Goal: Task Accomplishment & Management: Complete application form

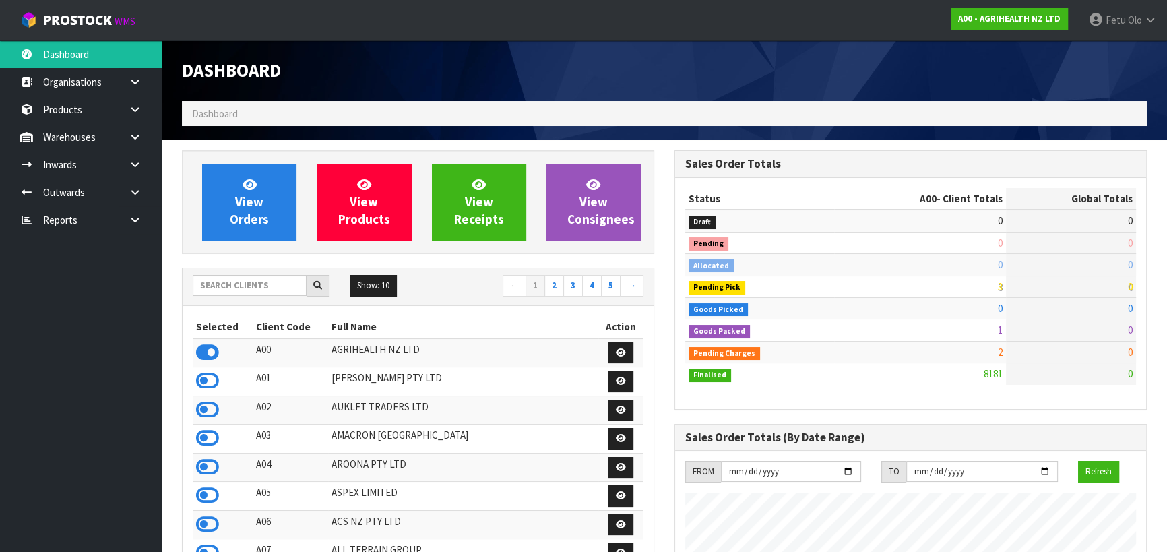
scroll to position [1019, 492]
click at [260, 289] on input "text" at bounding box center [250, 285] width 114 height 21
click at [135, 192] on icon at bounding box center [135, 192] width 13 height 10
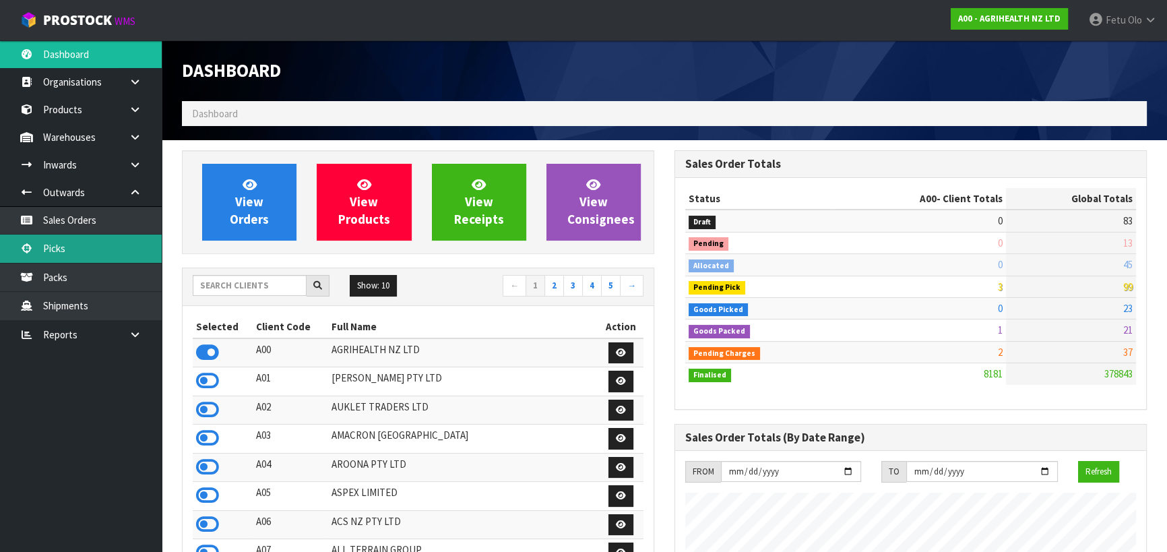
click at [112, 242] on link "Picks" at bounding box center [81, 249] width 162 height 28
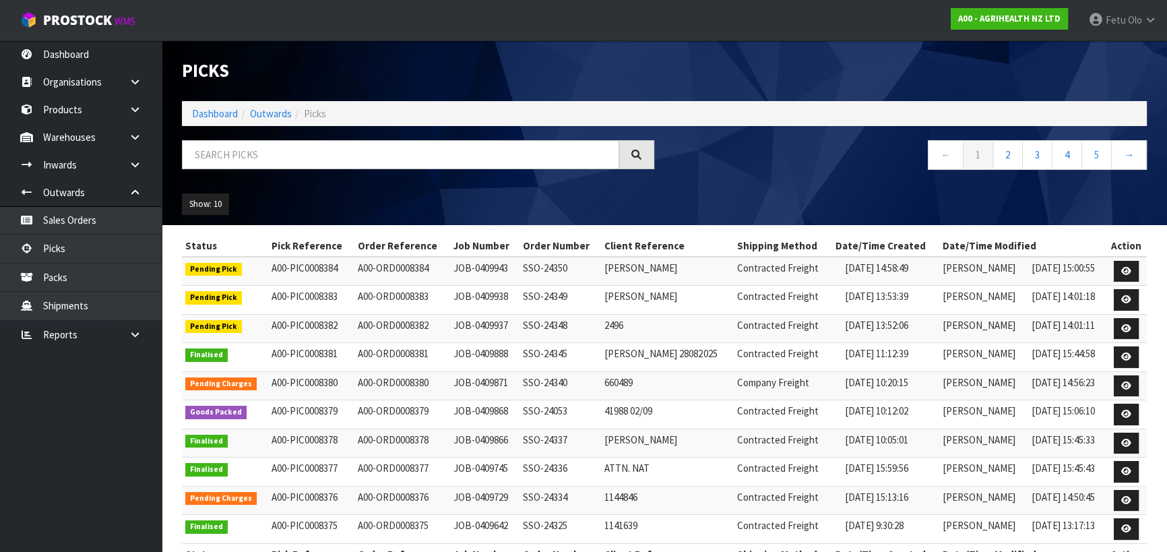
click at [241, 105] on div "Picks Dashboard Outwards Picks ← 1 2 3 4 5 → Show: 10 5 10 25 50" at bounding box center [664, 132] width 985 height 185
click at [216, 113] on link "Dashboard" at bounding box center [215, 113] width 46 height 13
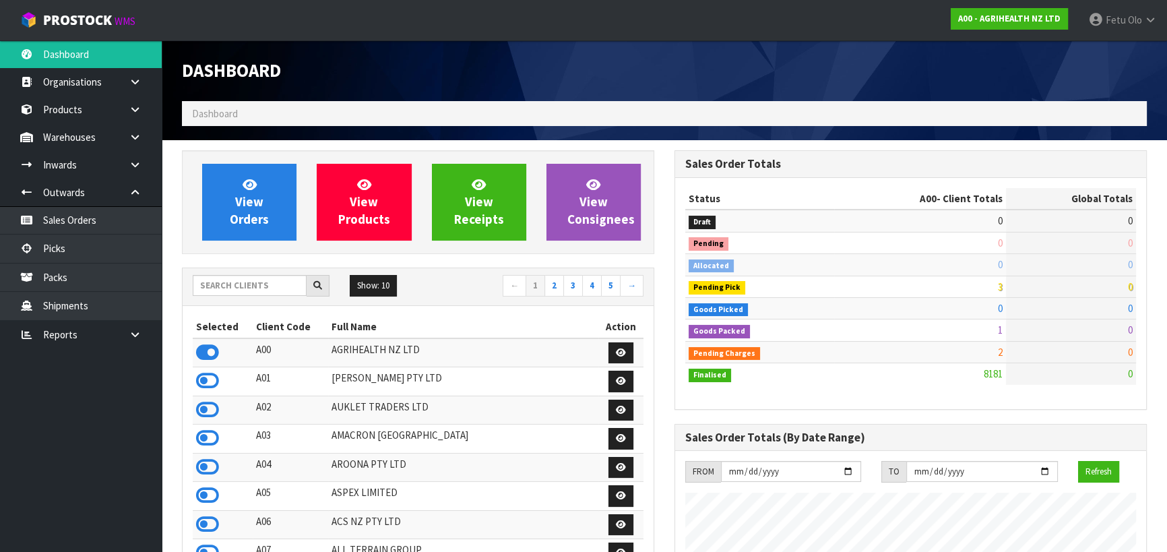
scroll to position [1019, 492]
click at [220, 289] on input "text" at bounding box center [250, 285] width 114 height 21
click at [233, 279] on input "text" at bounding box center [250, 285] width 114 height 21
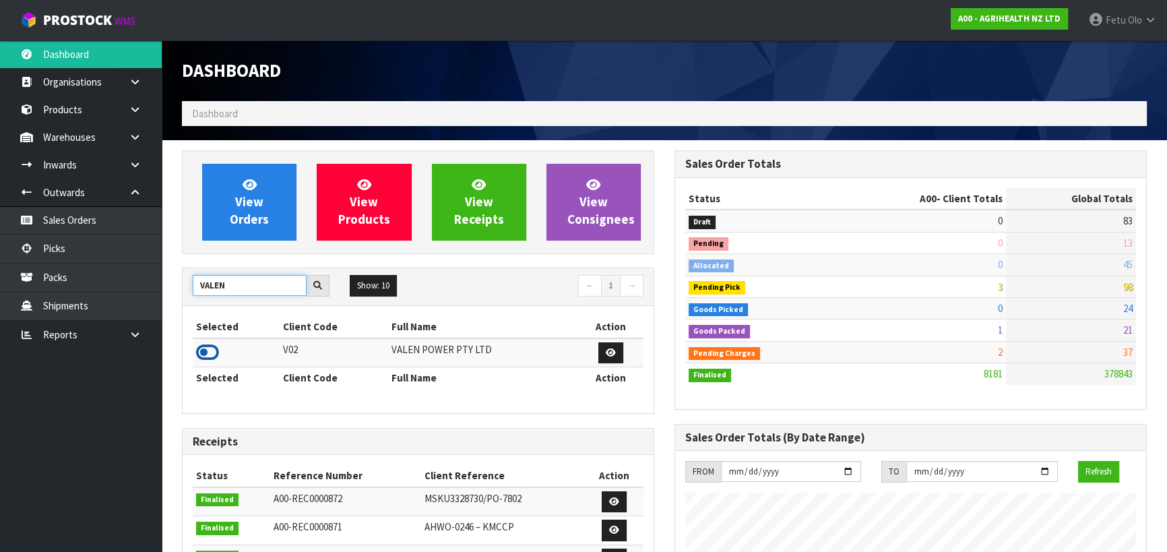
type input "VALEN"
click at [209, 353] on icon at bounding box center [207, 352] width 23 height 20
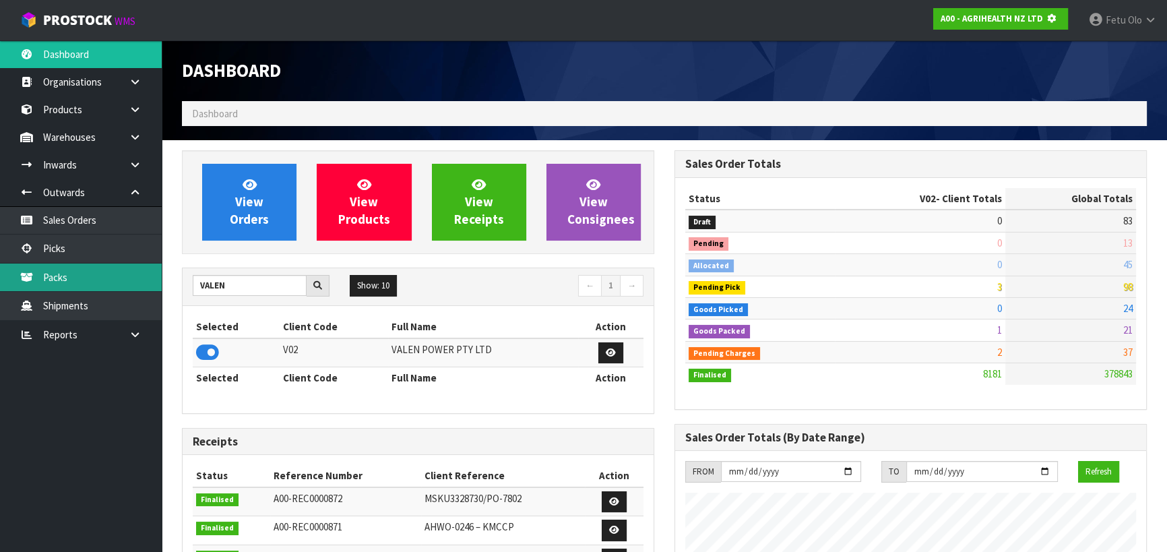
scroll to position [839, 492]
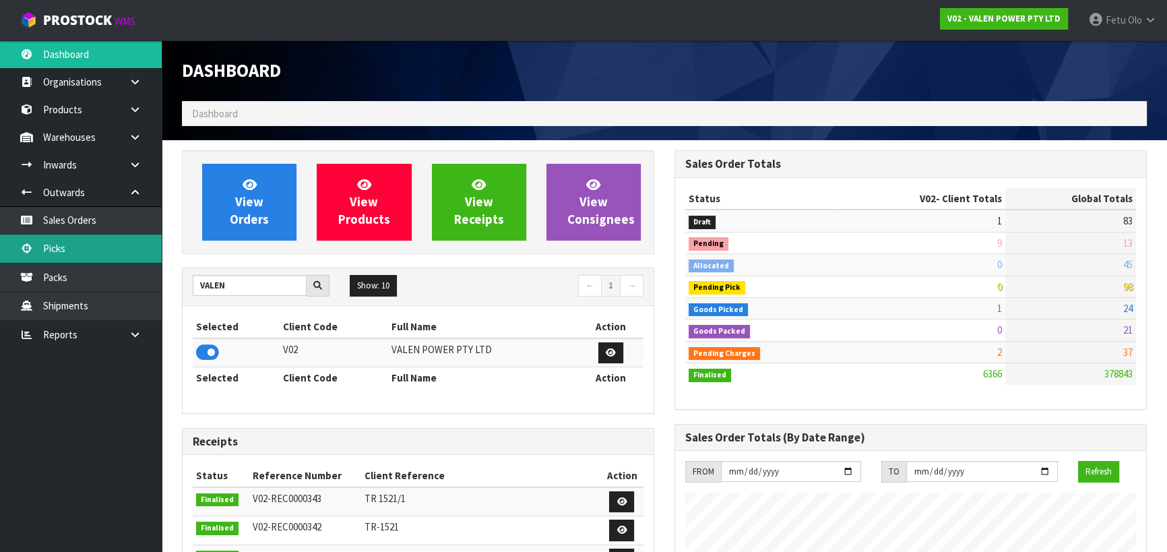
click at [61, 255] on link "Picks" at bounding box center [81, 249] width 162 height 28
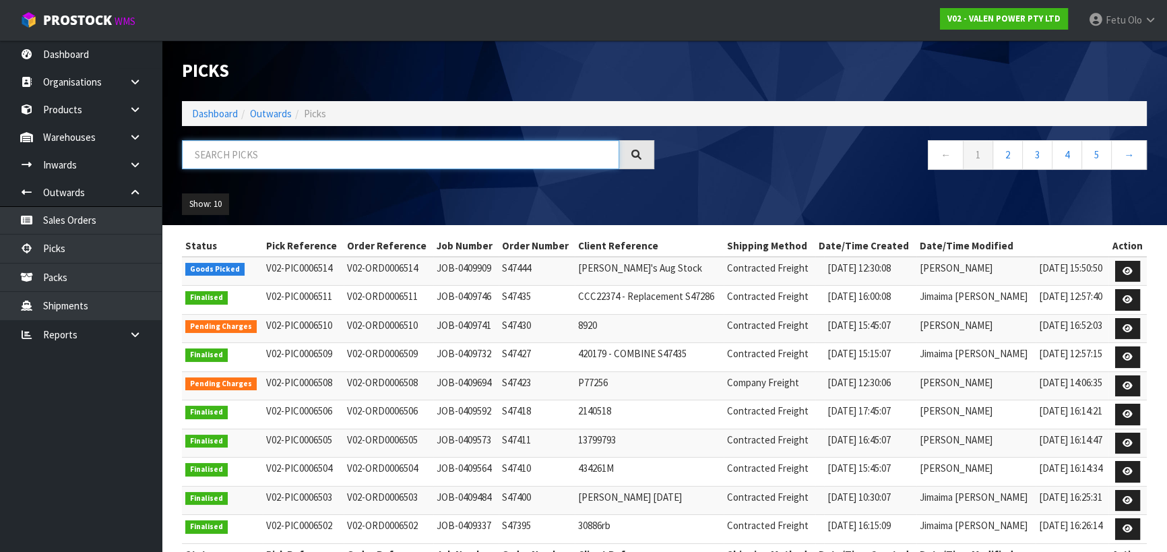
click at [221, 161] on input "text" at bounding box center [400, 154] width 437 height 29
type input "0006514"
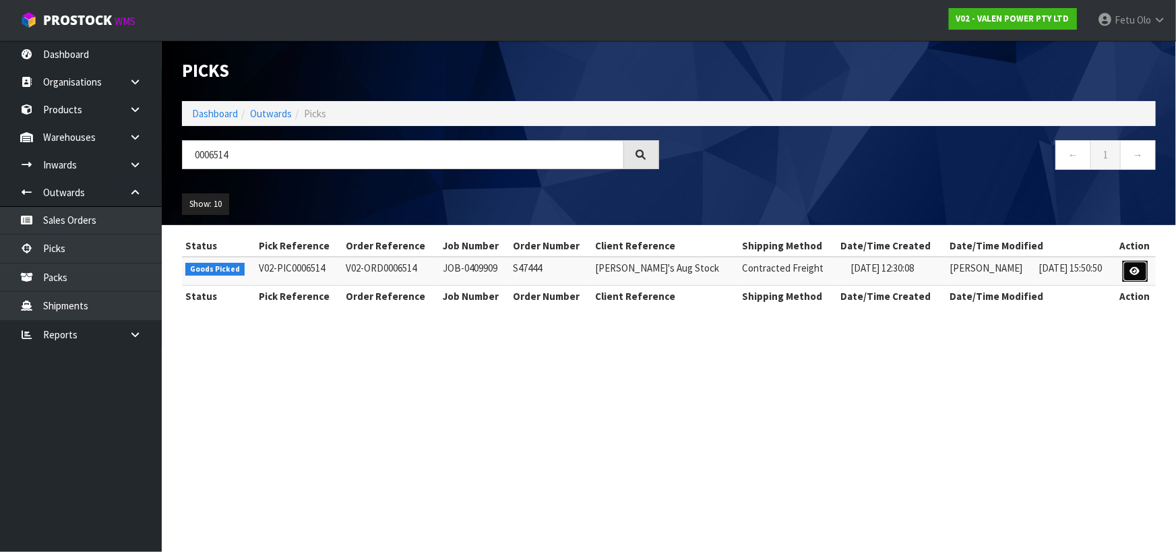
click at [1138, 271] on icon at bounding box center [1135, 271] width 10 height 9
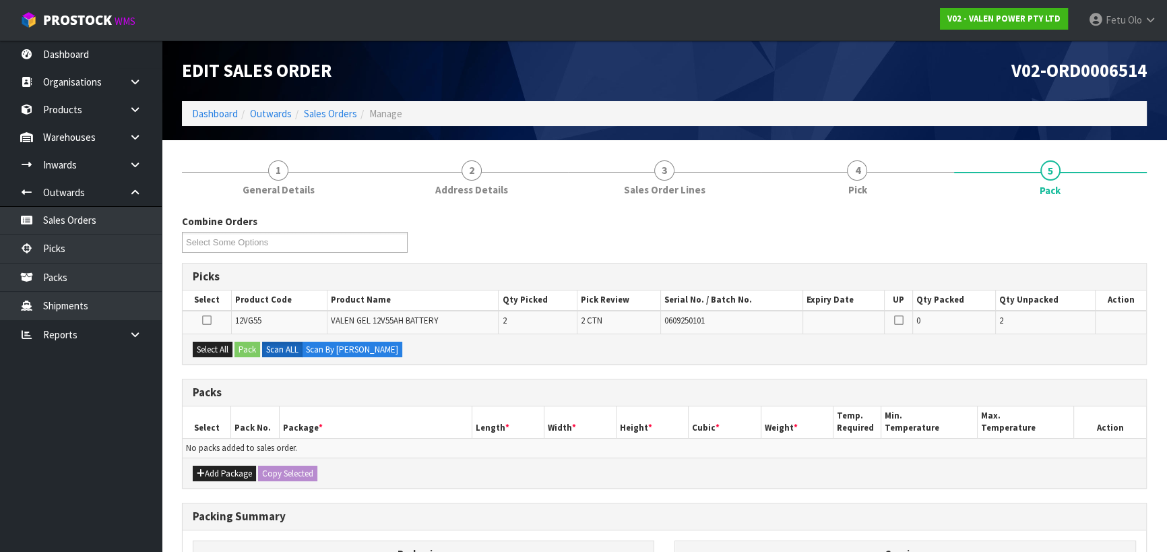
click at [411, 374] on div "Combine Orders V02-ORD0006514 Select Some Options Picks Select Product Code Pro…" at bounding box center [664, 471] width 965 height 514
click at [216, 468] on button "Add Package" at bounding box center [224, 474] width 63 height 16
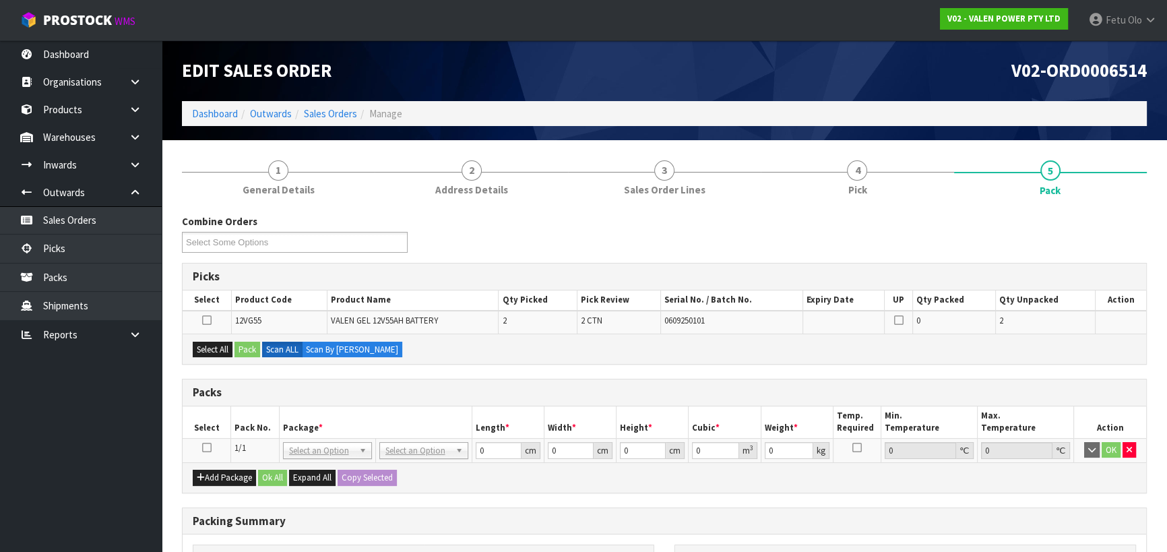
drag, startPoint x: 205, startPoint y: 450, endPoint x: 301, endPoint y: 434, distance: 97.6
click at [207, 448] on icon at bounding box center [206, 448] width 9 height 1
drag, startPoint x: 350, startPoint y: 421, endPoint x: 362, endPoint y: 413, distance: 14.6
click at [350, 421] on th "Package *" at bounding box center [375, 422] width 193 height 32
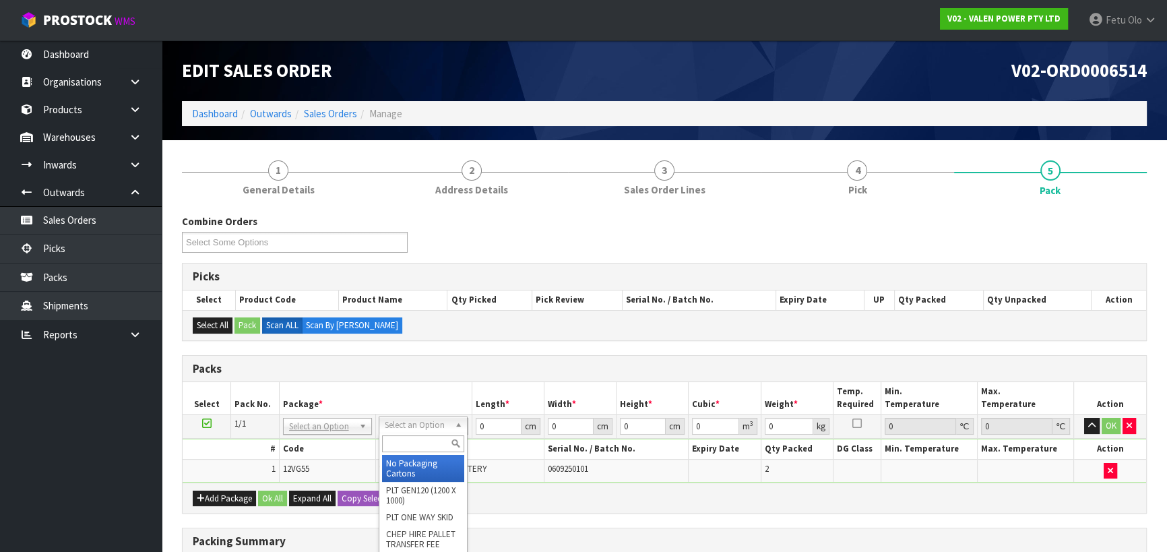
click at [425, 441] on input "text" at bounding box center [423, 443] width 82 height 17
type input "SKID"
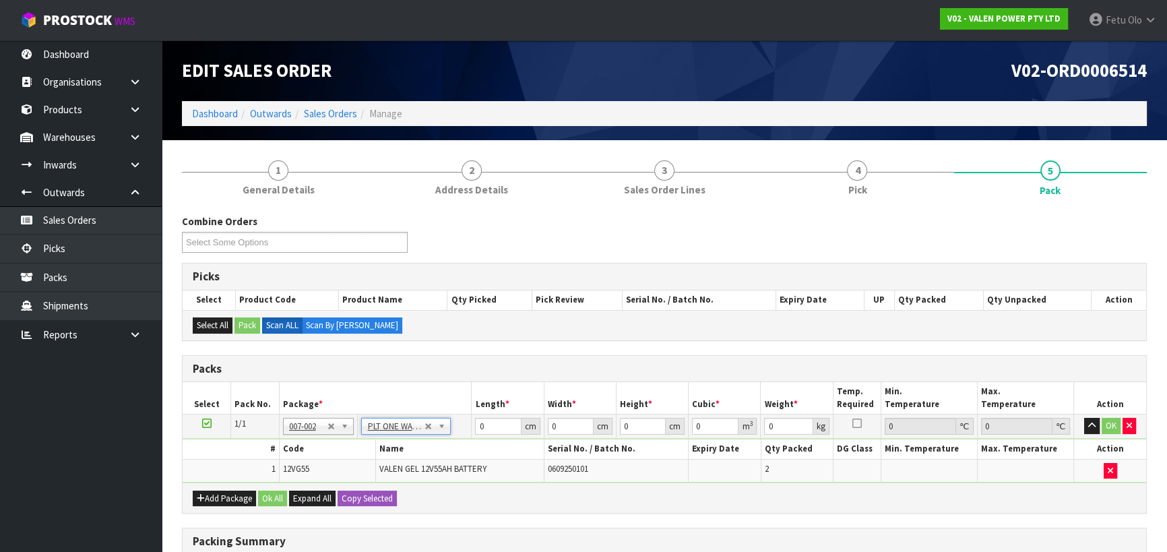
type input "39"
drag, startPoint x: 403, startPoint y: 429, endPoint x: 404, endPoint y: 446, distance: 16.2
click at [404, 444] on input "text" at bounding box center [407, 443] width 82 height 17
type input "SKID"
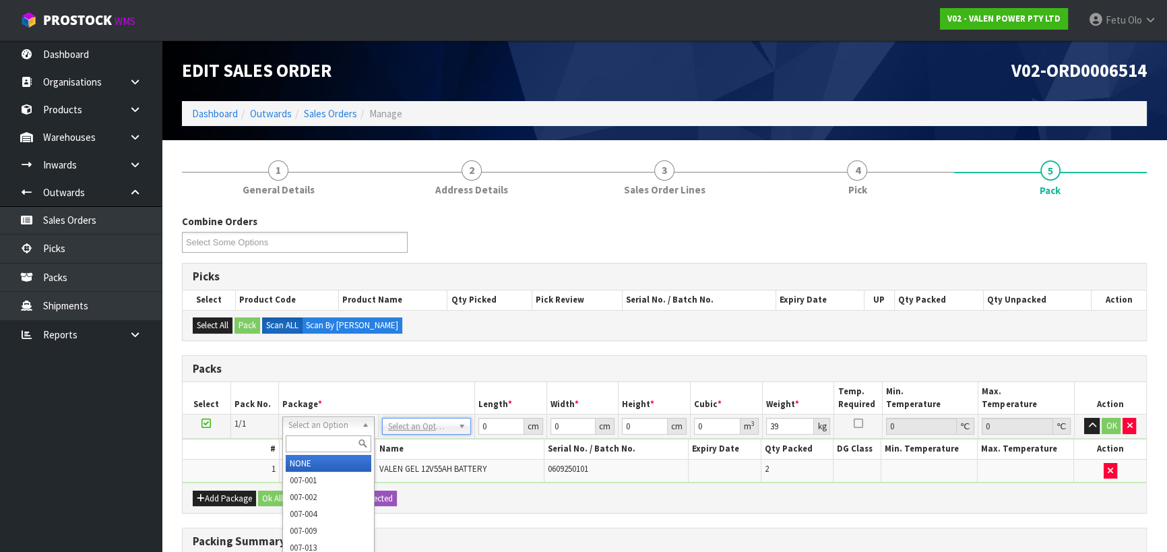
drag, startPoint x: 320, startPoint y: 428, endPoint x: 309, endPoint y: 440, distance: 16.2
click at [309, 440] on input "text" at bounding box center [329, 443] width 86 height 17
drag, startPoint x: 389, startPoint y: 436, endPoint x: 404, endPoint y: 434, distance: 15.6
click at [404, 434] on td "No Packaging Cartons PLT GEN120 (1200 X 1000) PLT ONE WAY SKID CHEP HIRE PALLET…" at bounding box center [426, 427] width 96 height 24
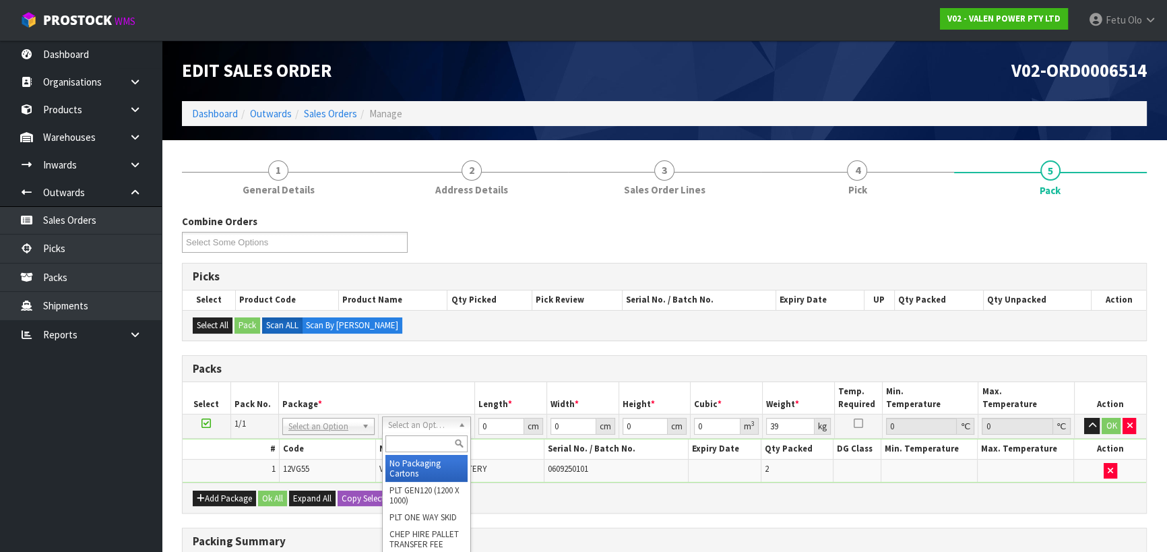
drag, startPoint x: 409, startPoint y: 432, endPoint x: 404, endPoint y: 443, distance: 11.8
click at [404, 443] on input "text" at bounding box center [427, 443] width 82 height 17
type input "V"
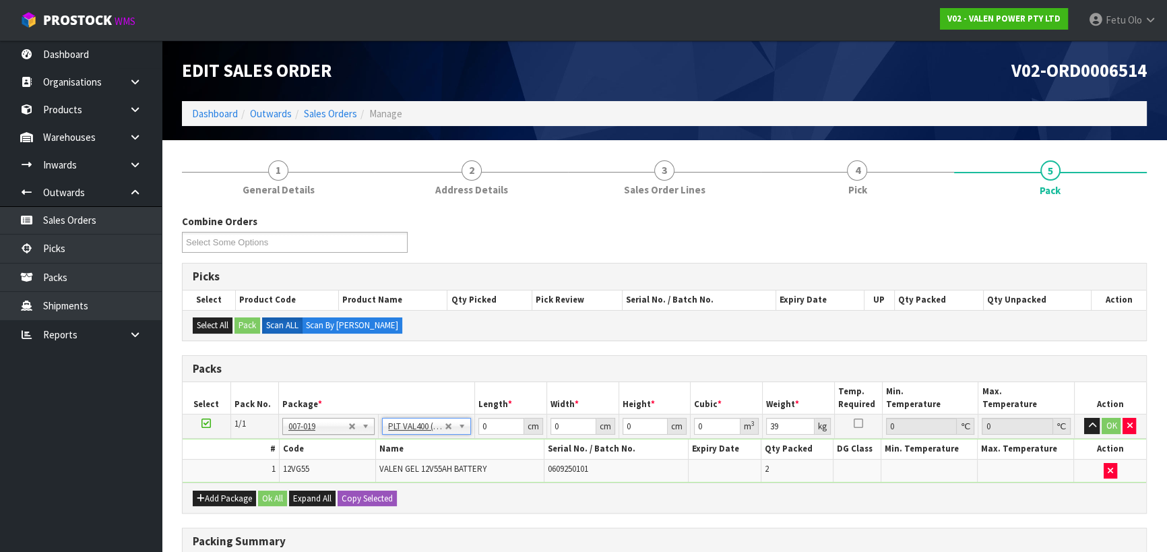
type input "40"
type input "43"
drag, startPoint x: 501, startPoint y: 425, endPoint x: 324, endPoint y: 468, distance: 182.4
click at [324, 468] on tbody "1/1 NONE 007-001 007-002 007-004 007-009 007-013 007-014 007-015 007-017 007-01…" at bounding box center [665, 449] width 964 height 68
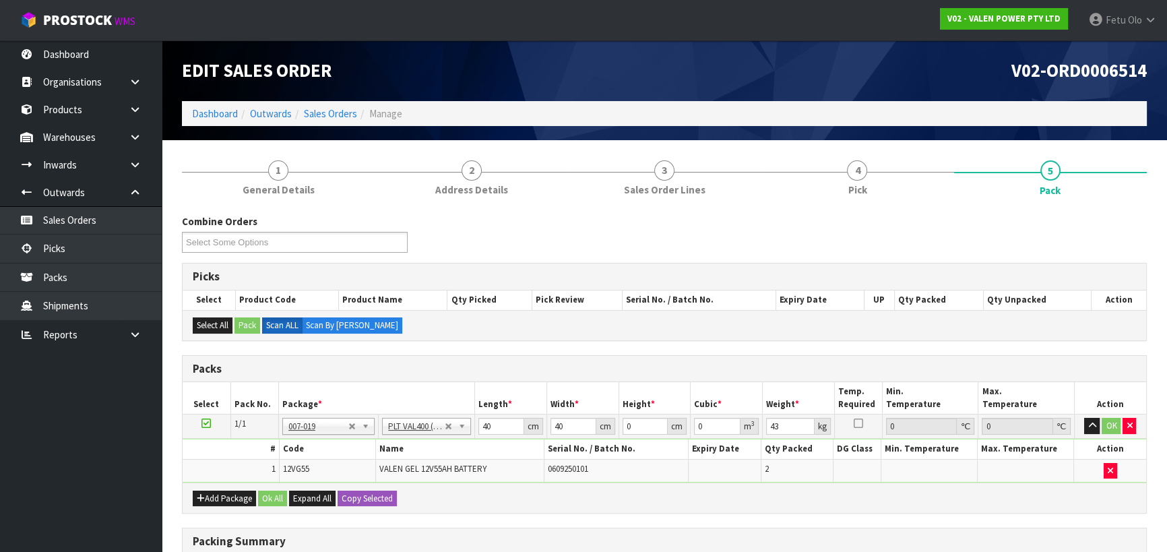
click at [547, 394] on th "Width *" at bounding box center [583, 398] width 72 height 32
drag, startPoint x: 636, startPoint y: 425, endPoint x: 513, endPoint y: 473, distance: 132.6
click at [513, 473] on tbody "1/1 NONE 007-001 007-002 007-004 007-009 007-013 007-014 007-015 007-017 007-01…" at bounding box center [665, 449] width 964 height 68
type input "2"
type input "0.0032"
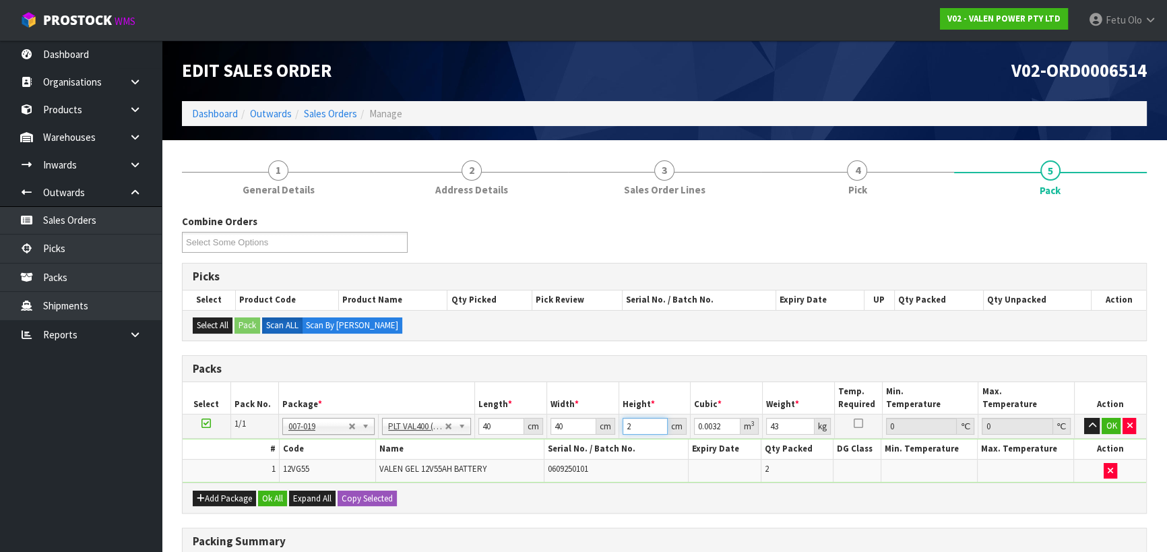
type input "20"
type input "0.032"
type input "20"
type input "40"
click button "OK" at bounding box center [1111, 426] width 19 height 16
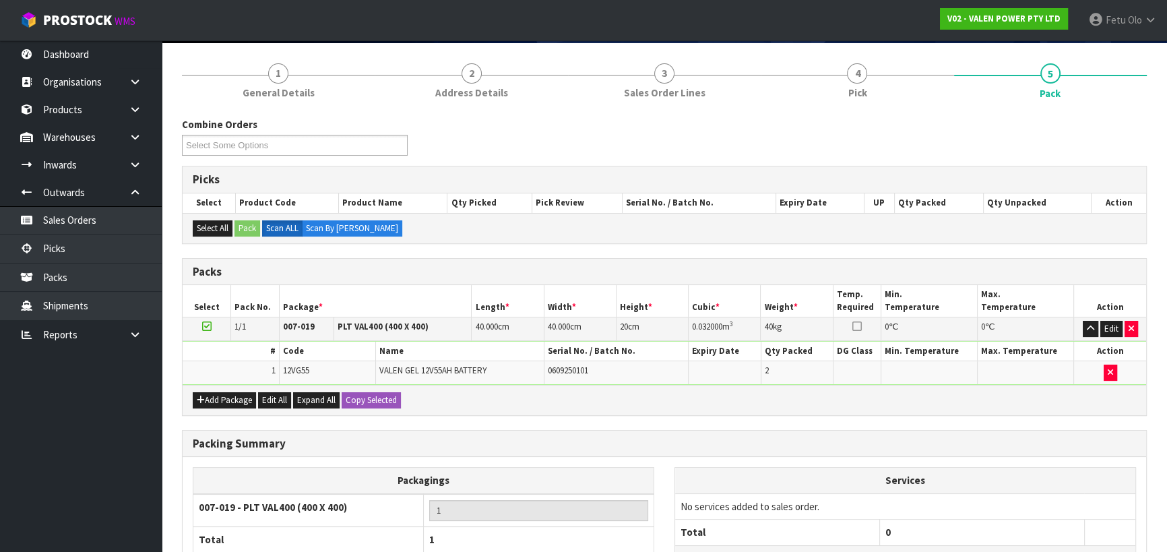
scroll to position [213, 0]
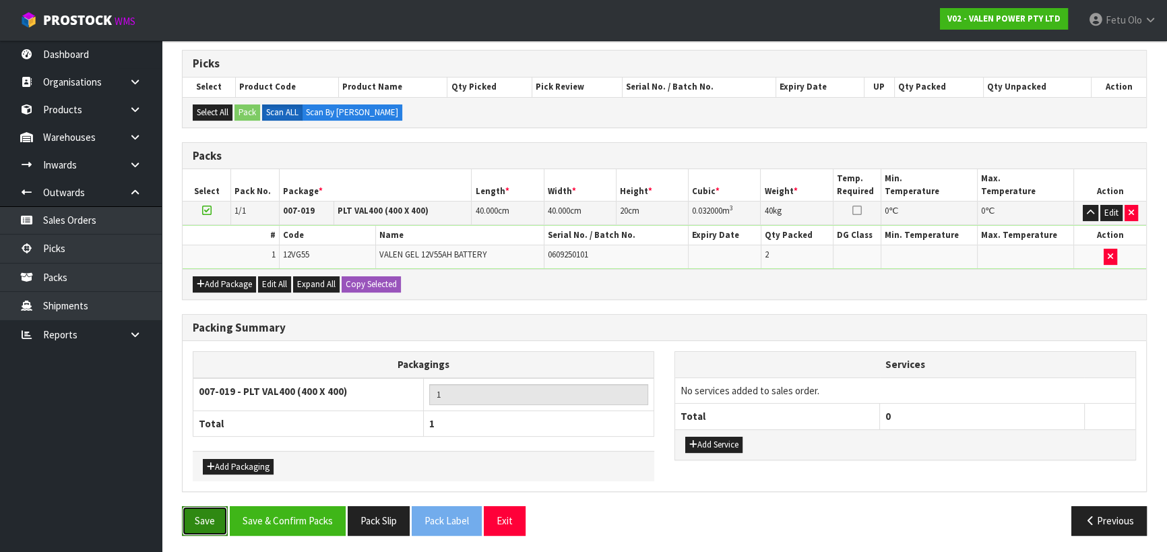
click at [212, 516] on button "Save" at bounding box center [205, 520] width 46 height 29
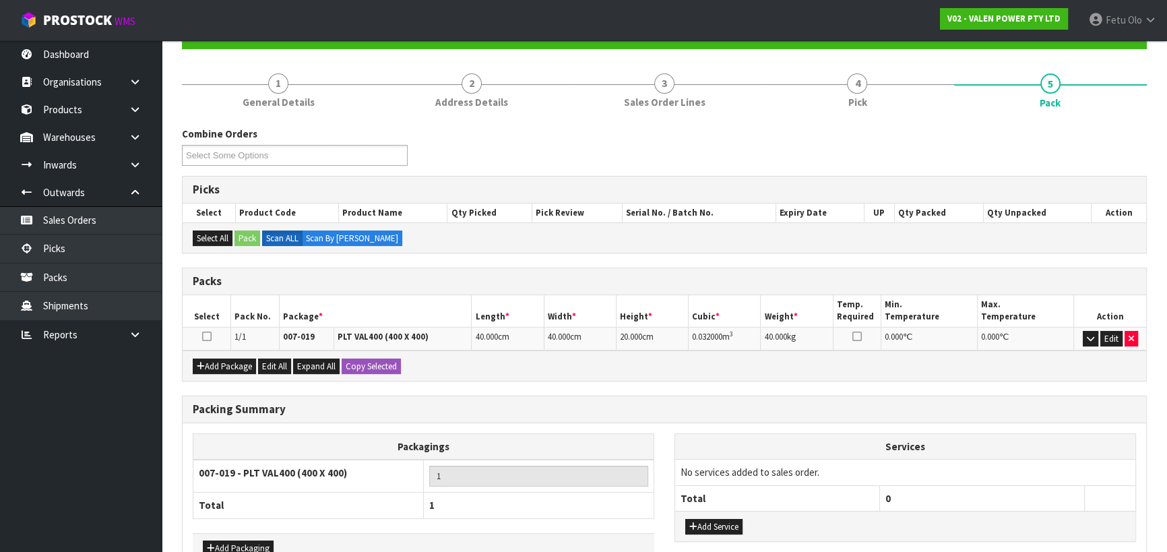
scroll to position [218, 0]
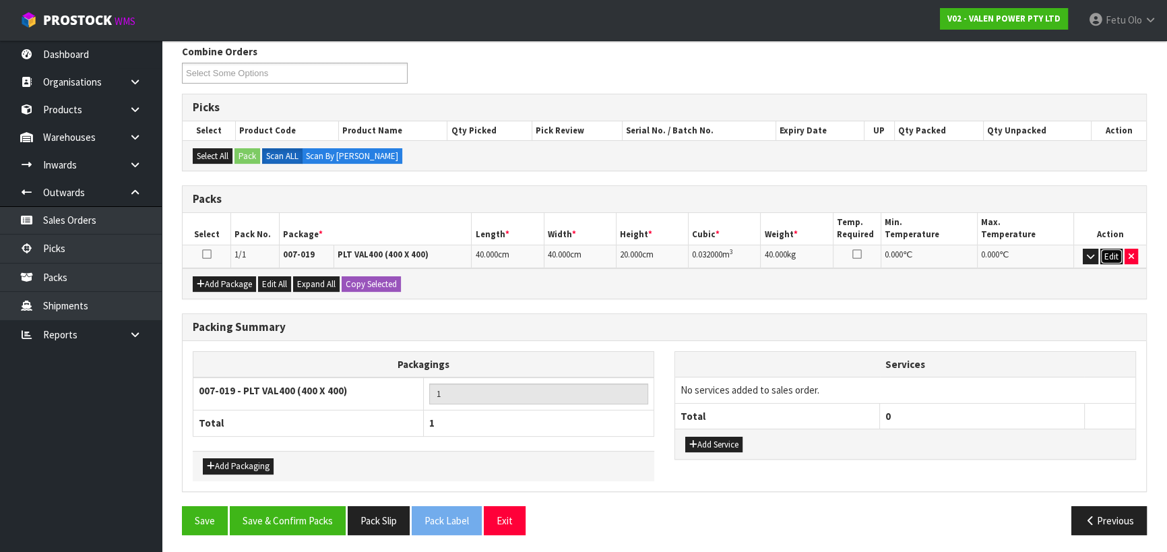
click at [1116, 255] on button "Edit" at bounding box center [1112, 257] width 22 height 16
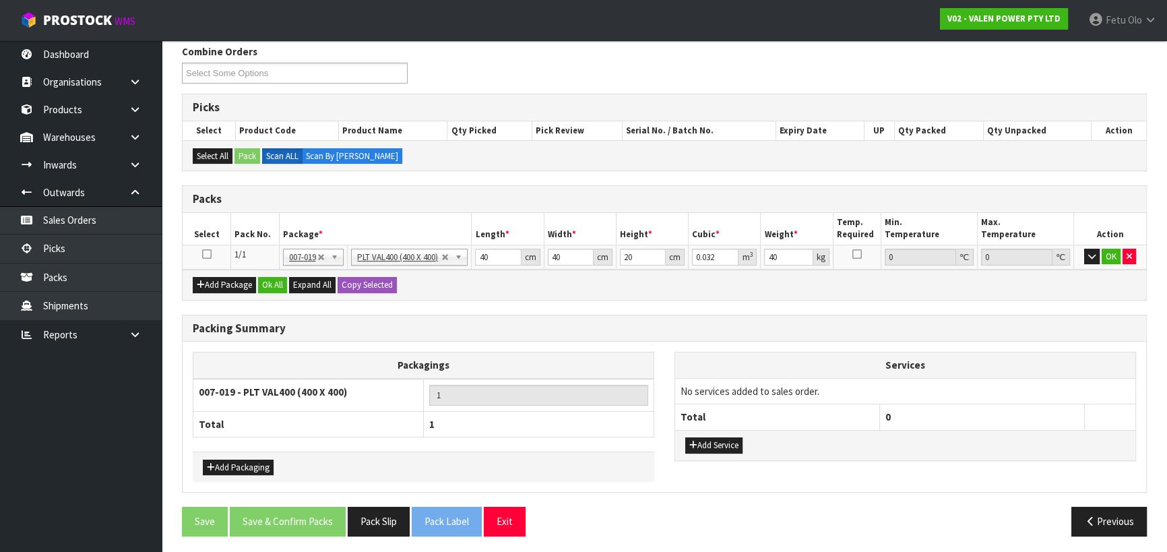
click at [570, 323] on h3 "Packing Summary" at bounding box center [665, 328] width 944 height 13
drag, startPoint x: 630, startPoint y: 260, endPoint x: 579, endPoint y: 281, distance: 55.3
click at [579, 281] on div "Packs Select Pack No. Package * Length * Width * Height * Cubic * Weight * Temp…" at bounding box center [664, 242] width 965 height 115
type input "3"
type input "0.0048"
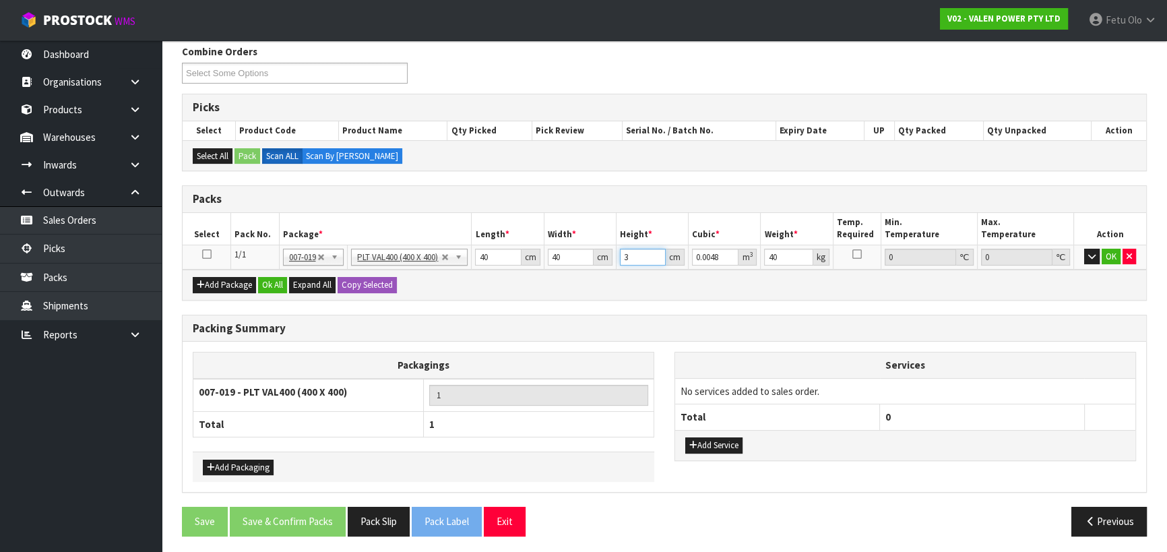
type input "35"
type input "0.056"
type input "35"
type input "40"
click button "OK" at bounding box center [1111, 257] width 19 height 16
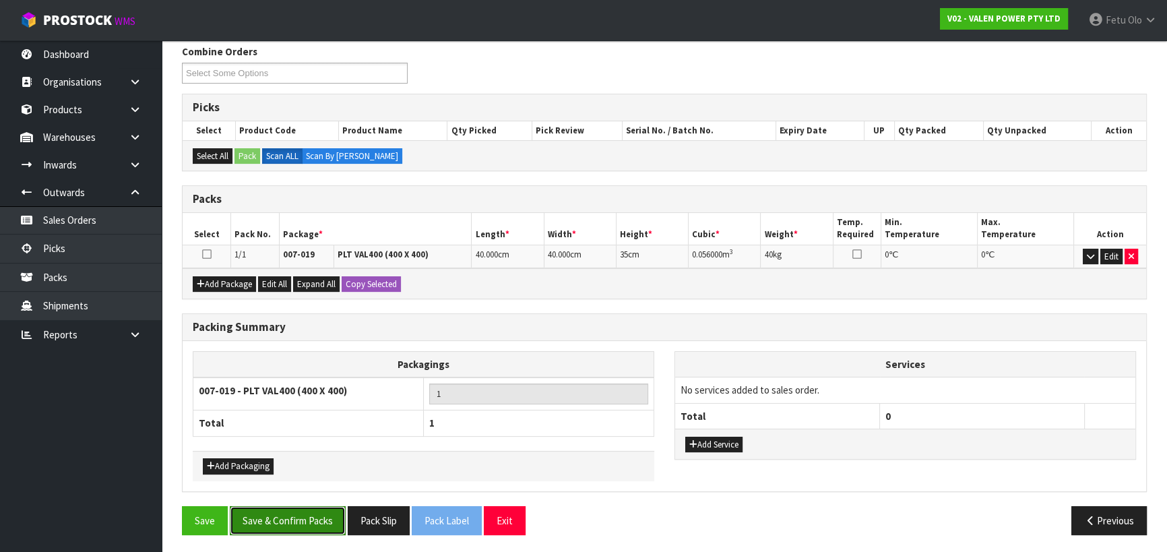
click at [296, 513] on button "Save & Confirm Packs" at bounding box center [288, 520] width 116 height 29
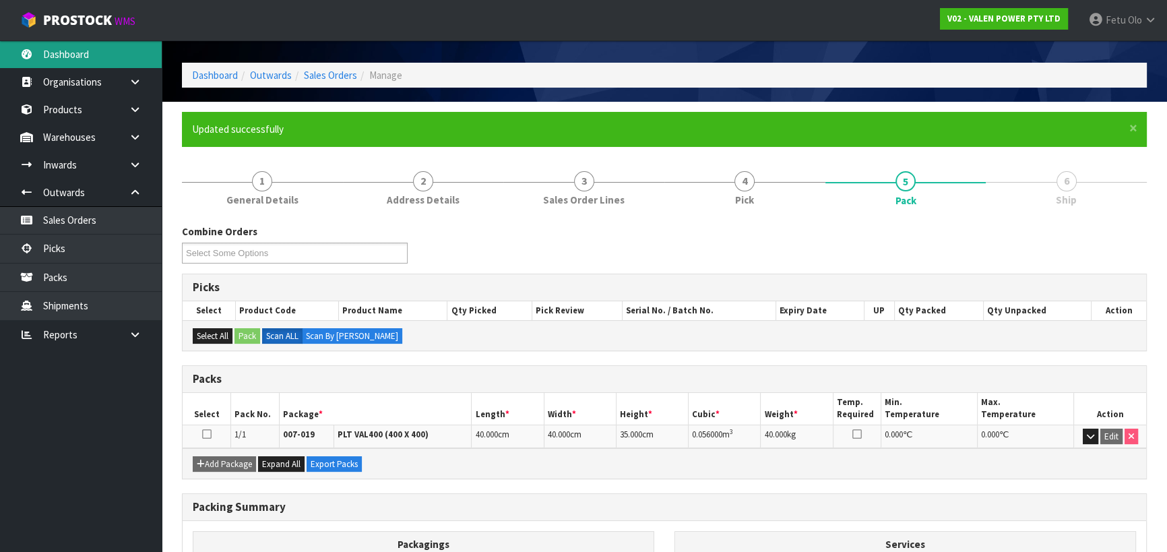
scroll to position [189, 0]
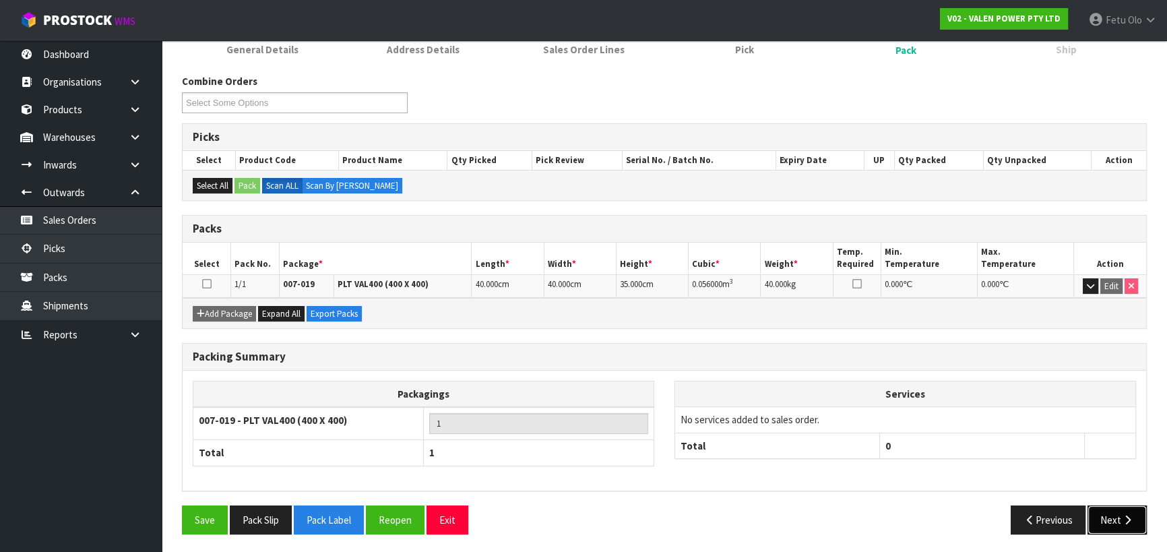
drag, startPoint x: 1095, startPoint y: 516, endPoint x: 1058, endPoint y: 512, distance: 36.6
click at [1094, 516] on button "Next" at bounding box center [1117, 520] width 59 height 29
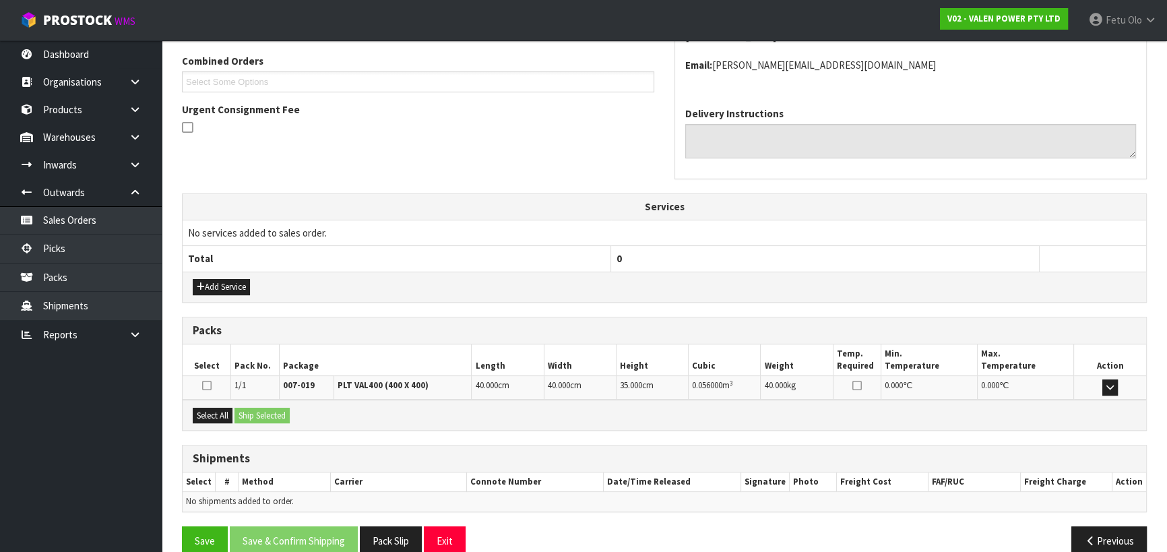
scroll to position [364, 0]
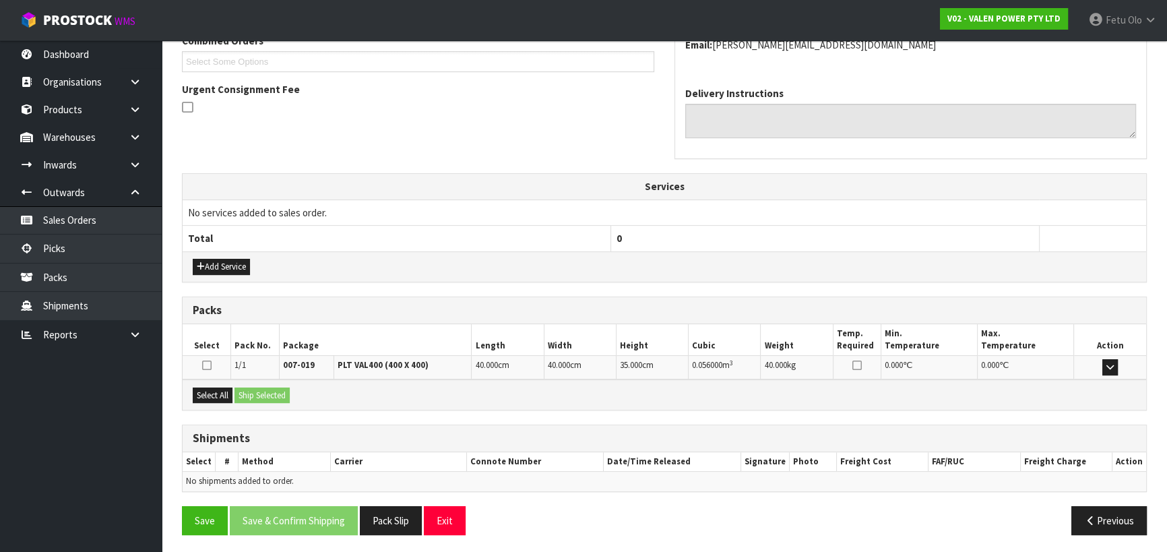
drag, startPoint x: 219, startPoint y: 276, endPoint x: 240, endPoint y: 249, distance: 34.1
click at [219, 275] on div "Add Service" at bounding box center [665, 266] width 964 height 30
click at [230, 260] on button "Add Service" at bounding box center [221, 267] width 57 height 16
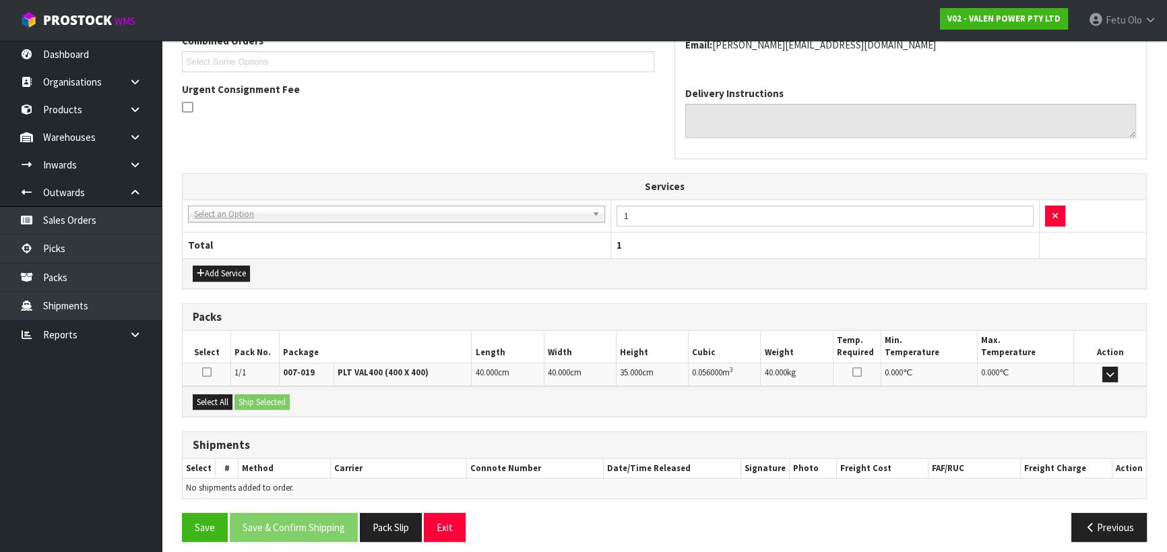
click at [264, 222] on td "003-036 - EXTERNAL PLANT HIRE 008-035 - OUTWARD HDLG+/HOIST LIFT ON/OFF 008-036…" at bounding box center [397, 216] width 429 height 33
drag, startPoint x: 253, startPoint y: 216, endPoint x: 252, endPoint y: 225, distance: 9.5
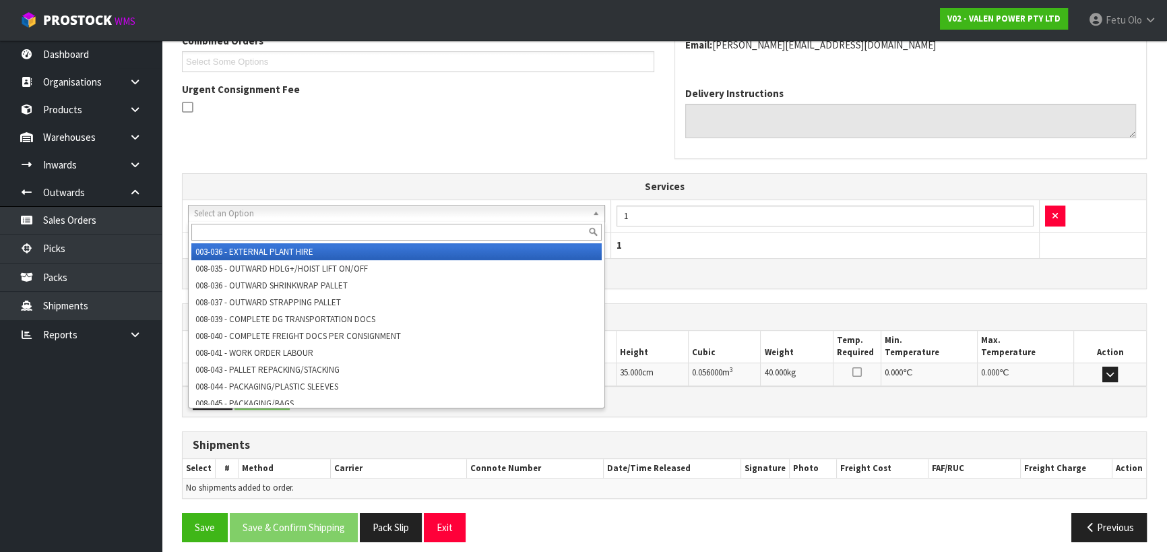
click at [244, 236] on input "text" at bounding box center [396, 232] width 410 height 17
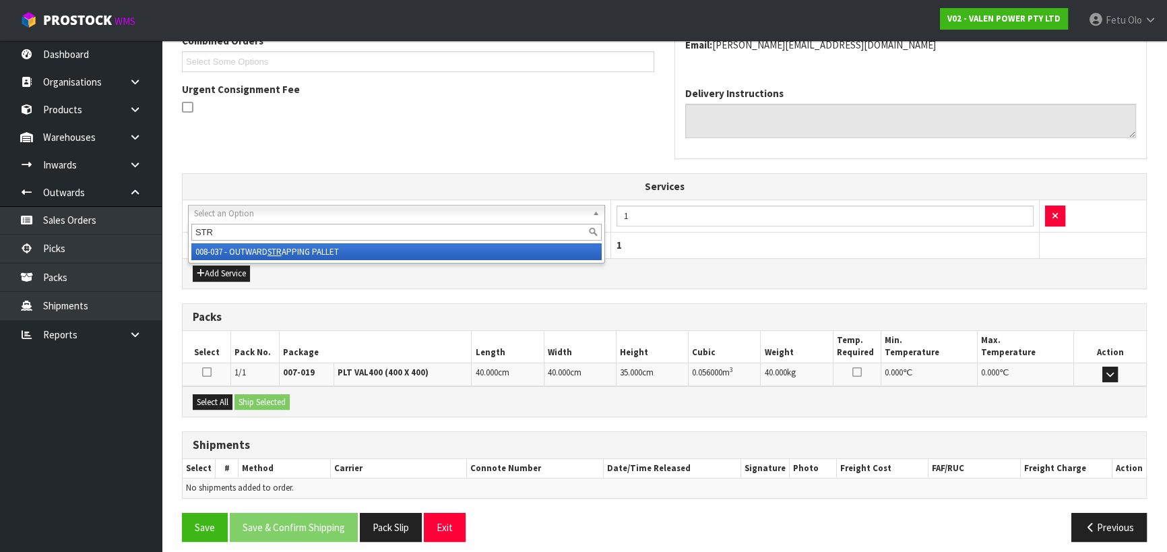
type input "STR"
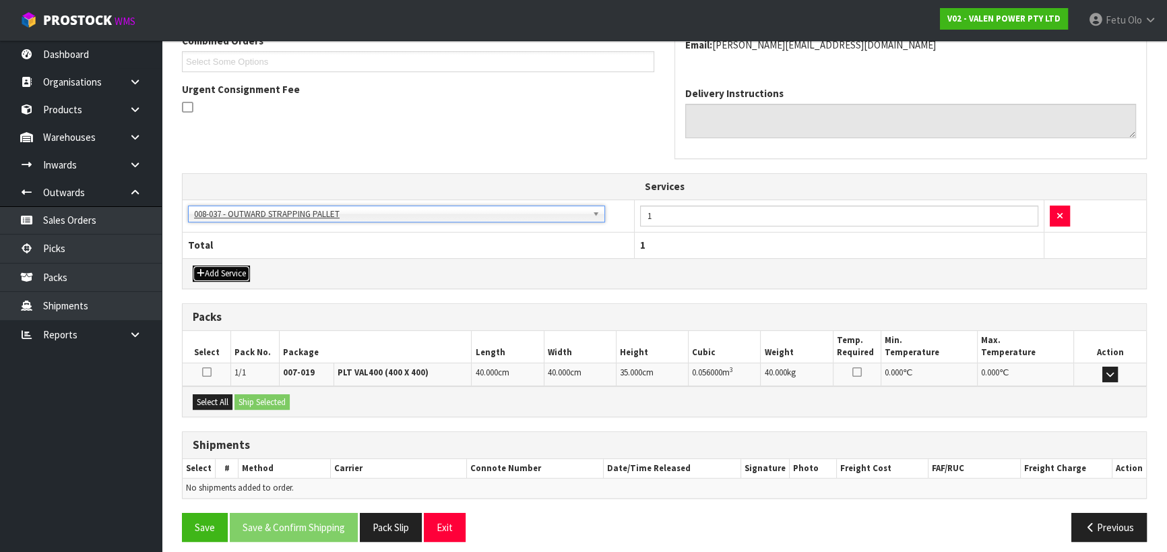
click at [227, 272] on button "Add Service" at bounding box center [221, 274] width 57 height 16
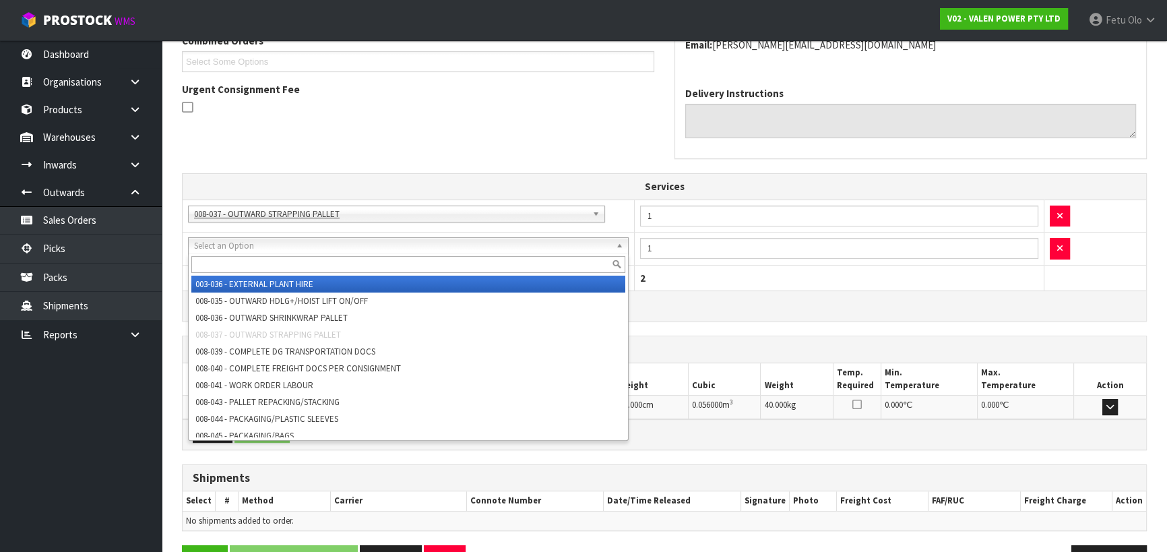
click at [247, 263] on input "text" at bounding box center [408, 264] width 434 height 17
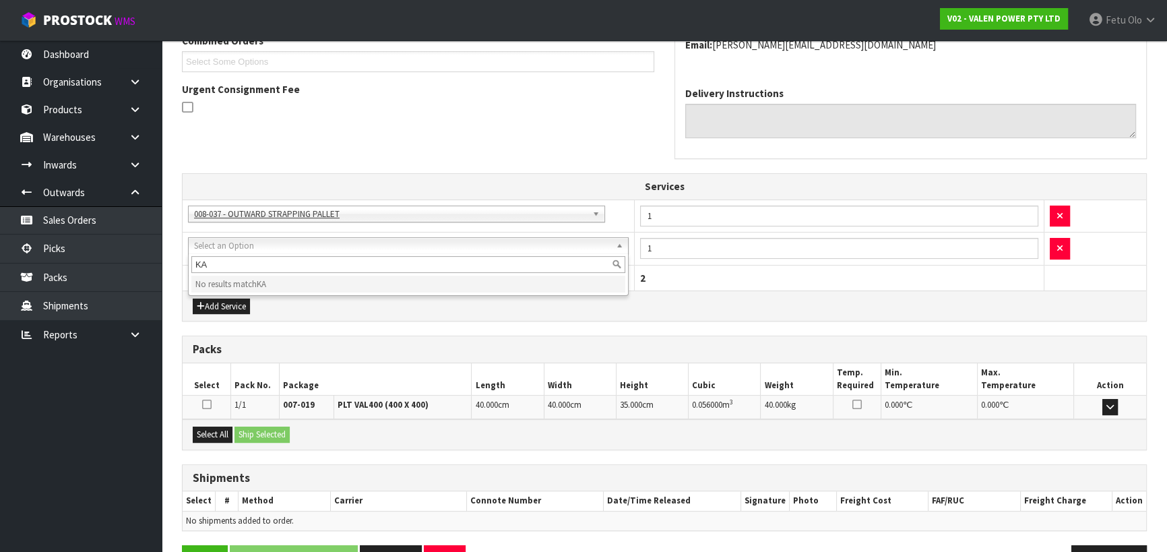
type input "K"
type input "C"
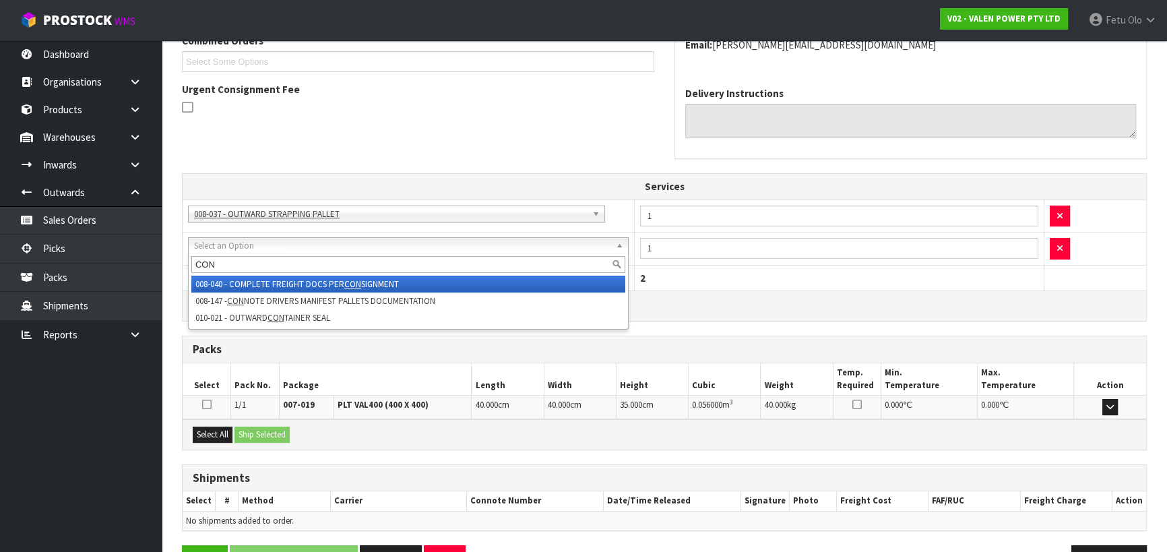
type input "CON"
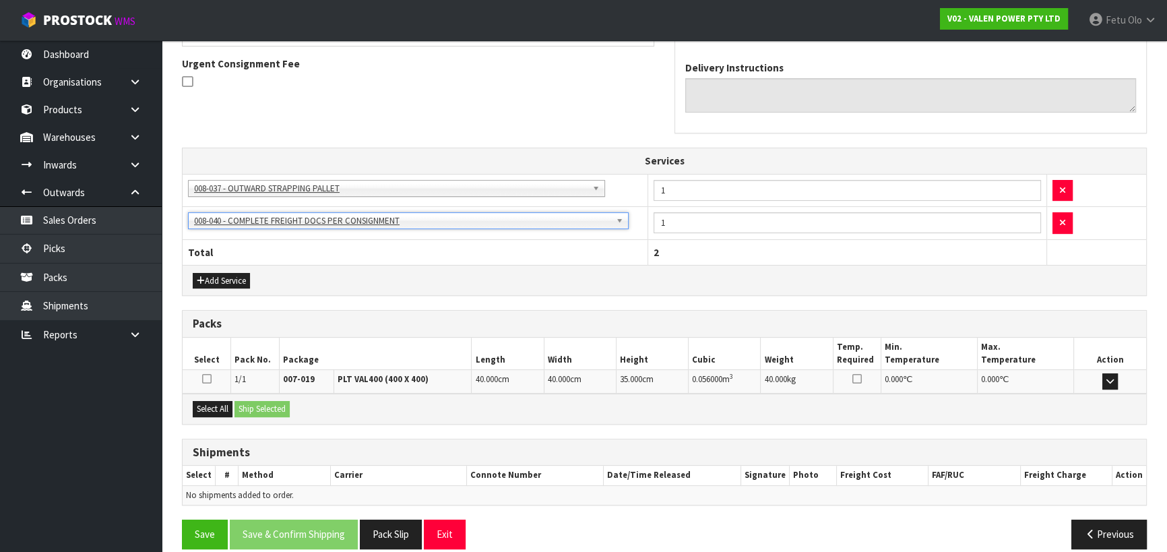
scroll to position [404, 0]
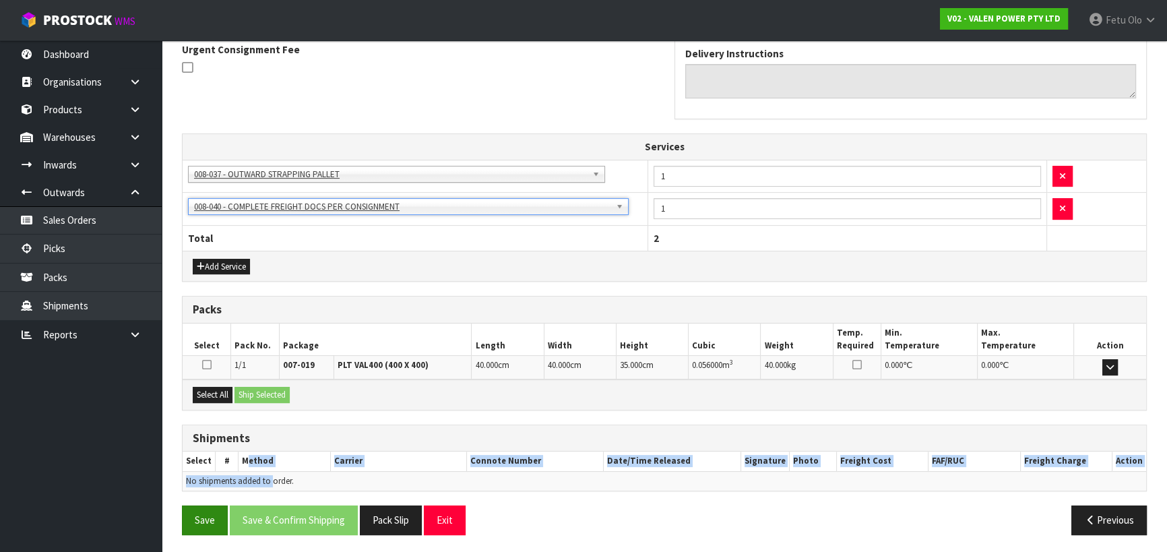
drag, startPoint x: 249, startPoint y: 480, endPoint x: 224, endPoint y: 507, distance: 36.7
click at [228, 506] on div "From Address CONTRACT WAREHOUSING & LOGISTICS 17 Allens Road East Tamaki Auckla…" at bounding box center [664, 201] width 965 height 685
click at [201, 514] on button "Save" at bounding box center [205, 520] width 46 height 29
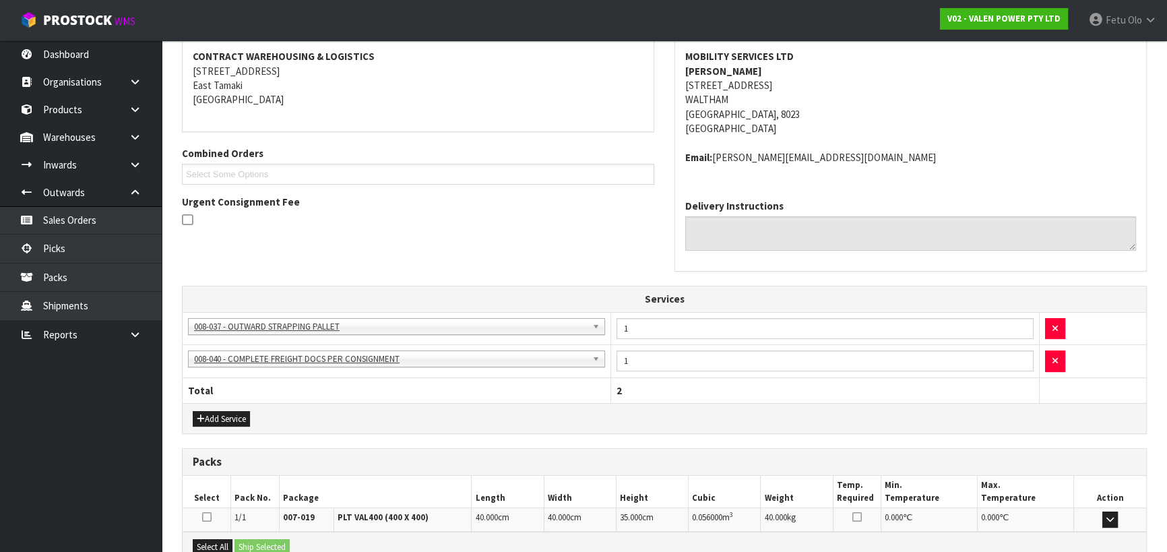
scroll to position [404, 0]
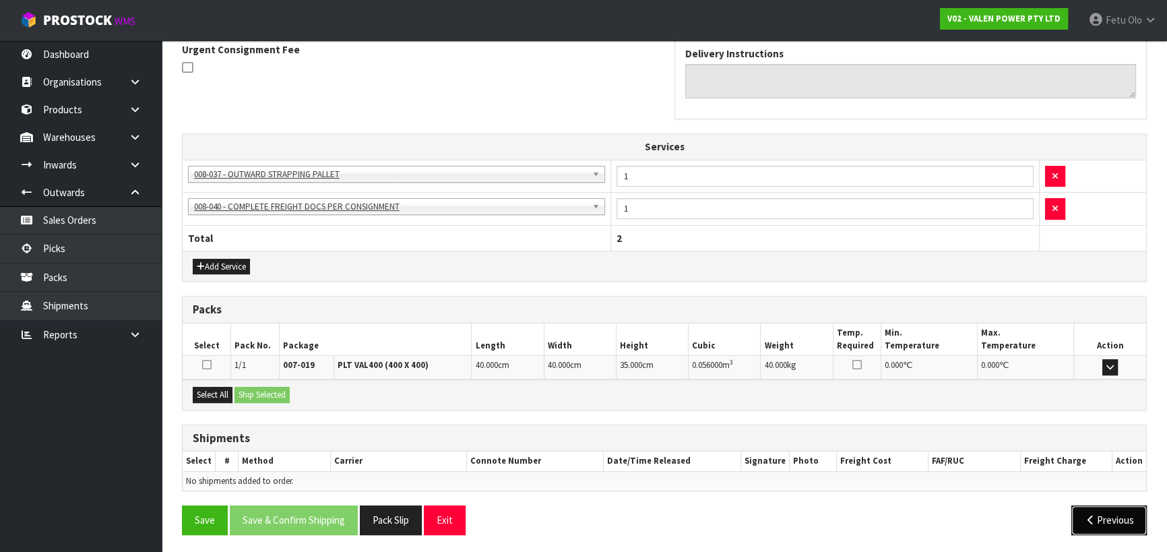
click at [1105, 518] on button "Previous" at bounding box center [1109, 520] width 75 height 29
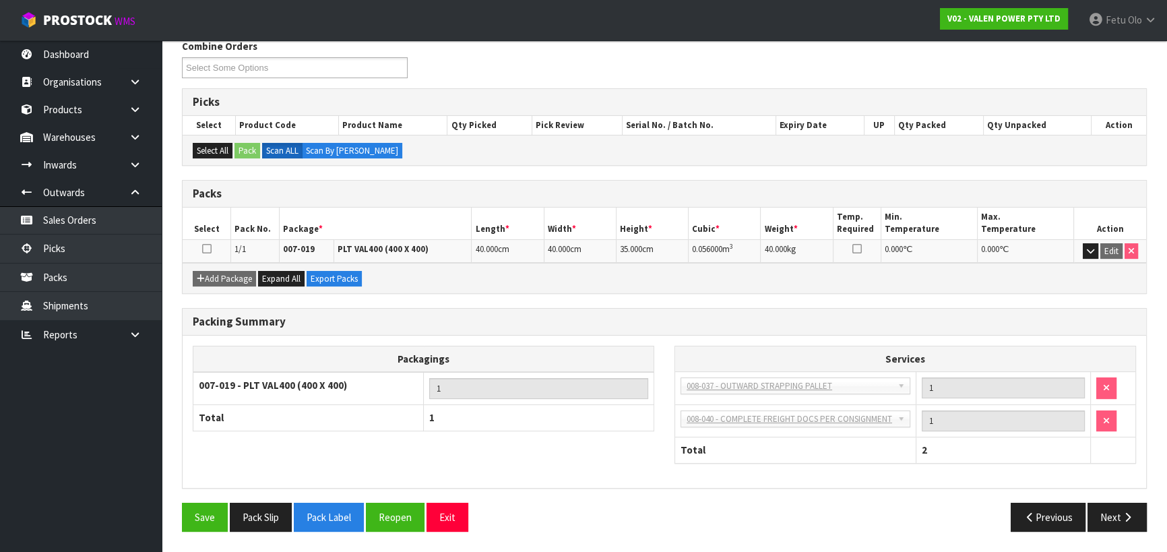
scroll to position [221, 0]
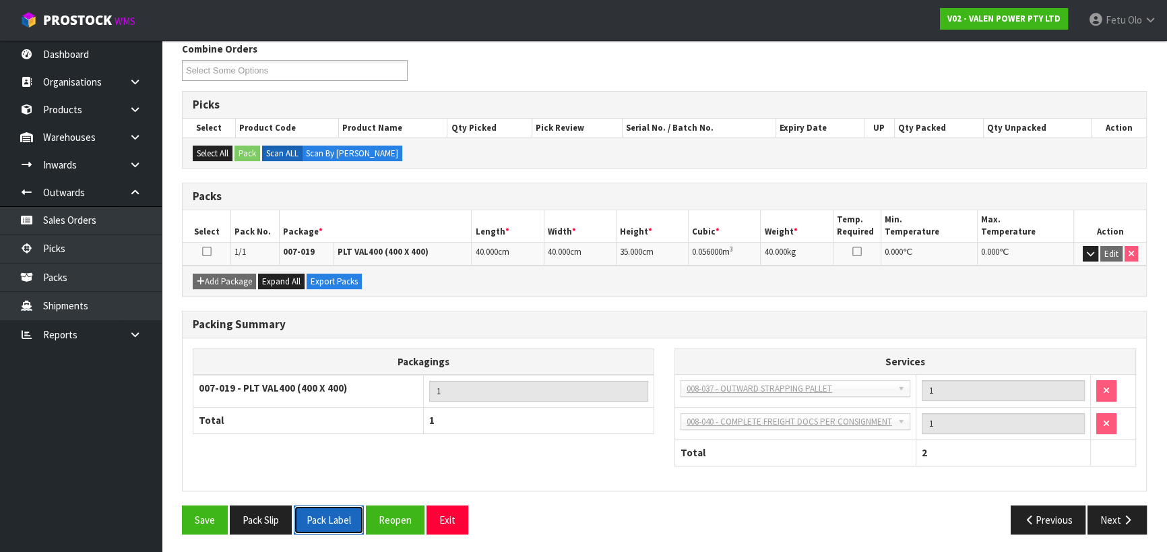
click at [339, 514] on button "Pack Label" at bounding box center [329, 520] width 70 height 29
click at [1107, 23] on span "Fetu" at bounding box center [1116, 19] width 20 height 13
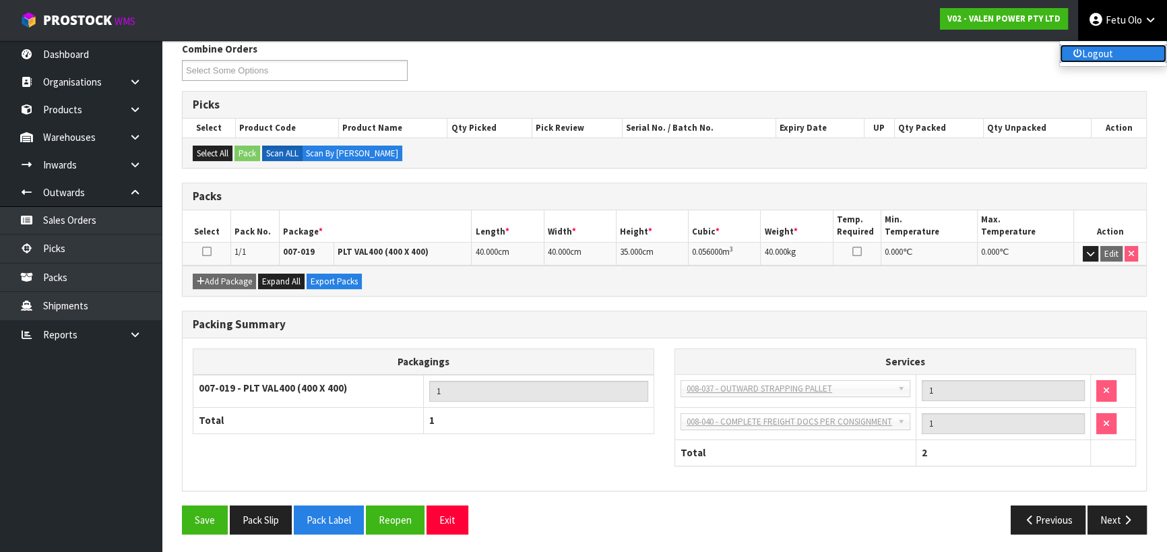
click at [1105, 52] on link "Logout" at bounding box center [1113, 53] width 106 height 18
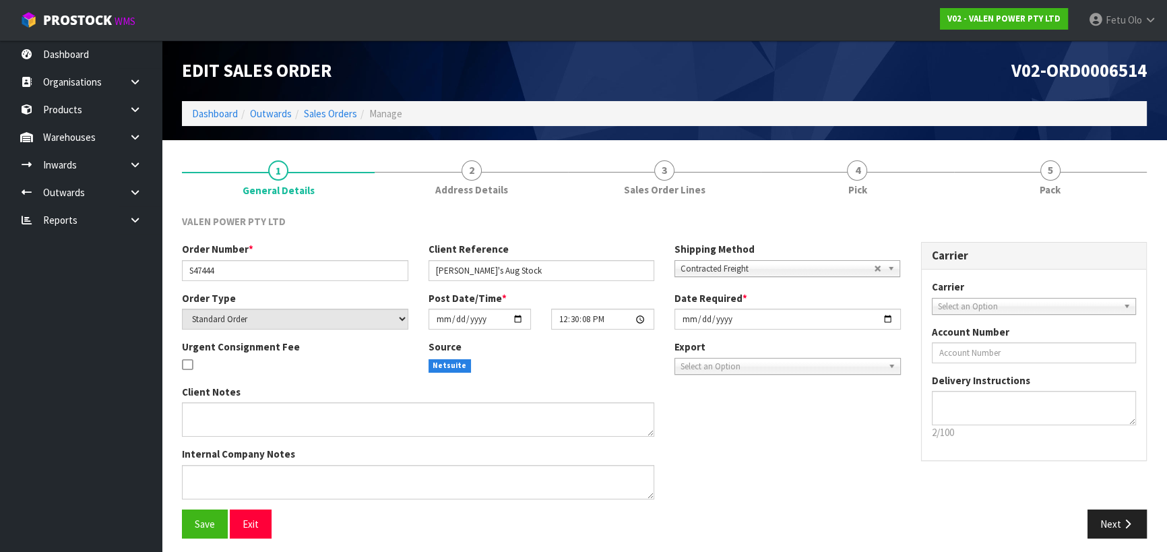
click at [212, 121] on ol "Dashboard Outwards Sales Orders Manage" at bounding box center [664, 113] width 965 height 25
click at [213, 114] on link "Dashboard" at bounding box center [215, 113] width 46 height 13
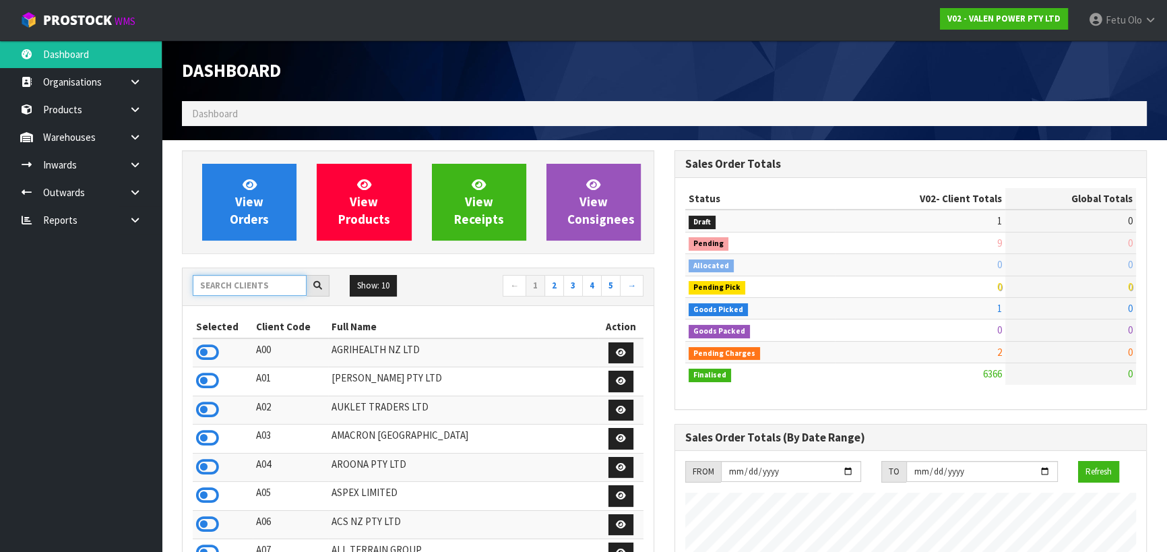
scroll to position [1019, 492]
click at [240, 284] on input "text" at bounding box center [250, 285] width 114 height 21
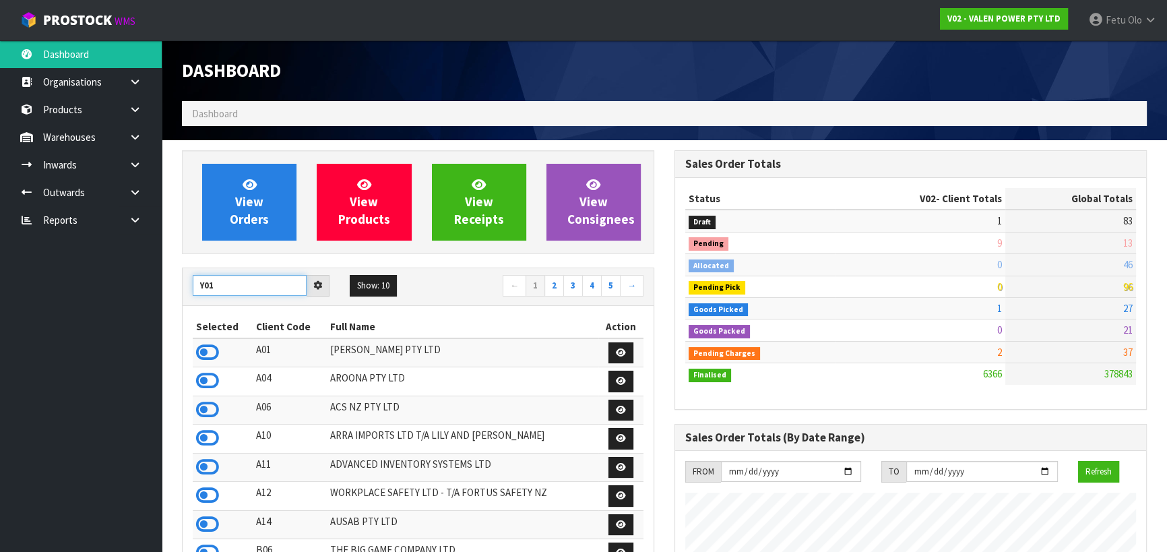
type input "Y01"
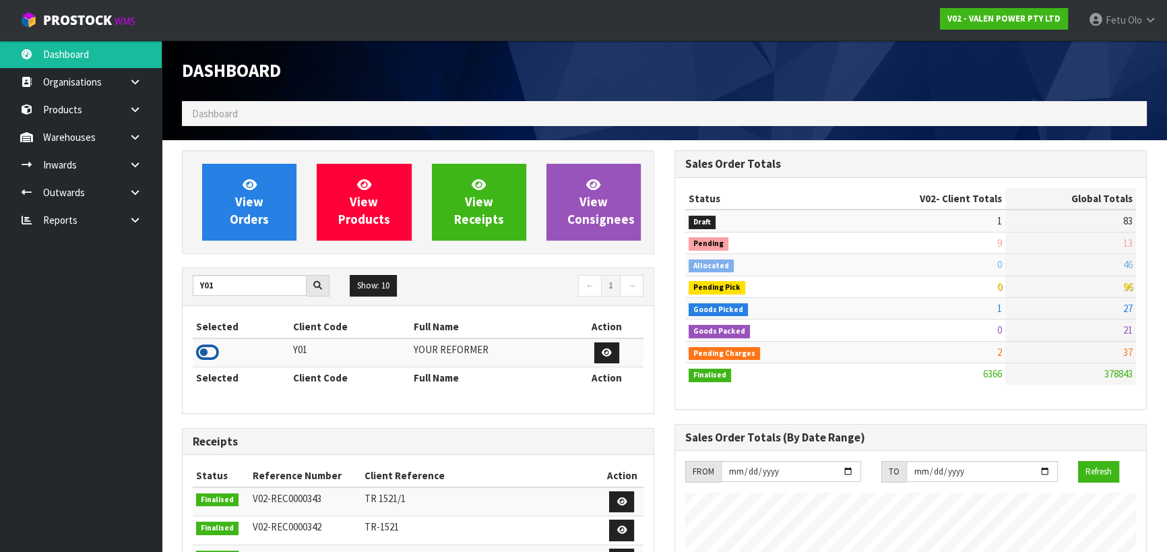
click at [206, 350] on icon at bounding box center [207, 352] width 23 height 20
click at [133, 191] on icon at bounding box center [135, 192] width 13 height 10
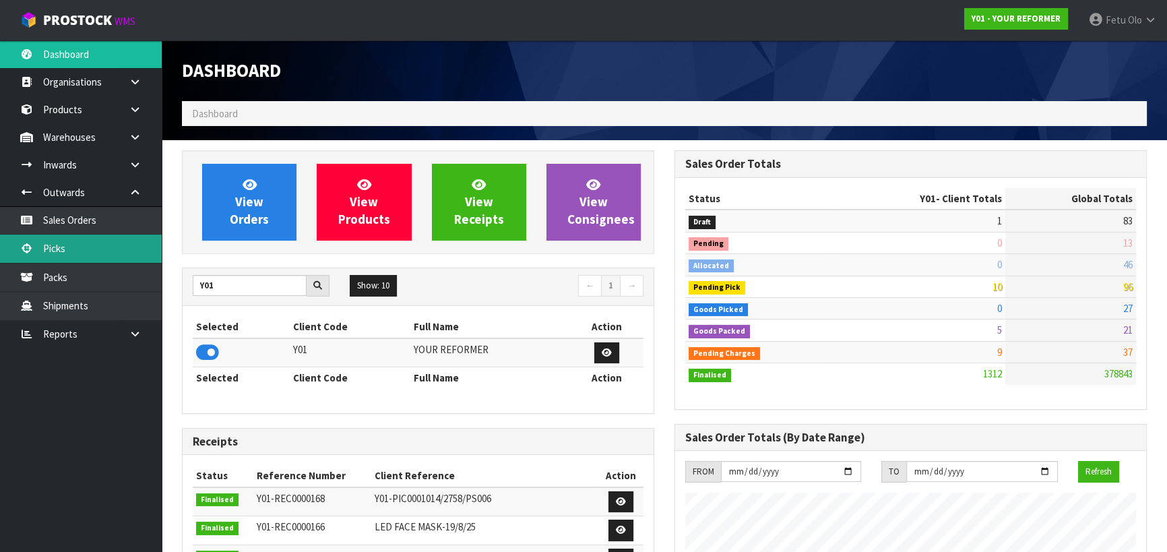
click at [69, 253] on link "Picks" at bounding box center [81, 249] width 162 height 28
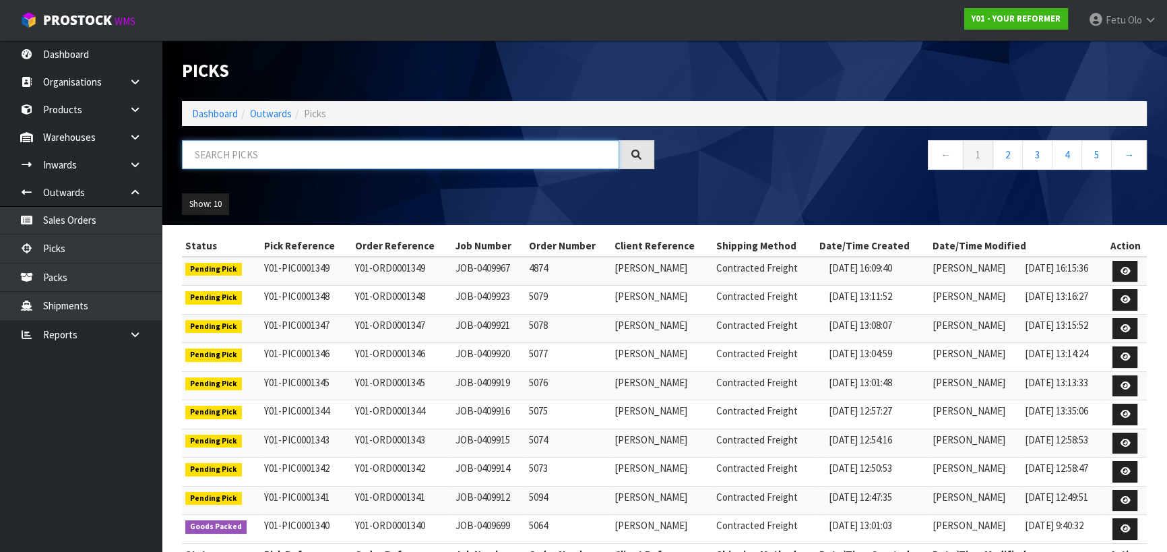
click at [232, 156] on input "text" at bounding box center [400, 154] width 437 height 29
type input "5046"
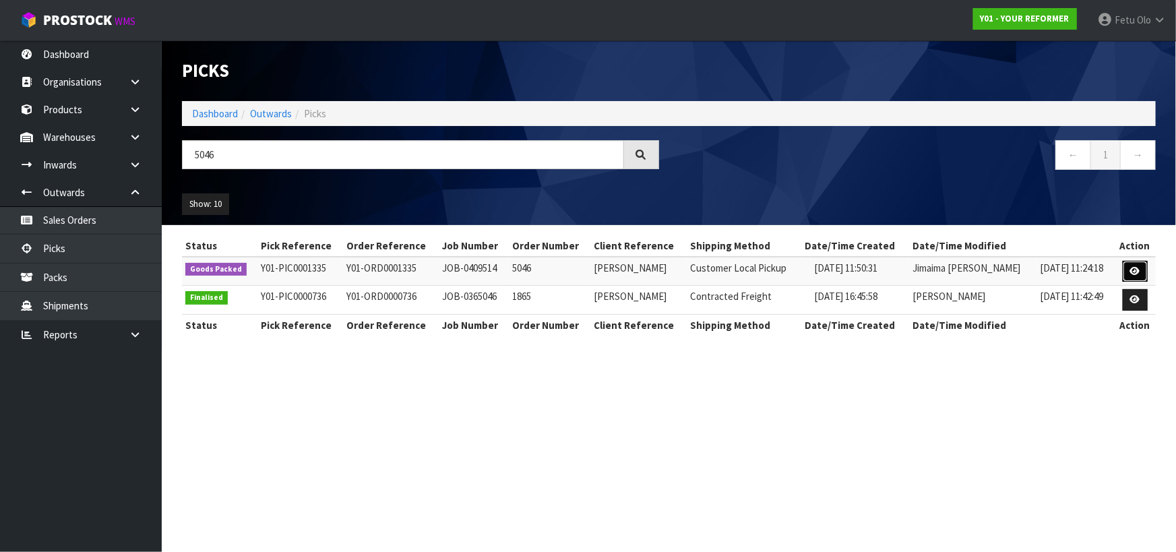
click at [1130, 269] on link at bounding box center [1135, 272] width 25 height 22
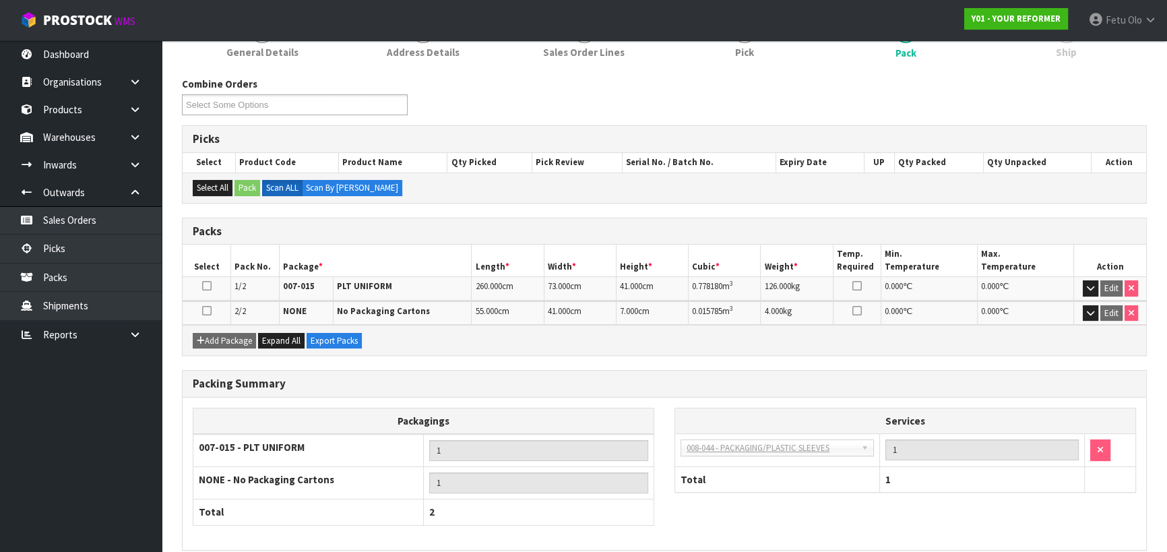
scroll to position [196, 0]
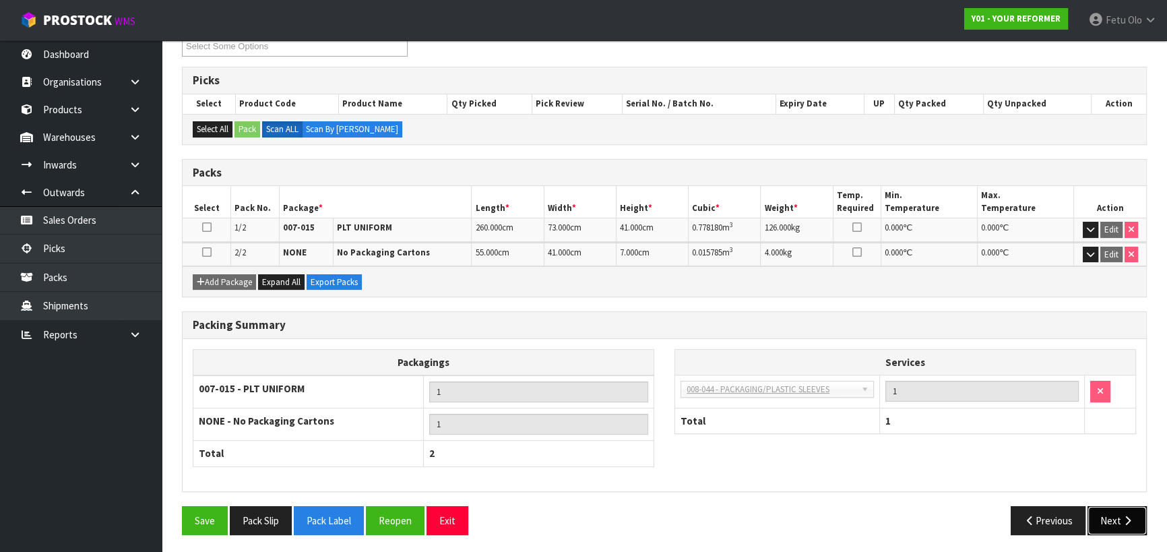
click at [1109, 522] on button "Next" at bounding box center [1117, 520] width 59 height 29
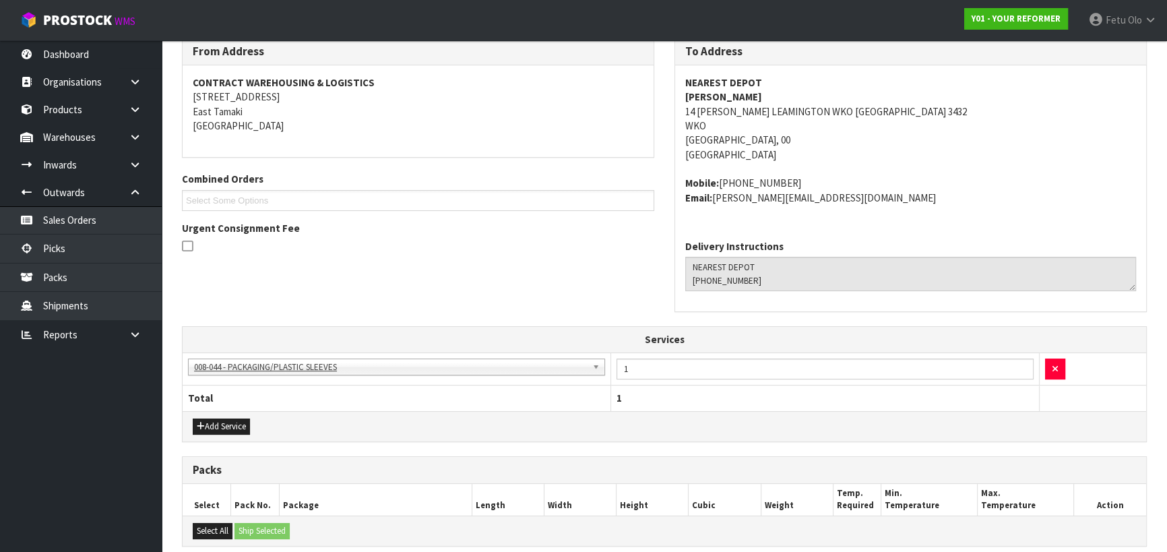
scroll to position [0, 0]
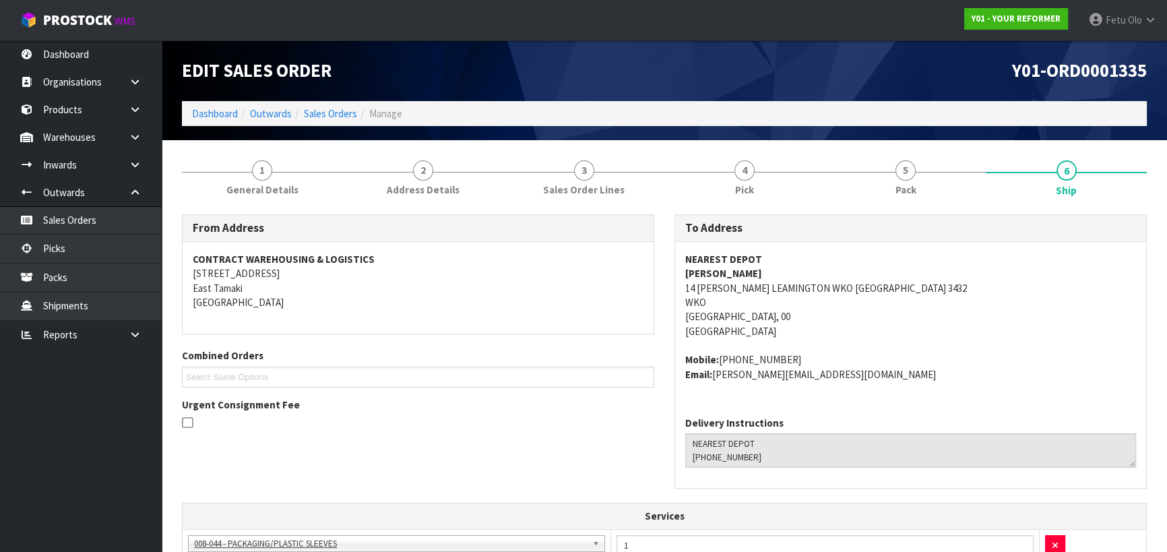
click at [1026, 371] on address "Mobile: +64 27 962 6145 Email: vaughan.kelly94@hotmail.com" at bounding box center [910, 367] width 451 height 29
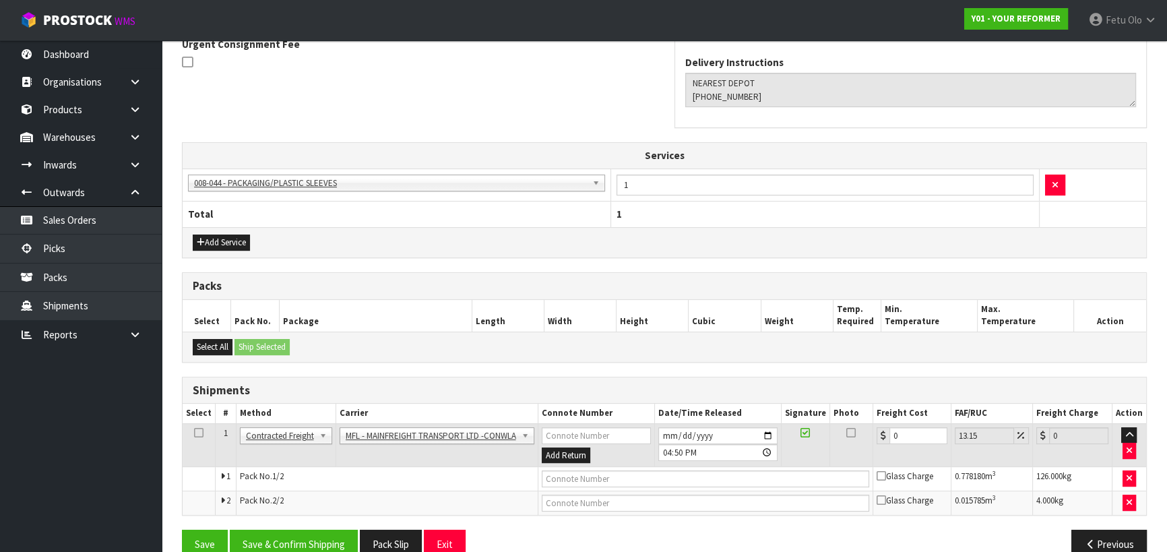
scroll to position [367, 0]
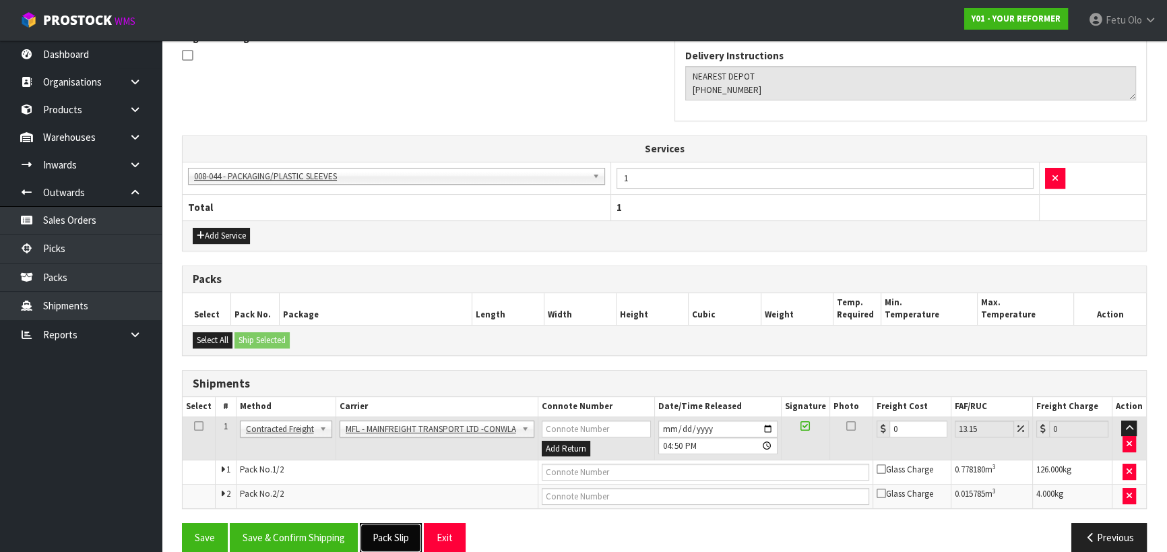
click at [392, 531] on button "Pack Slip" at bounding box center [391, 537] width 62 height 29
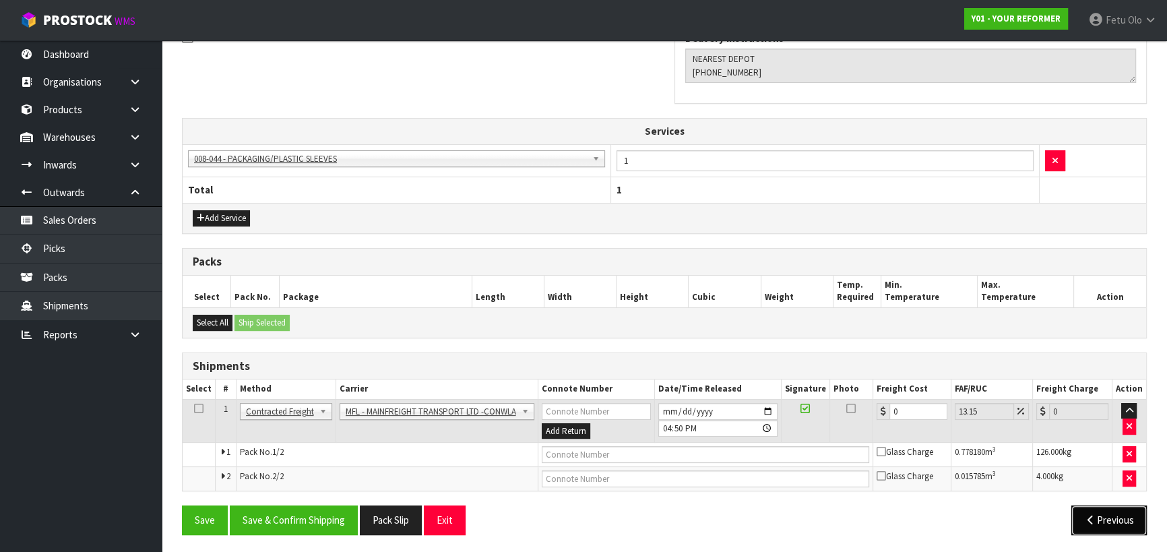
click at [1093, 519] on icon "button" at bounding box center [1091, 520] width 13 height 10
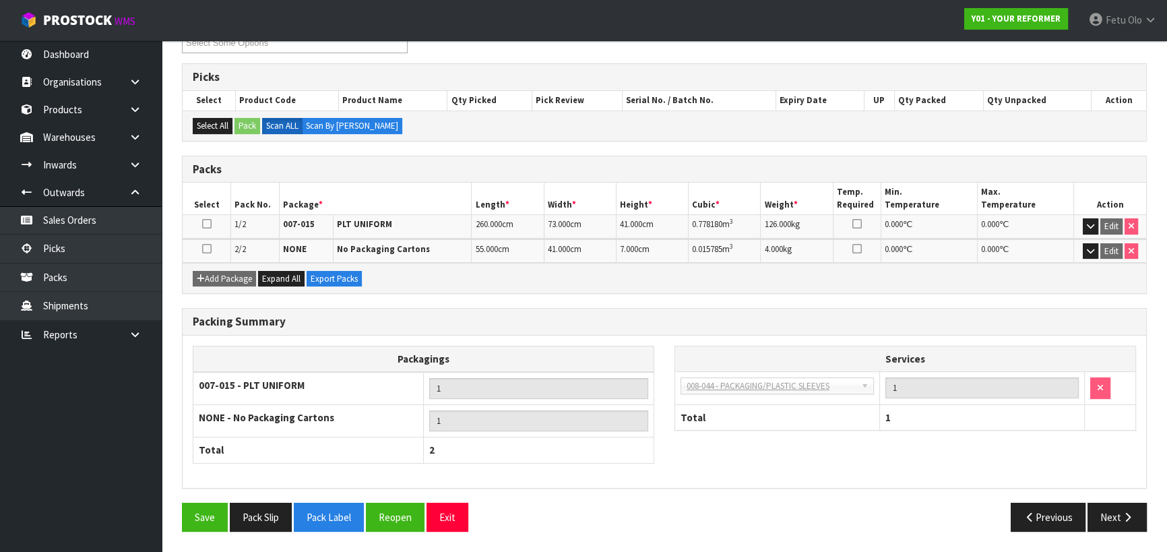
scroll to position [196, 0]
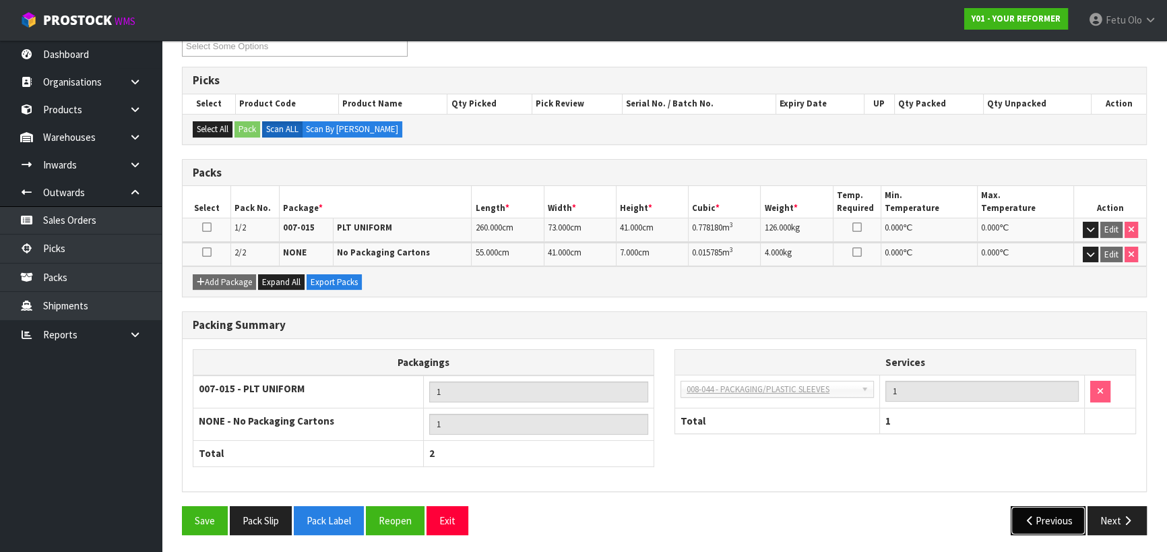
drag, startPoint x: 1050, startPoint y: 519, endPoint x: 1029, endPoint y: 519, distance: 21.6
click at [1047, 519] on button "Previous" at bounding box center [1048, 520] width 75 height 29
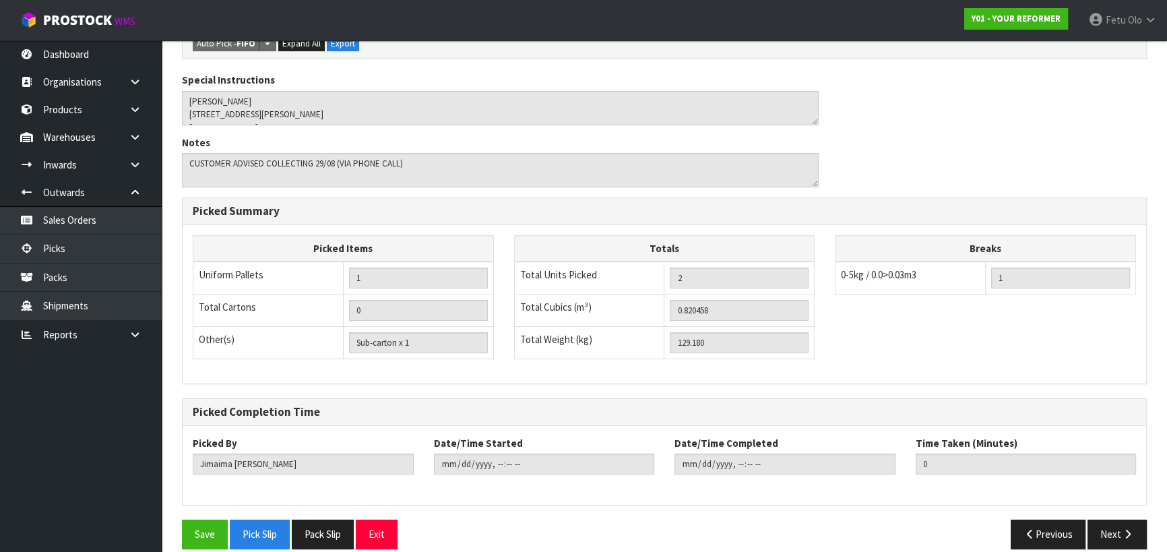
scroll to position [357, 0]
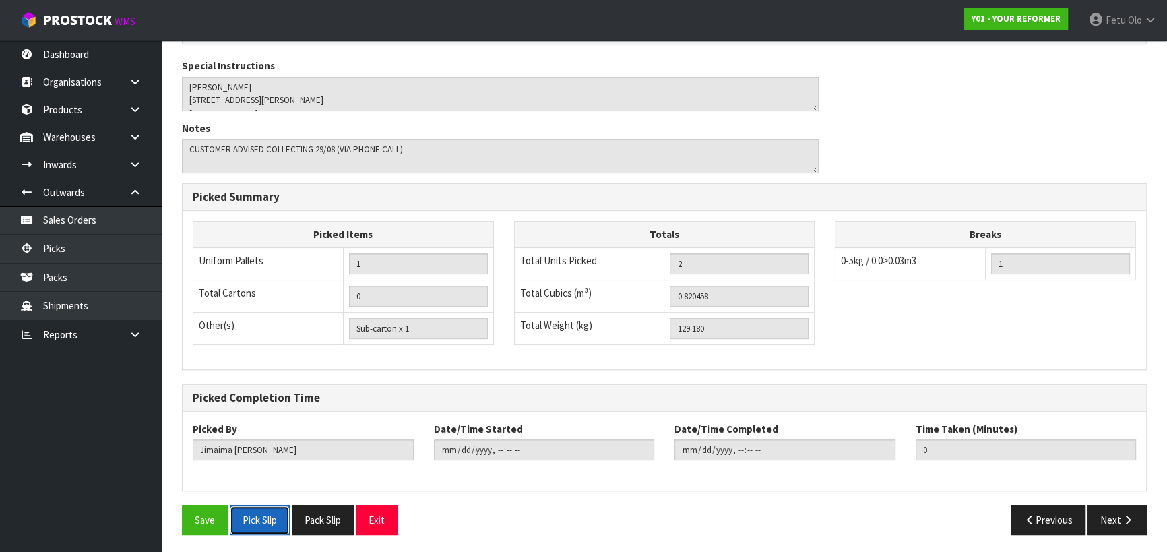
click at [267, 512] on button "Pick Slip" at bounding box center [260, 520] width 60 height 29
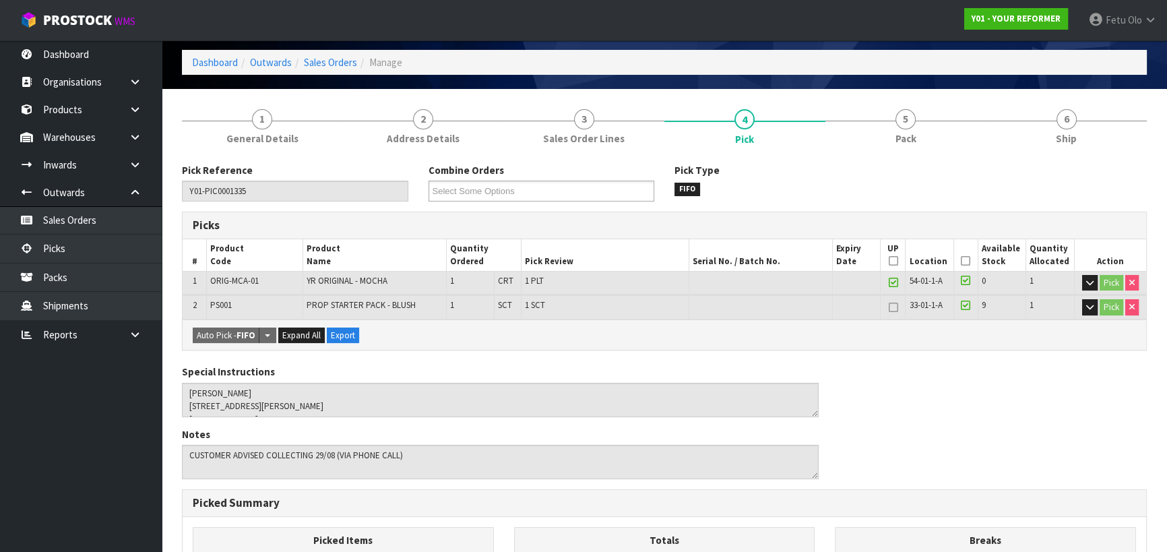
scroll to position [0, 0]
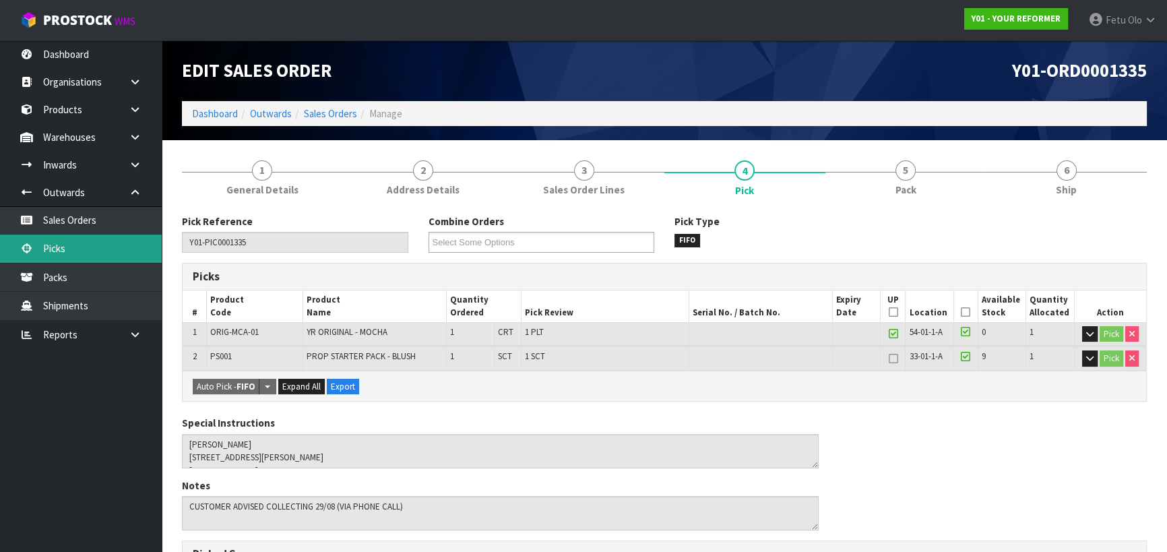
click at [84, 254] on link "Picks" at bounding box center [81, 249] width 162 height 28
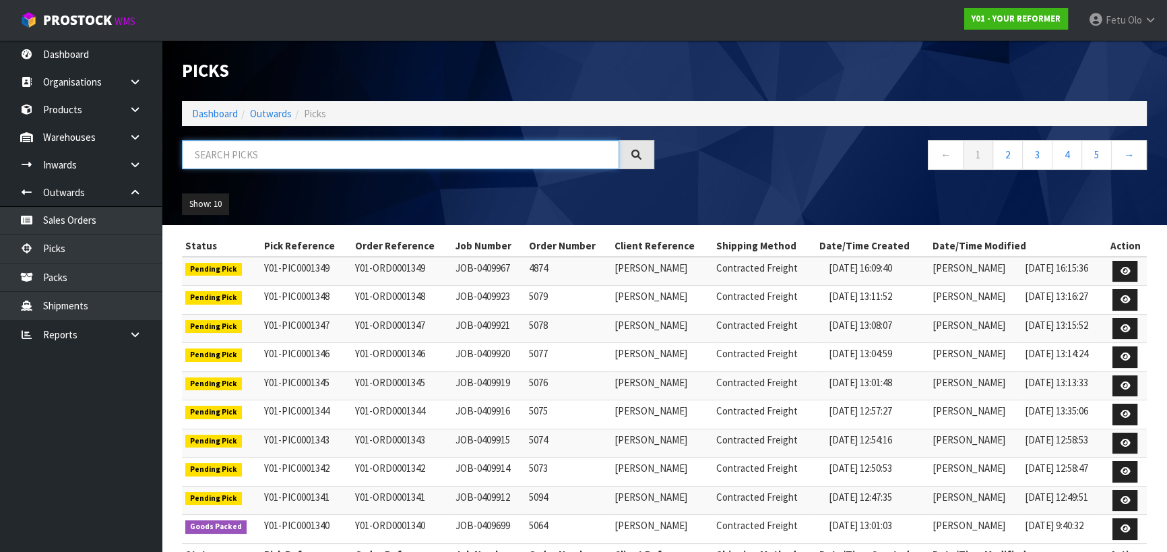
click at [296, 147] on input "text" at bounding box center [400, 154] width 437 height 29
type input "5046"
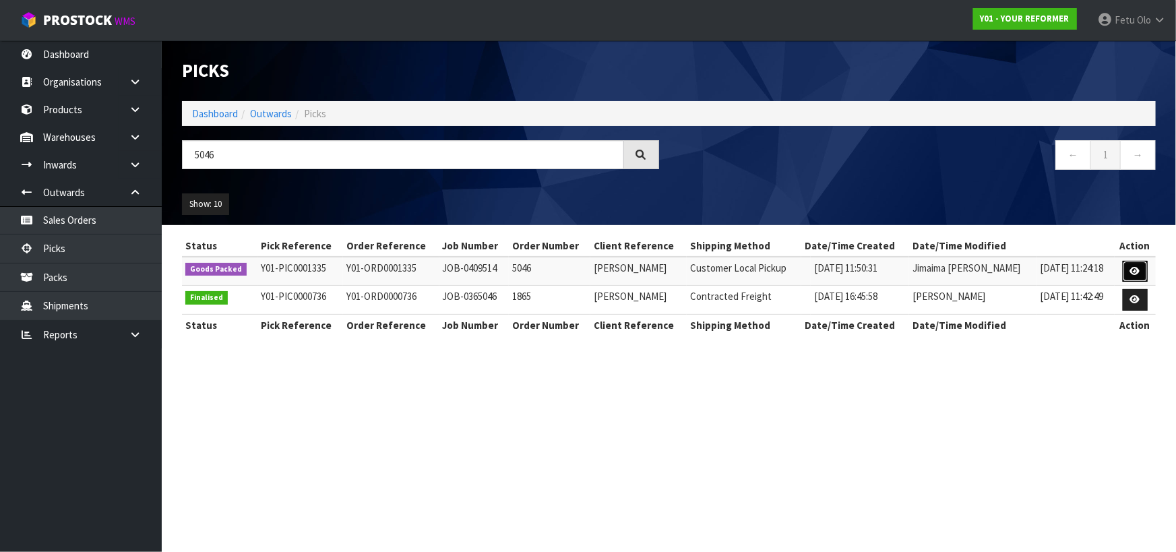
click at [1135, 270] on icon at bounding box center [1135, 271] width 10 height 9
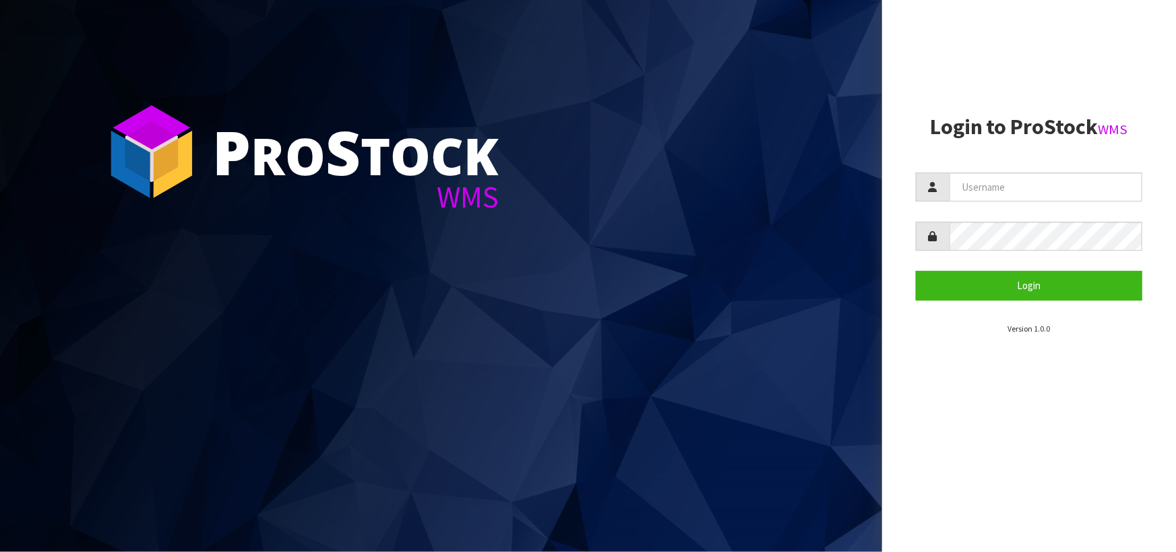
click at [1110, 81] on aside "Login to ProStock WMS Login Version 1.0.0" at bounding box center [1029, 276] width 294 height 552
click at [1039, 181] on input "text" at bounding box center [1046, 187] width 193 height 29
type input "[EMAIL_ADDRESS][DOMAIN_NAME]"
click at [916, 271] on button "Login" at bounding box center [1029, 285] width 226 height 29
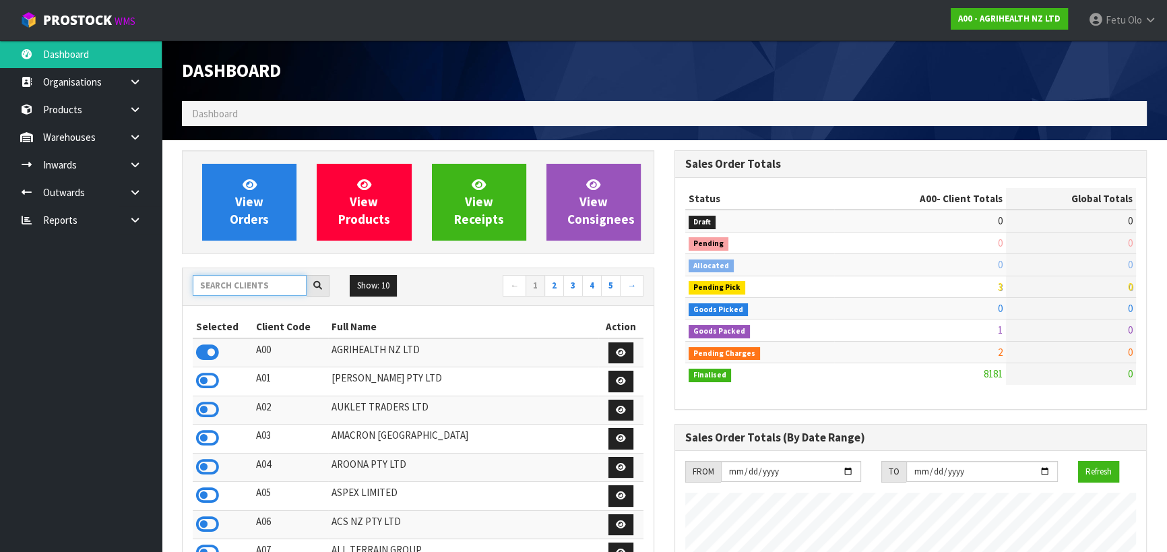
scroll to position [1019, 492]
click at [260, 284] on input "text" at bounding box center [250, 285] width 114 height 21
type input "K01"
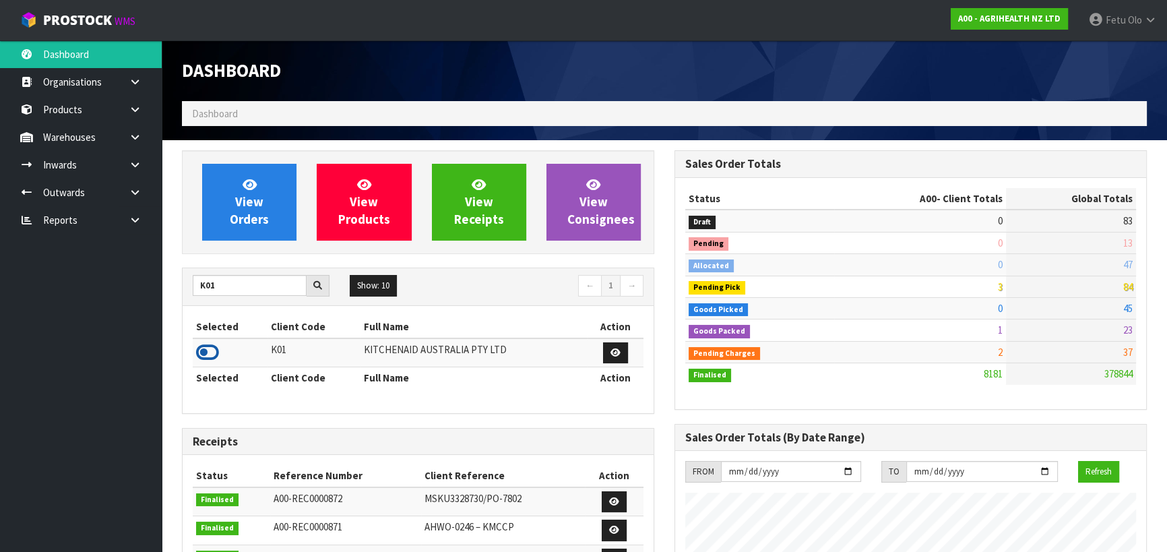
click at [202, 348] on icon at bounding box center [207, 352] width 23 height 20
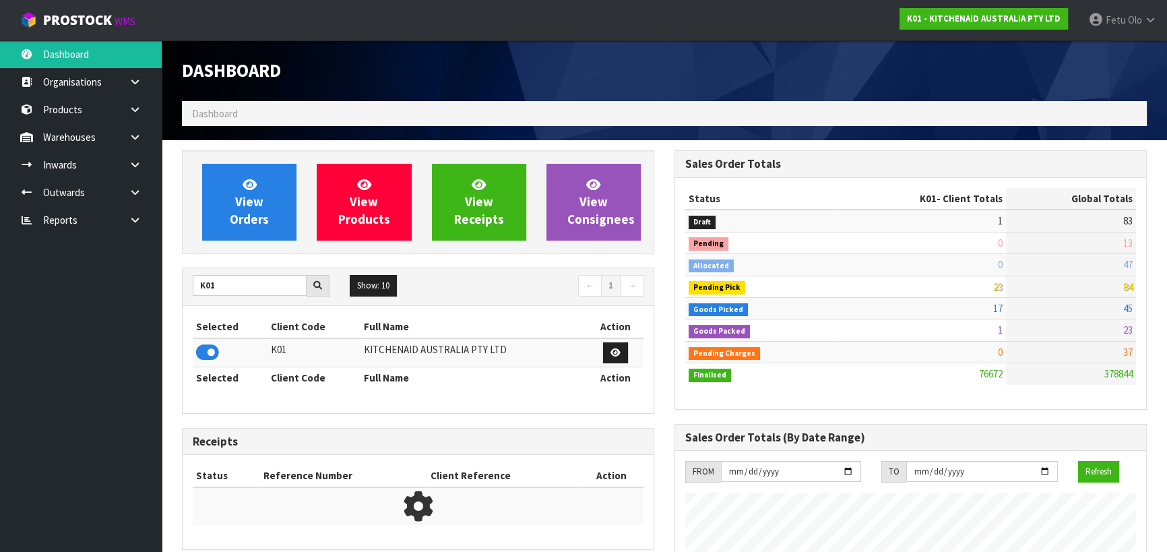
click at [121, 371] on ul "Dashboard Organisations Clients Consignees Carriers Products Categories Serial …" at bounding box center [81, 296] width 162 height 512
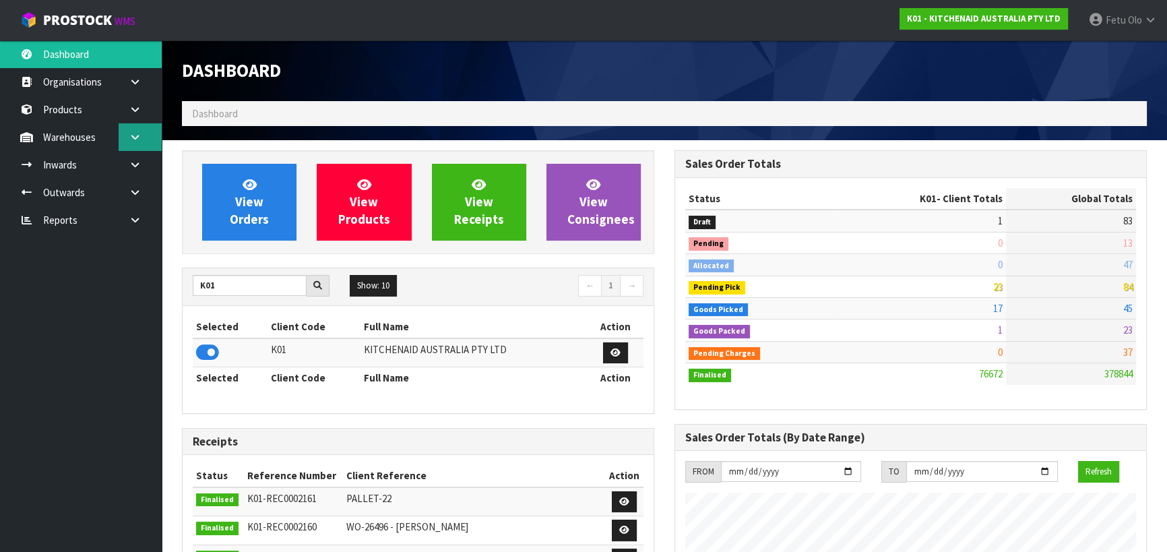
click at [135, 132] on icon at bounding box center [135, 137] width 13 height 10
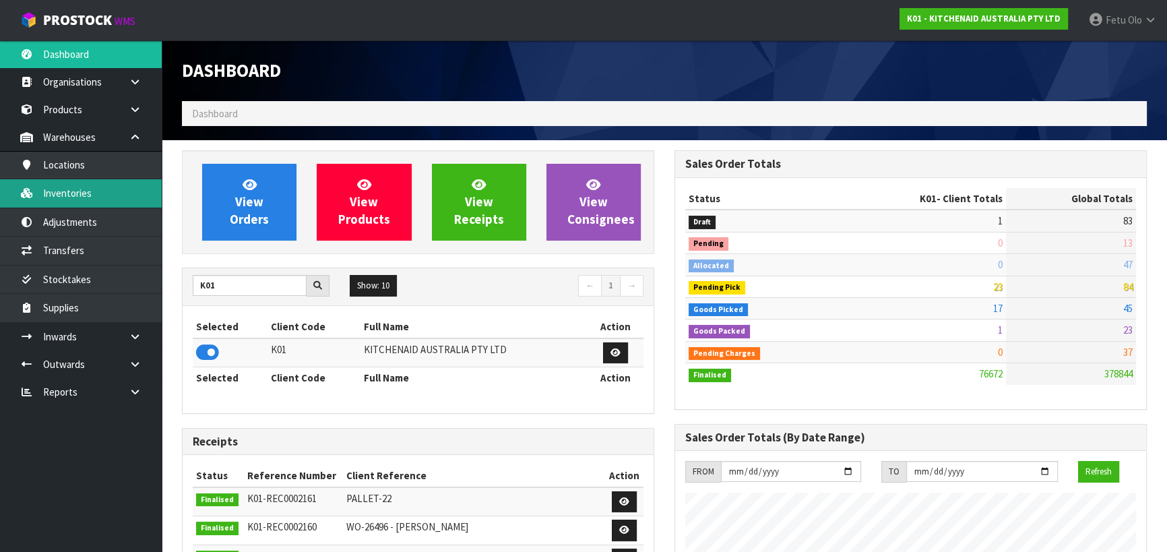
click at [84, 192] on link "Inventories" at bounding box center [81, 193] width 162 height 28
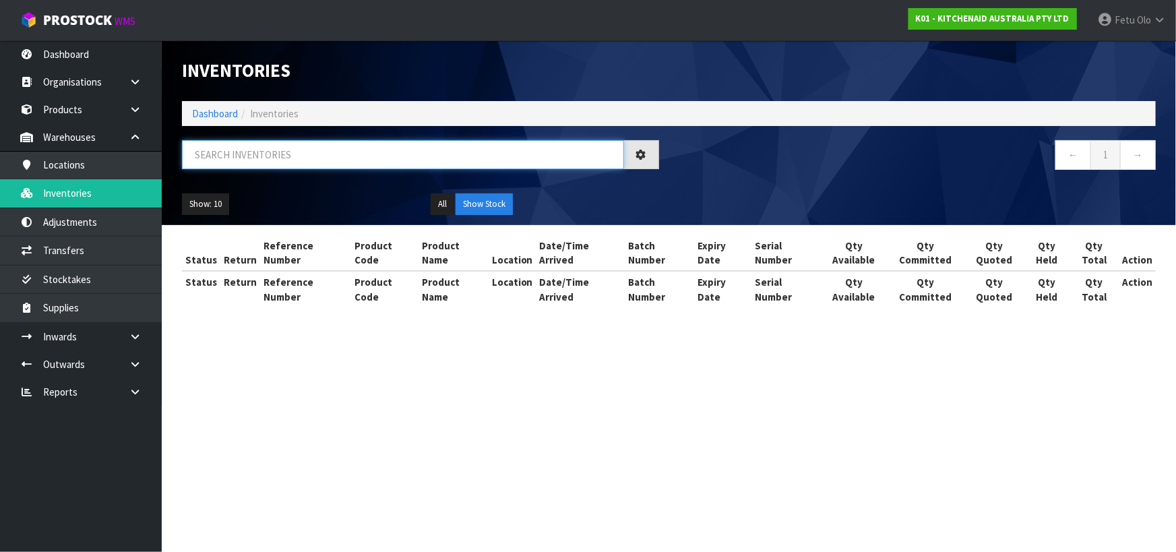
click at [245, 148] on input "text" at bounding box center [403, 154] width 442 height 29
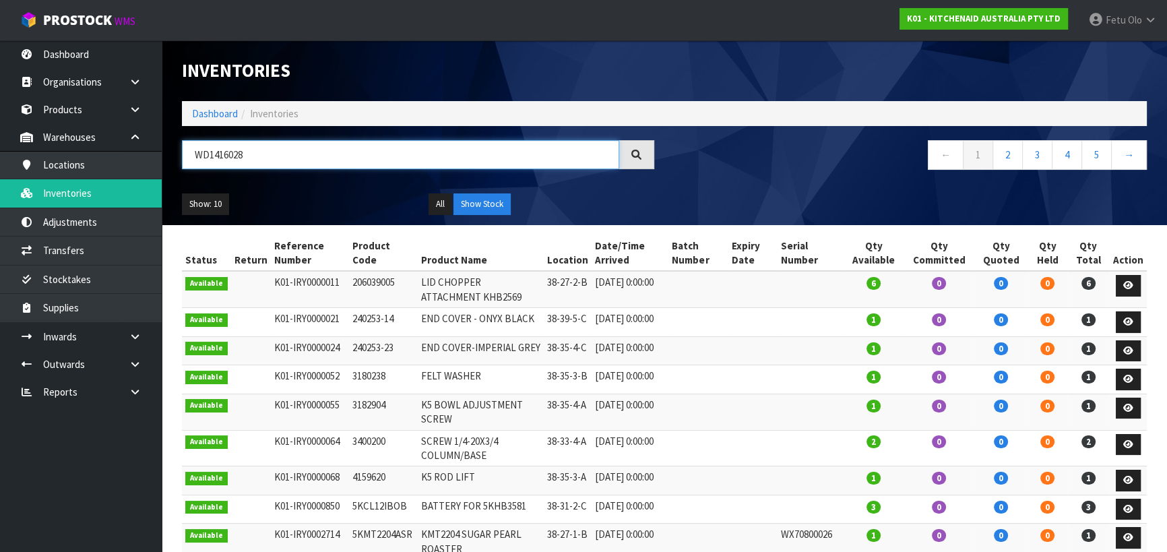
type input "WD1416028"
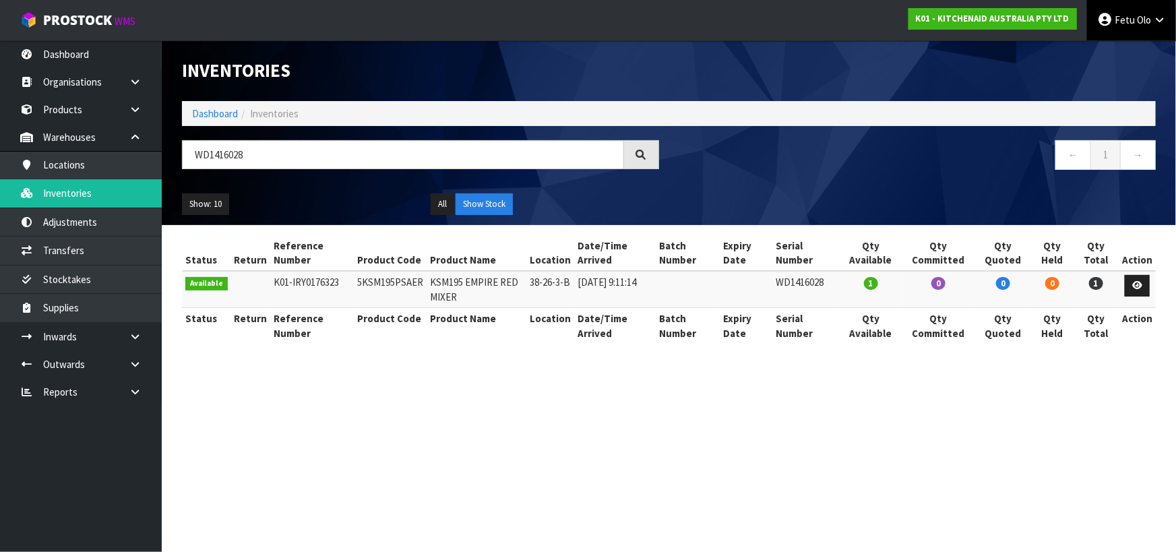
click at [1139, 22] on span "Olo" at bounding box center [1144, 19] width 14 height 13
click at [1122, 51] on link "Logout" at bounding box center [1122, 53] width 106 height 18
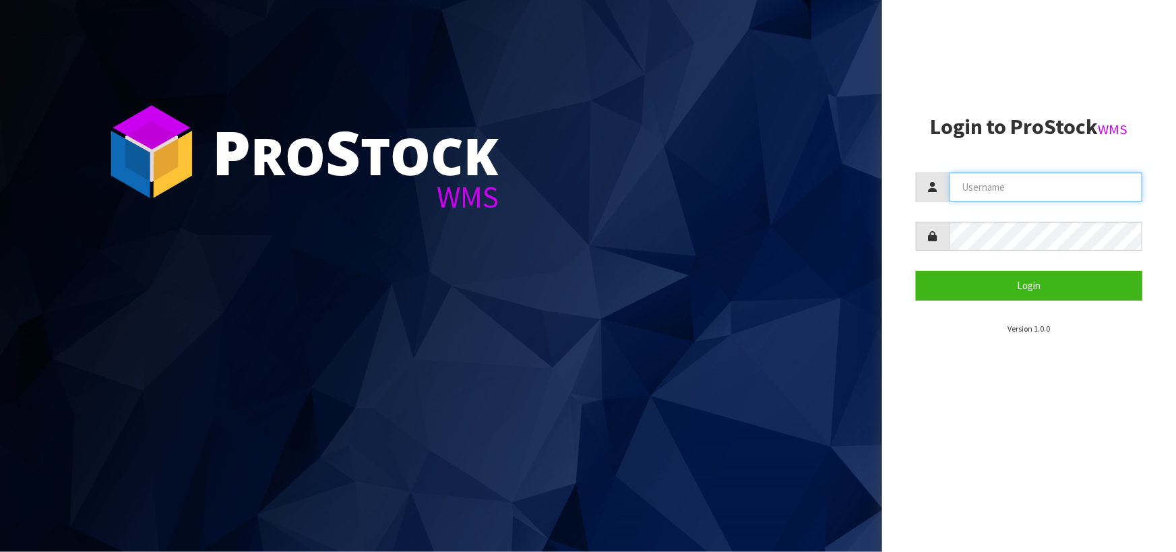
click at [1040, 183] on input "text" at bounding box center [1046, 187] width 193 height 29
type input "[EMAIL_ADDRESS][DOMAIN_NAME]"
click at [916, 271] on button "Login" at bounding box center [1029, 285] width 226 height 29
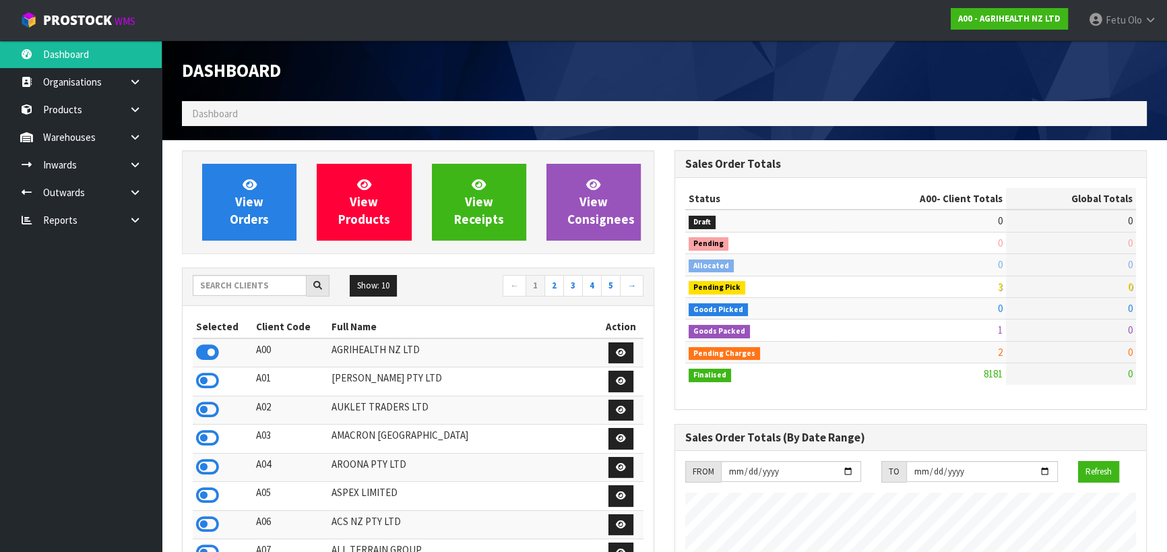
scroll to position [1019, 492]
click at [254, 287] on input "text" at bounding box center [250, 285] width 114 height 21
type input "K01"
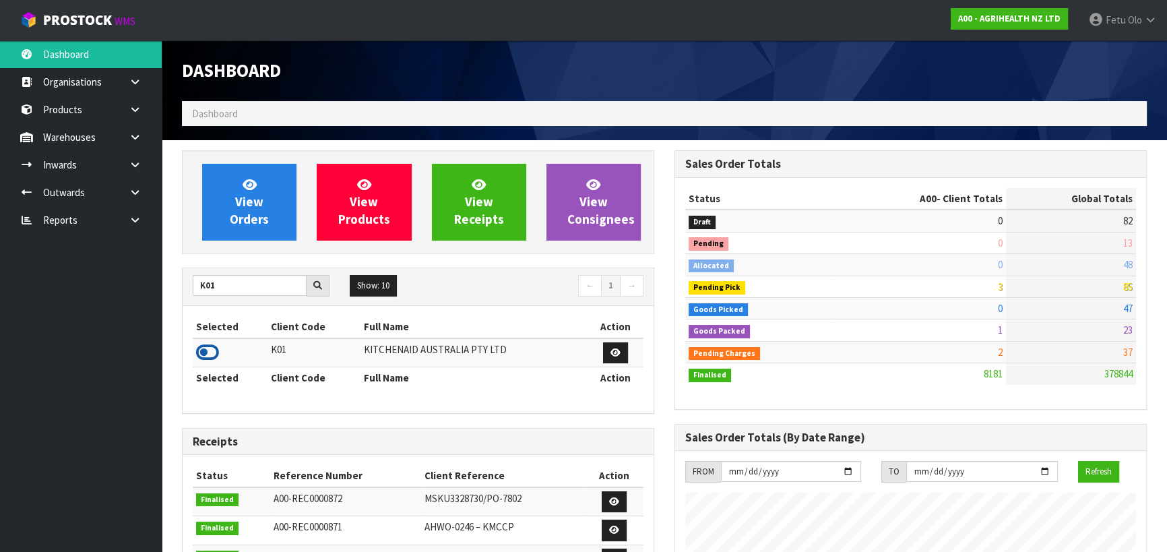
drag, startPoint x: 201, startPoint y: 349, endPoint x: 128, endPoint y: 252, distance: 121.3
click at [201, 348] on icon at bounding box center [207, 352] width 23 height 20
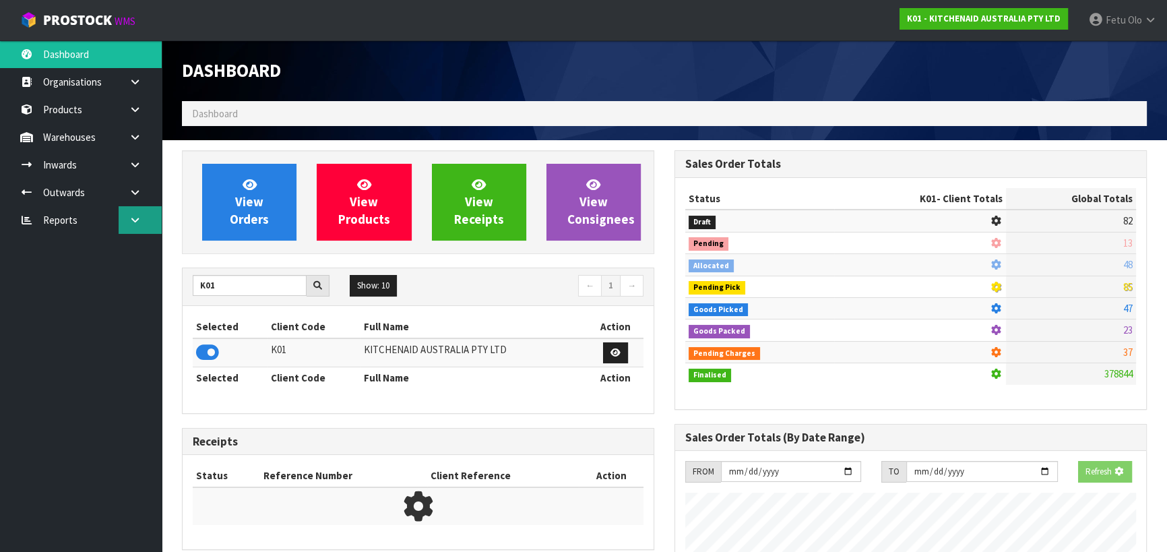
scroll to position [839, 492]
click at [131, 191] on icon at bounding box center [135, 192] width 13 height 10
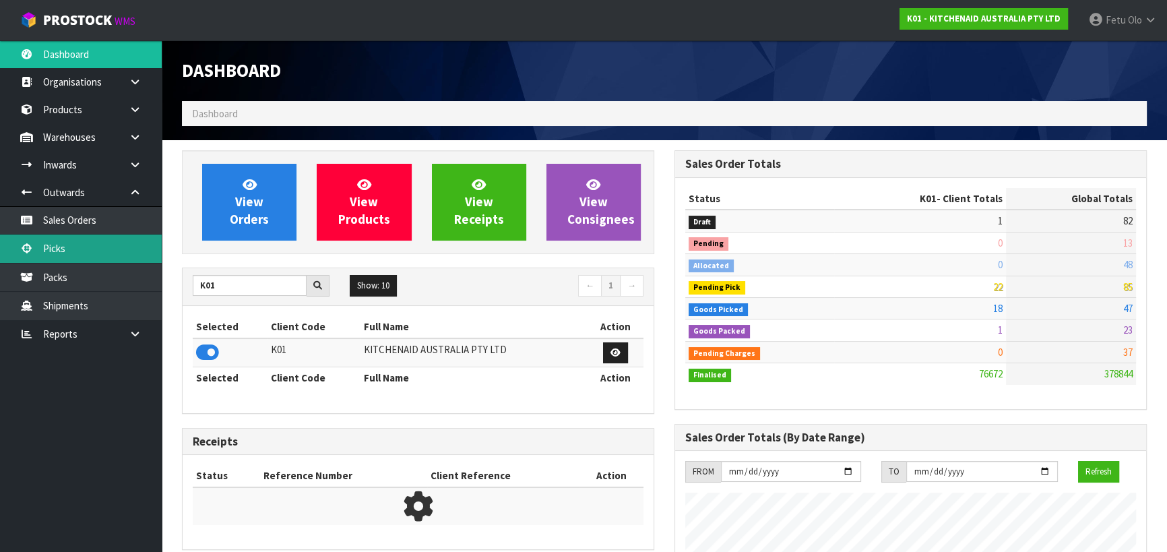
scroll to position [1019, 492]
click at [76, 248] on link "Picks" at bounding box center [81, 249] width 162 height 28
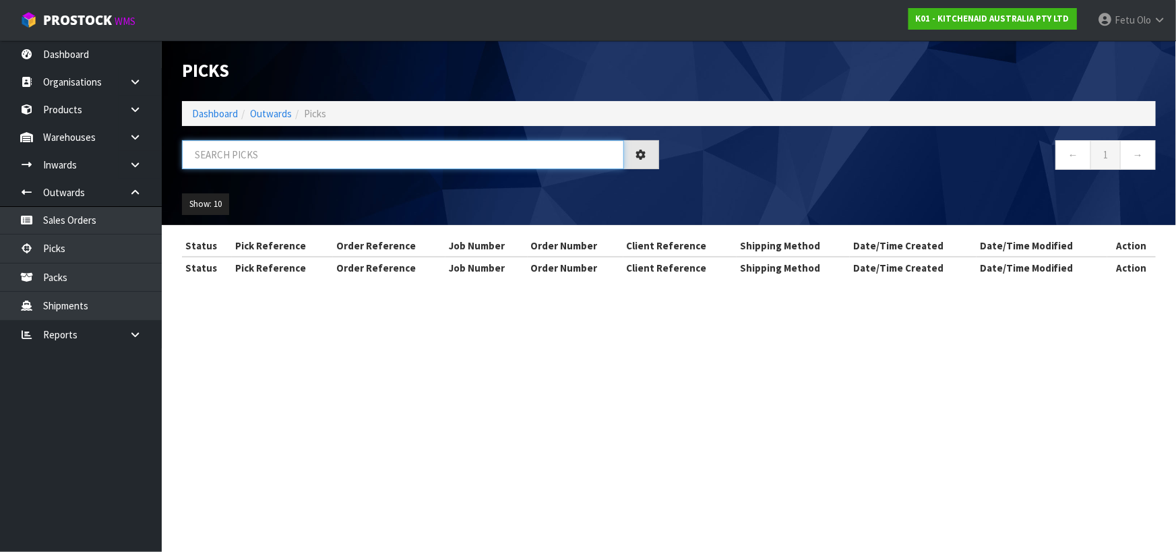
click at [241, 154] on input "text" at bounding box center [403, 154] width 442 height 29
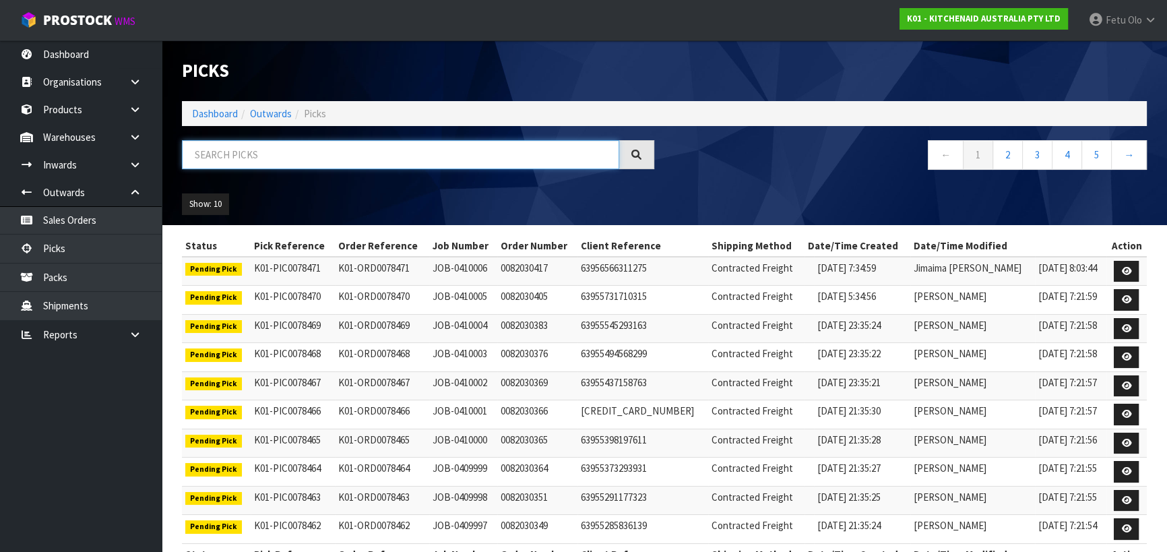
click at [261, 153] on input "text" at bounding box center [400, 154] width 437 height 29
type input "78442"
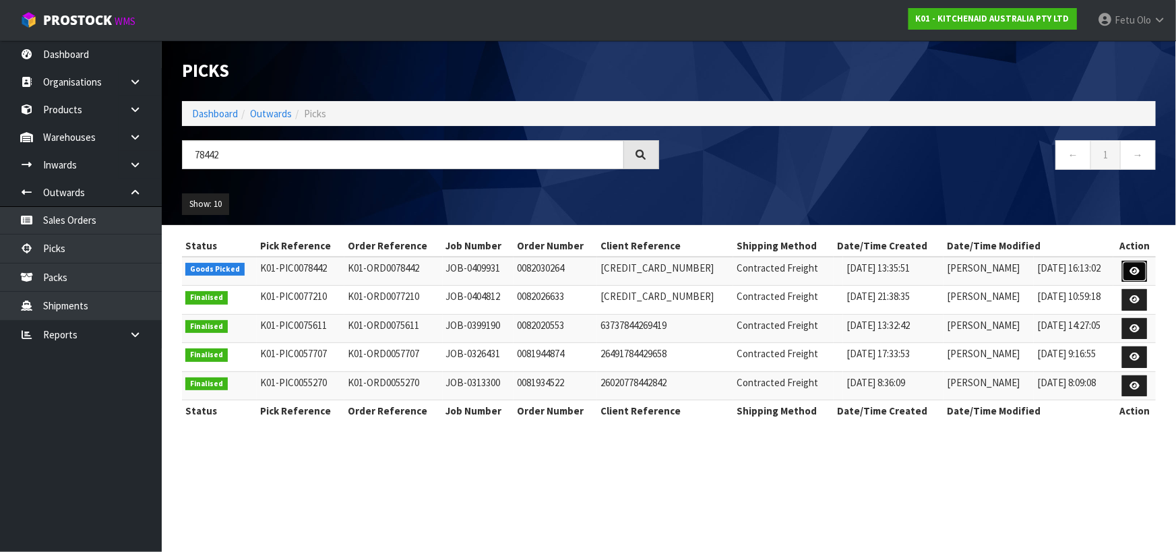
click at [1128, 266] on link at bounding box center [1134, 272] width 25 height 22
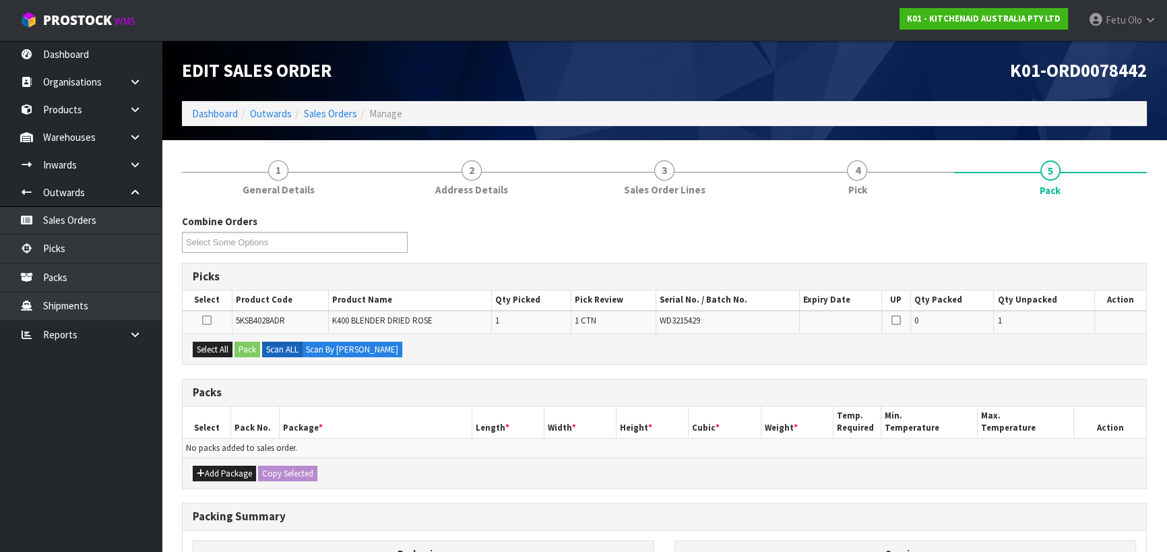
click at [81, 468] on ul "Dashboard Organisations Clients Consignees Carriers Products Categories Serial …" at bounding box center [81, 296] width 162 height 512
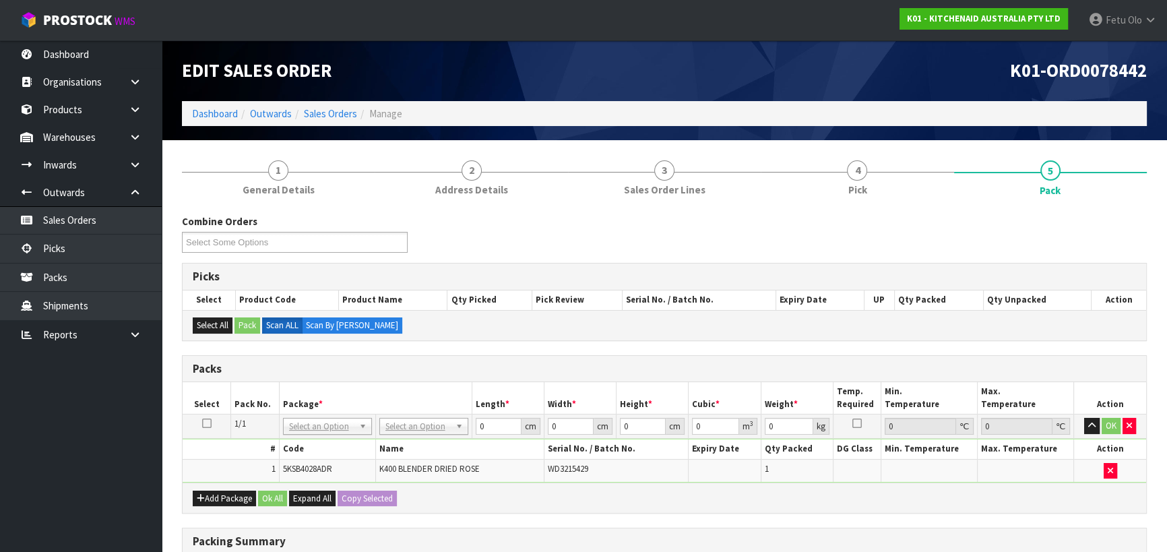
drag, startPoint x: 429, startPoint y: 421, endPoint x: 426, endPoint y: 452, distance: 30.5
drag, startPoint x: 426, startPoint y: 452, endPoint x: 424, endPoint y: 459, distance: 7.7
click at [423, 460] on td "K400 BLENDER DRIED ROSE" at bounding box center [459, 470] width 169 height 23
drag, startPoint x: 477, startPoint y: 428, endPoint x: 324, endPoint y: 453, distance: 155.7
click at [324, 453] on tbody "1/1 NONE 007-001 007-002 007-004 007-009 007-013 007-014 007-015 007-017 007-01…" at bounding box center [665, 449] width 964 height 68
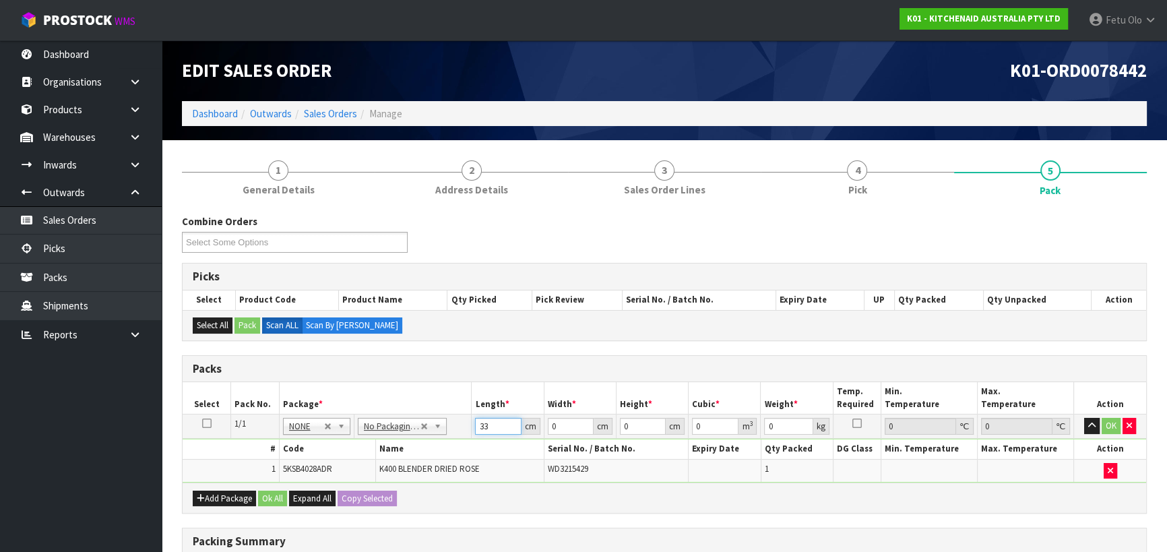
type input "33"
type input "31"
type input "4"
type input "0.004092"
type input "48"
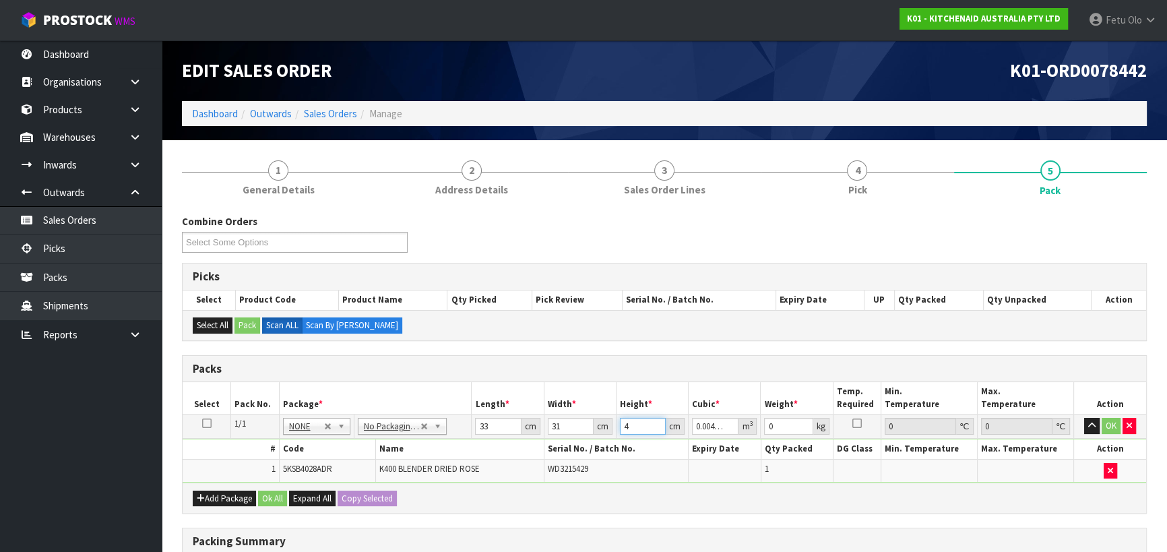
type input "0.049104"
type input "48"
type input "9"
click button "OK" at bounding box center [1111, 426] width 19 height 16
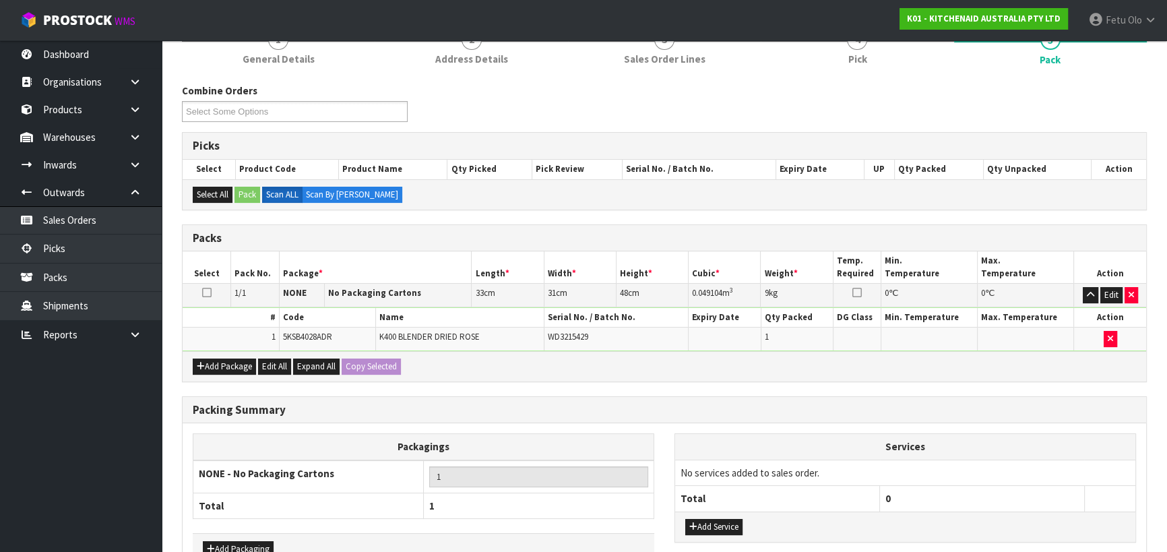
scroll to position [213, 0]
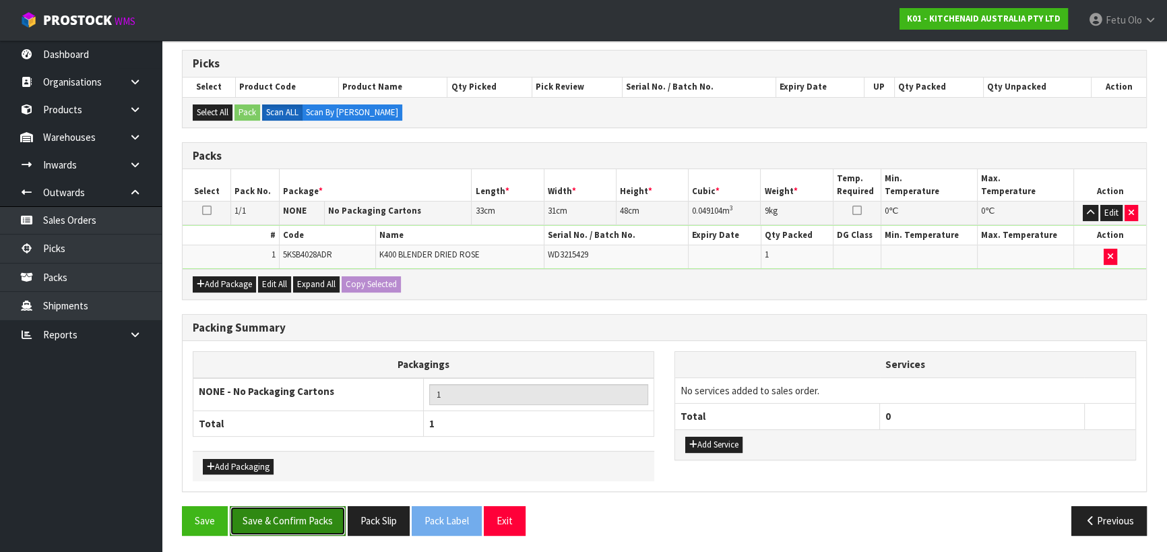
click at [324, 516] on button "Save & Confirm Packs" at bounding box center [288, 520] width 116 height 29
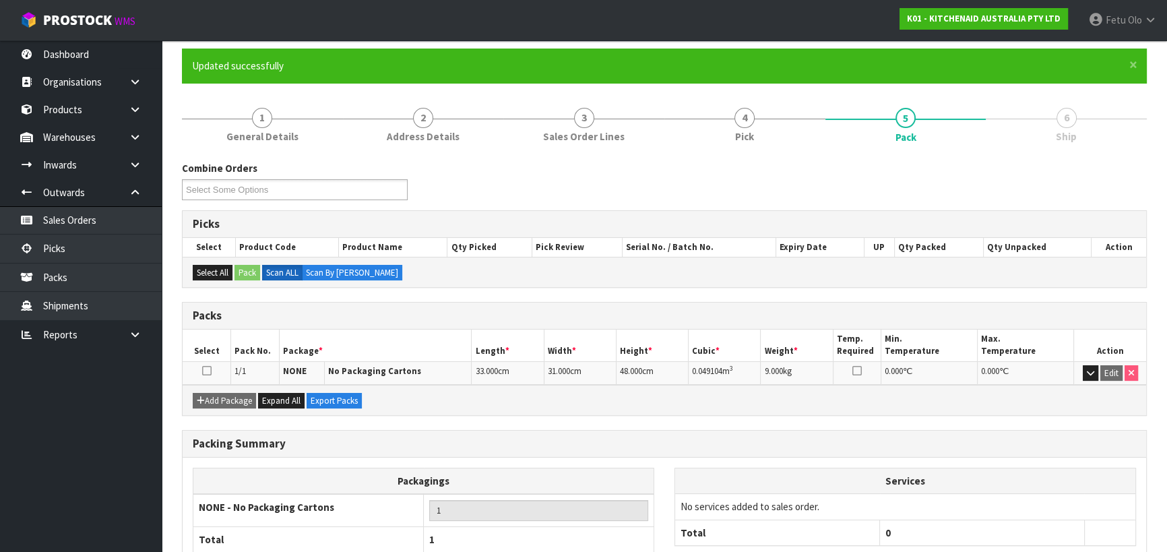
scroll to position [189, 0]
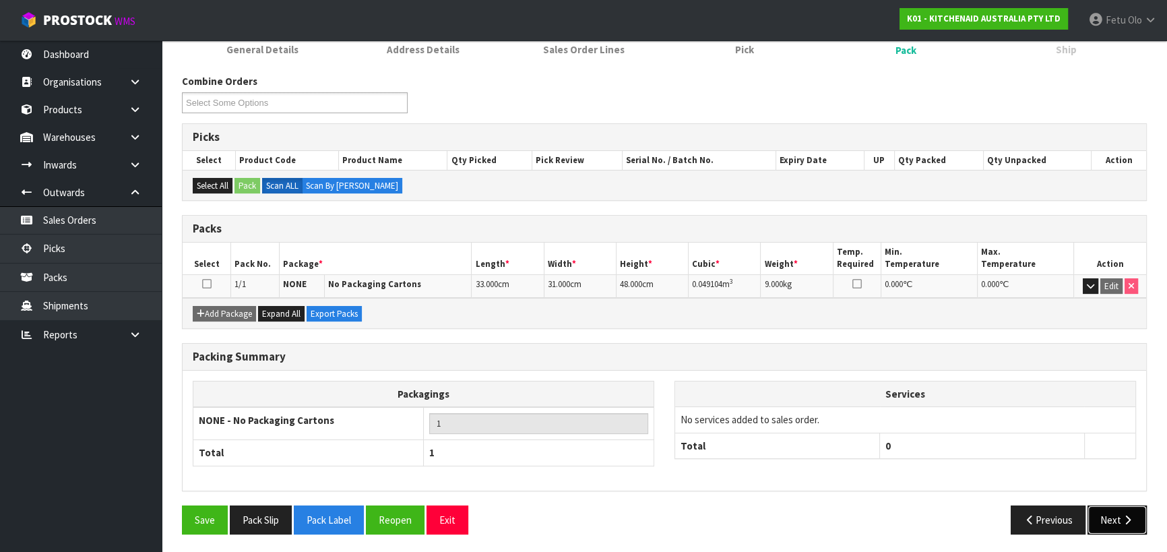
click at [1132, 518] on icon "button" at bounding box center [1128, 520] width 13 height 10
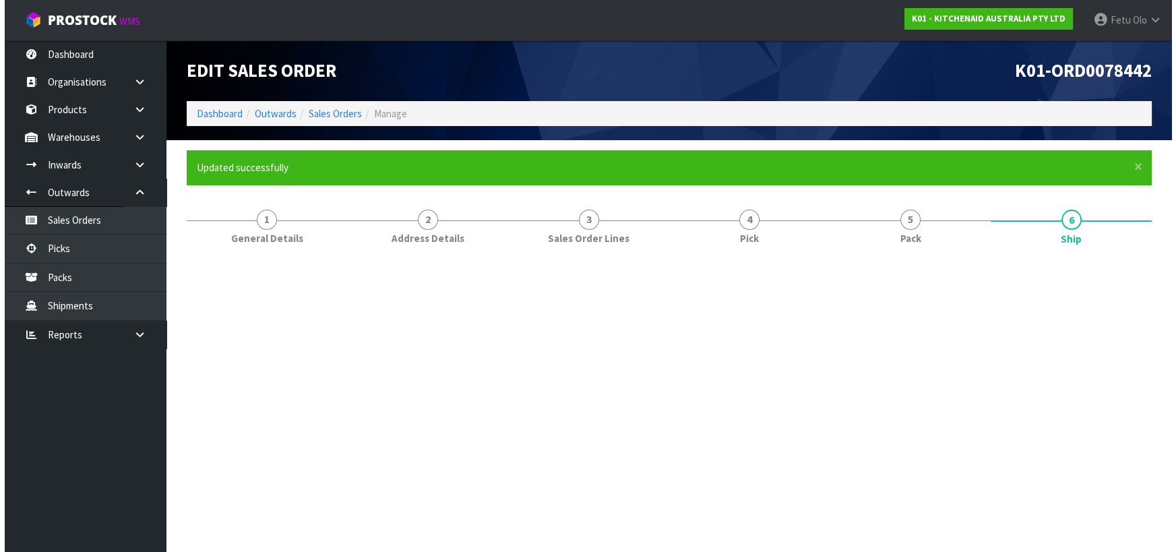
scroll to position [0, 0]
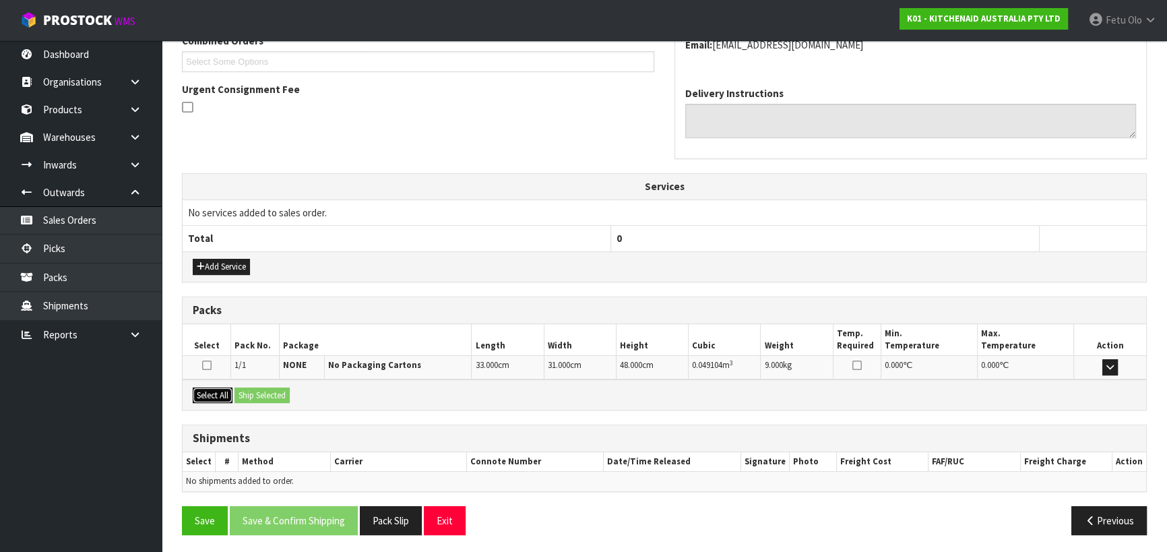
drag, startPoint x: 205, startPoint y: 397, endPoint x: 257, endPoint y: 389, distance: 53.2
click at [206, 397] on button "Select All" at bounding box center [213, 396] width 40 height 16
click at [257, 389] on button "Ship Selected" at bounding box center [262, 396] width 55 height 16
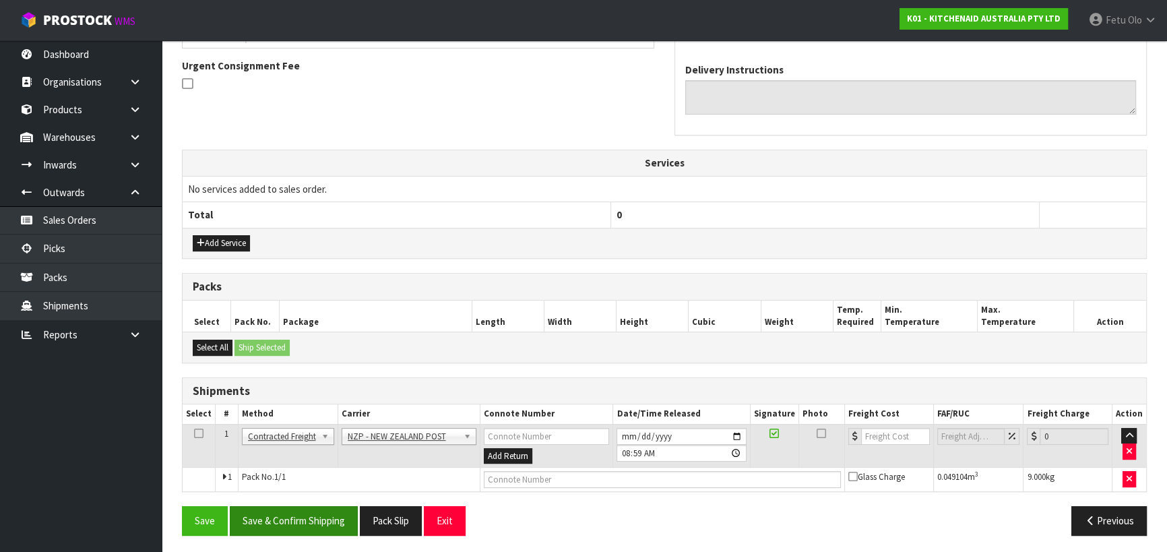
scroll to position [388, 0]
drag, startPoint x: 322, startPoint y: 518, endPoint x: 315, endPoint y: 515, distance: 7.5
click at [321, 518] on button "Save & Confirm Shipping" at bounding box center [294, 520] width 128 height 29
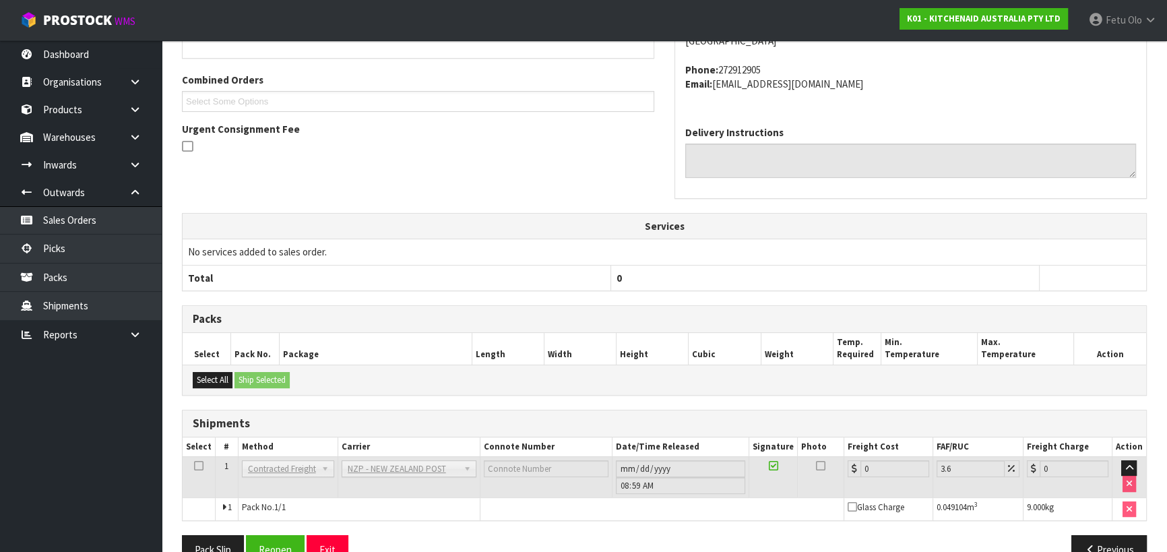
scroll to position [370, 0]
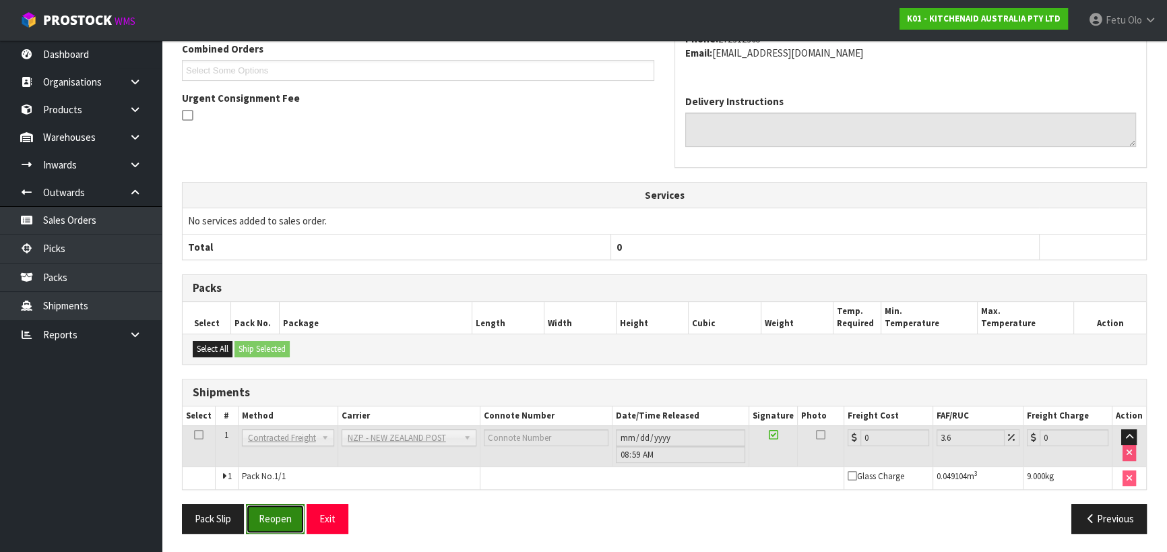
click at [276, 516] on button "Reopen" at bounding box center [275, 518] width 59 height 29
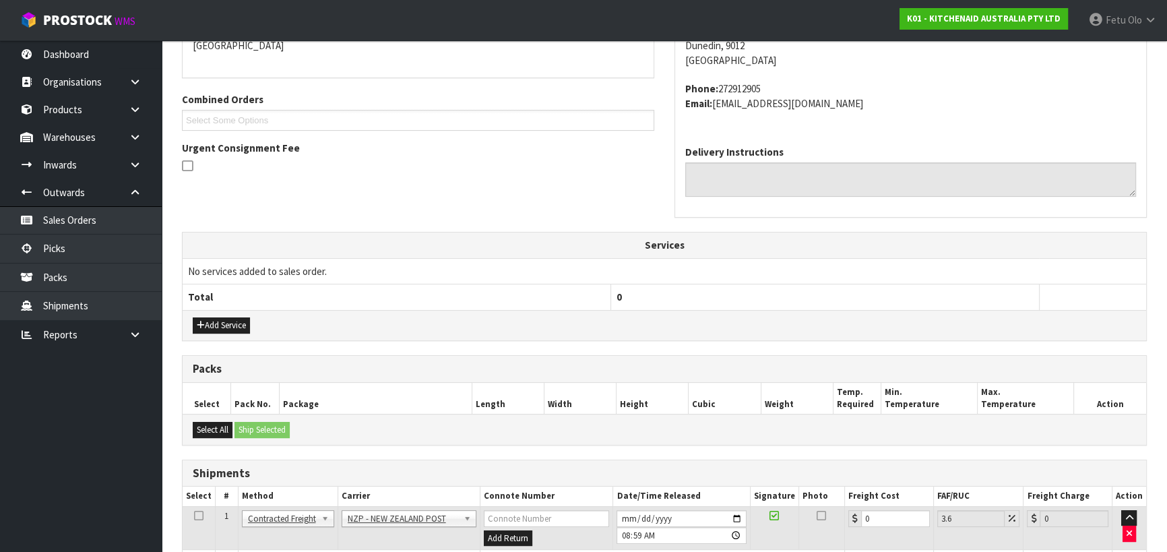
scroll to position [401, 0]
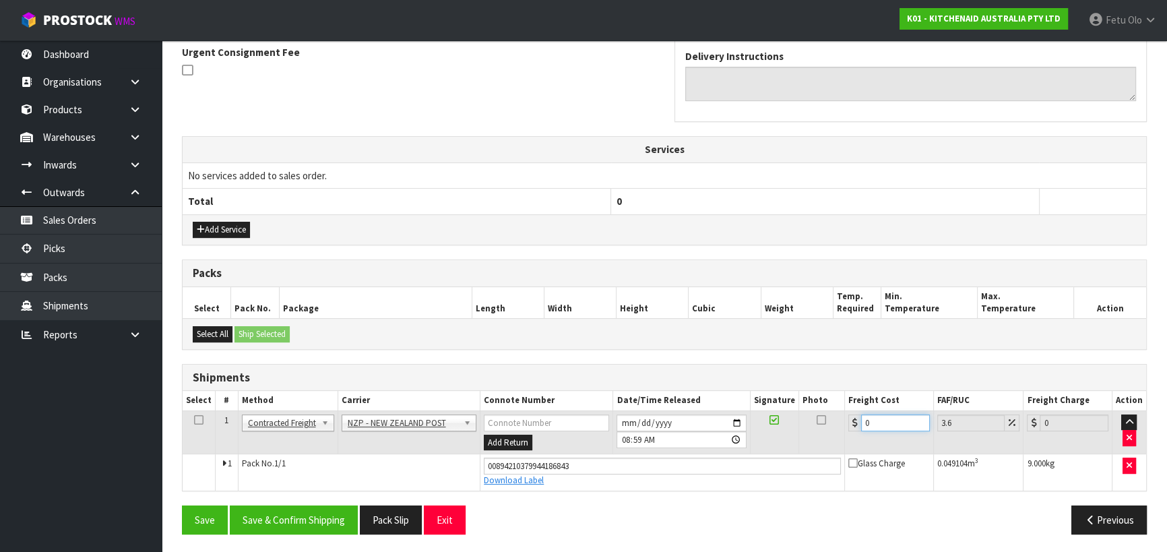
drag, startPoint x: 801, startPoint y: 448, endPoint x: 665, endPoint y: 469, distance: 137.9
click at [665, 469] on tbody "1 Client Local Pickup Customer Local Pickup Company Freight Contracted Freight …" at bounding box center [665, 450] width 964 height 80
type input "1"
type input "1.04"
type input "11"
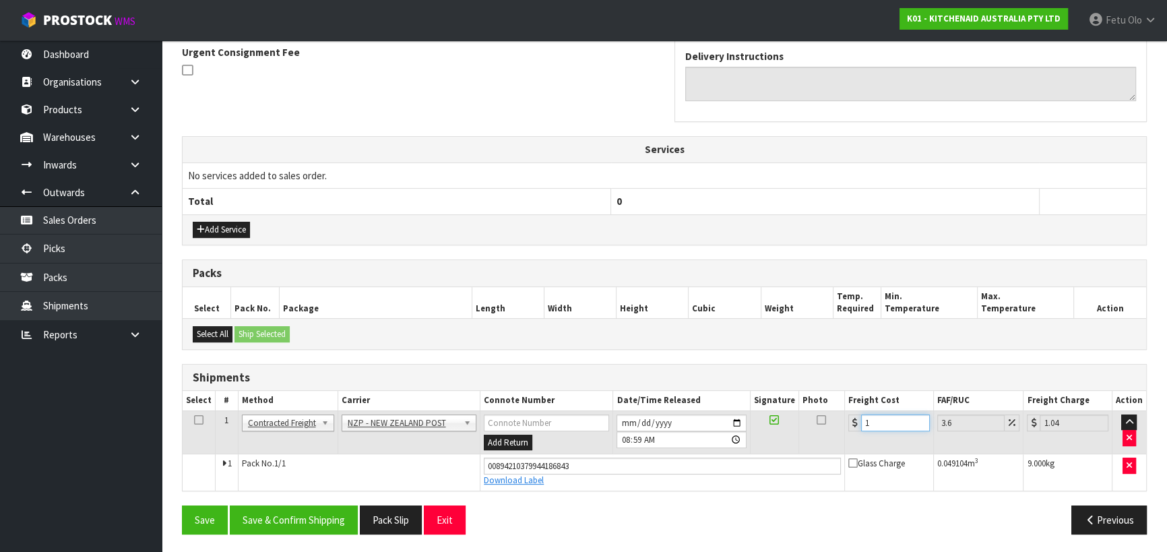
type input "11.4"
type input "11.6"
type input "12.02"
type input "11.61"
type input "12.03"
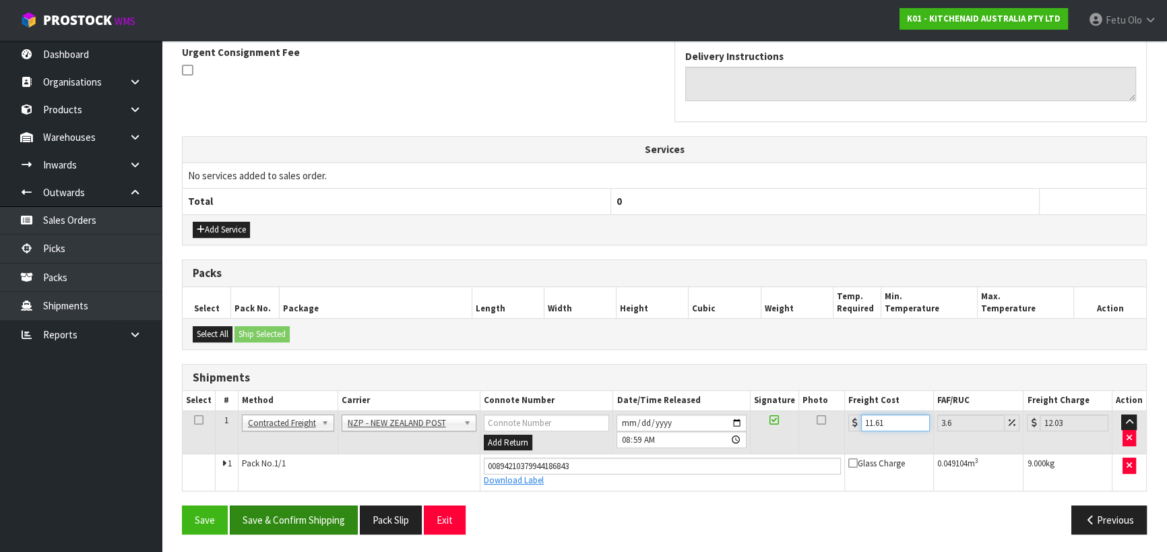
type input "11.61"
click at [339, 512] on button "Save & Confirm Shipping" at bounding box center [294, 520] width 128 height 29
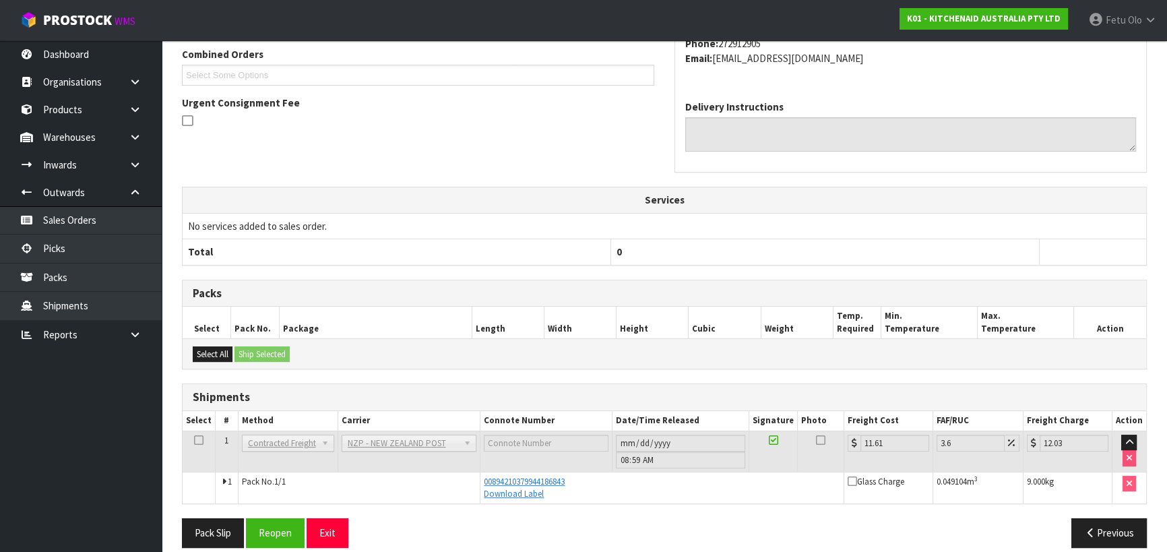
scroll to position [364, 0]
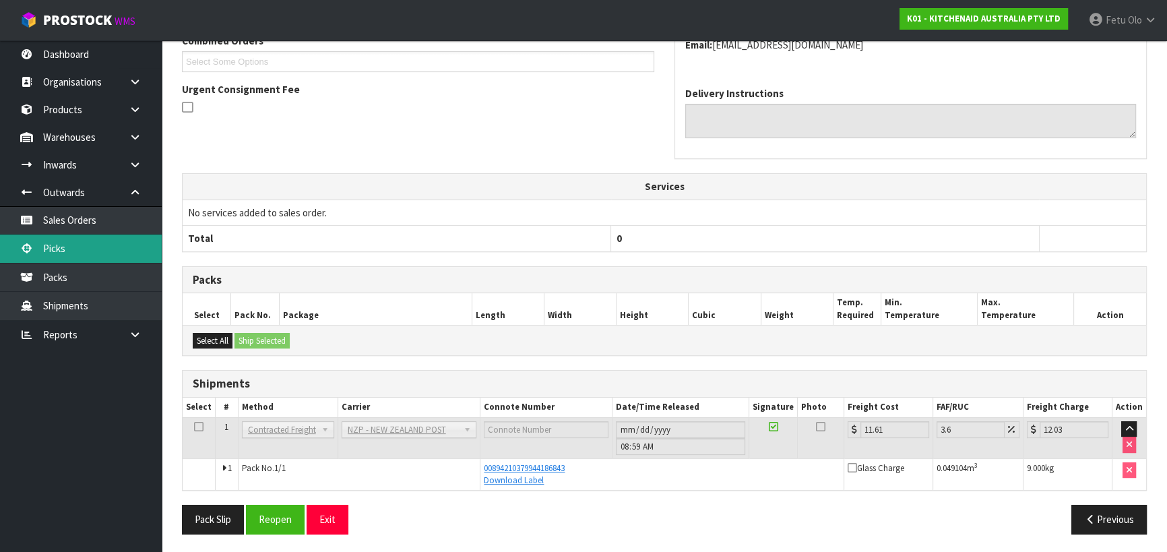
click at [75, 245] on link "Picks" at bounding box center [81, 249] width 162 height 28
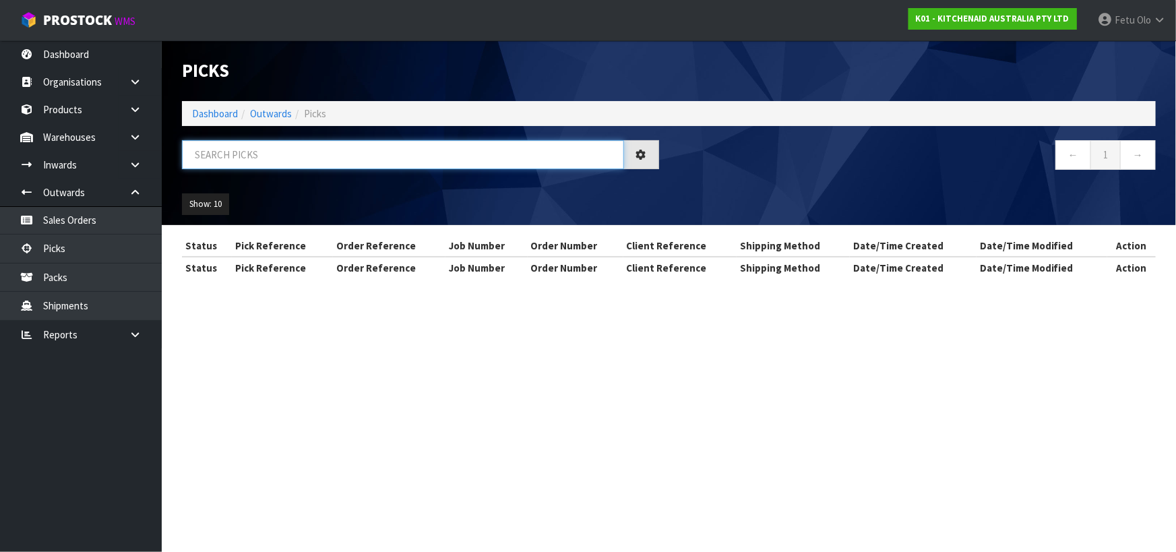
click at [292, 148] on input "text" at bounding box center [403, 154] width 442 height 29
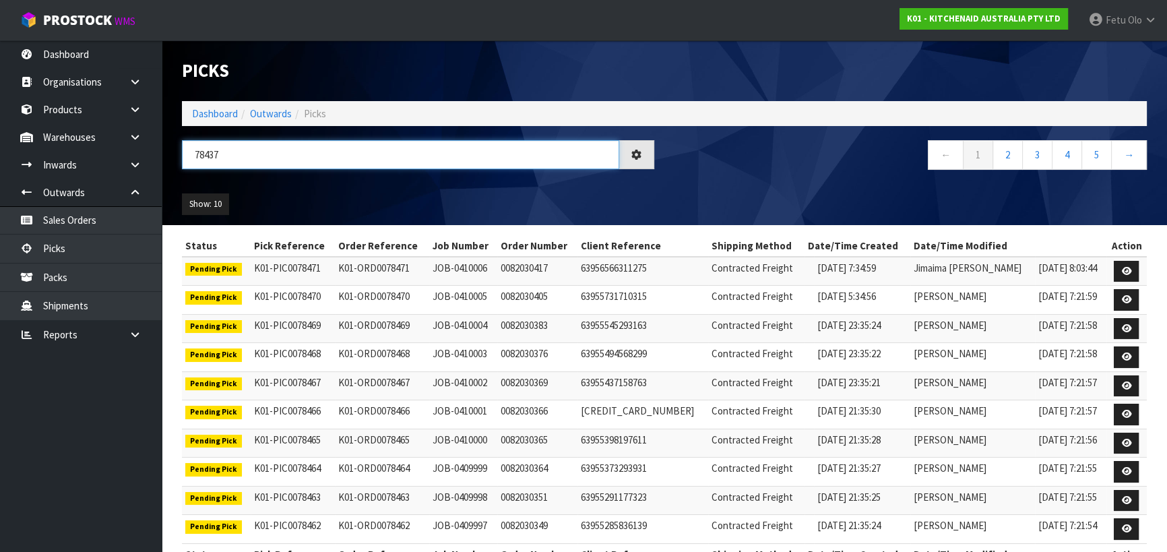
type input "78437"
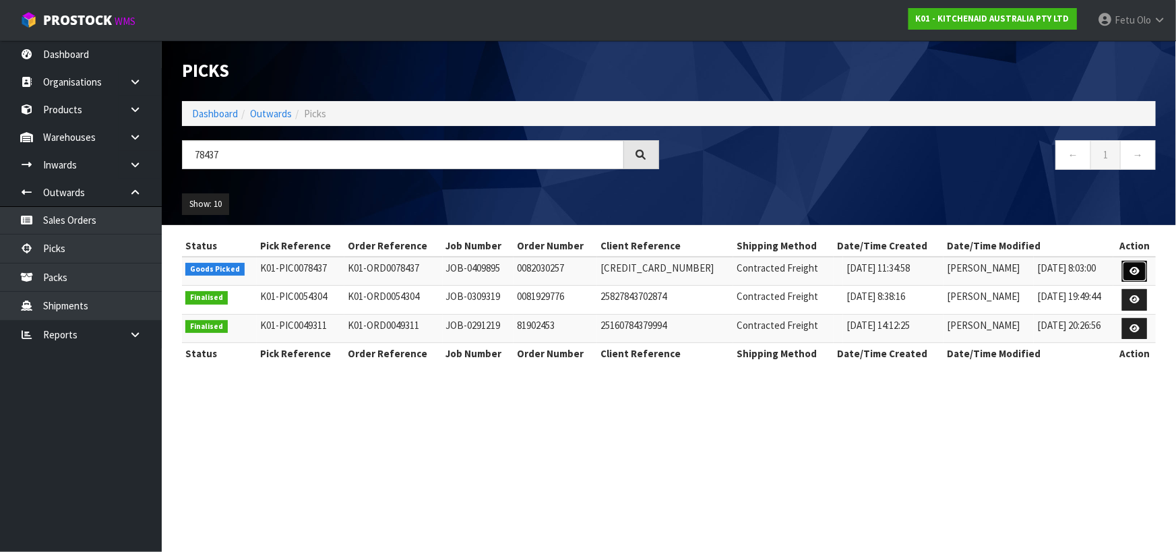
click at [1129, 265] on link at bounding box center [1134, 272] width 25 height 22
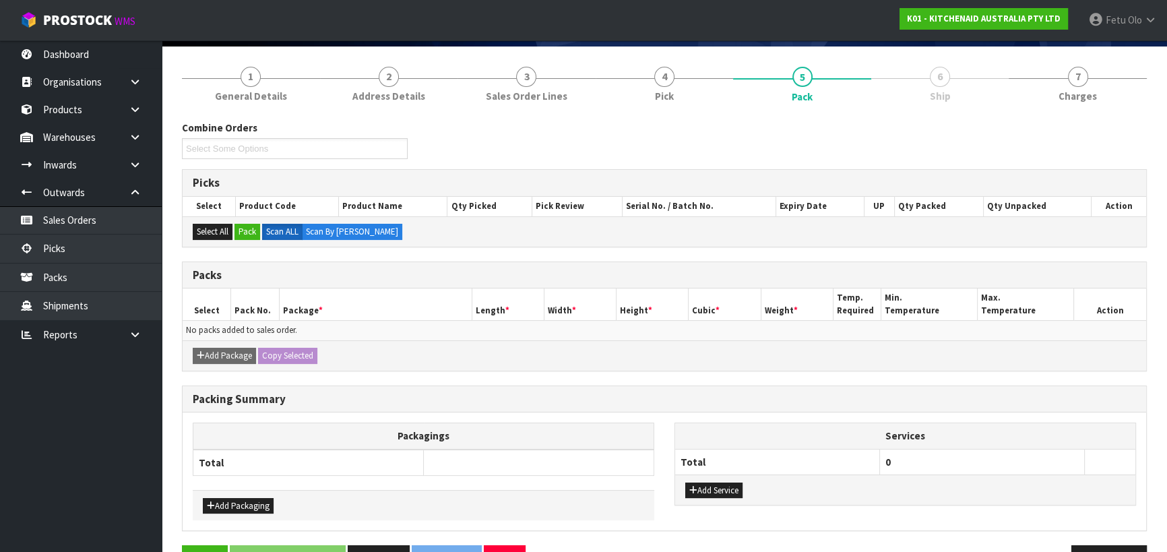
scroll to position [133, 0]
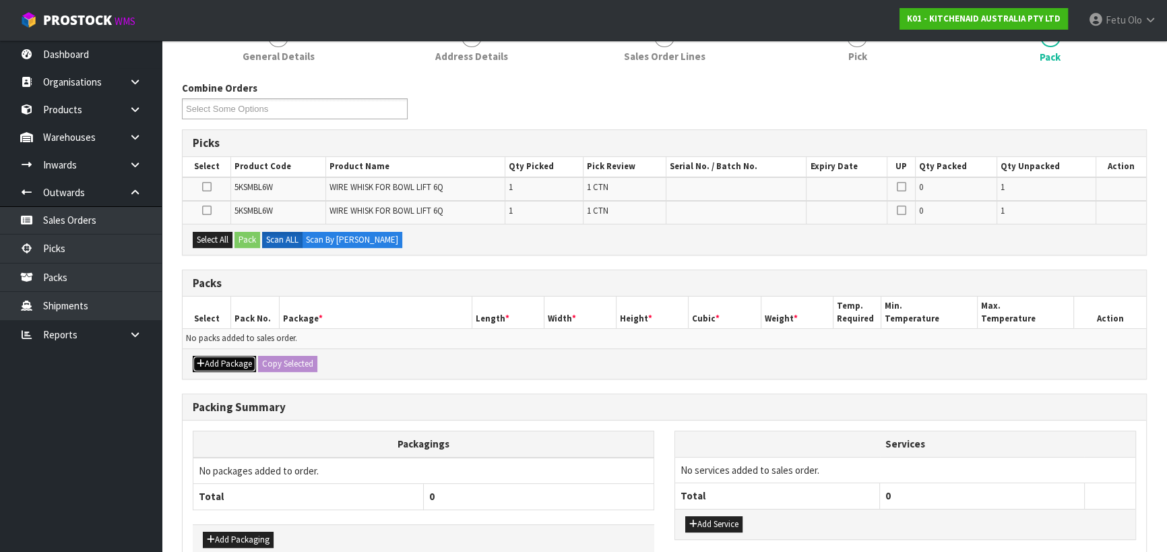
click at [218, 358] on button "Add Package" at bounding box center [224, 364] width 63 height 16
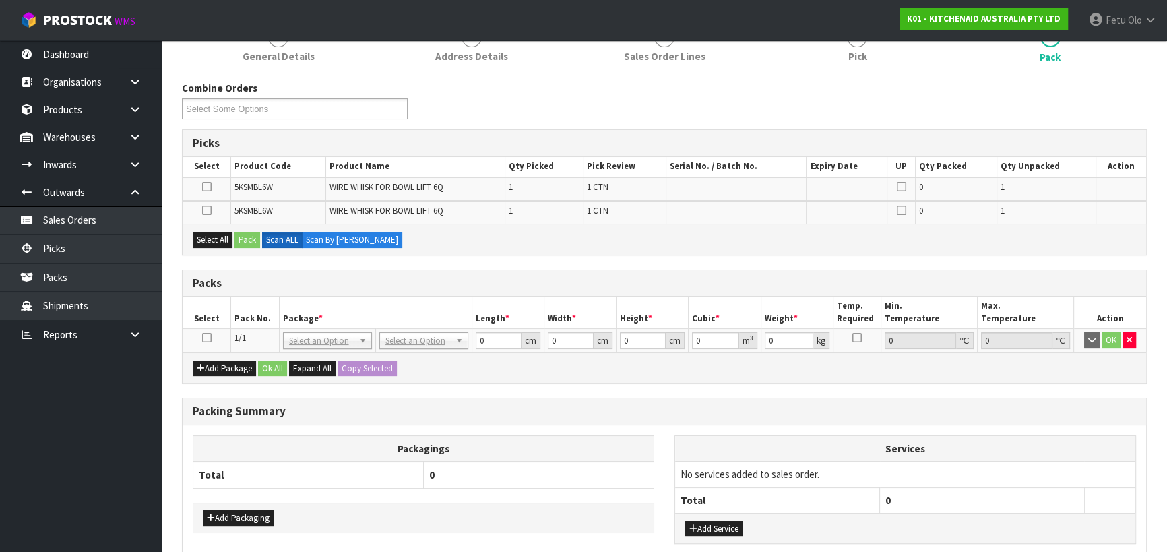
click at [209, 338] on icon at bounding box center [206, 338] width 9 height 1
click at [336, 329] on td "NONE 007-001 007-002 007-004 007-009 007-013 007-014 007-015 007-017 007-018 00…" at bounding box center [327, 341] width 96 height 24
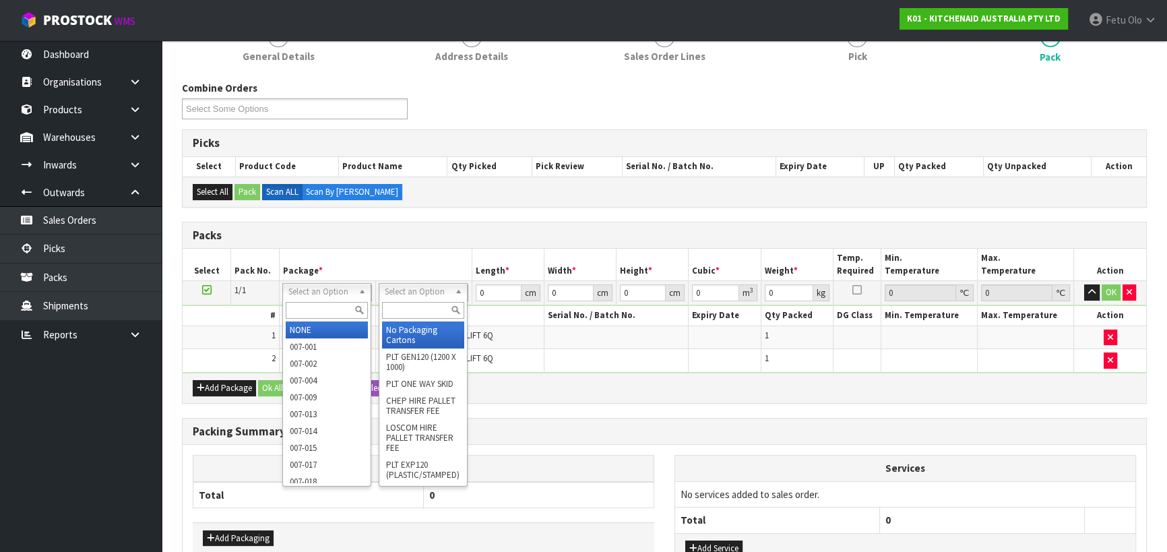
click at [396, 303] on input "text" at bounding box center [423, 310] width 82 height 17
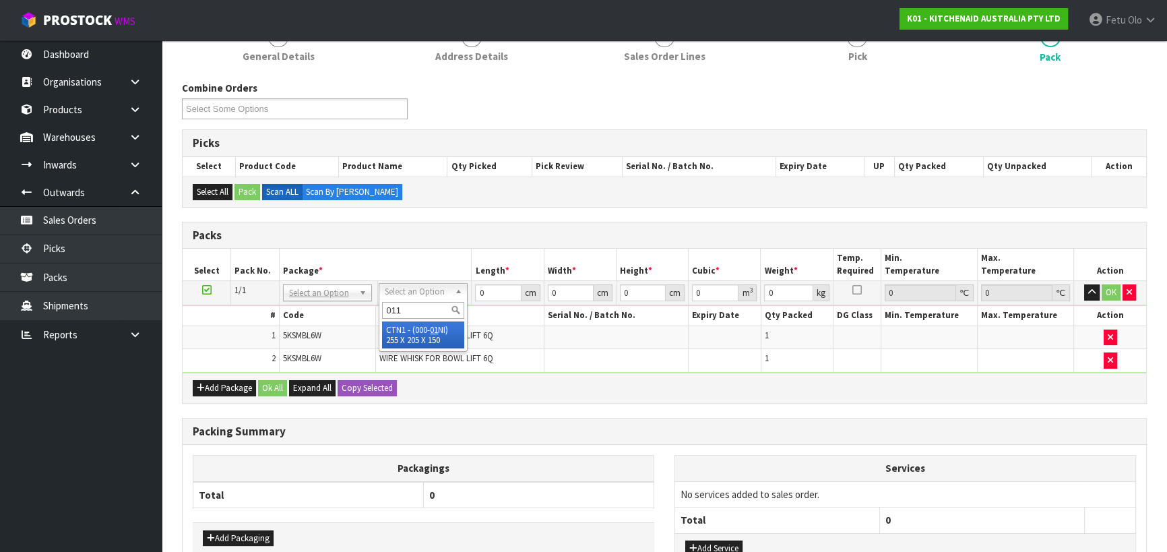
type input "011"
drag, startPoint x: 407, startPoint y: 295, endPoint x: 399, endPoint y: 318, distance: 24.9
click at [397, 313] on input "text" at bounding box center [423, 310] width 82 height 17
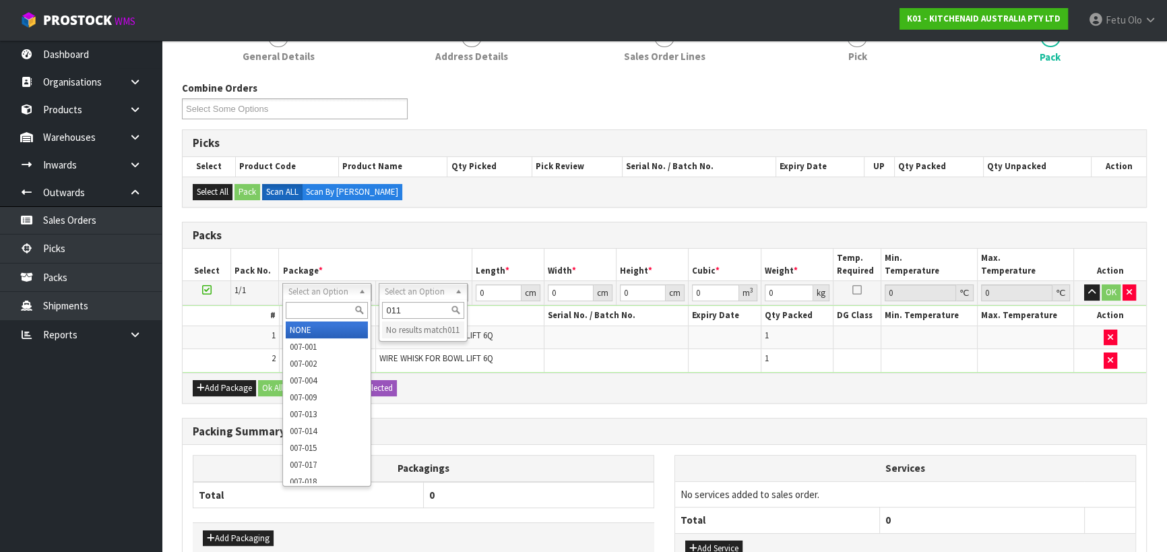
drag, startPoint x: 323, startPoint y: 290, endPoint x: 316, endPoint y: 315, distance: 25.8
type input "011"
click at [315, 313] on input "text" at bounding box center [327, 310] width 82 height 17
type input "011"
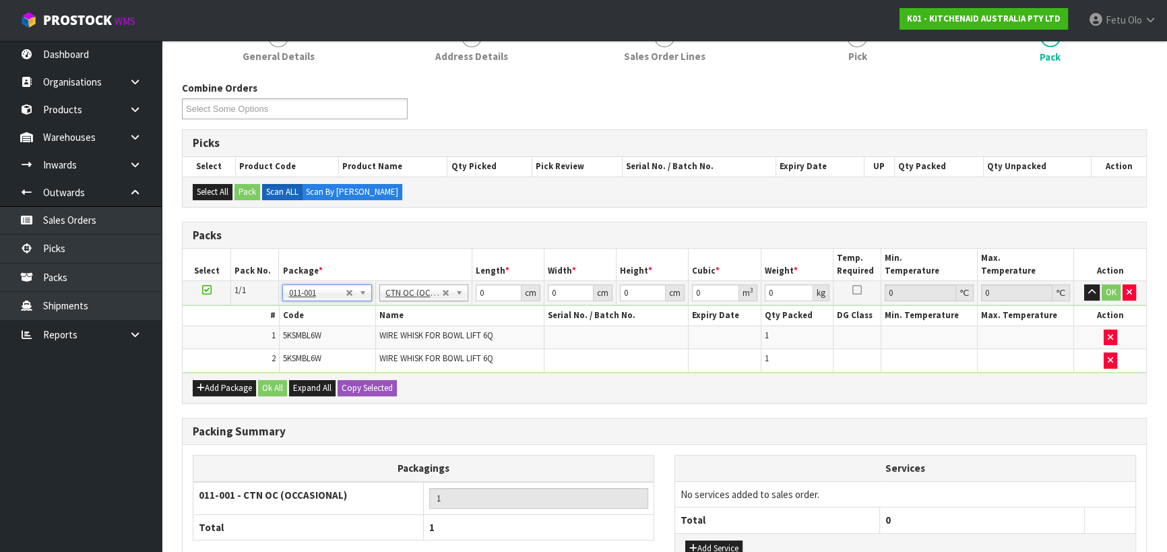
type input "0.4"
drag, startPoint x: 309, startPoint y: 343, endPoint x: 263, endPoint y: 351, distance: 47.2
click at [263, 351] on tbody "1/1 NONE 007-001 007-002 007-004 007-009 007-013 007-014 007-015 007-017 007-01…" at bounding box center [665, 327] width 964 height 92
type input "32"
type input "24"
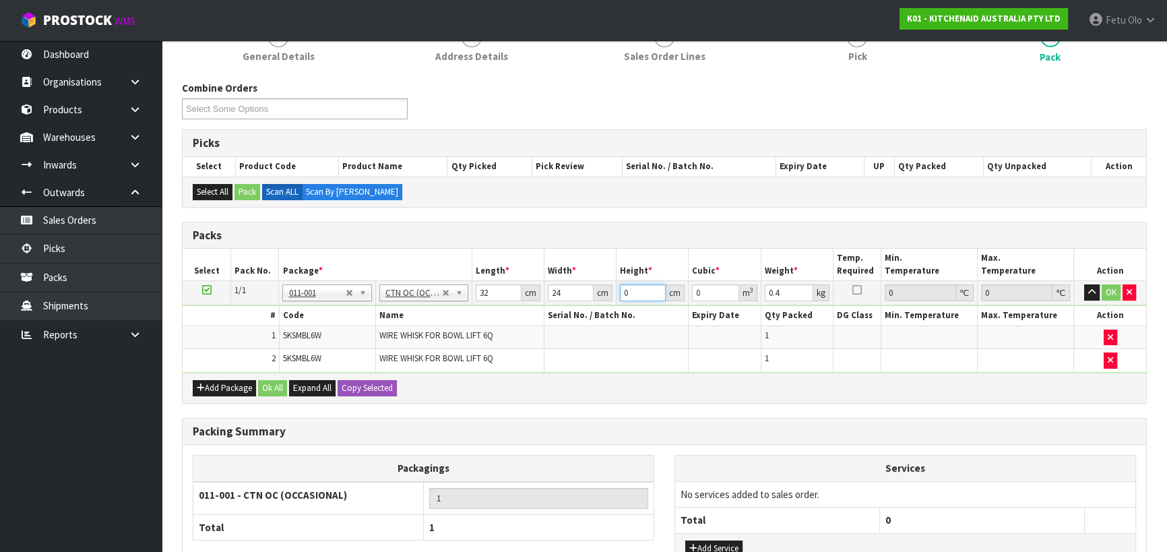
type input "1"
type input "0.000768"
type input "18"
type input "0.013824"
type input "18"
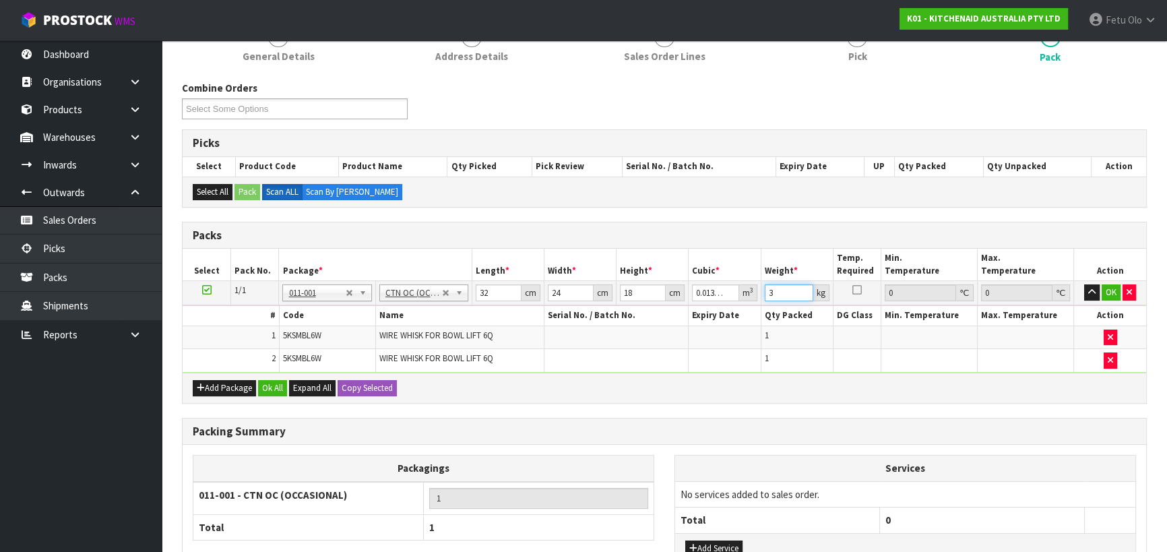
type input "3"
click button "OK" at bounding box center [1111, 292] width 19 height 16
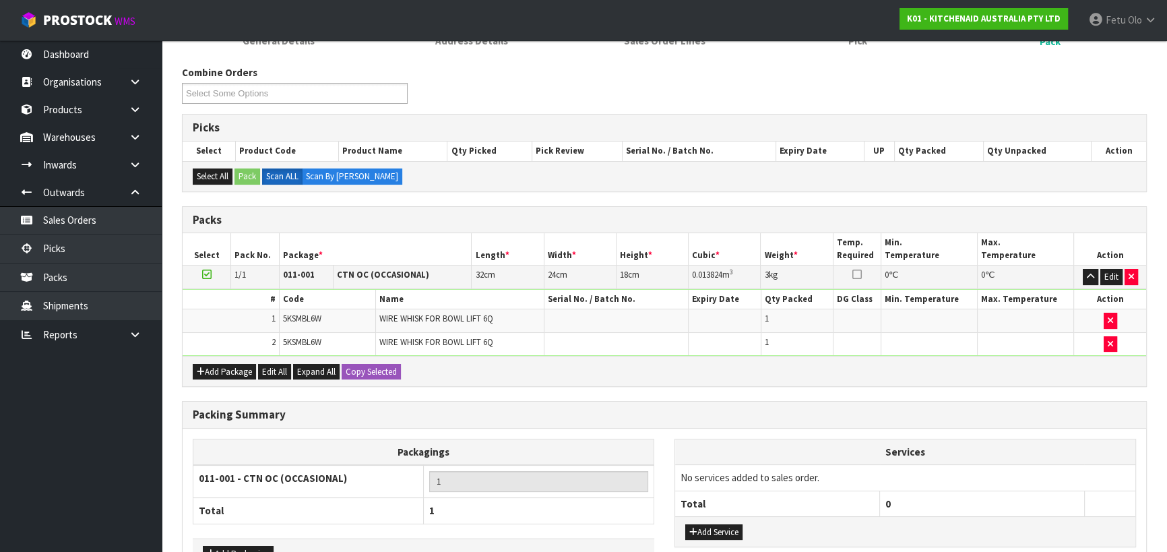
scroll to position [236, 0]
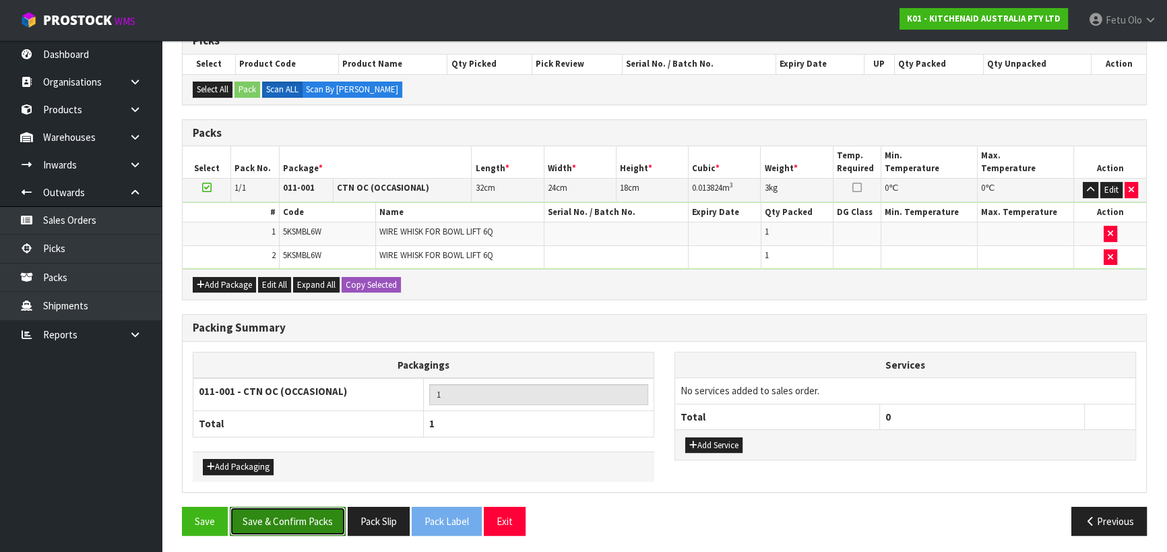
click at [311, 520] on button "Save & Confirm Packs" at bounding box center [288, 521] width 116 height 29
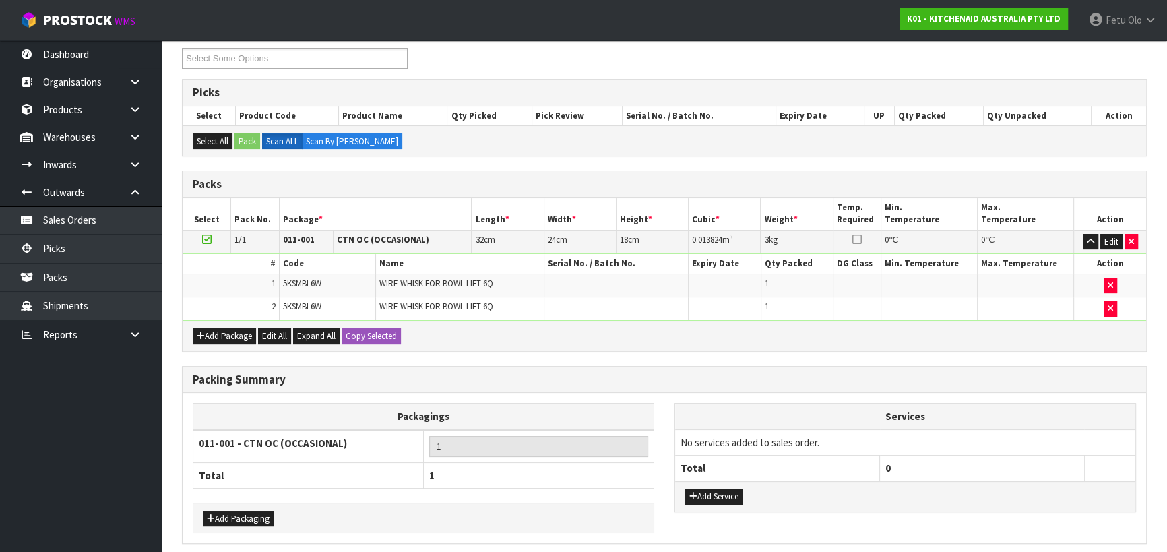
scroll to position [189, 0]
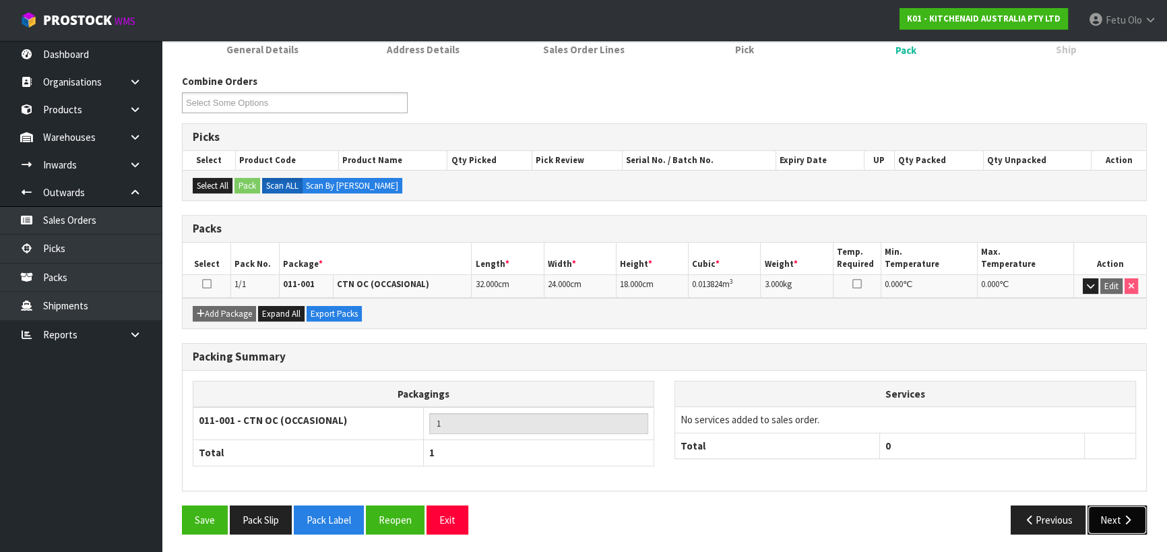
click at [1132, 519] on icon "button" at bounding box center [1128, 520] width 13 height 10
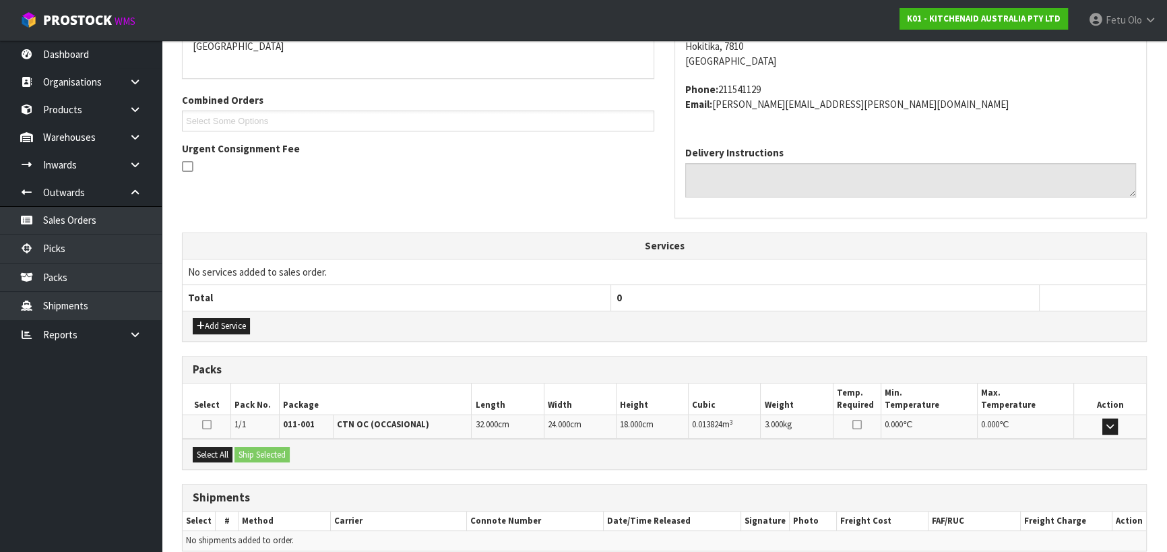
scroll to position [364, 0]
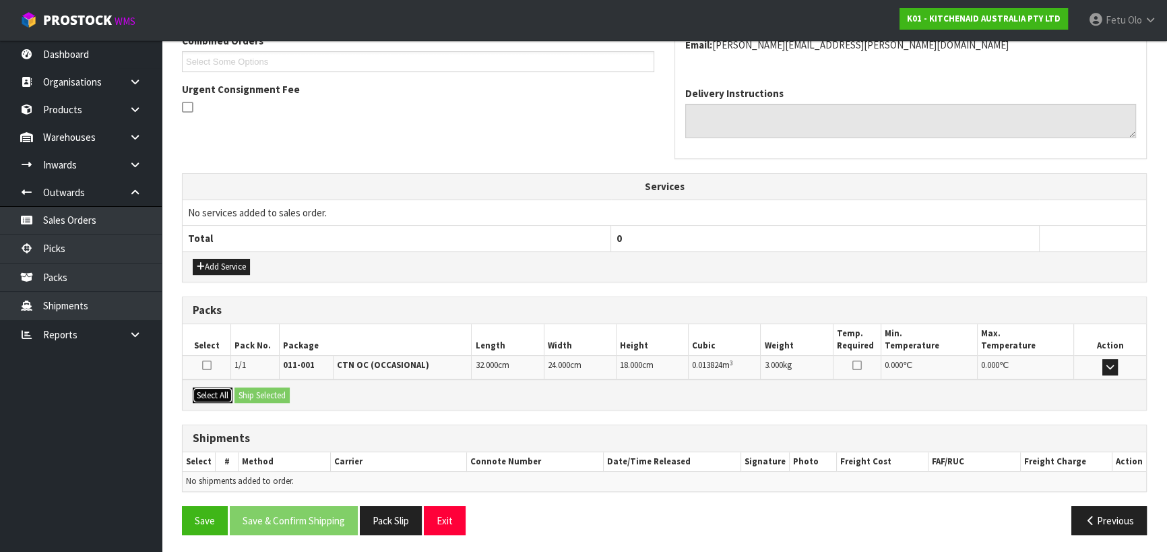
drag, startPoint x: 228, startPoint y: 391, endPoint x: 245, endPoint y: 386, distance: 17.5
click at [228, 391] on button "Select All" at bounding box center [213, 396] width 40 height 16
click at [245, 388] on button "Ship Selected" at bounding box center [262, 396] width 55 height 16
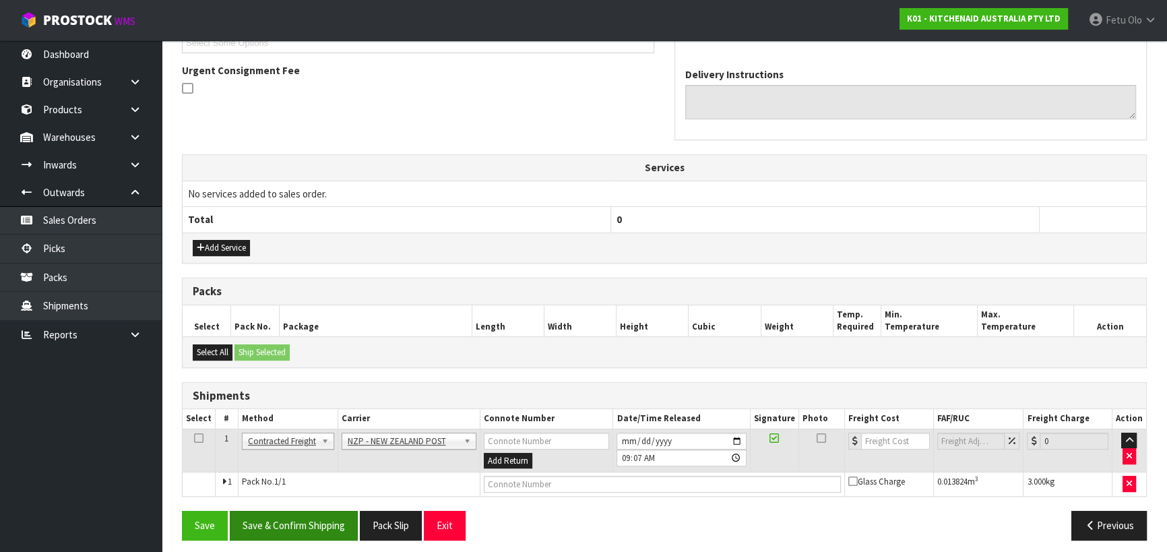
scroll to position [388, 0]
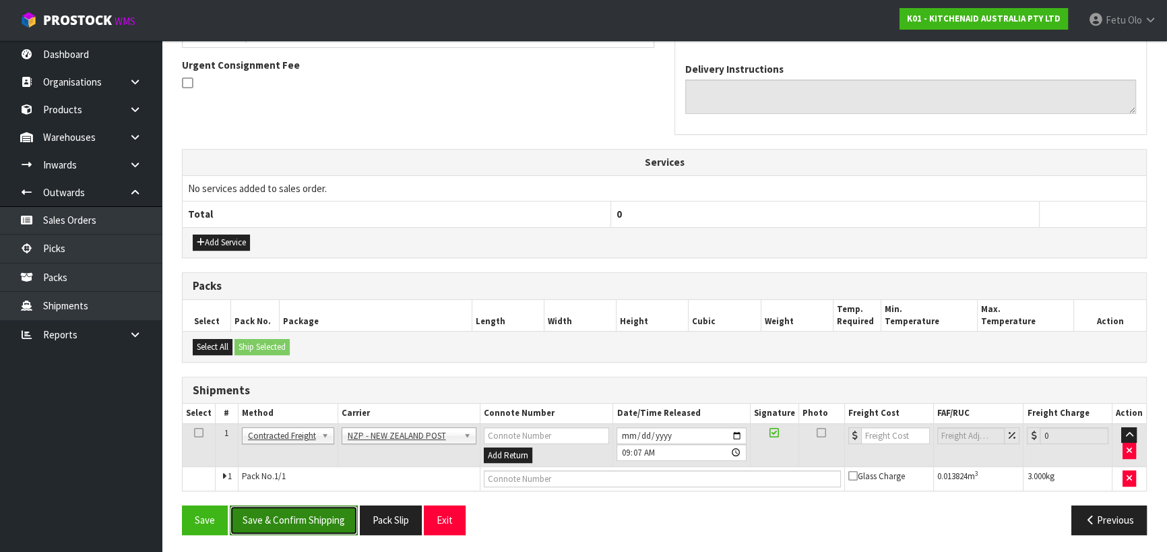
drag, startPoint x: 307, startPoint y: 522, endPoint x: 302, endPoint y: 513, distance: 10.3
click at [307, 520] on button "Save & Confirm Shipping" at bounding box center [294, 520] width 128 height 29
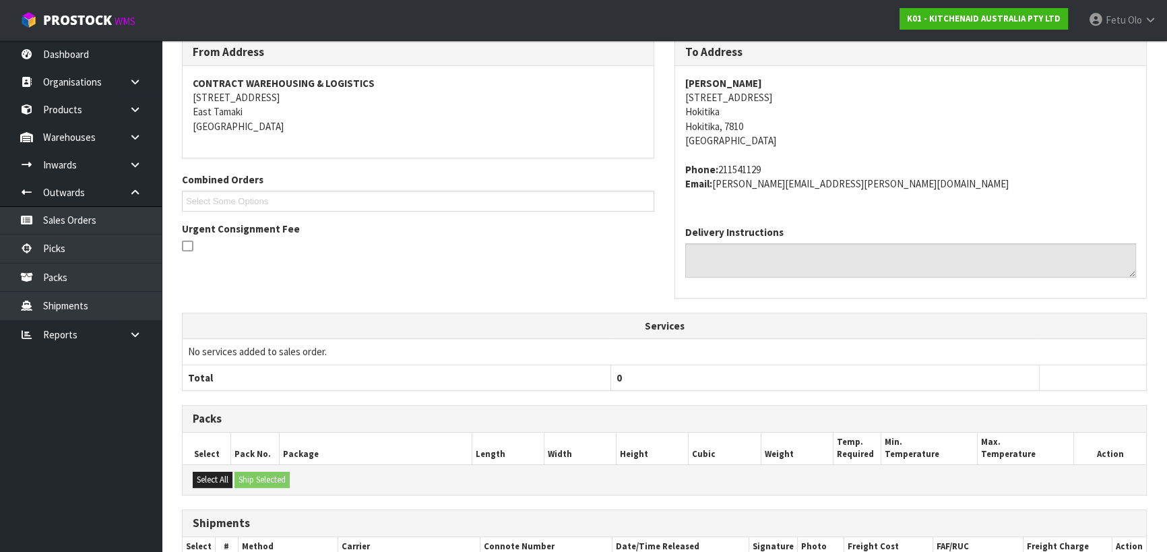
scroll to position [370, 0]
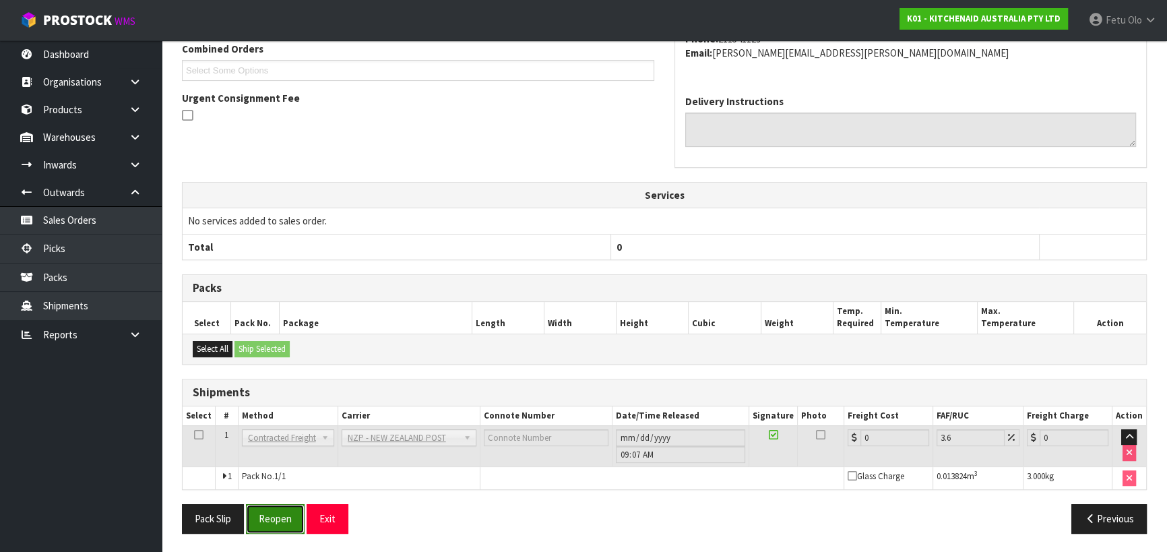
drag, startPoint x: 287, startPoint y: 521, endPoint x: 279, endPoint y: 522, distance: 8.2
click at [287, 521] on button "Reopen" at bounding box center [275, 518] width 59 height 29
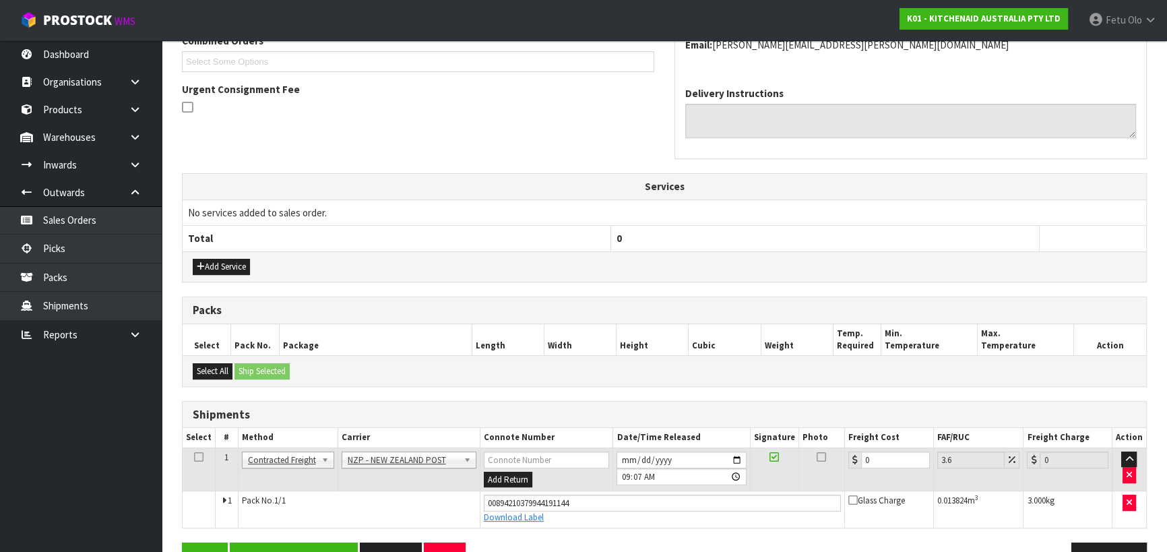
scroll to position [401, 0]
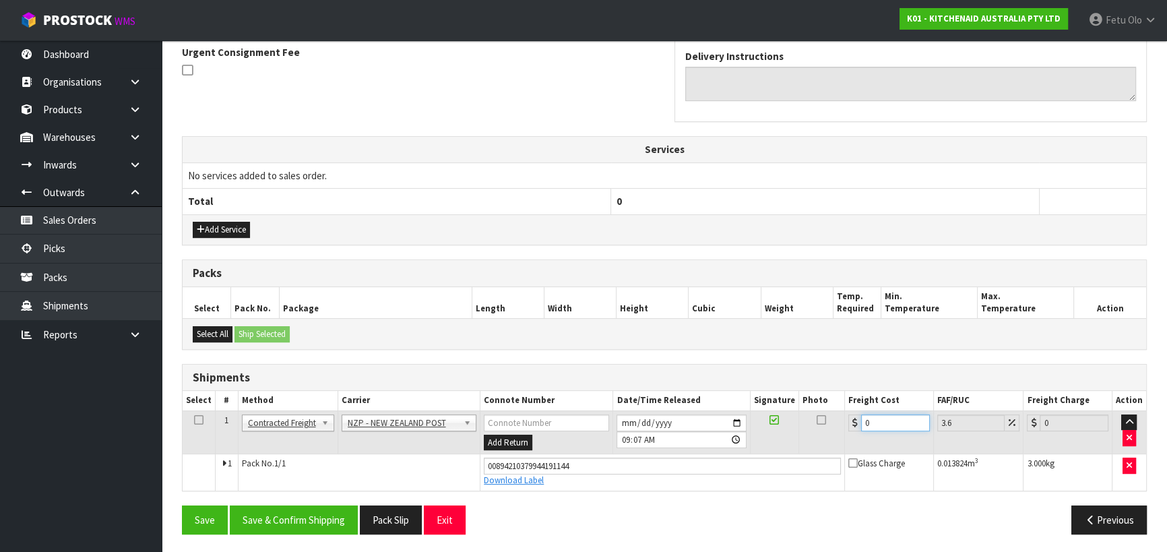
drag, startPoint x: 883, startPoint y: 421, endPoint x: 682, endPoint y: 458, distance: 204.3
click at [682, 458] on tbody "1 Client Local Pickup Customer Local Pickup Company Freight Contracted Freight …" at bounding box center [665, 450] width 964 height 80
type input "1"
type input "1.04"
type input "11"
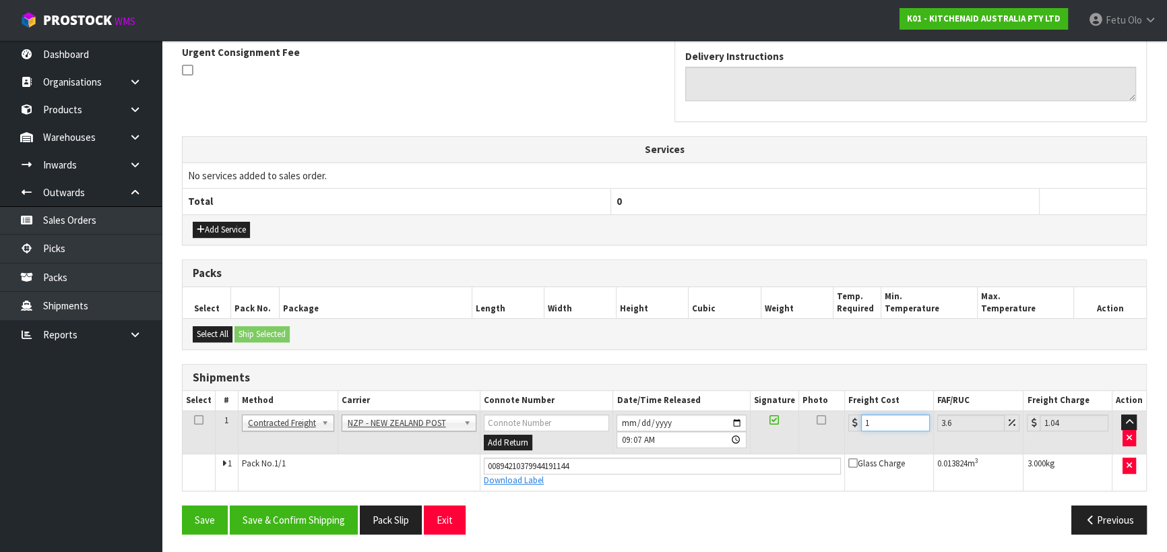
type input "11.4"
type input "11.6"
type input "12.02"
type input "11.61"
type input "12.03"
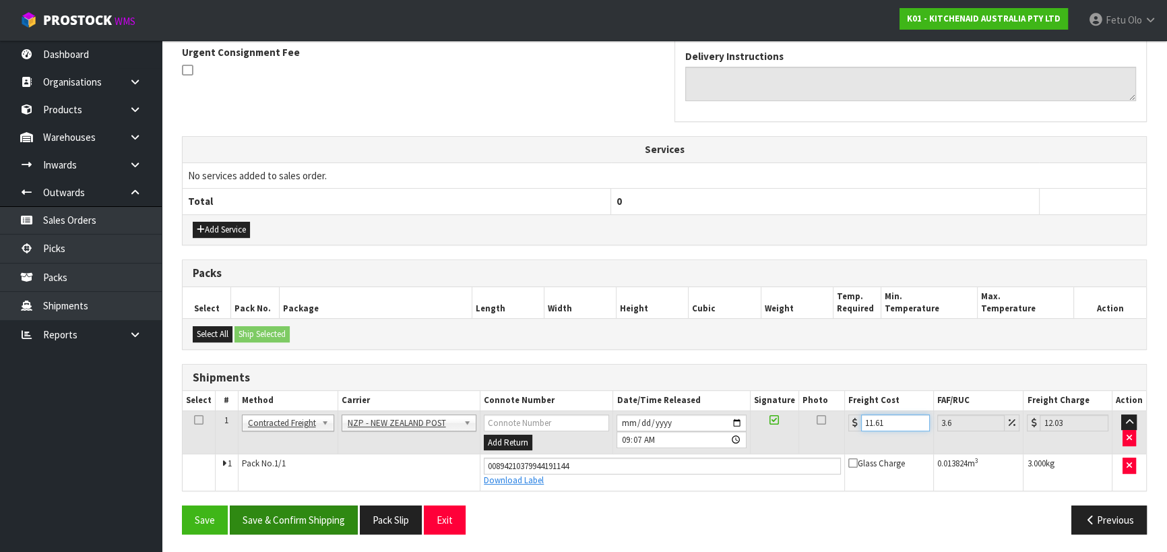
type input "11.61"
click at [299, 521] on button "Save & Confirm Shipping" at bounding box center [294, 520] width 128 height 29
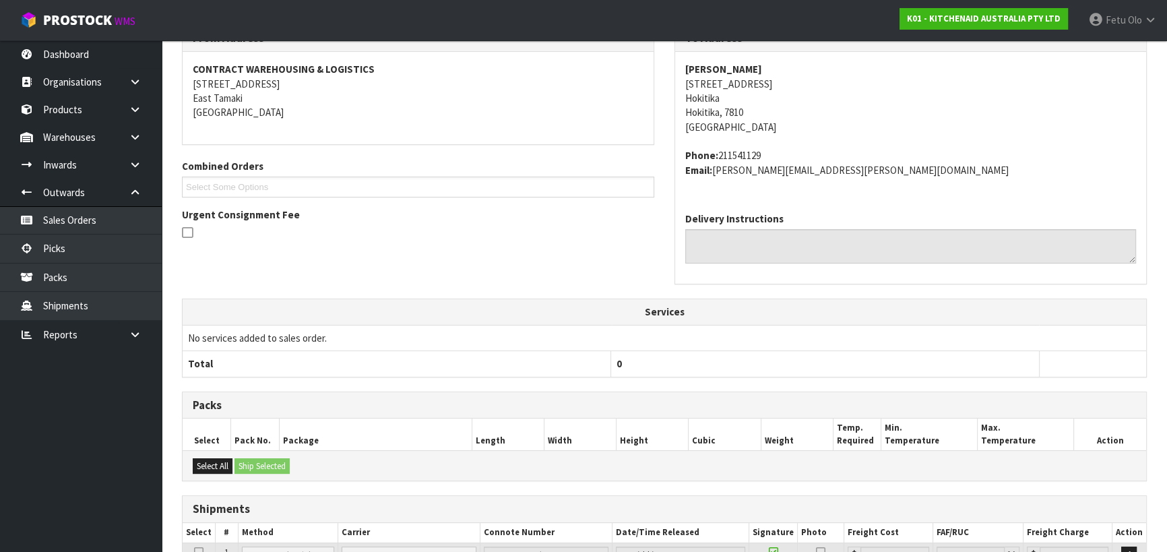
scroll to position [306, 0]
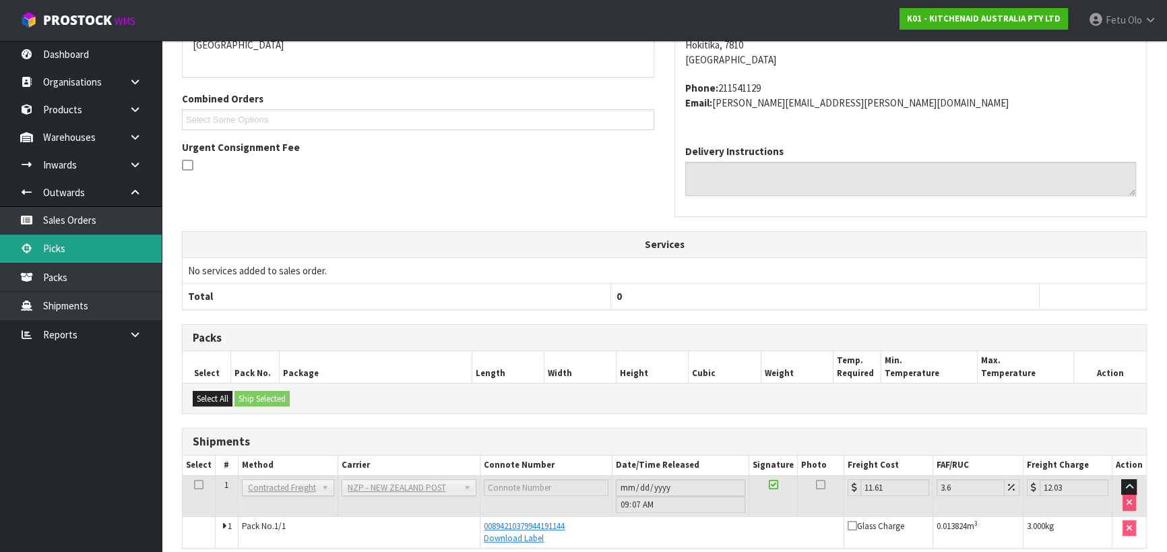
click at [93, 255] on link "Picks" at bounding box center [81, 249] width 162 height 28
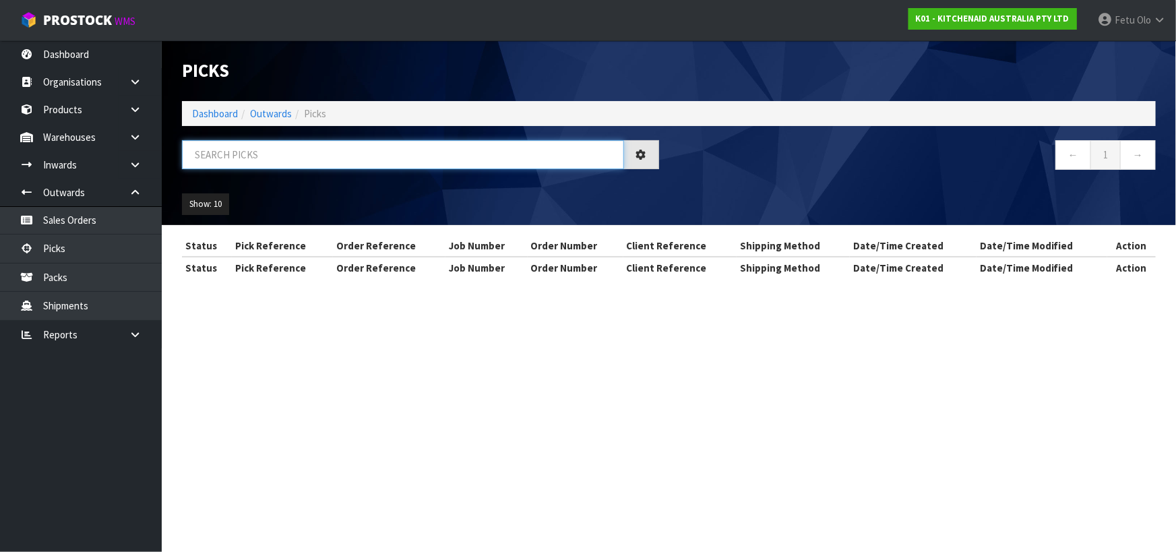
click at [371, 158] on input "text" at bounding box center [403, 154] width 442 height 29
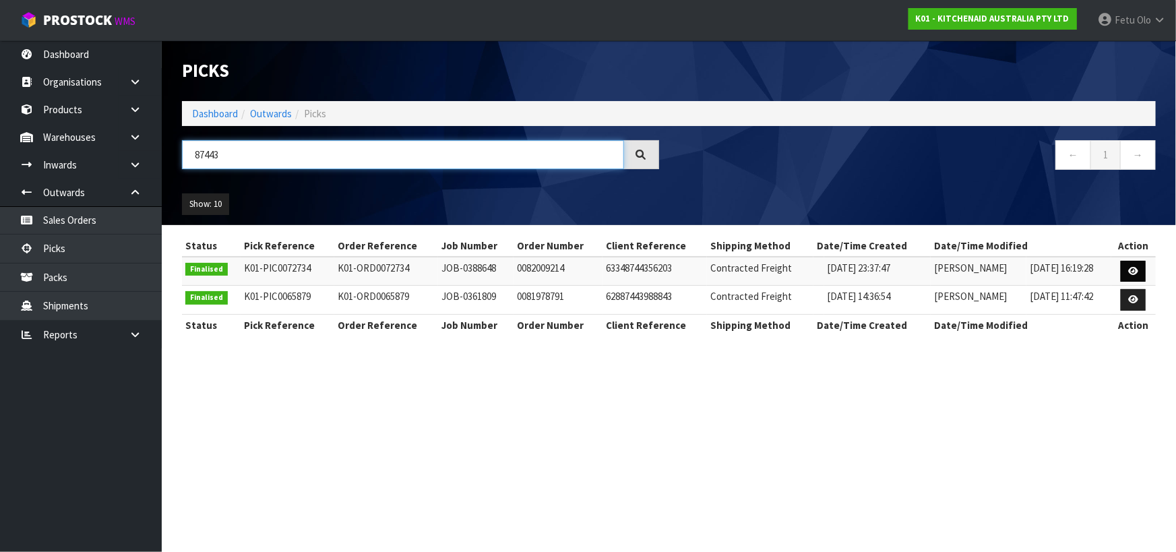
type input "87443"
click at [1127, 271] on link at bounding box center [1133, 272] width 25 height 22
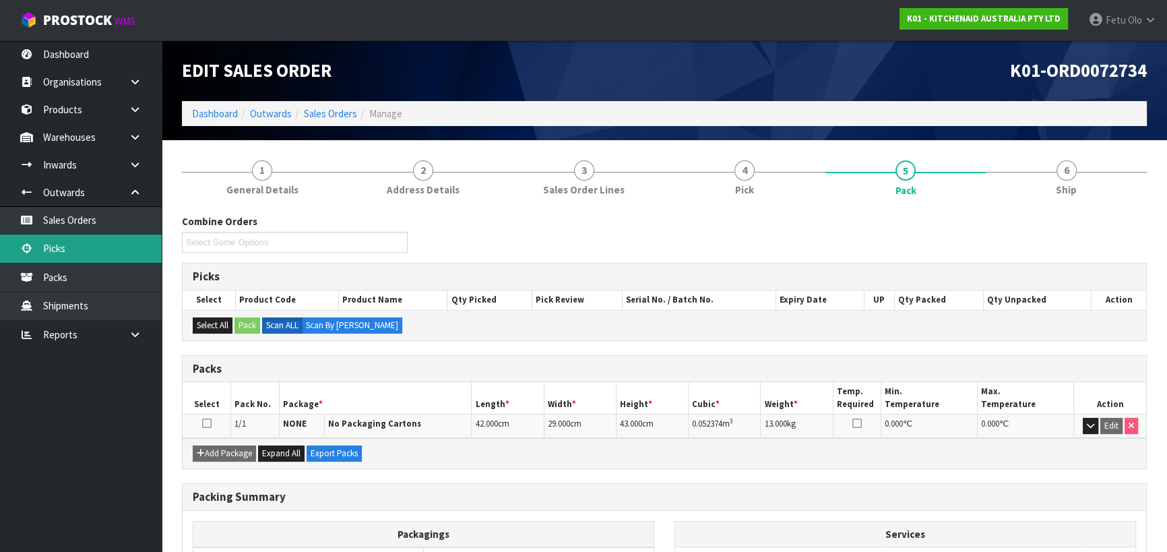
click at [52, 253] on link "Picks" at bounding box center [81, 249] width 162 height 28
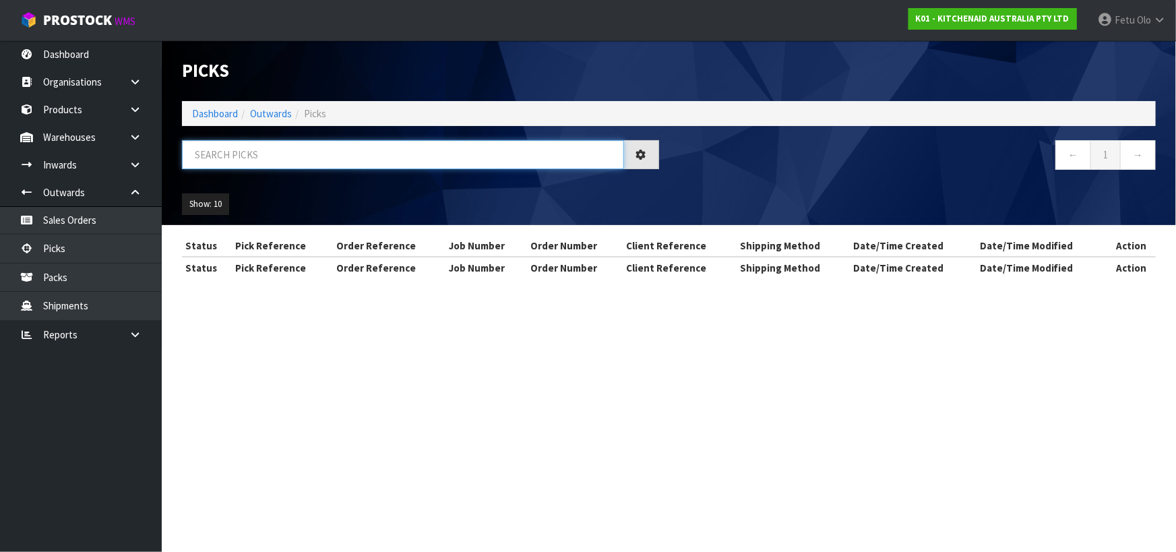
click at [266, 161] on input "text" at bounding box center [403, 154] width 442 height 29
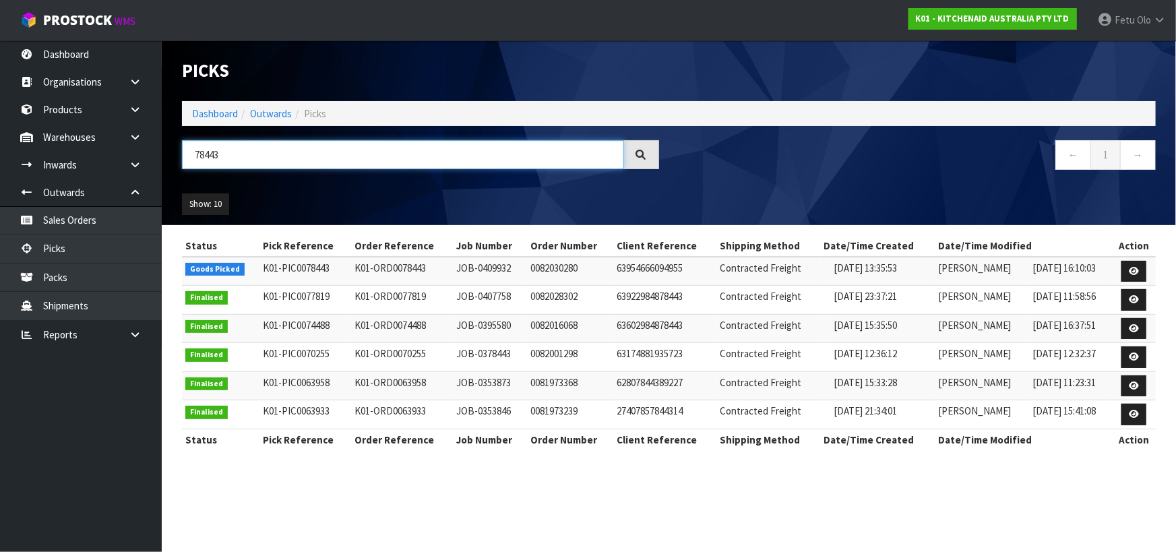
type input "78443"
click at [1126, 270] on link at bounding box center [1134, 272] width 25 height 22
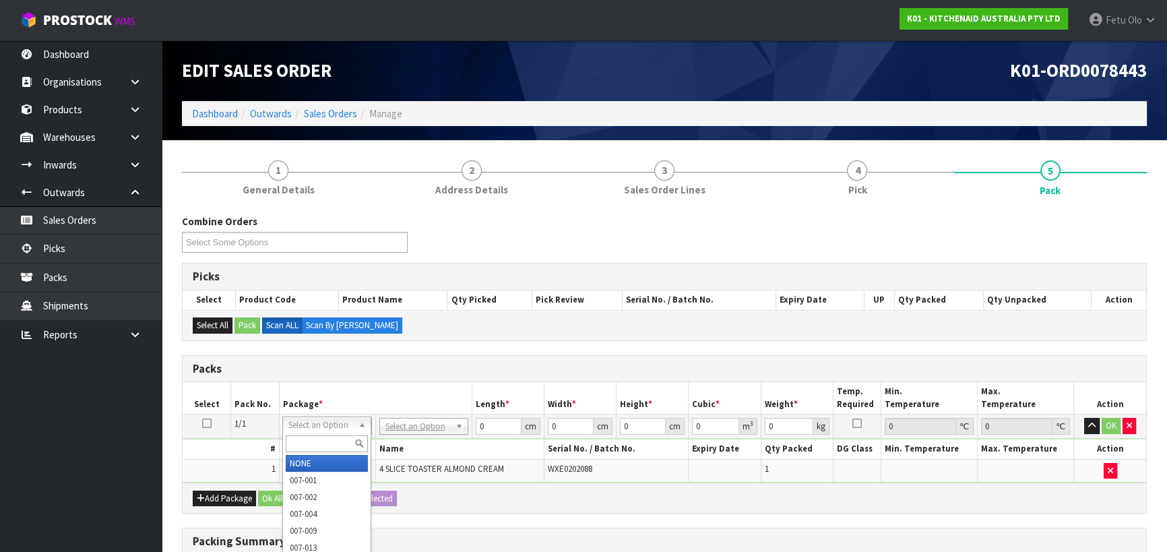
click at [336, 443] on input "text" at bounding box center [327, 443] width 82 height 17
type input "011"
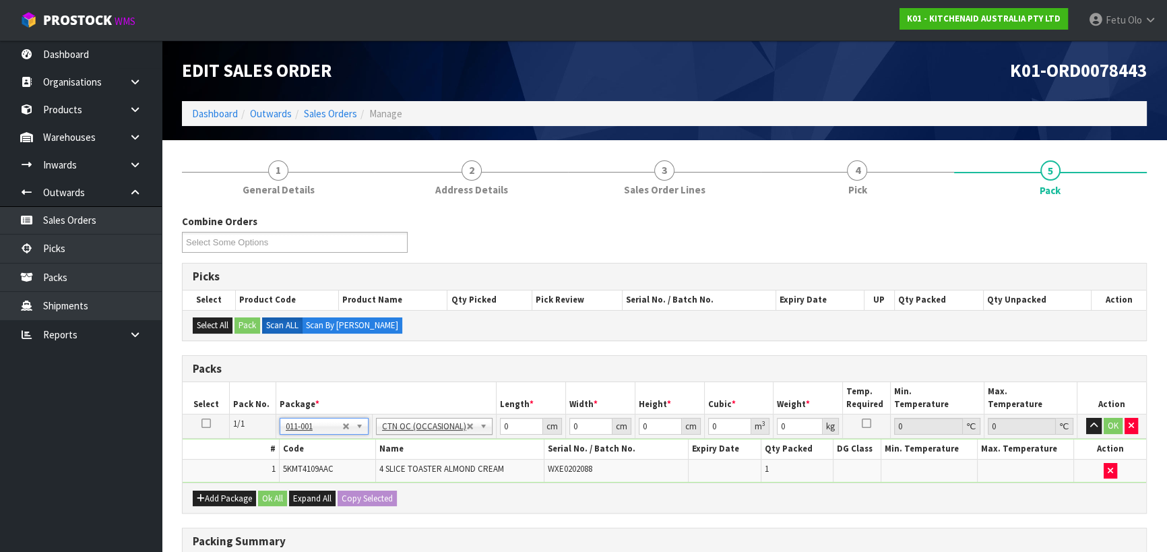
type input "4.55"
click at [423, 464] on tbody "1/1 NONE 007-001 007-002 007-004 007-009 007-013 007-014 007-015 007-017 007-01…" at bounding box center [665, 449] width 964 height 68
type input "45"
type input "3"
type input "40"
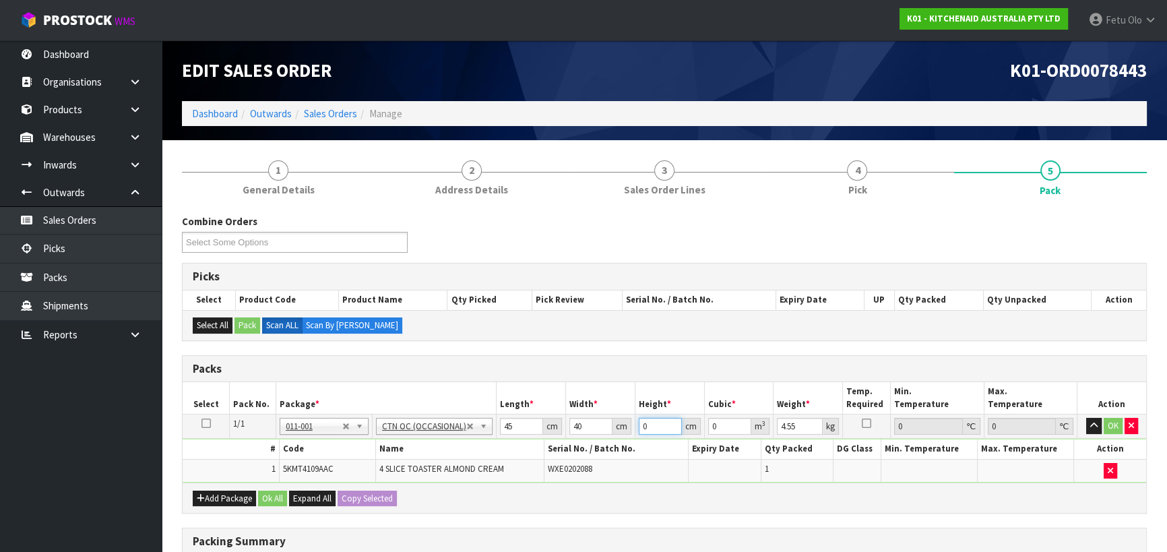
type input "2"
type input "0.0036"
type input "29"
type input "0.0522"
type input "29"
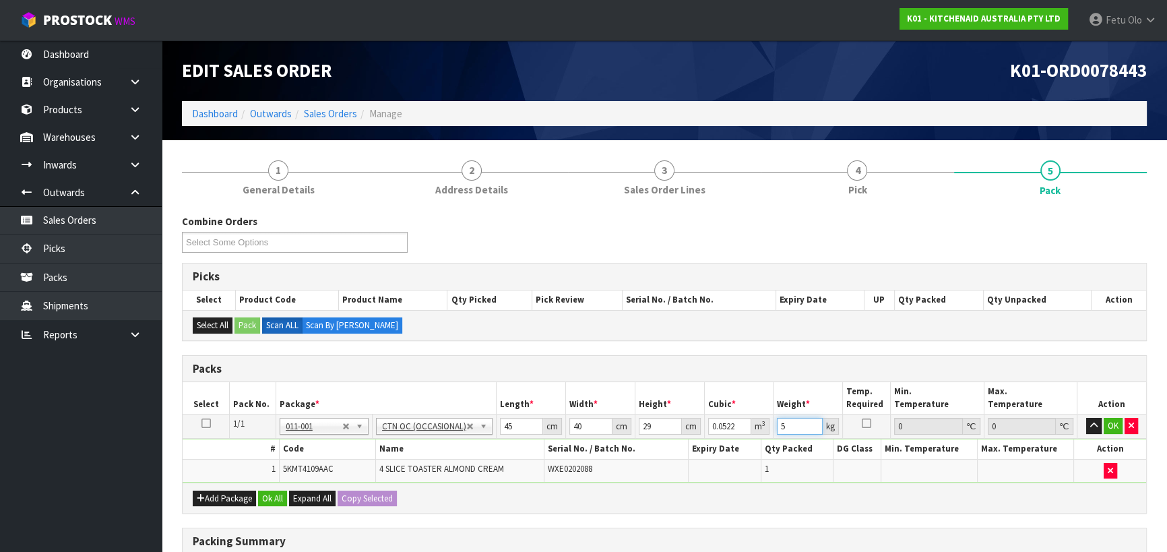
type input "5"
click button "OK" at bounding box center [1113, 426] width 19 height 16
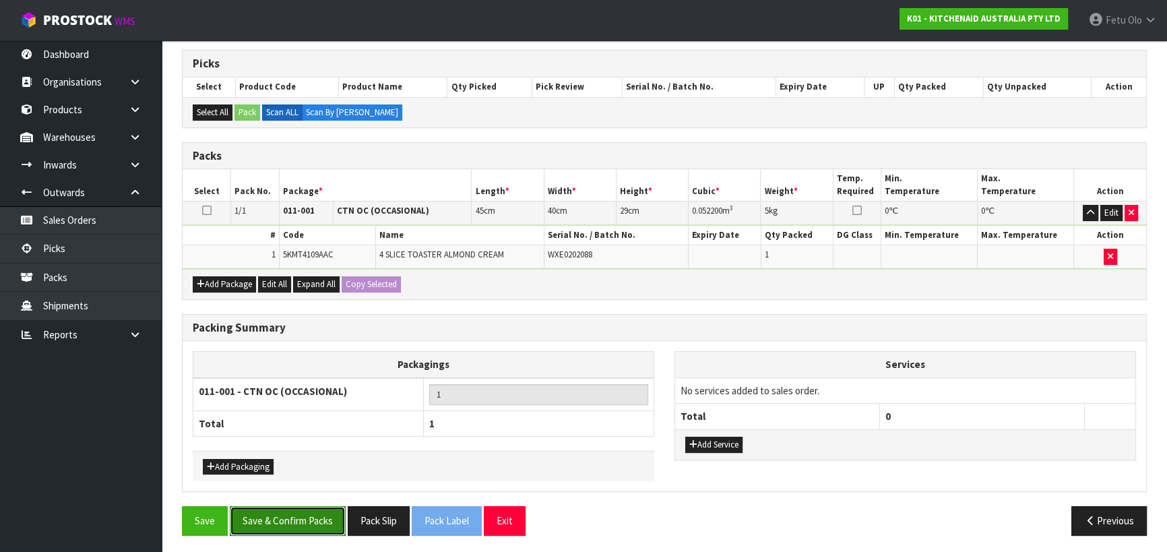
click at [311, 506] on button "Save & Confirm Packs" at bounding box center [288, 520] width 116 height 29
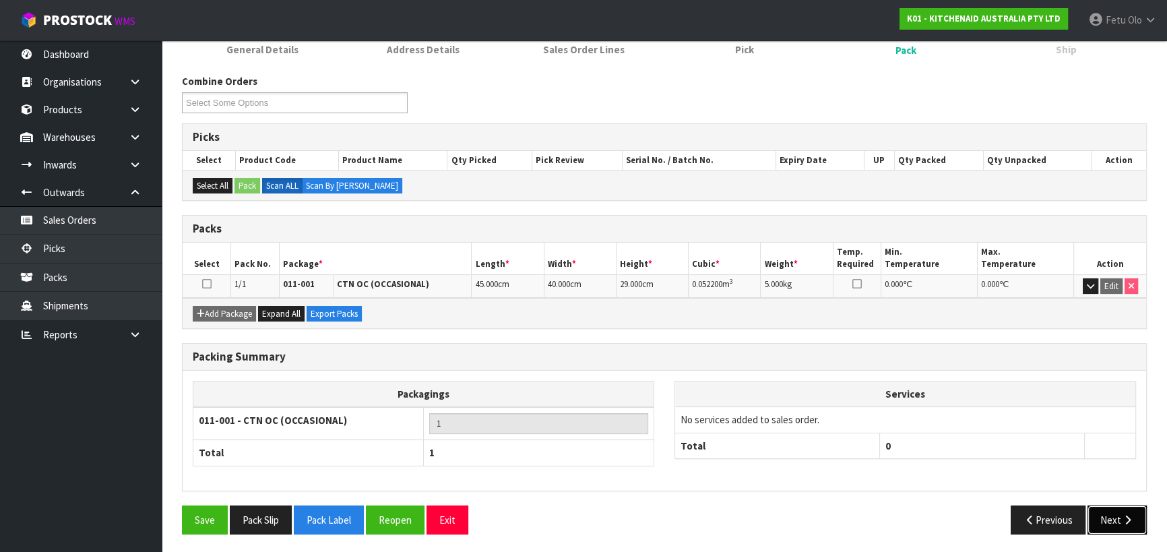
click at [1103, 514] on button "Next" at bounding box center [1117, 520] width 59 height 29
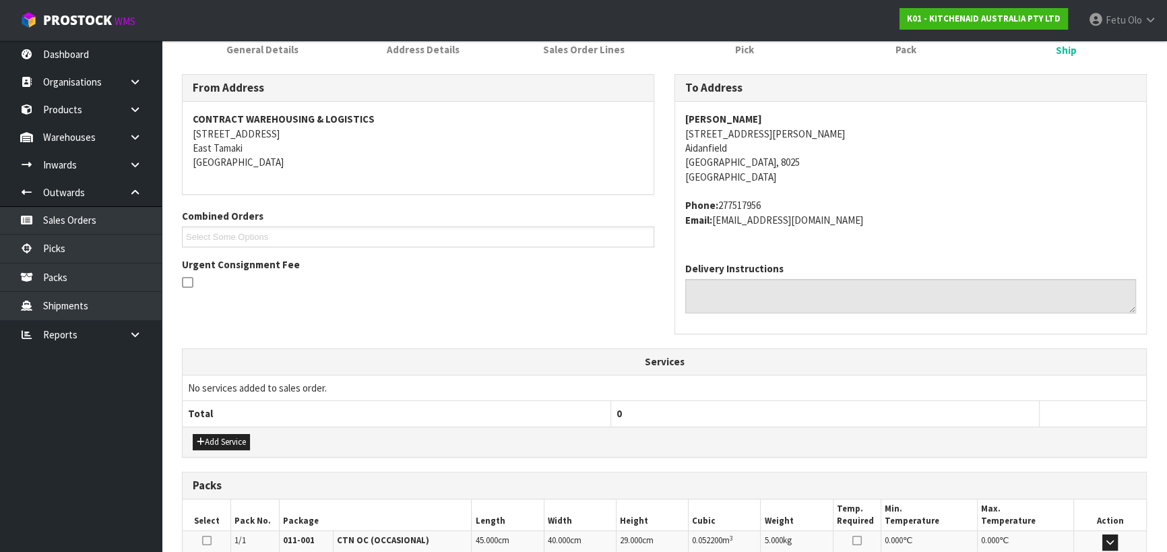
scroll to position [364, 0]
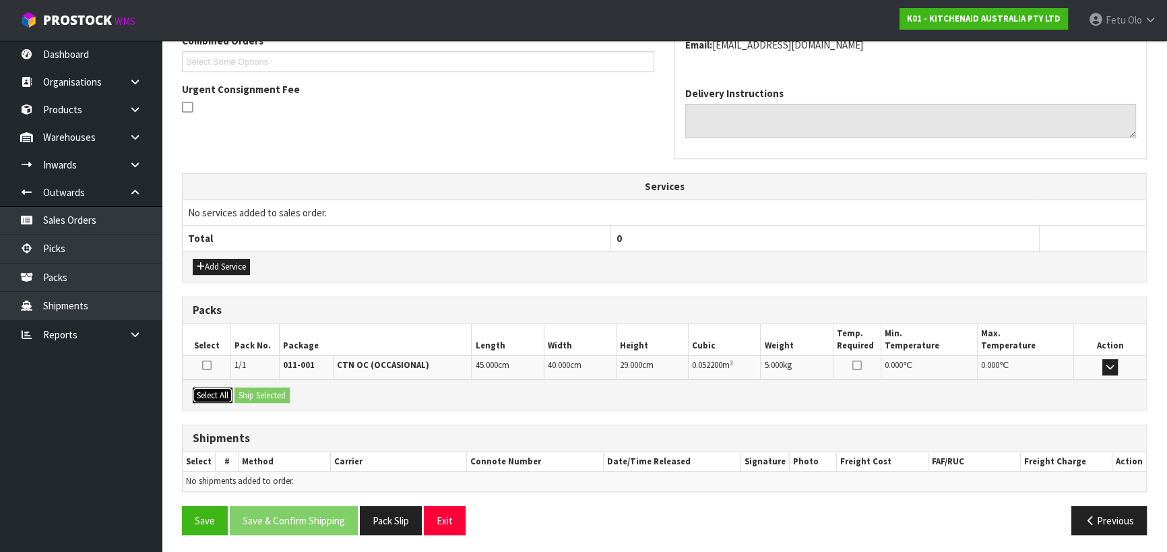
click at [233, 394] on button "Select All" at bounding box center [213, 396] width 40 height 16
click at [284, 396] on button "Ship Selected" at bounding box center [262, 396] width 55 height 16
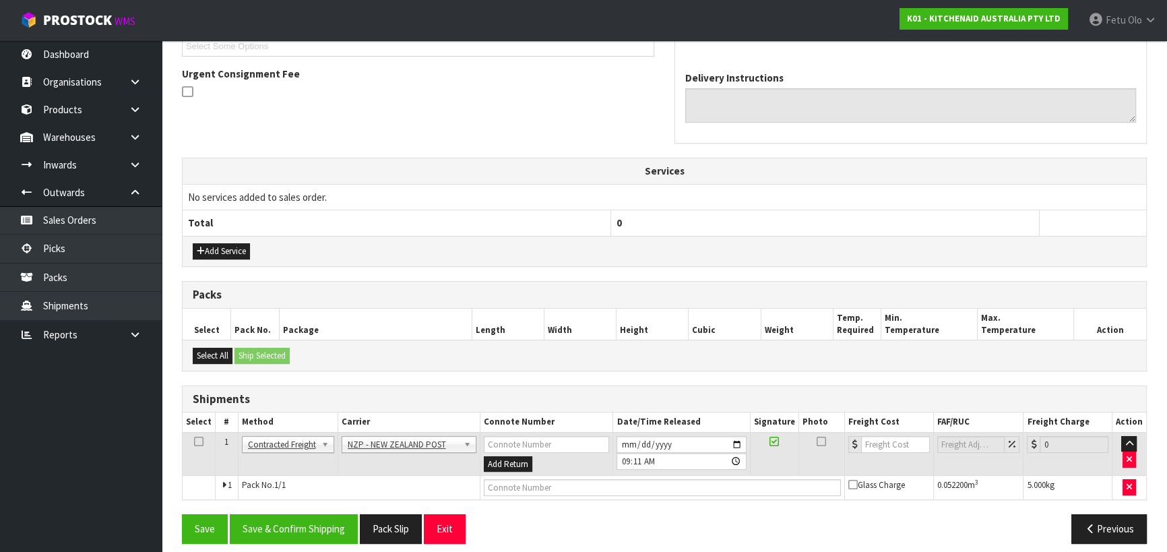
scroll to position [388, 0]
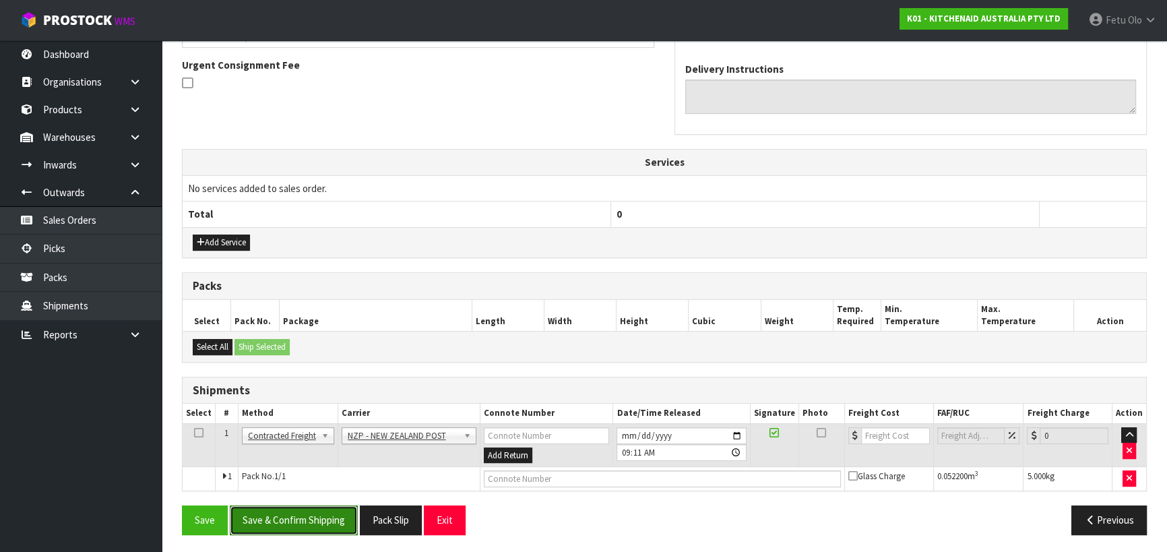
click at [330, 528] on button "Save & Confirm Shipping" at bounding box center [294, 520] width 128 height 29
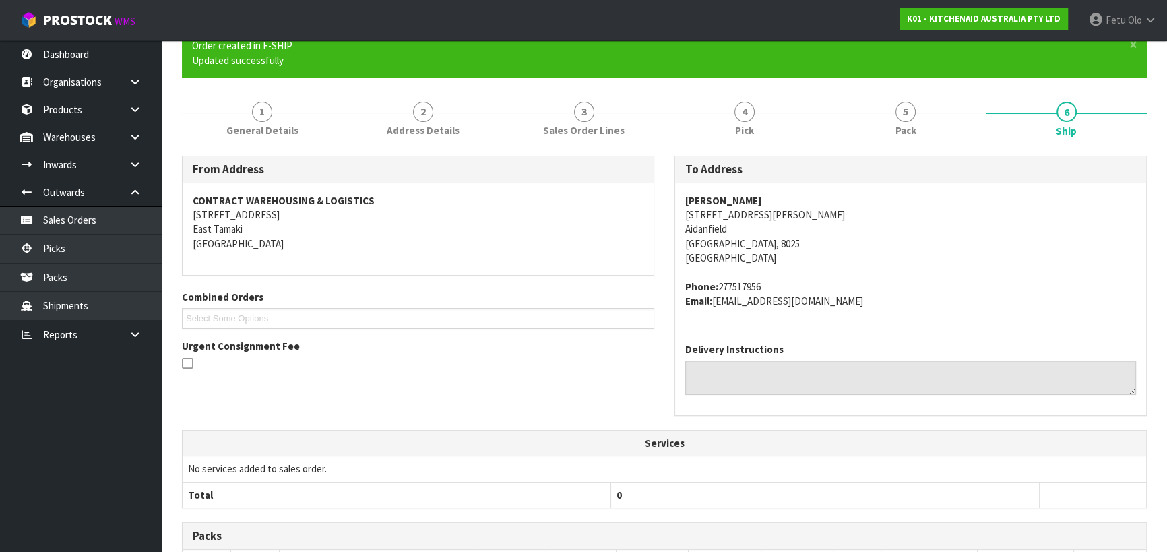
scroll to position [370, 0]
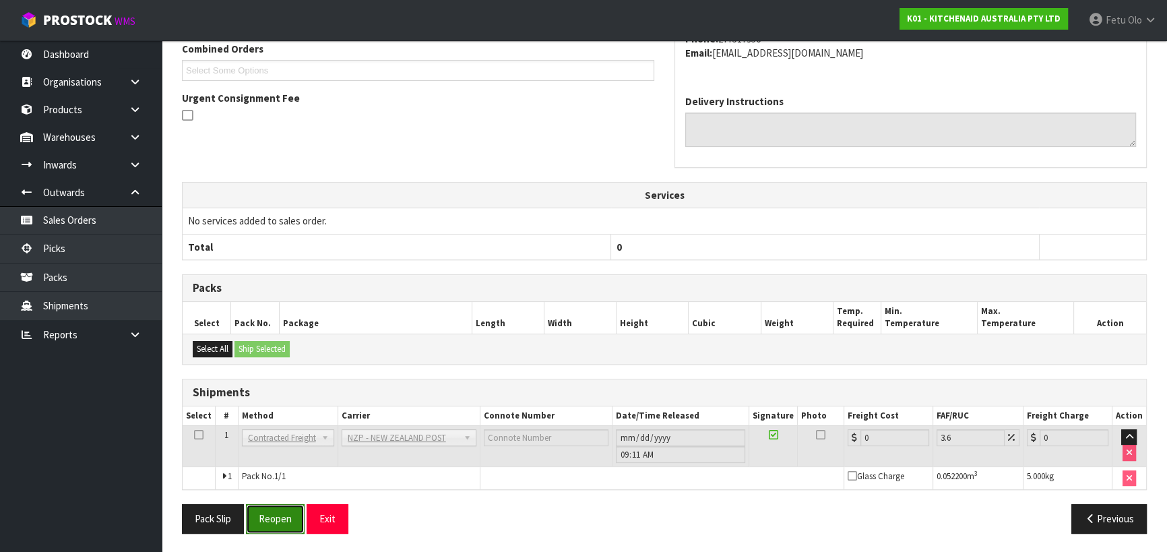
click at [297, 520] on button "Reopen" at bounding box center [275, 518] width 59 height 29
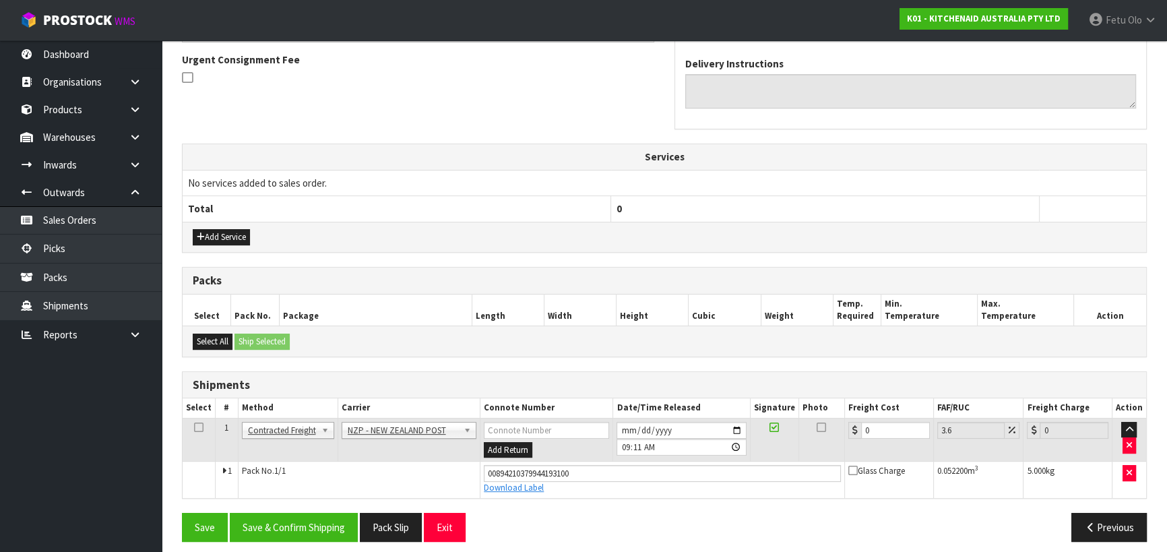
scroll to position [401, 0]
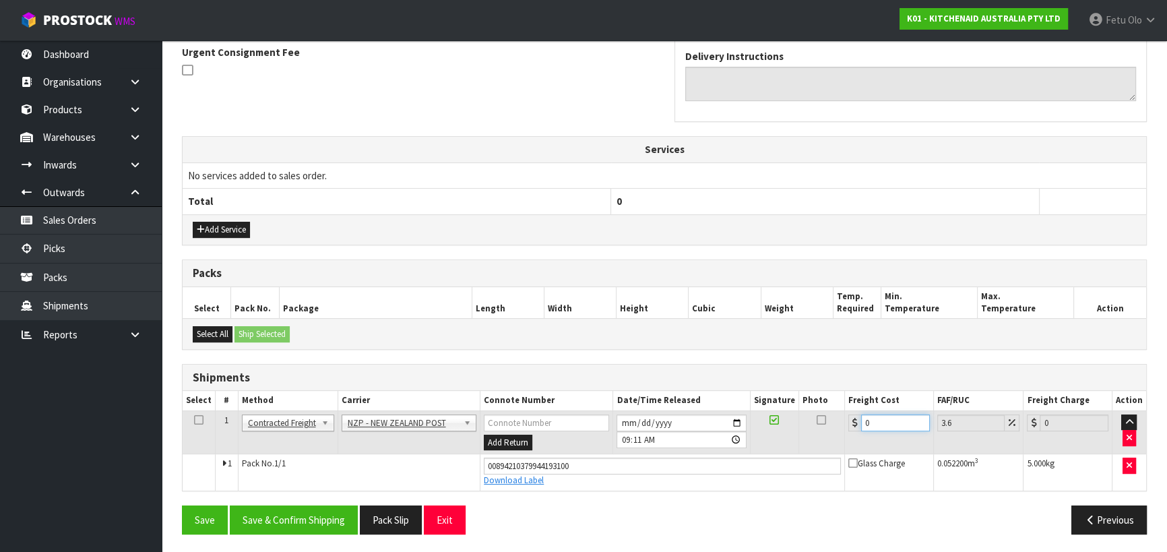
drag, startPoint x: 877, startPoint y: 418, endPoint x: 687, endPoint y: 479, distance: 199.5
click at [687, 479] on tbody "1 Client Local Pickup Customer Local Pickup Company Freight Contracted Freight …" at bounding box center [665, 450] width 964 height 80
type input "1"
type input "1.04"
type input "13"
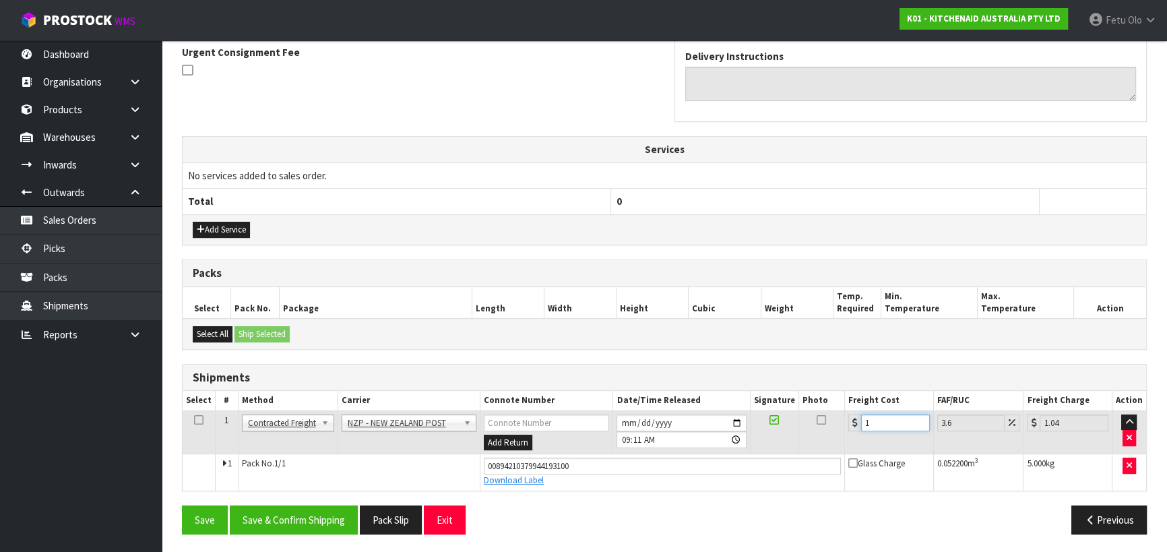
type input "13.47"
type input "13.2"
type input "13.68"
type input "13.27"
type input "13.75"
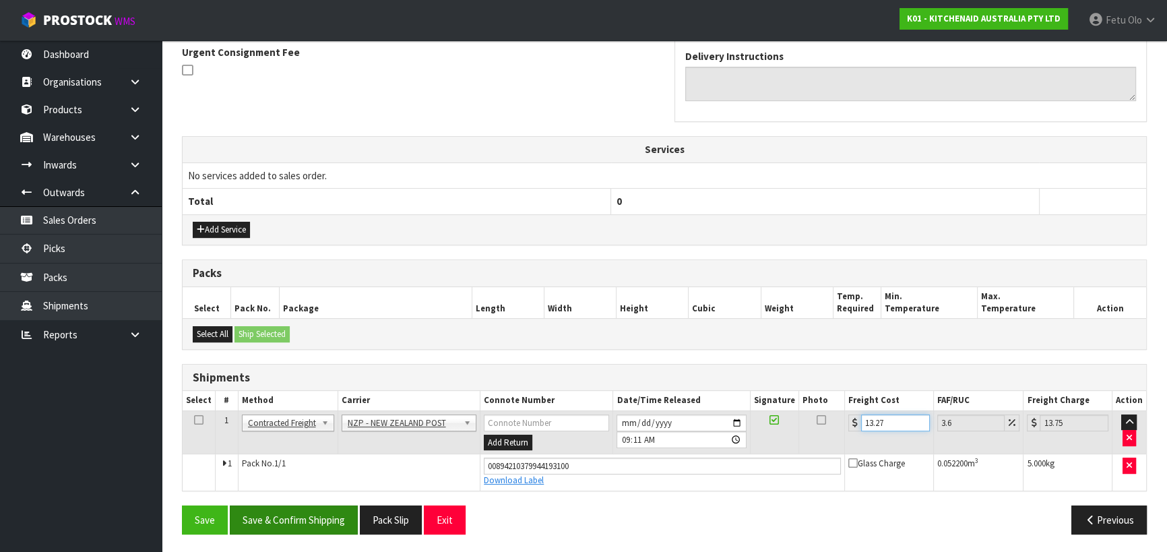
type input "13.27"
click at [344, 506] on button "Save & Confirm Shipping" at bounding box center [294, 520] width 128 height 29
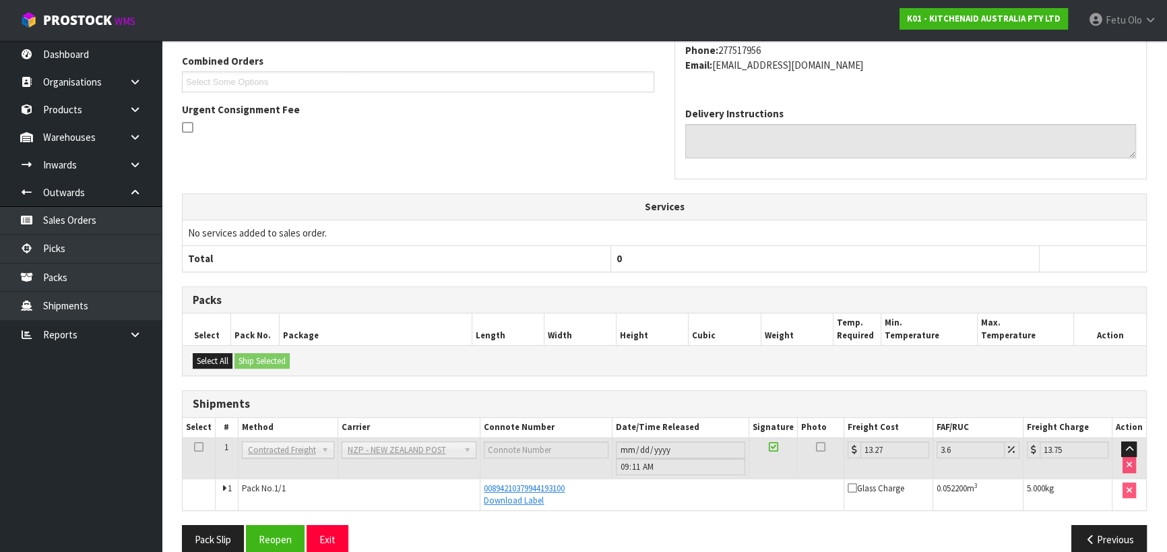
scroll to position [364, 0]
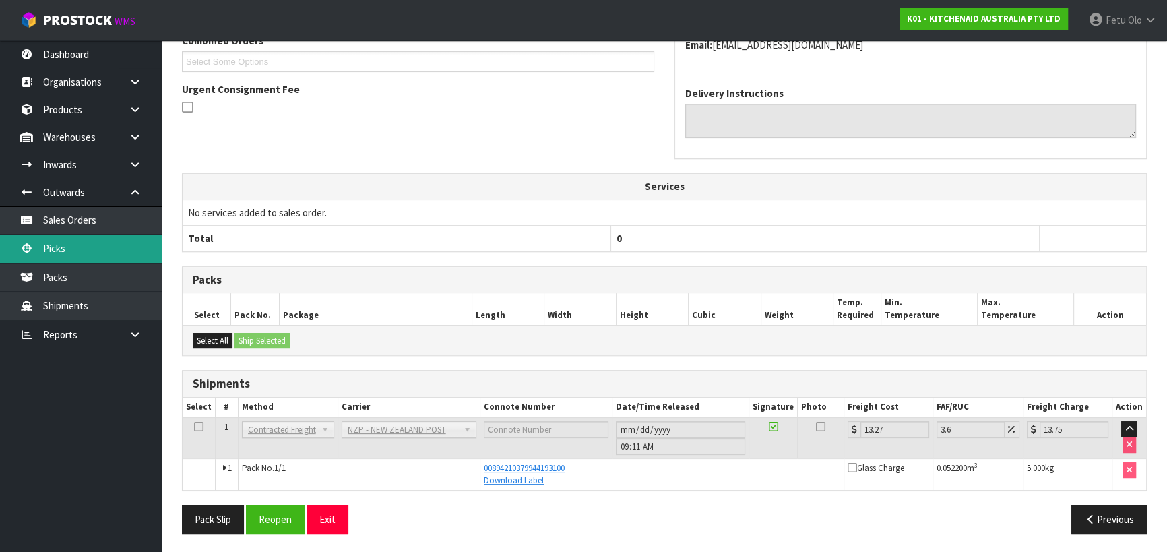
click at [79, 242] on link "Picks" at bounding box center [81, 249] width 162 height 28
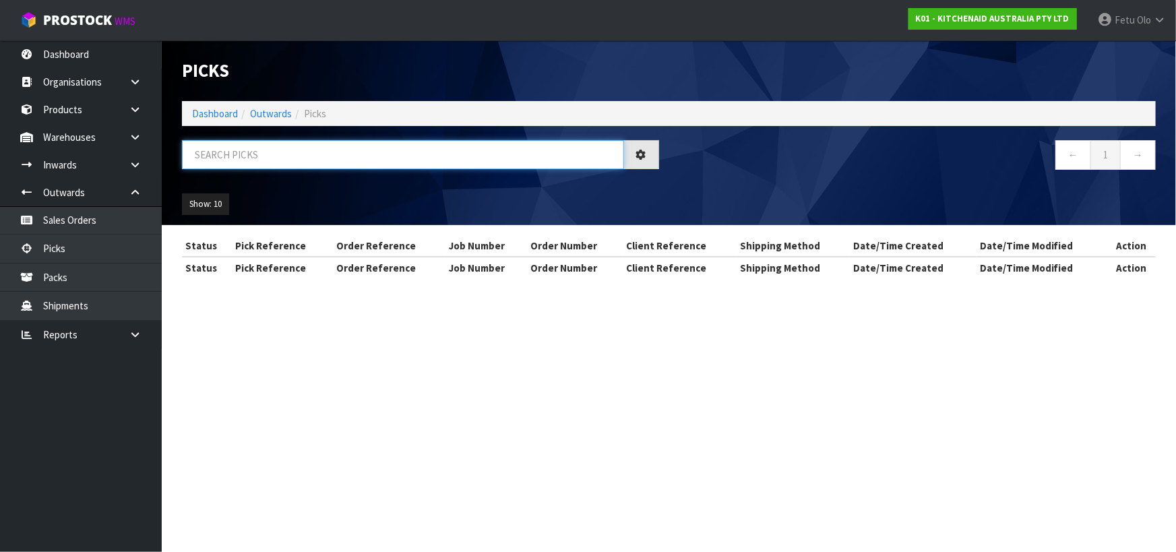
click at [367, 154] on input "text" at bounding box center [403, 154] width 442 height 29
type input "78440"
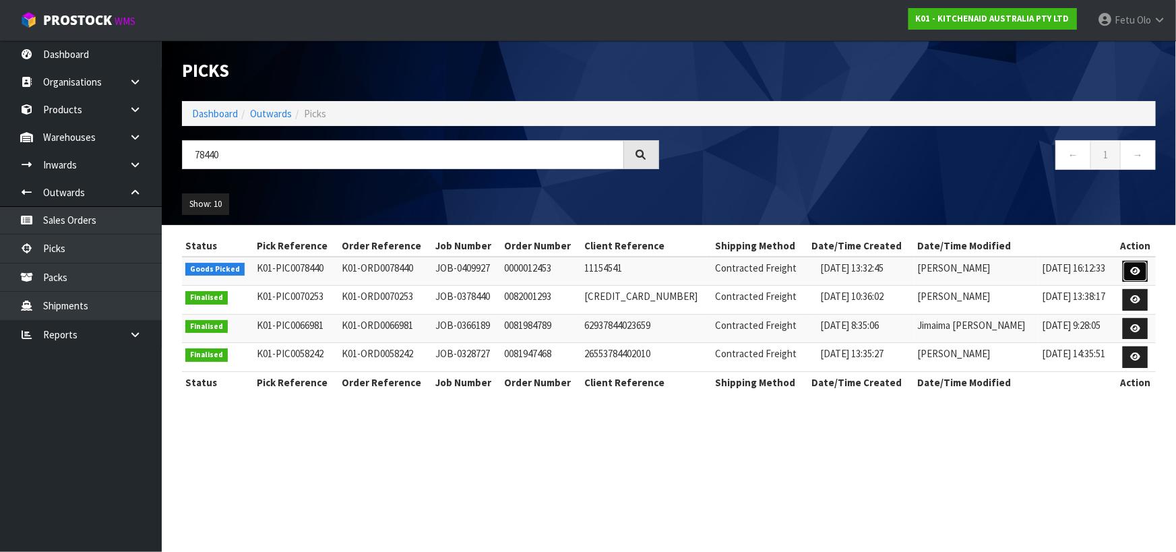
click at [1132, 271] on icon at bounding box center [1135, 271] width 10 height 9
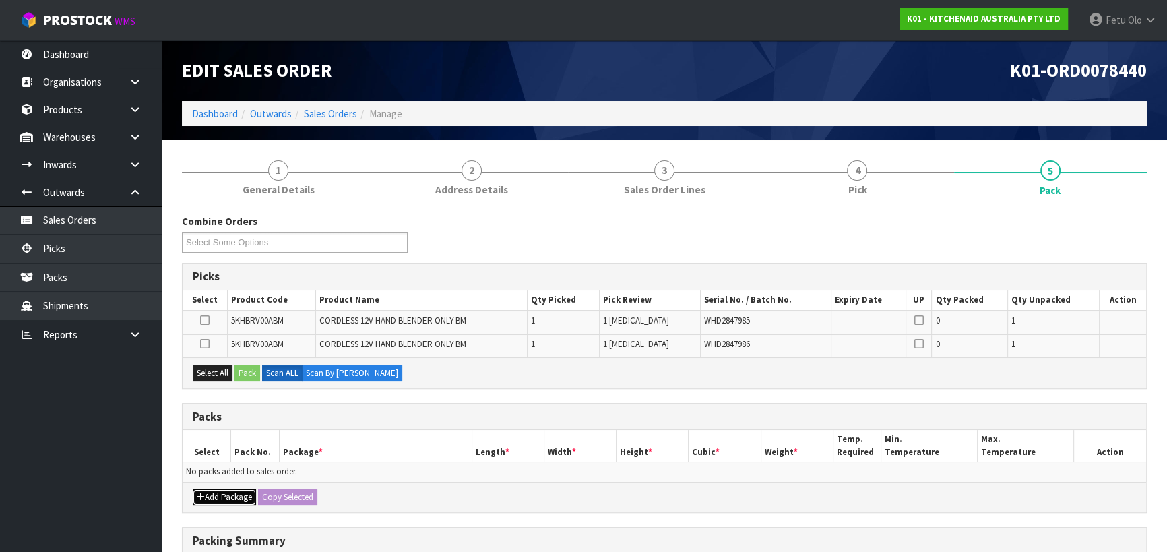
click at [208, 492] on button "Add Package" at bounding box center [224, 497] width 63 height 16
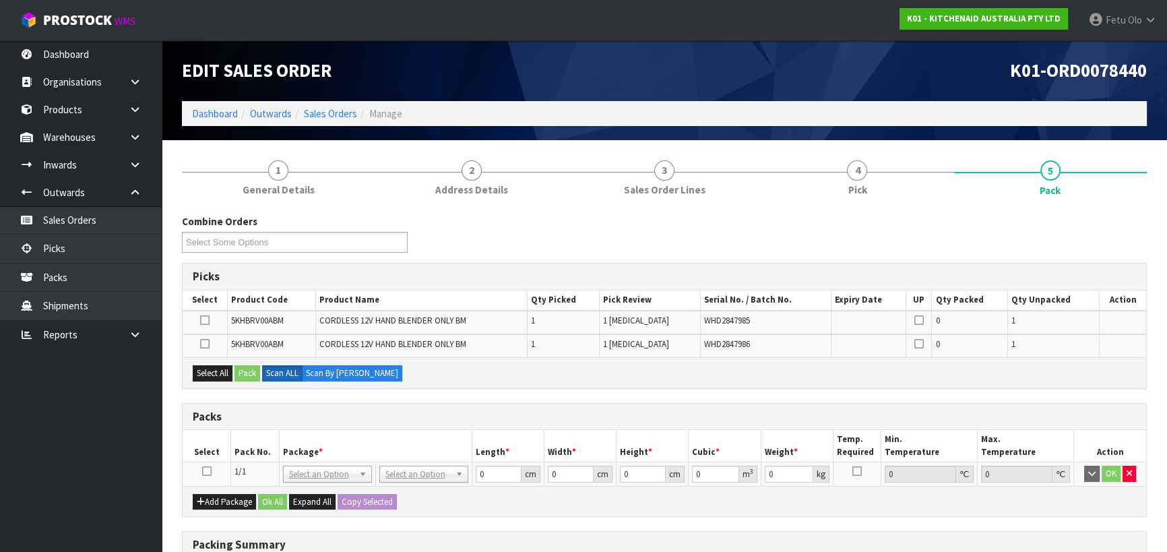
click at [205, 471] on icon at bounding box center [206, 471] width 9 height 1
click at [321, 462] on td "NONE 007-001 007-002 007-004 007-009 007-013 007-014 007-015 007-017 007-018 00…" at bounding box center [327, 474] width 96 height 24
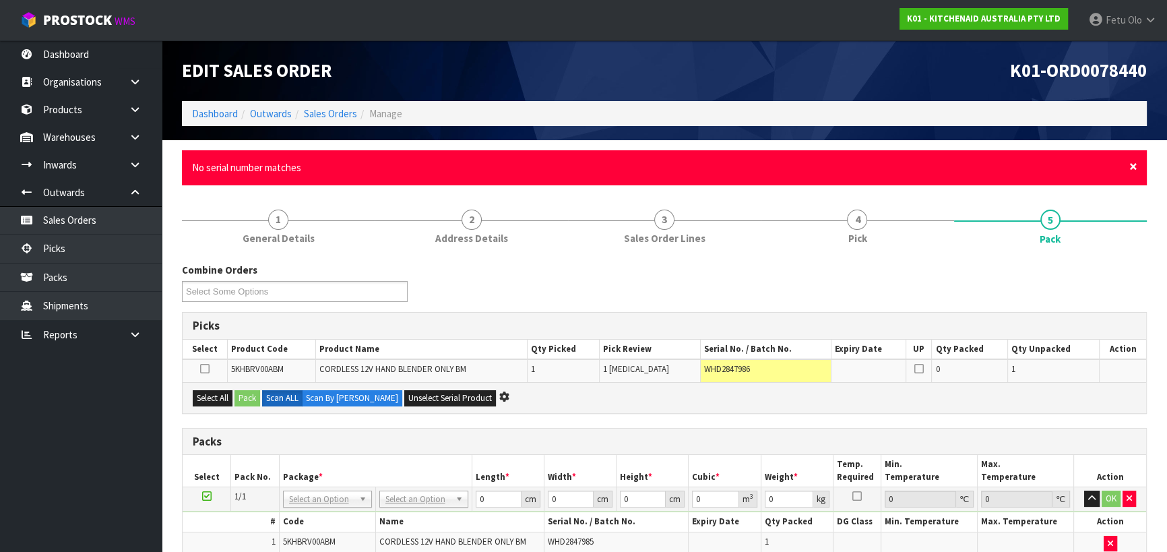
click at [1133, 166] on span "×" at bounding box center [1134, 166] width 8 height 19
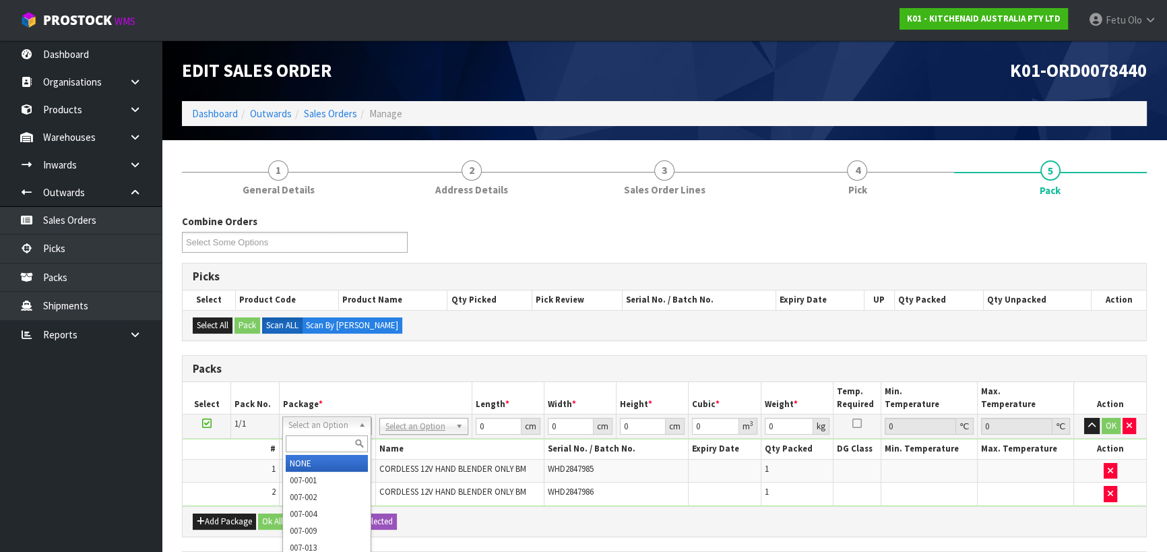
drag, startPoint x: 318, startPoint y: 425, endPoint x: 322, endPoint y: 454, distance: 29.9
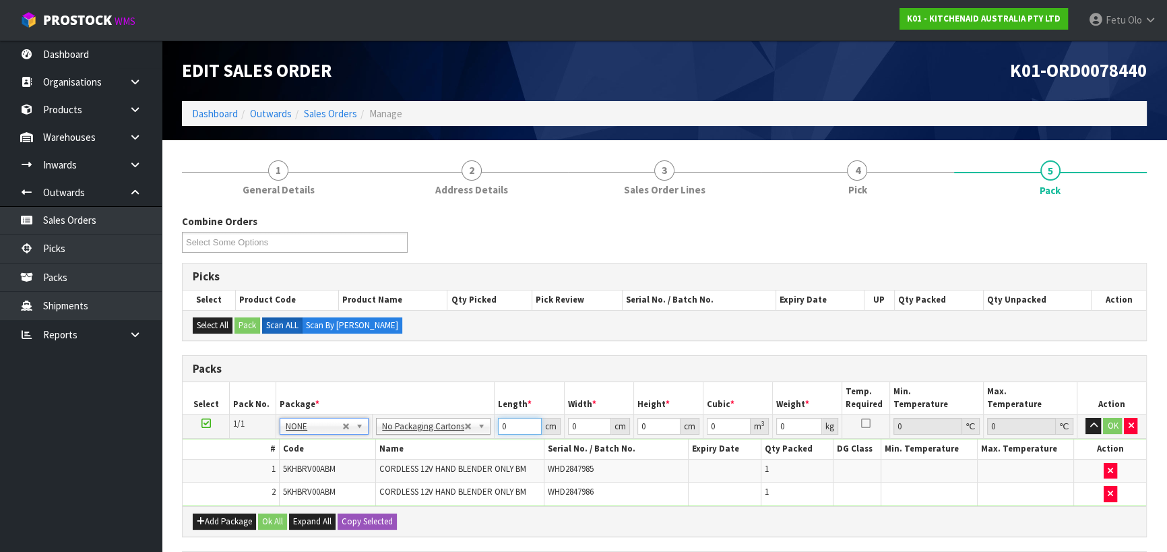
drag, startPoint x: 510, startPoint y: 431, endPoint x: 403, endPoint y: 453, distance: 108.8
click at [403, 453] on tbody "1/1 NONE 007-001 007-002 007-004 007-009 007-013 007-014 007-015 007-017 007-01…" at bounding box center [665, 461] width 964 height 92
type input "25"
type input "23"
type input "2"
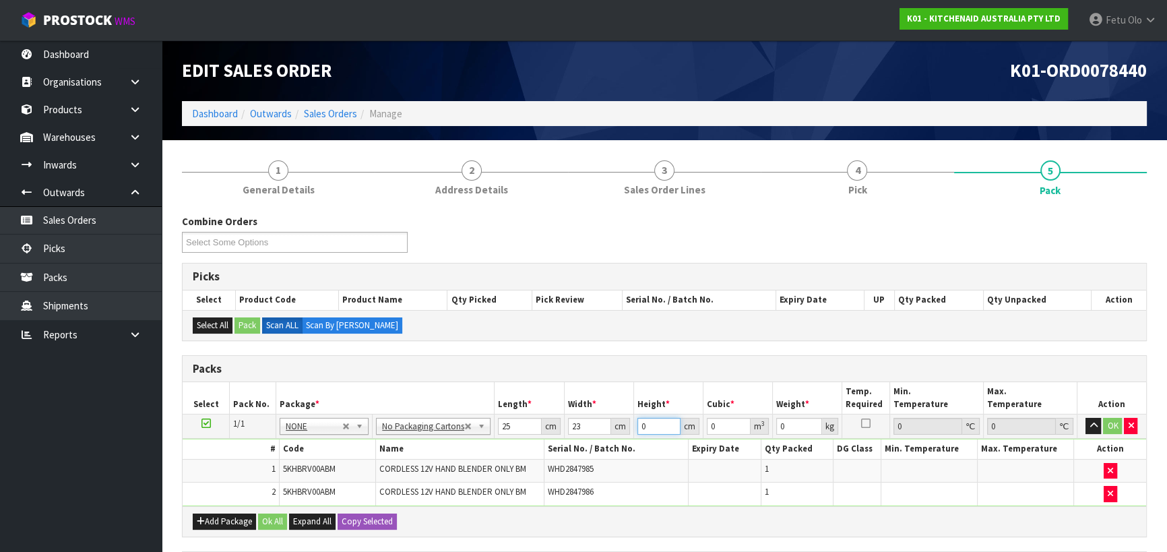
type input "0.00115"
type input "28"
type input "0.0161"
type input "28"
type input "4"
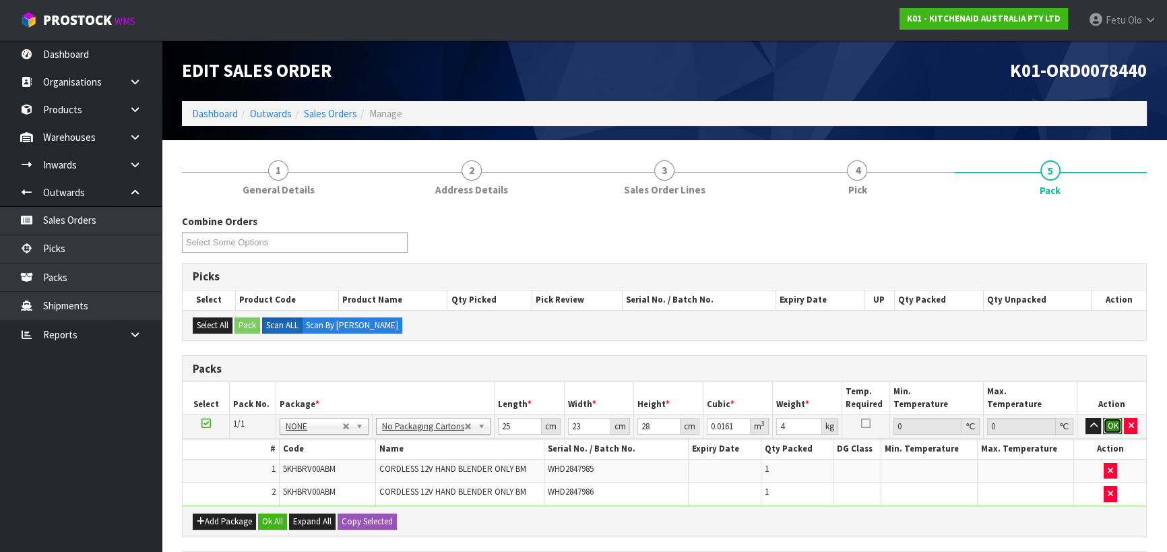
click button "OK" at bounding box center [1112, 426] width 19 height 16
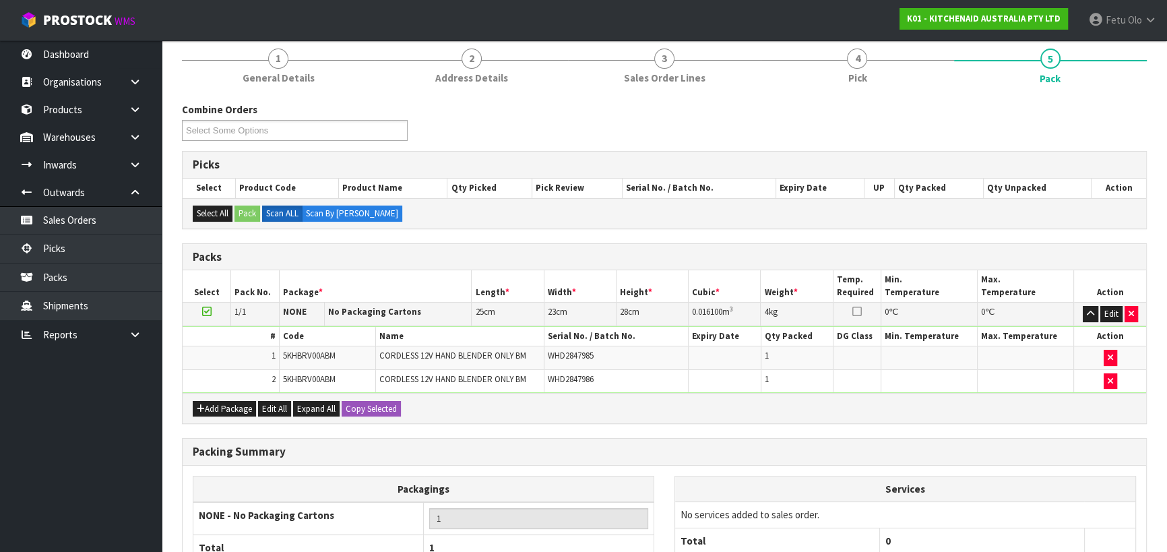
scroll to position [236, 0]
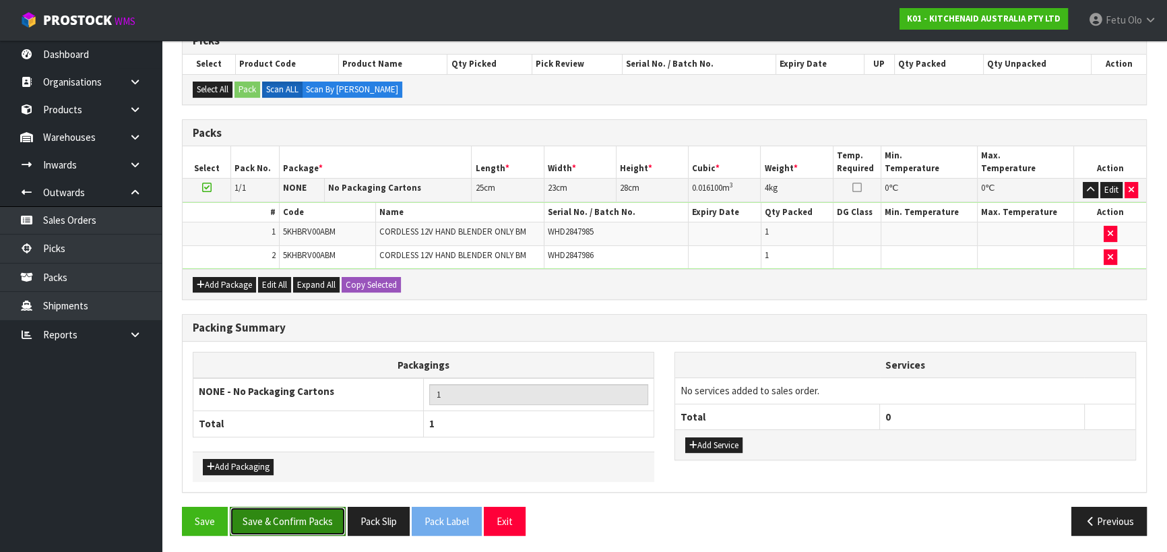
click at [297, 512] on button "Save & Confirm Packs" at bounding box center [288, 521] width 116 height 29
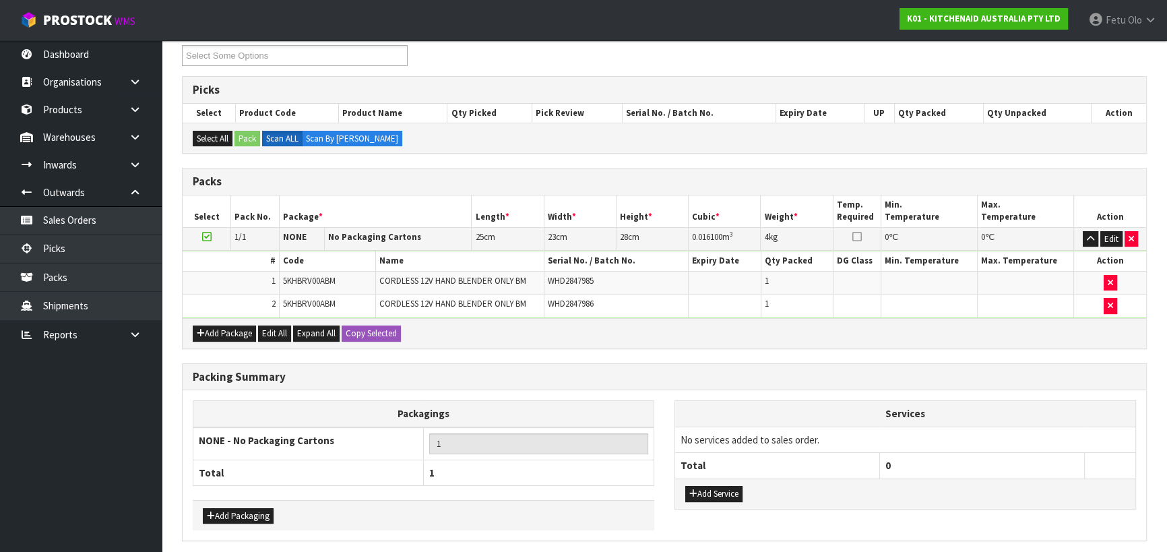
scroll to position [0, 0]
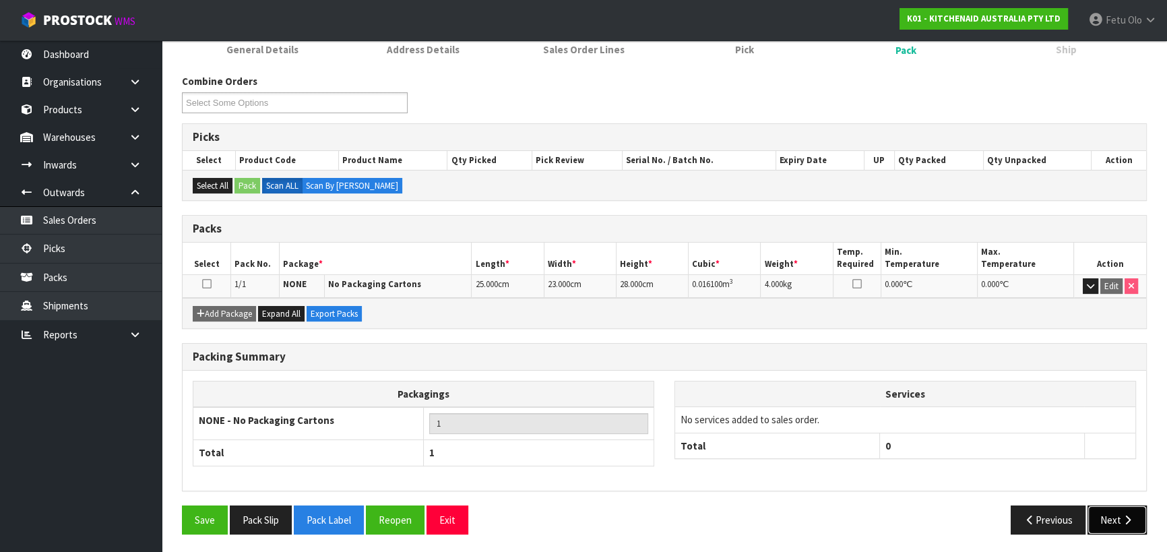
click at [1115, 520] on button "Next" at bounding box center [1117, 520] width 59 height 29
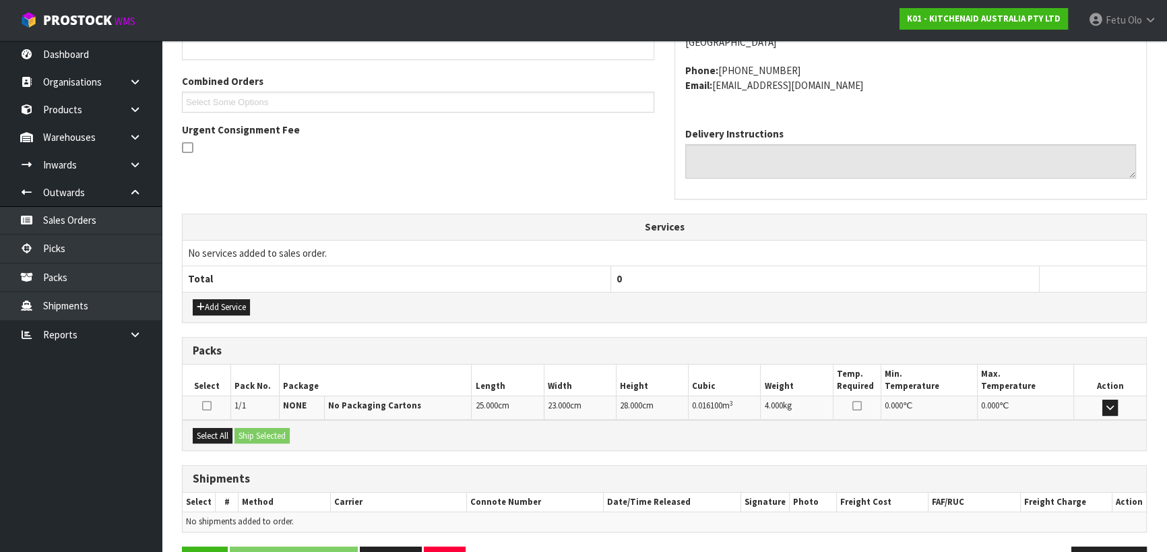
scroll to position [364, 0]
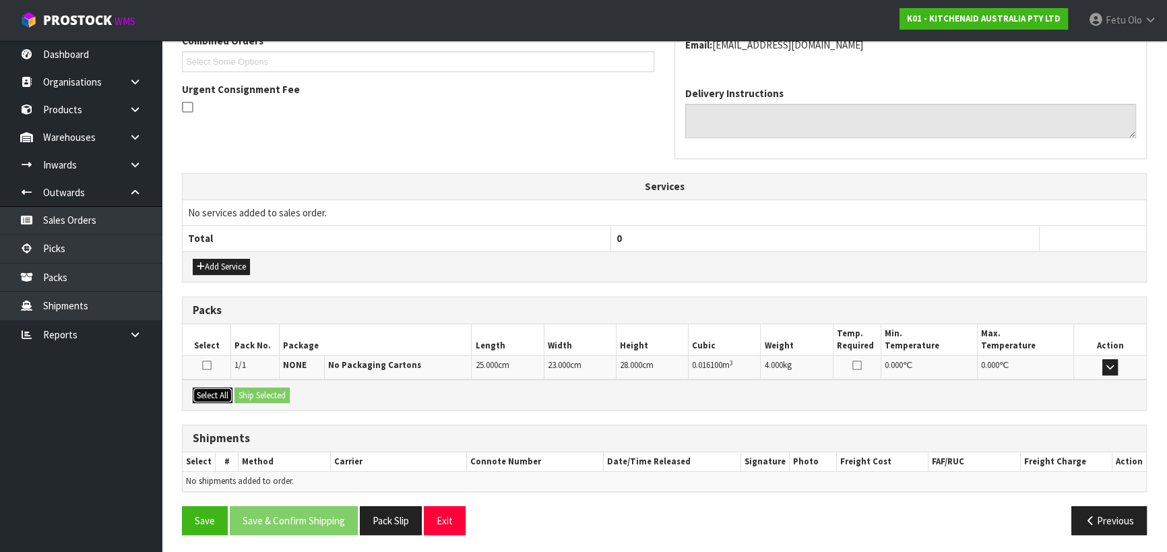
drag, startPoint x: 210, startPoint y: 394, endPoint x: 219, endPoint y: 394, distance: 8.8
click at [214, 394] on button "Select All" at bounding box center [213, 396] width 40 height 16
click at [260, 390] on button "Ship Selected" at bounding box center [262, 396] width 55 height 16
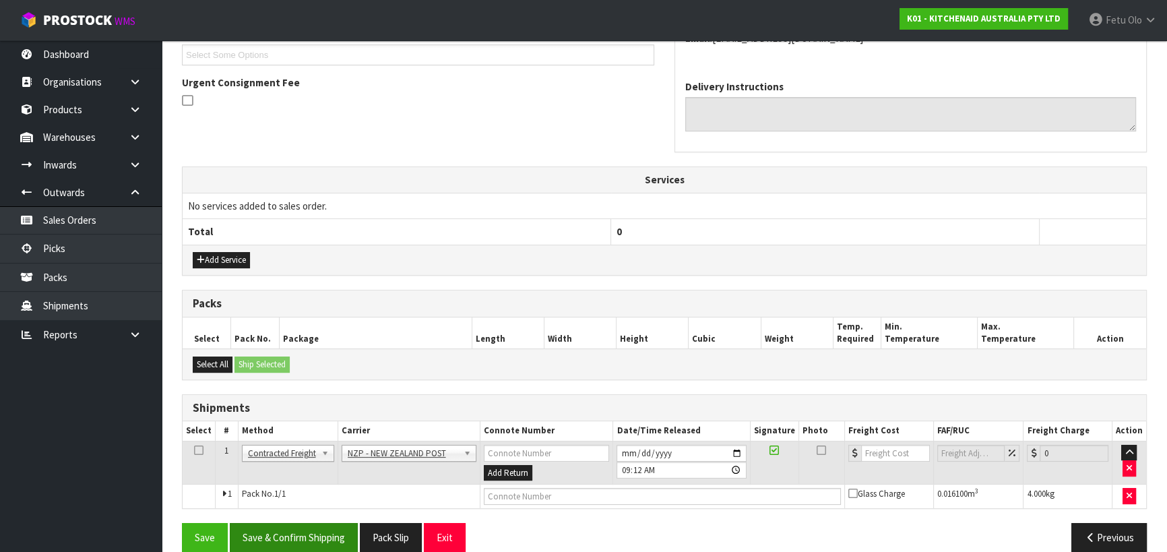
scroll to position [388, 0]
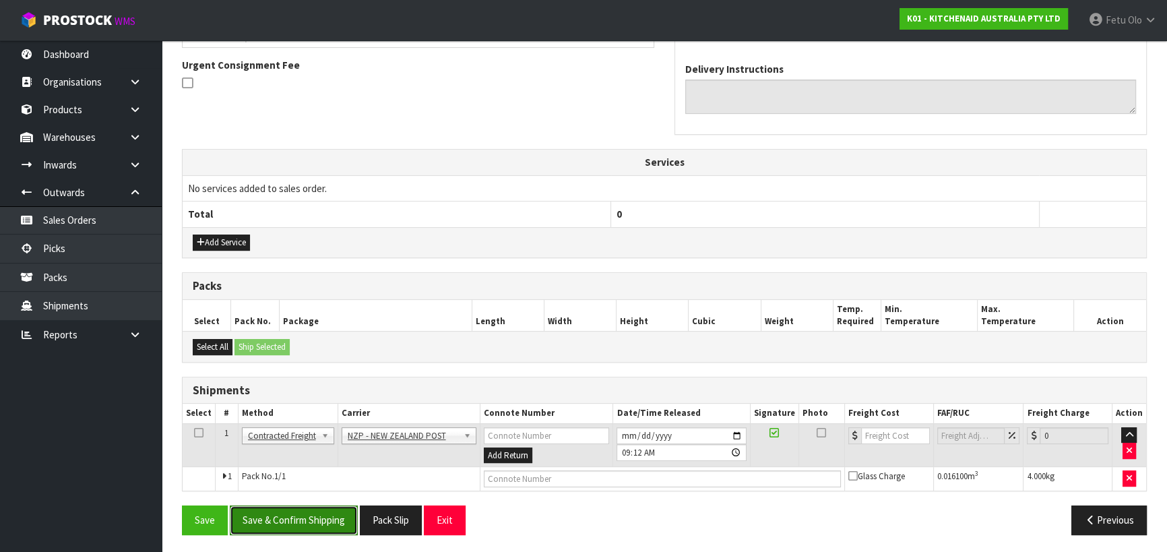
click at [316, 516] on button "Save & Confirm Shipping" at bounding box center [294, 520] width 128 height 29
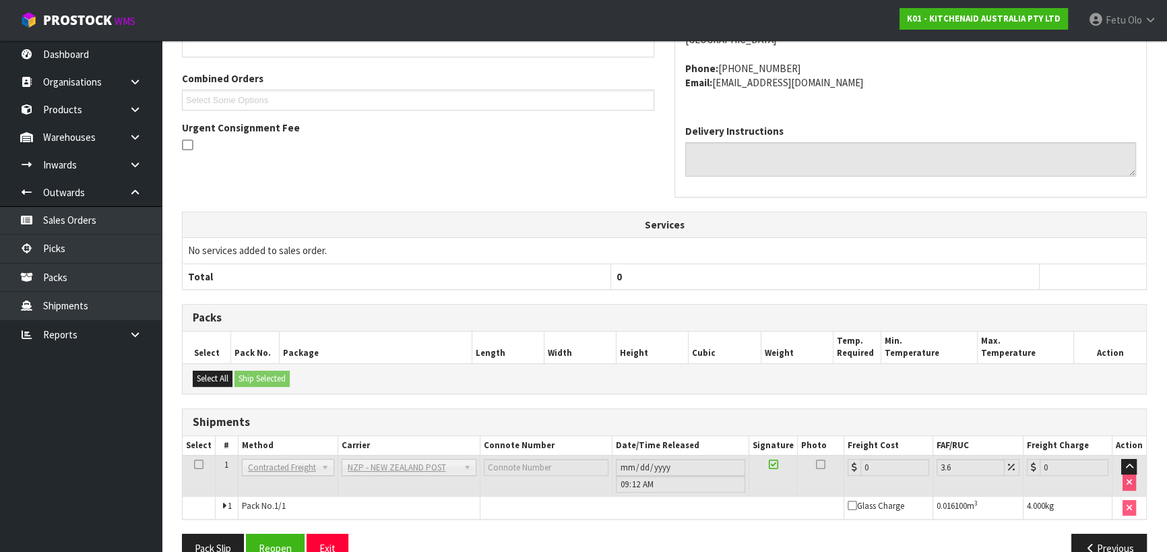
scroll to position [370, 0]
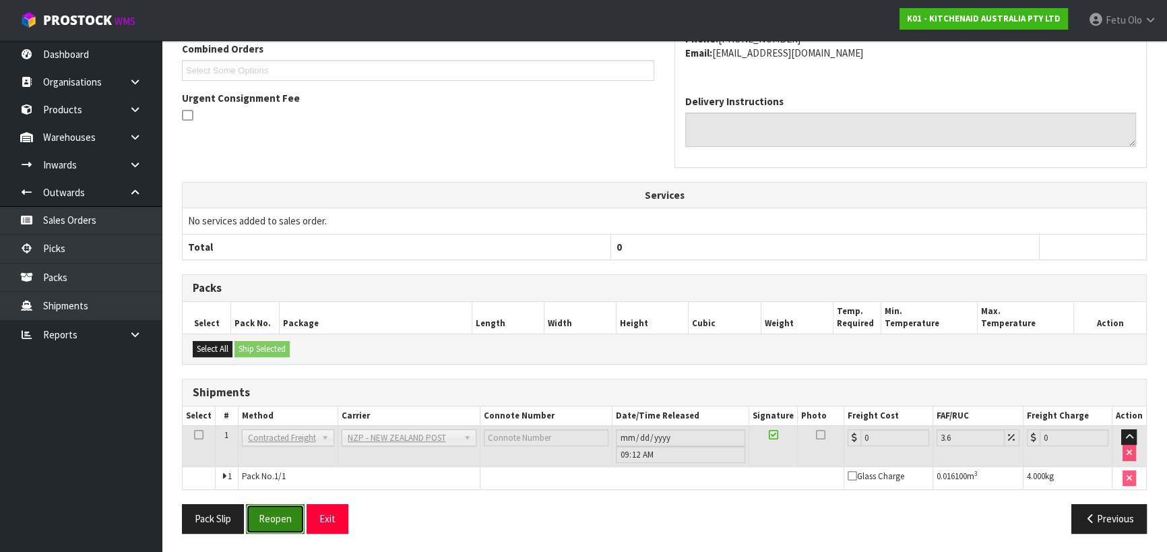
click at [276, 512] on button "Reopen" at bounding box center [275, 518] width 59 height 29
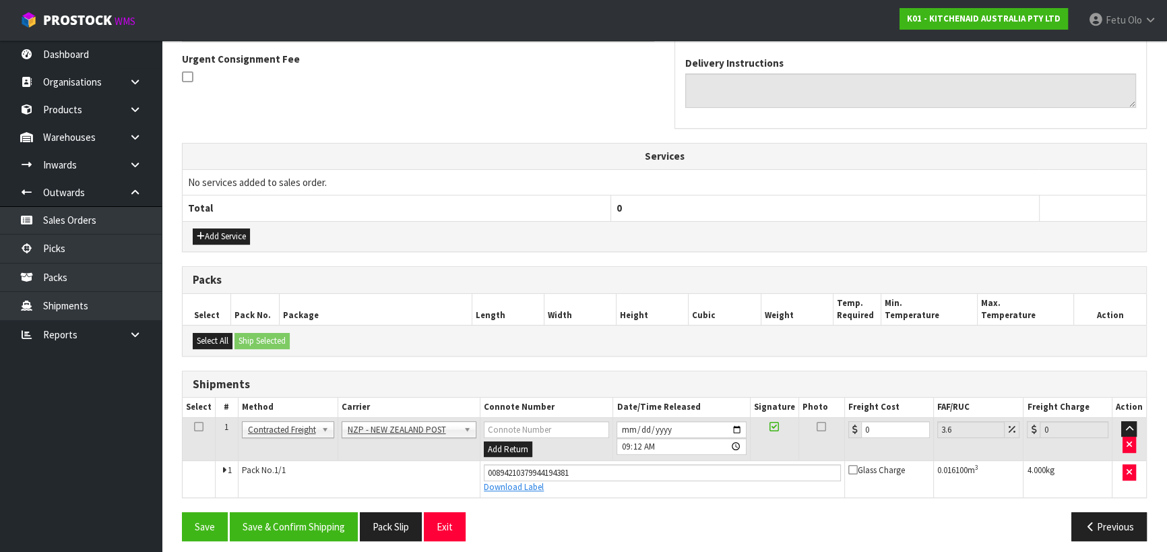
scroll to position [401, 0]
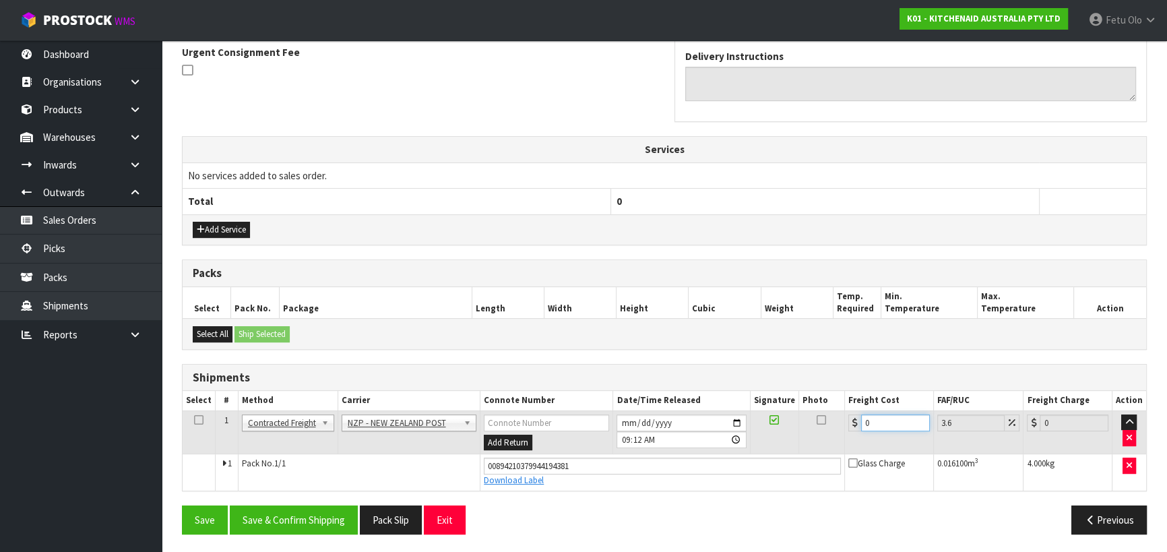
drag, startPoint x: 876, startPoint y: 425, endPoint x: 714, endPoint y: 446, distance: 163.2
click at [714, 446] on tr "1 Client Local Pickup Customer Local Pickup Company Freight Contracted Freight …" at bounding box center [665, 432] width 964 height 44
type input "7"
type input "7.25"
type input "7.3"
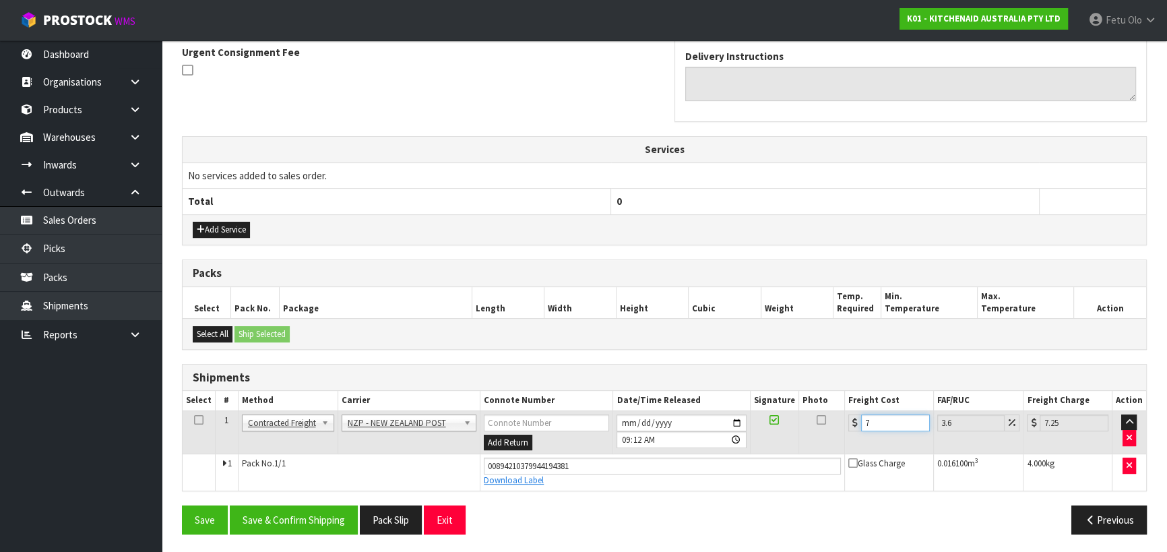
type input "7.56"
type input "7.31"
type input "7.57"
type input "7.31"
drag, startPoint x: 319, startPoint y: 503, endPoint x: 322, endPoint y: 489, distance: 13.6
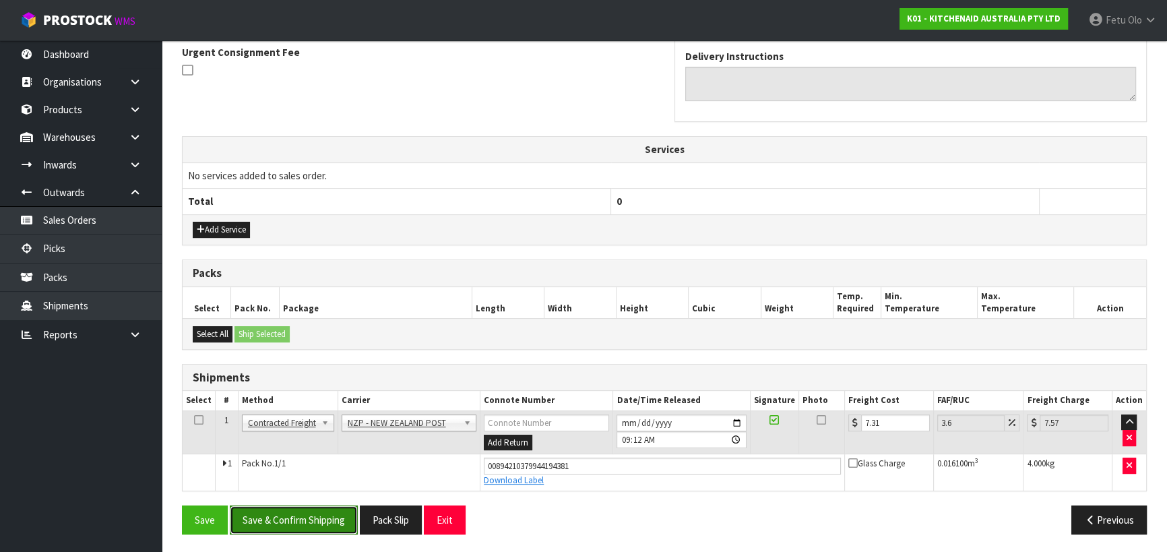
click at [319, 506] on button "Save & Confirm Shipping" at bounding box center [294, 520] width 128 height 29
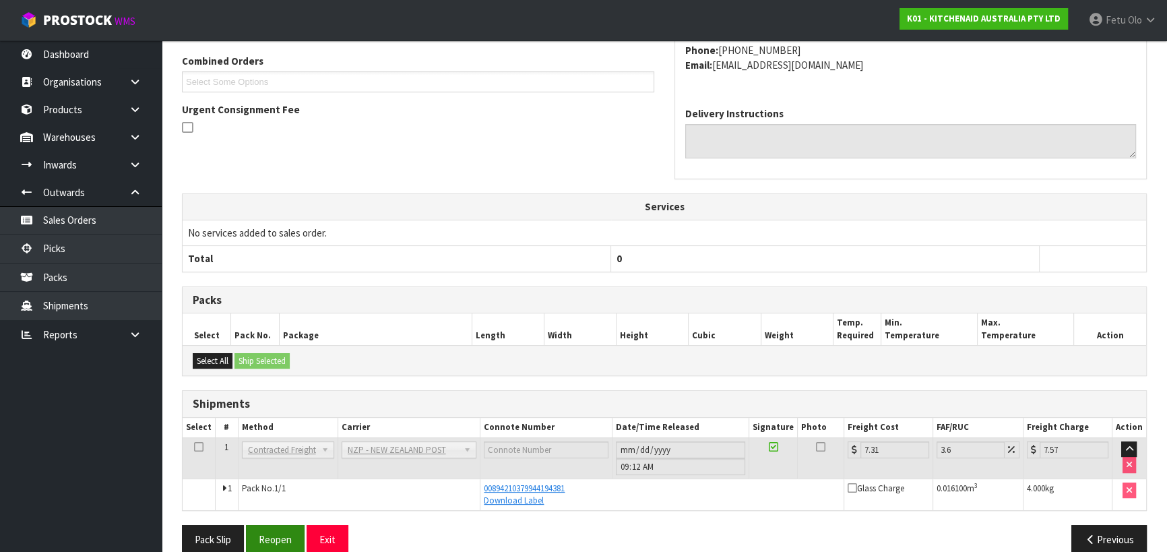
scroll to position [364, 0]
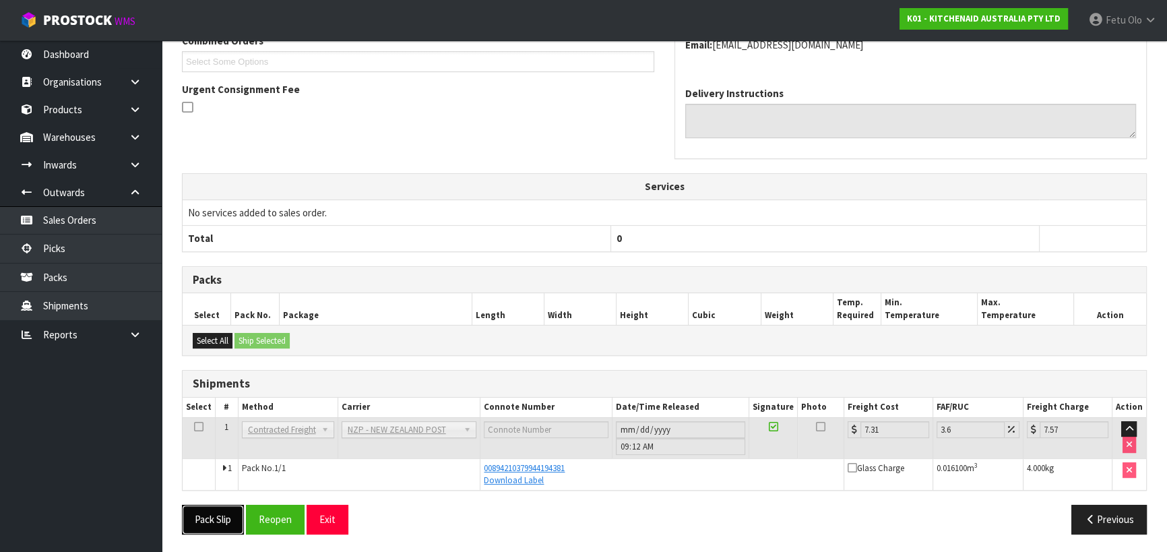
click at [214, 516] on button "Pack Slip" at bounding box center [213, 519] width 62 height 29
drag, startPoint x: 702, startPoint y: 464, endPoint x: 77, endPoint y: 249, distance: 661.2
click at [77, 249] on link "Picks" at bounding box center [81, 249] width 162 height 28
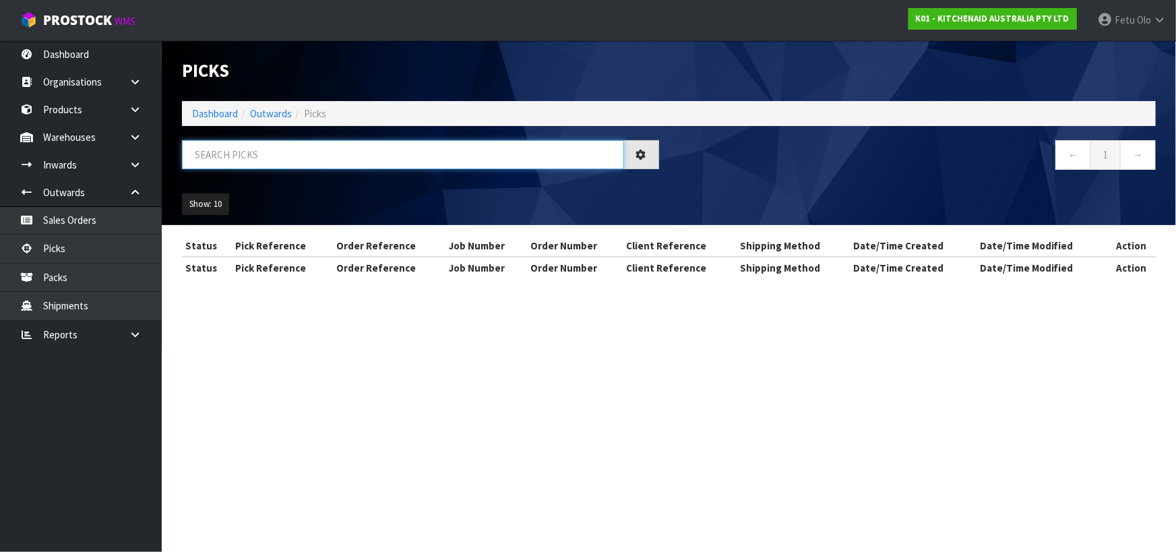
click at [326, 150] on input "text" at bounding box center [403, 154] width 442 height 29
click at [327, 150] on input "text" at bounding box center [403, 154] width 442 height 29
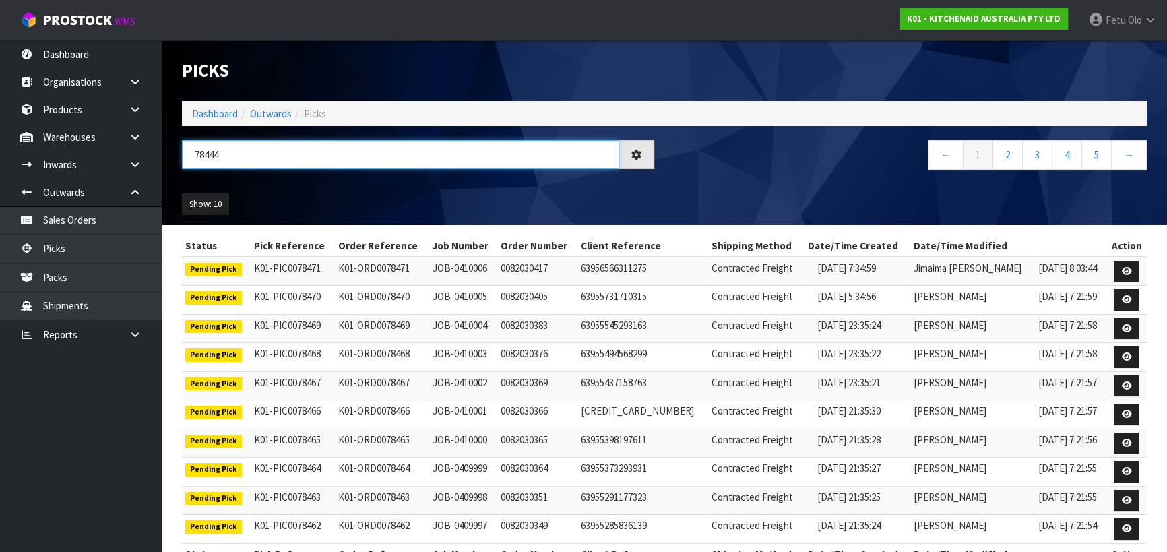
type input "78444"
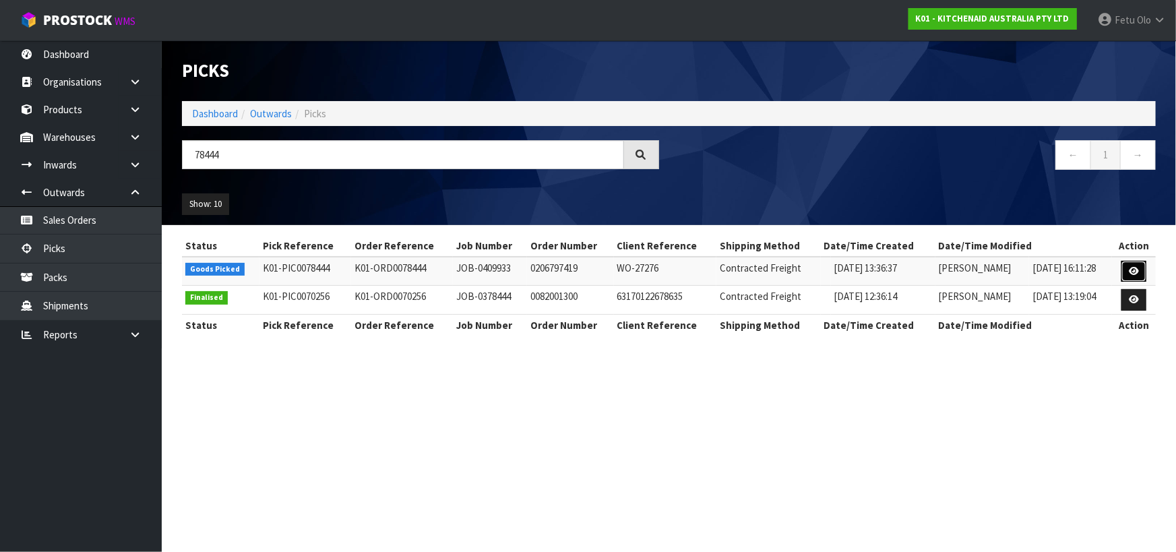
click at [1131, 271] on icon at bounding box center [1134, 271] width 10 height 9
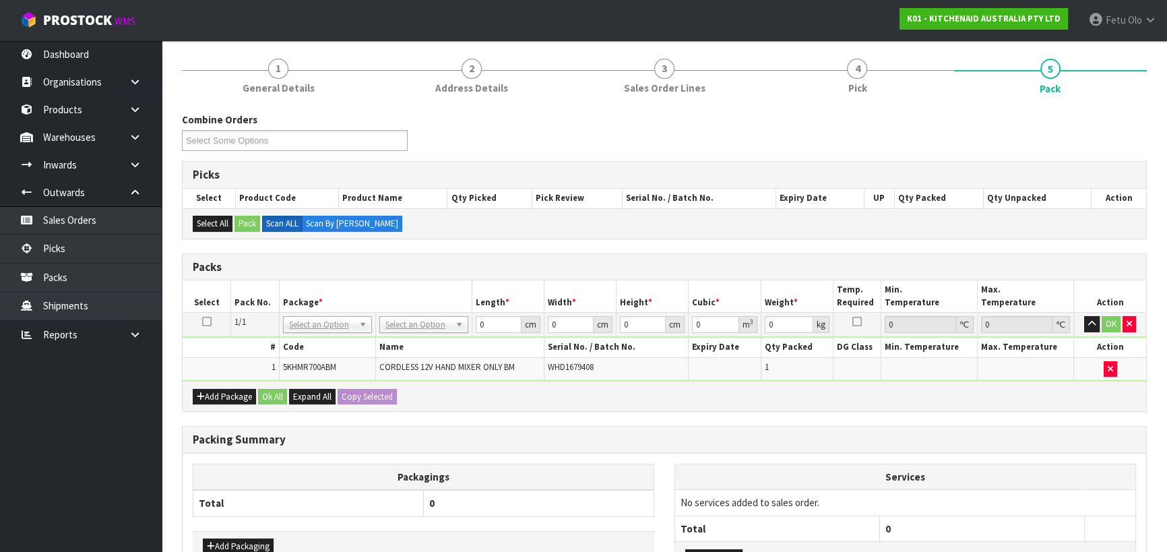
scroll to position [208, 0]
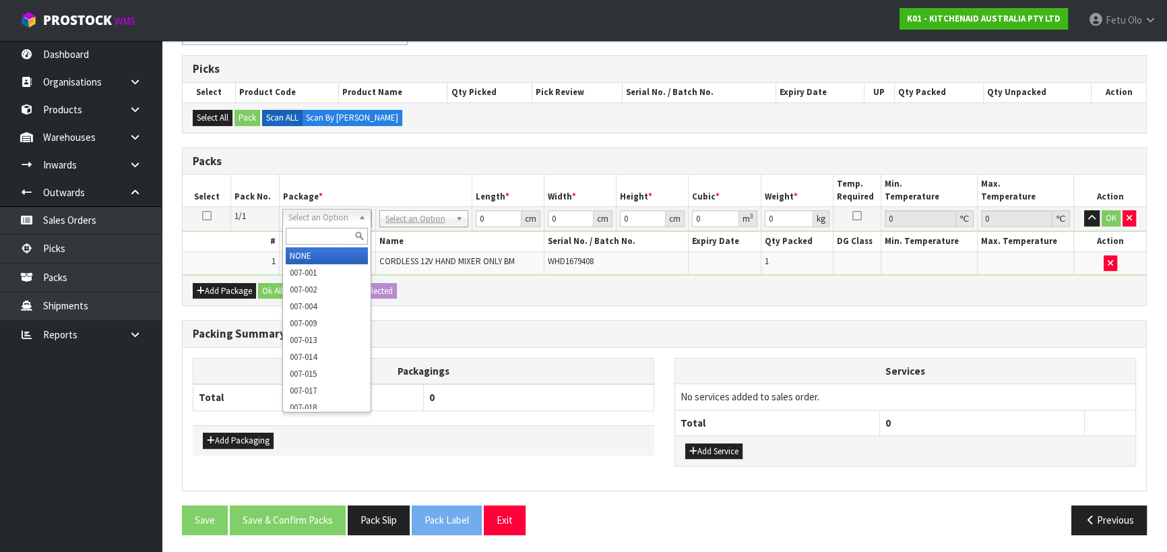
drag, startPoint x: 341, startPoint y: 233, endPoint x: 341, endPoint y: 252, distance: 19.5
click at [341, 239] on input "text" at bounding box center [327, 236] width 82 height 17
type input "011"
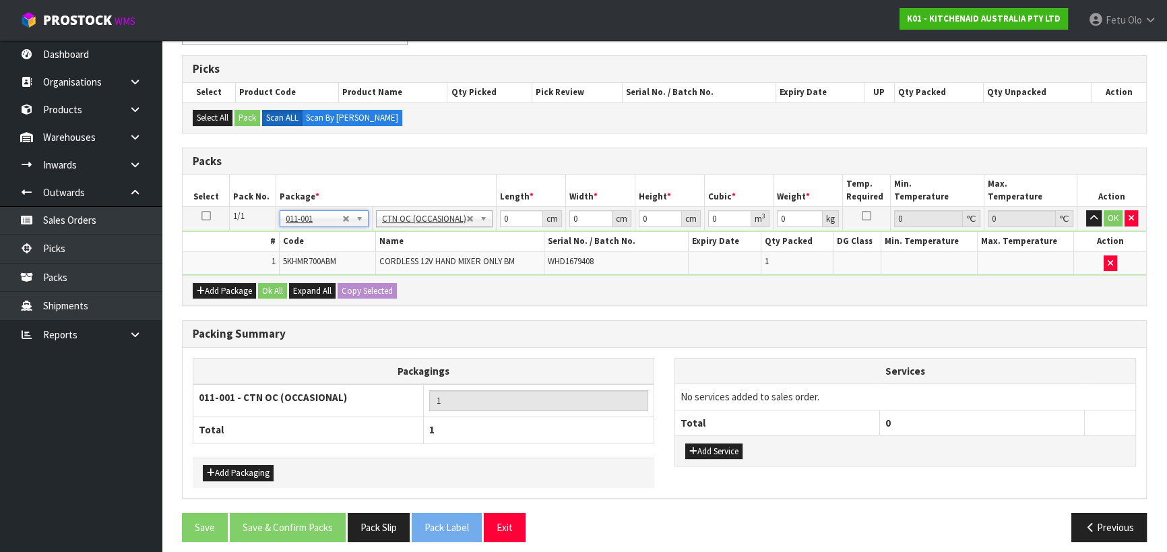
type input "1.28"
drag, startPoint x: 516, startPoint y: 221, endPoint x: 432, endPoint y: 251, distance: 88.9
click at [432, 250] on tbody "1/1 NONE 007-001 007-002 007-004 007-009 007-013 007-014 007-015 007-017 007-01…" at bounding box center [665, 241] width 964 height 68
type input "28"
type input "23"
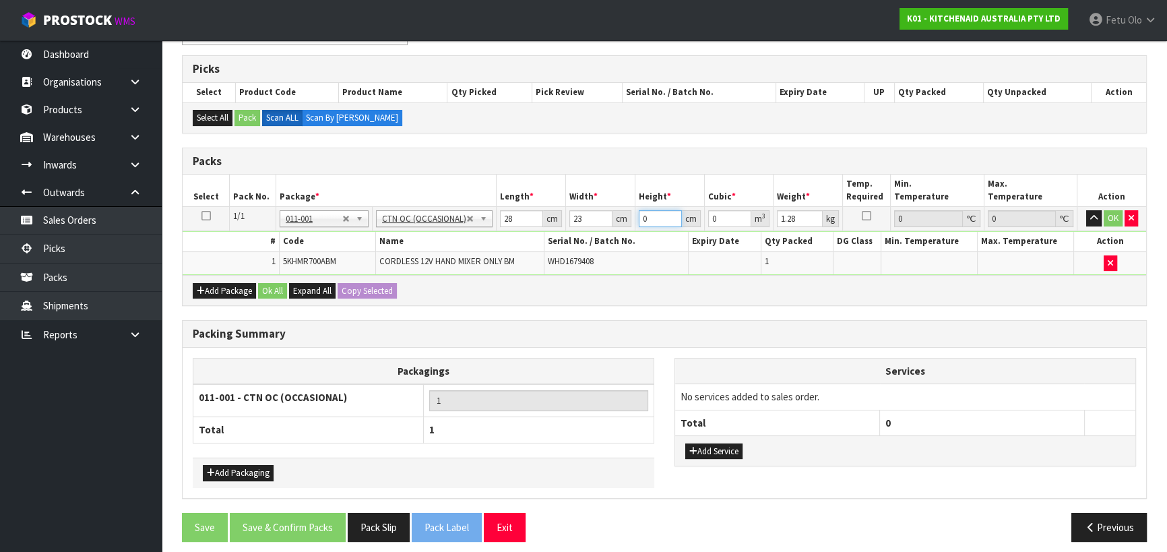
type input "2"
type input "0.001288"
type input "24"
type input "0.015456"
type input "24"
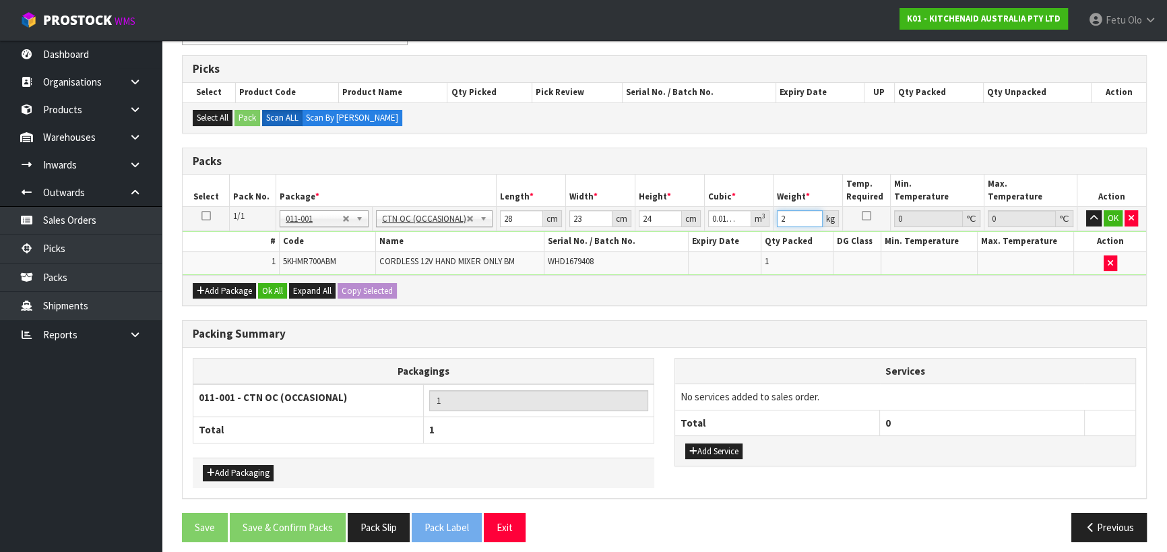
type input "2"
click button "OK" at bounding box center [1113, 218] width 19 height 16
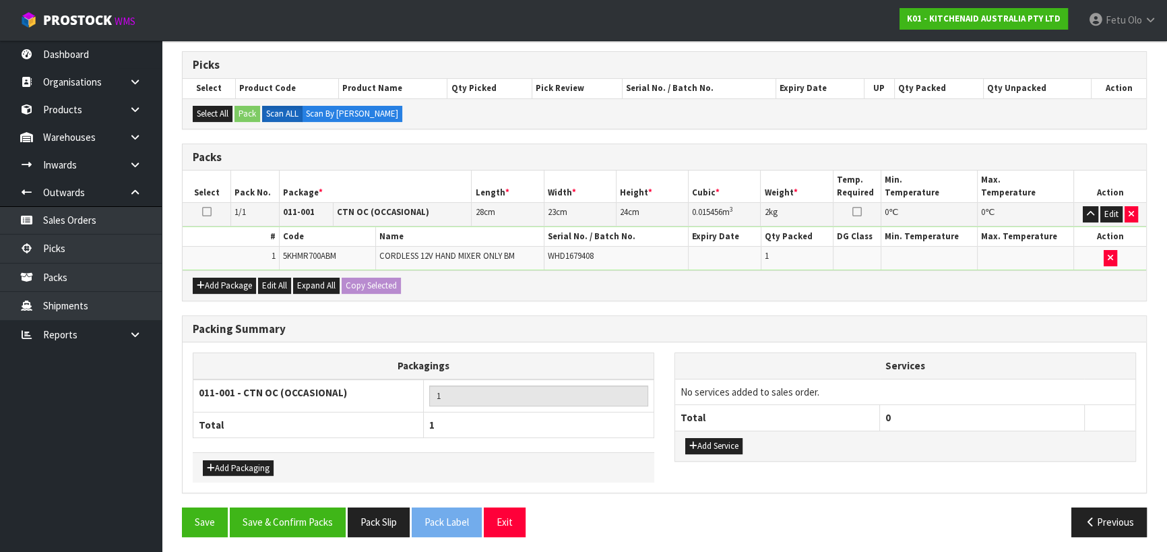
scroll to position [213, 0]
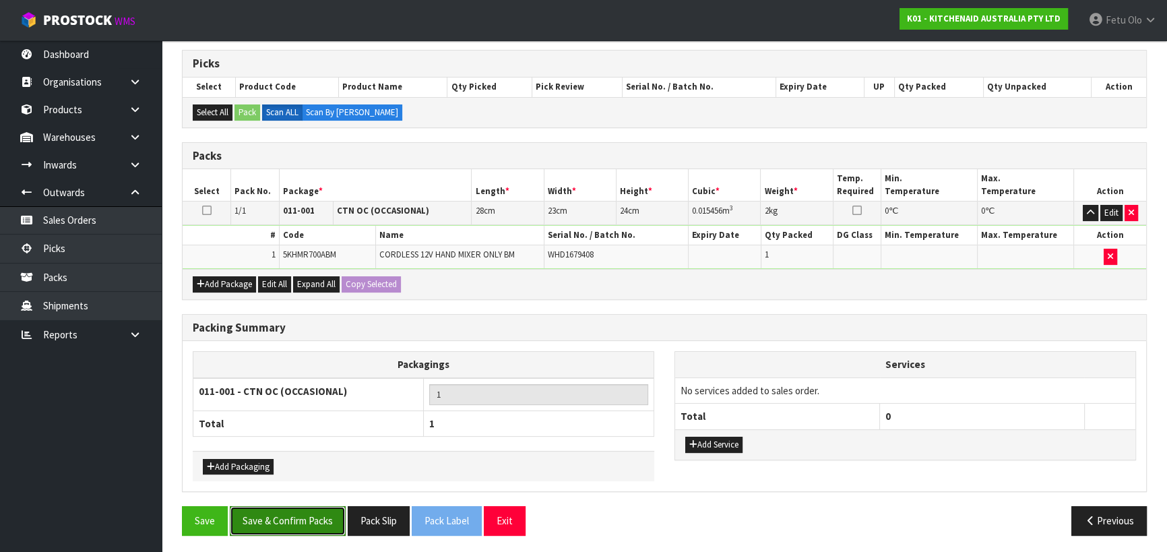
click at [298, 512] on button "Save & Confirm Packs" at bounding box center [288, 520] width 116 height 29
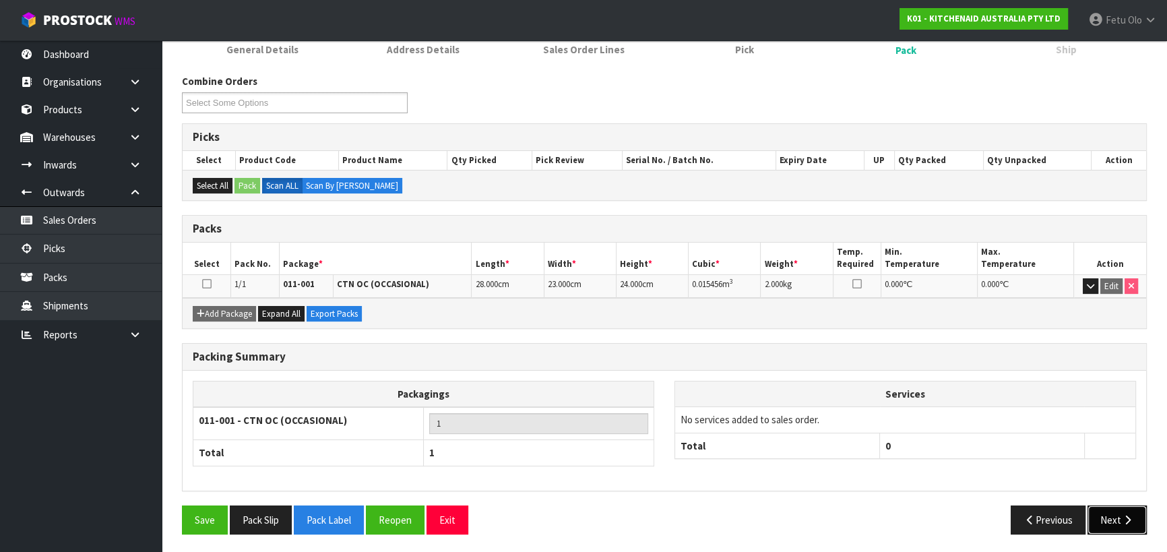
click at [1104, 509] on button "Next" at bounding box center [1117, 520] width 59 height 29
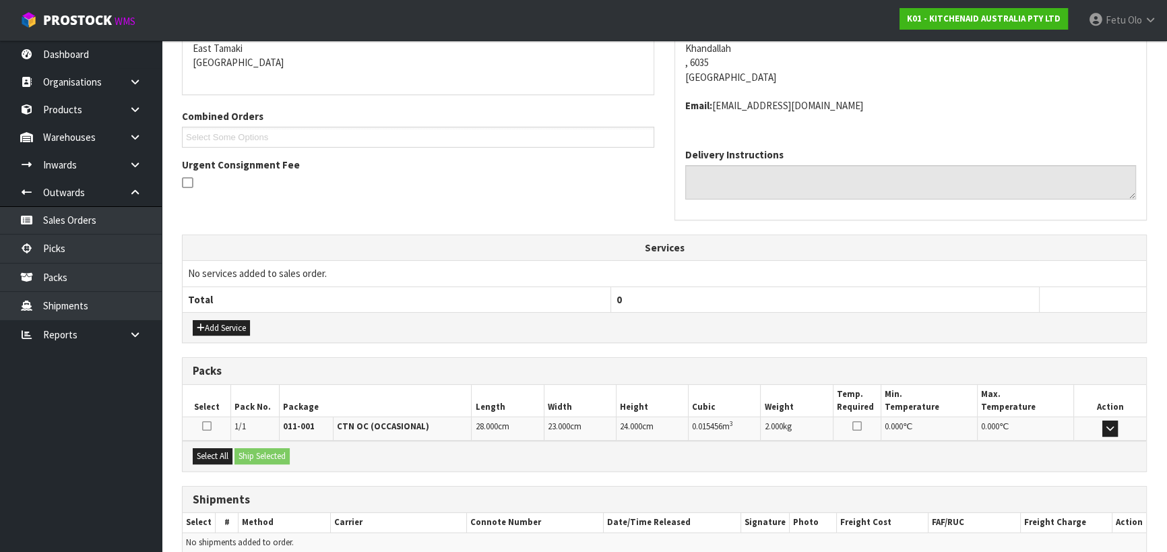
scroll to position [350, 0]
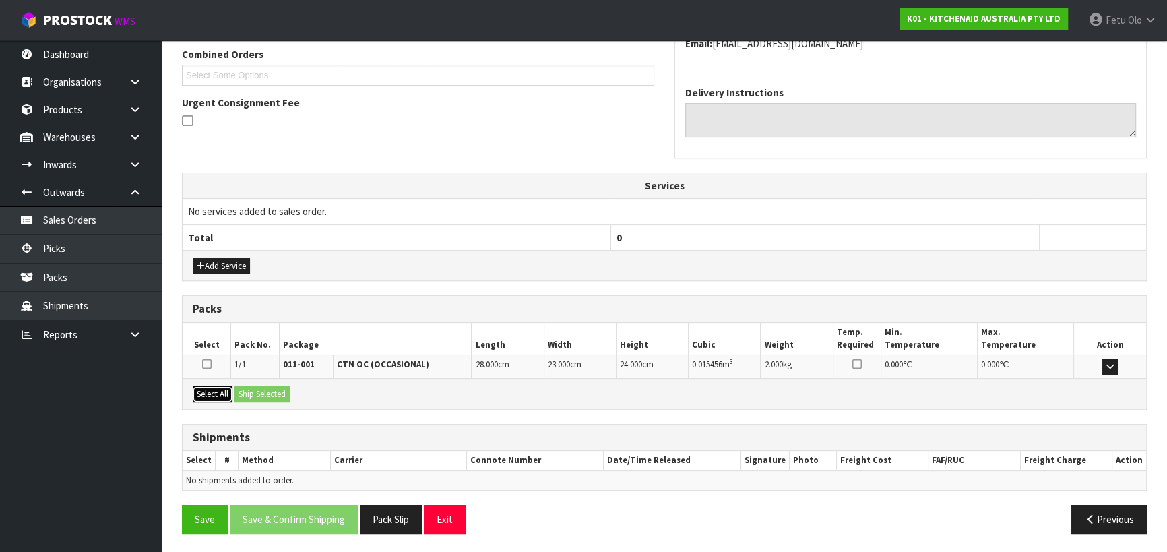
drag, startPoint x: 218, startPoint y: 398, endPoint x: 282, endPoint y: 394, distance: 64.2
click at [218, 397] on button "Select All" at bounding box center [213, 394] width 40 height 16
click at [282, 394] on button "Ship Selected" at bounding box center [262, 394] width 55 height 16
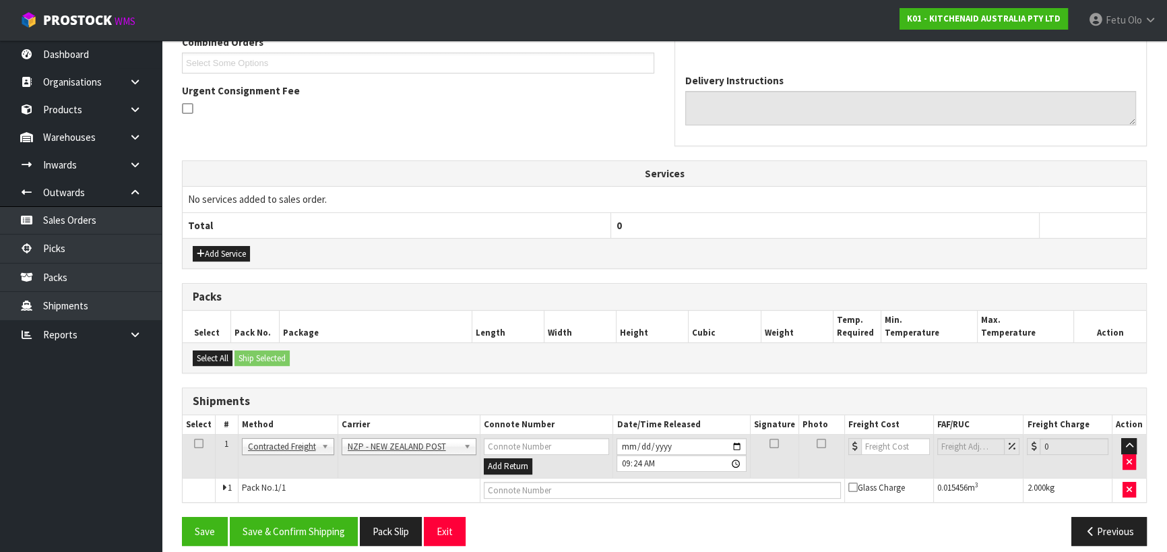
scroll to position [374, 0]
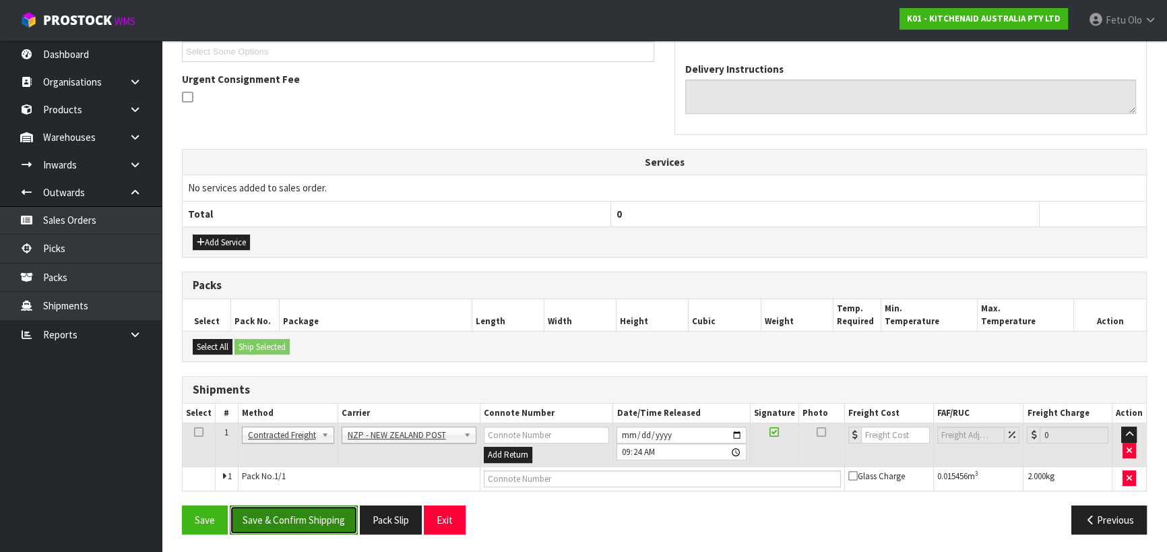
click at [309, 524] on button "Save & Confirm Shipping" at bounding box center [294, 520] width 128 height 29
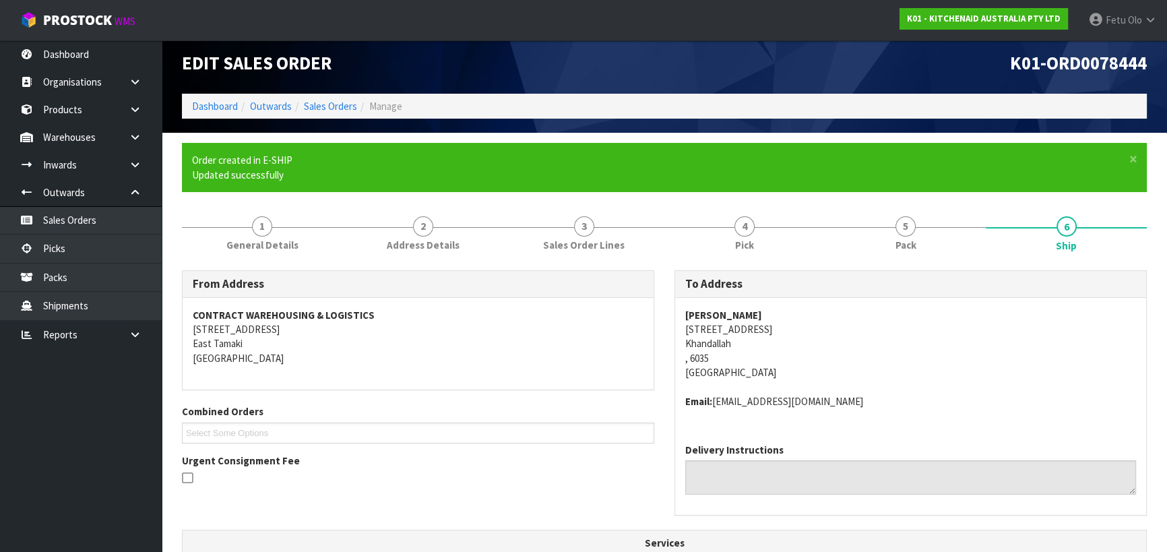
scroll to position [355, 0]
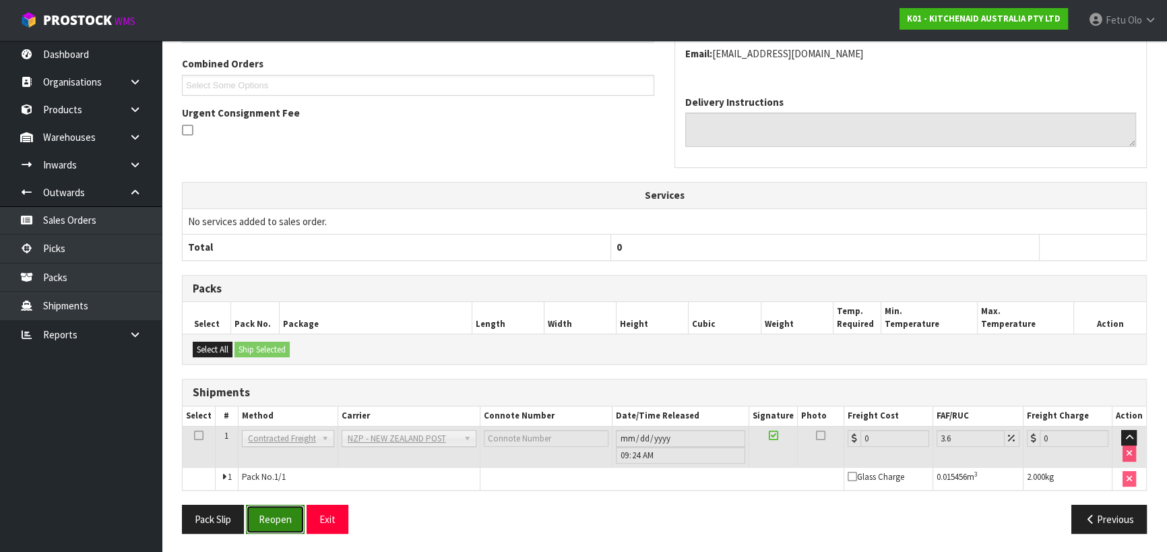
click at [291, 520] on button "Reopen" at bounding box center [275, 519] width 59 height 29
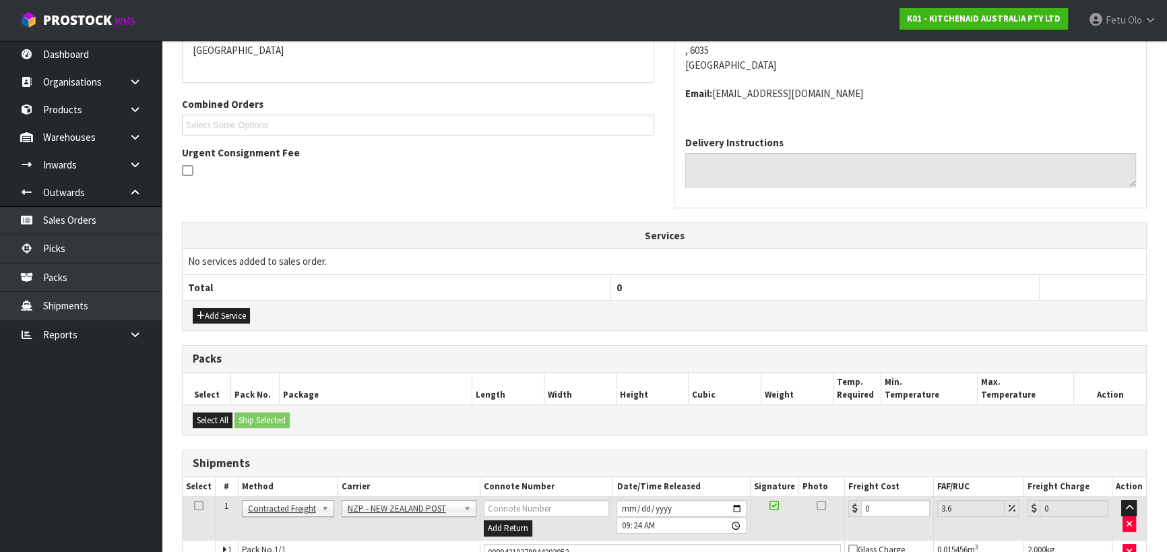
scroll to position [341, 0]
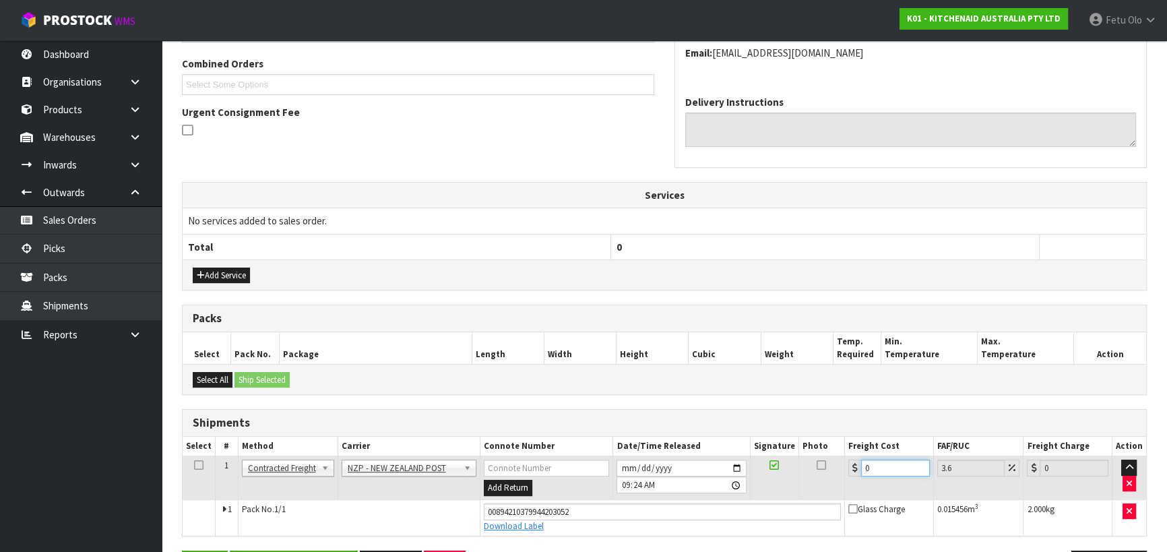
drag, startPoint x: 888, startPoint y: 468, endPoint x: 731, endPoint y: 510, distance: 161.9
click at [731, 510] on tbody "1 Client Local Pickup Customer Local Pickup Company Freight Contracted Freight …" at bounding box center [665, 496] width 964 height 80
type input "8"
type input "8.29"
type input "8.4"
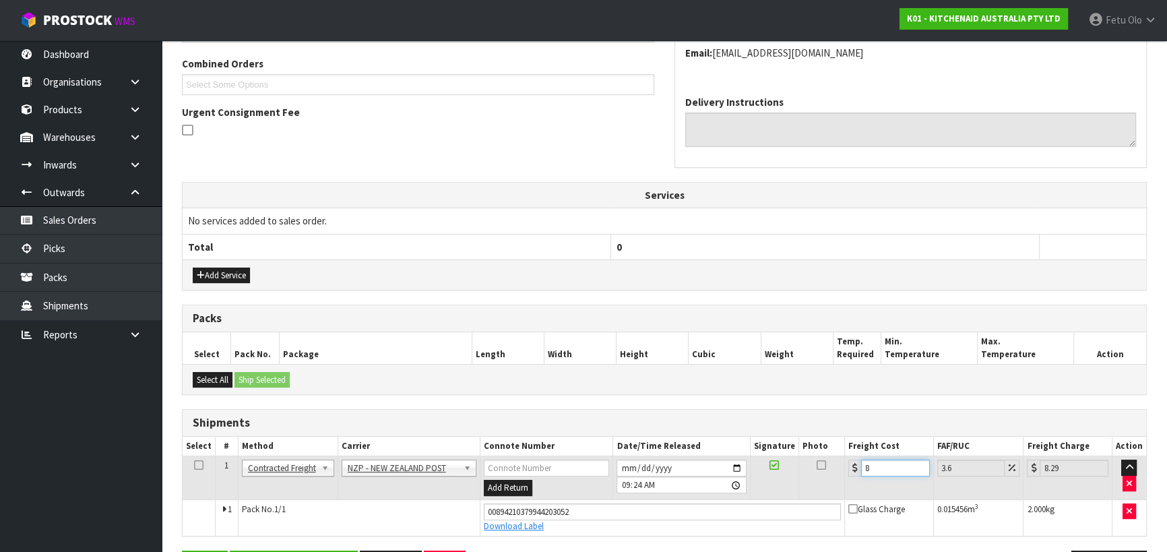
type input "8.7"
type input "8.45"
type input "8.75"
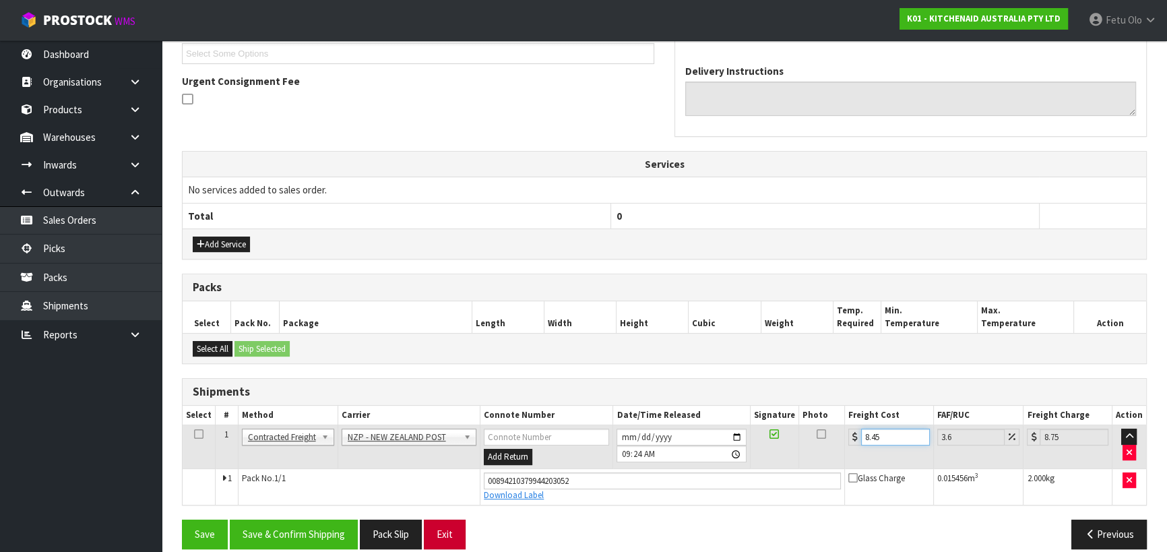
scroll to position [386, 0]
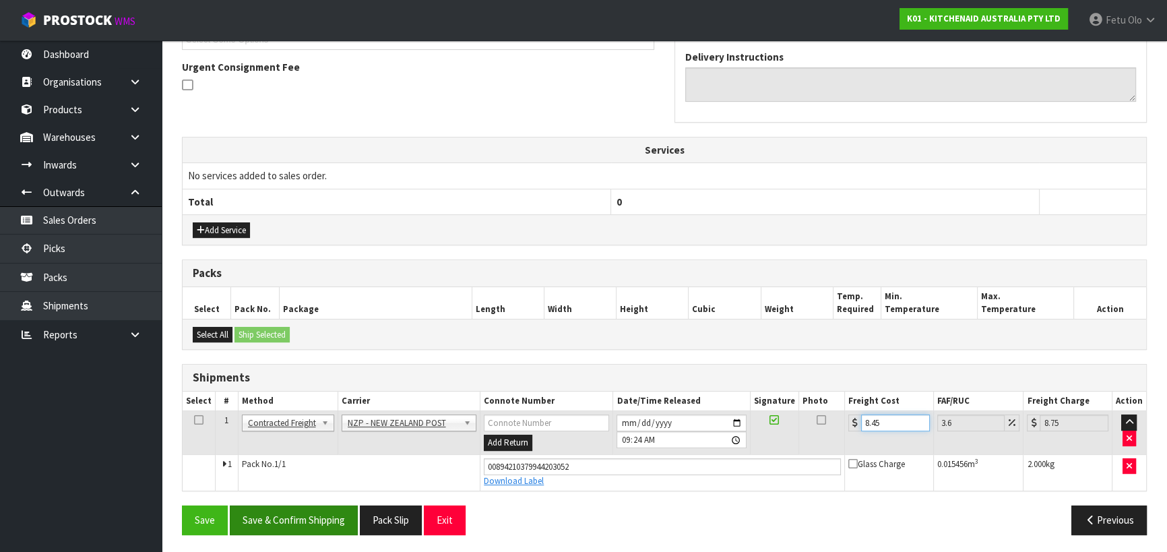
type input "8.45"
click at [307, 524] on button "Save & Confirm Shipping" at bounding box center [294, 520] width 128 height 29
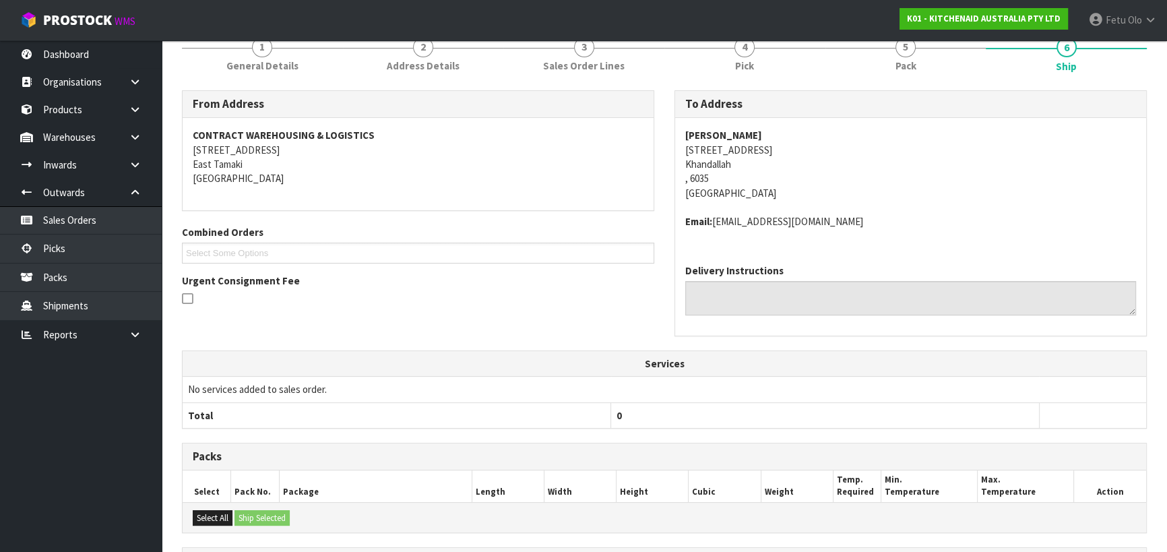
scroll to position [350, 0]
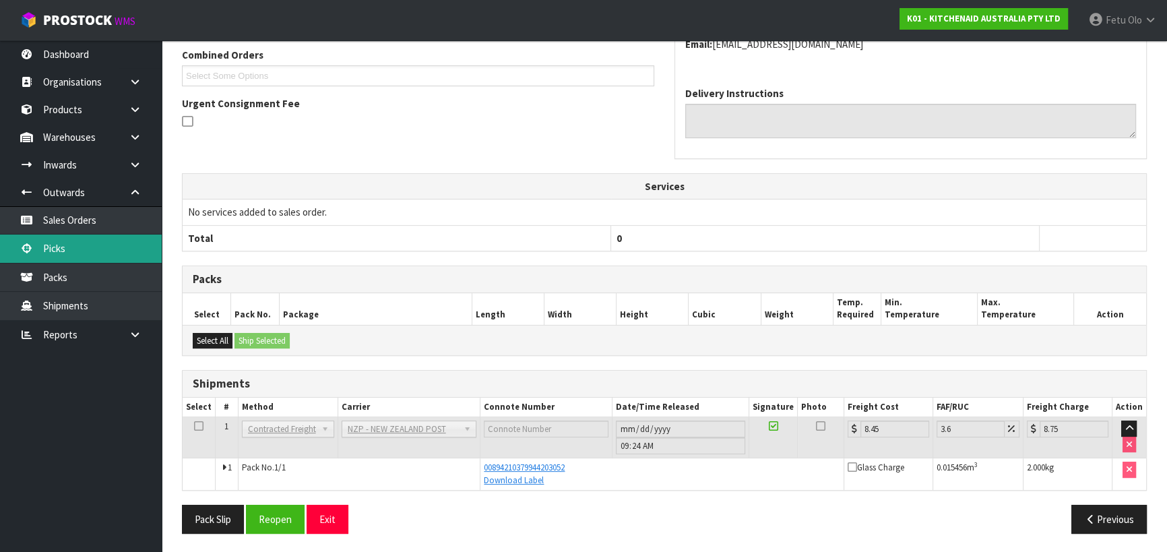
click at [101, 256] on link "Picks" at bounding box center [81, 249] width 162 height 28
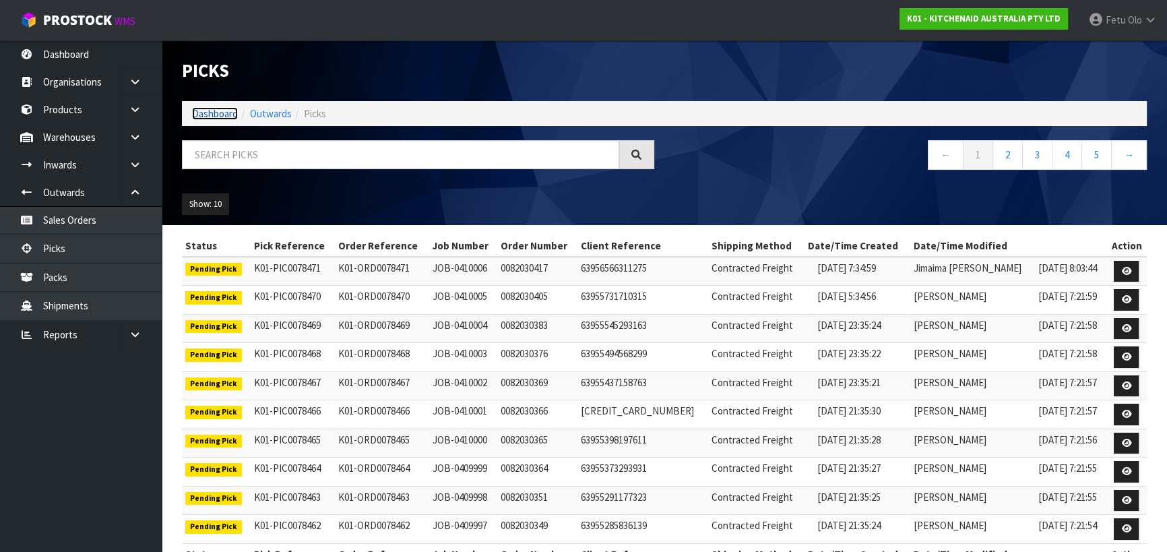
click at [207, 116] on link "Dashboard" at bounding box center [215, 113] width 46 height 13
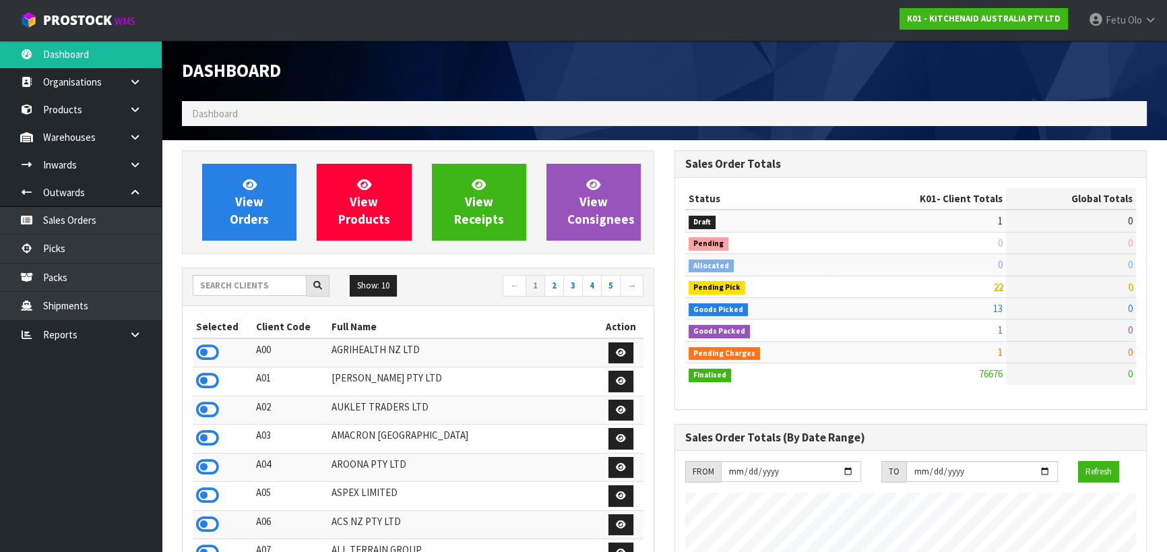
scroll to position [1019, 492]
click at [92, 255] on link "Picks" at bounding box center [81, 249] width 162 height 28
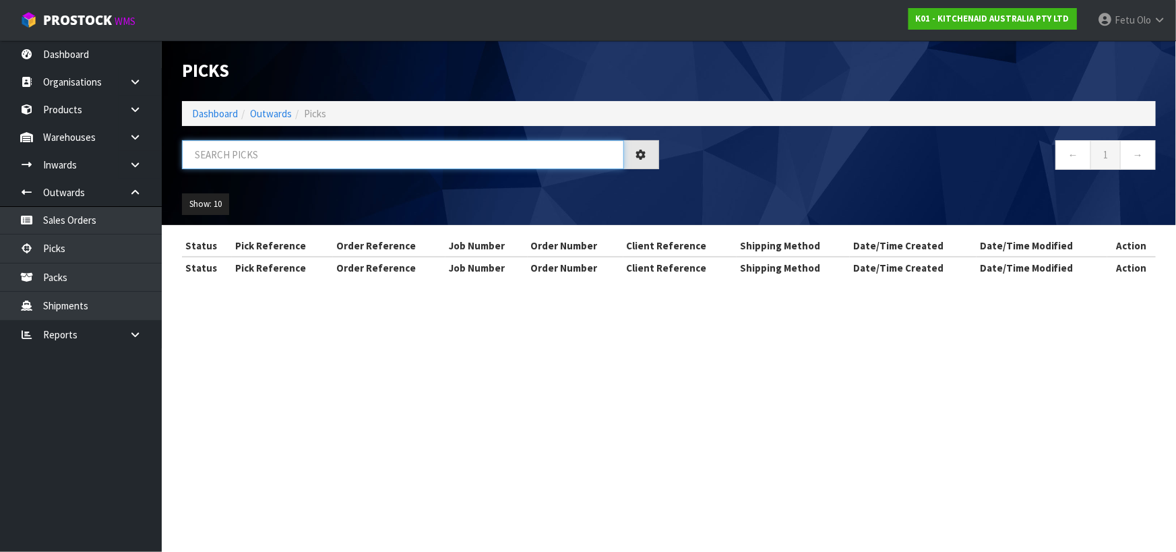
click at [255, 158] on input "text" at bounding box center [403, 154] width 442 height 29
type input "78439"
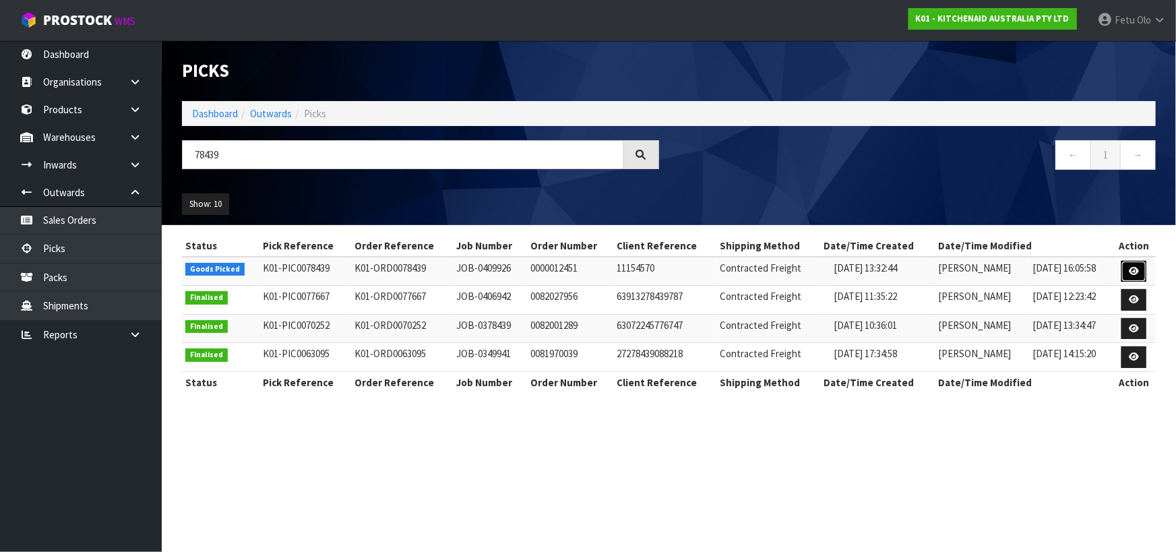
click at [1126, 271] on link at bounding box center [1134, 272] width 25 height 22
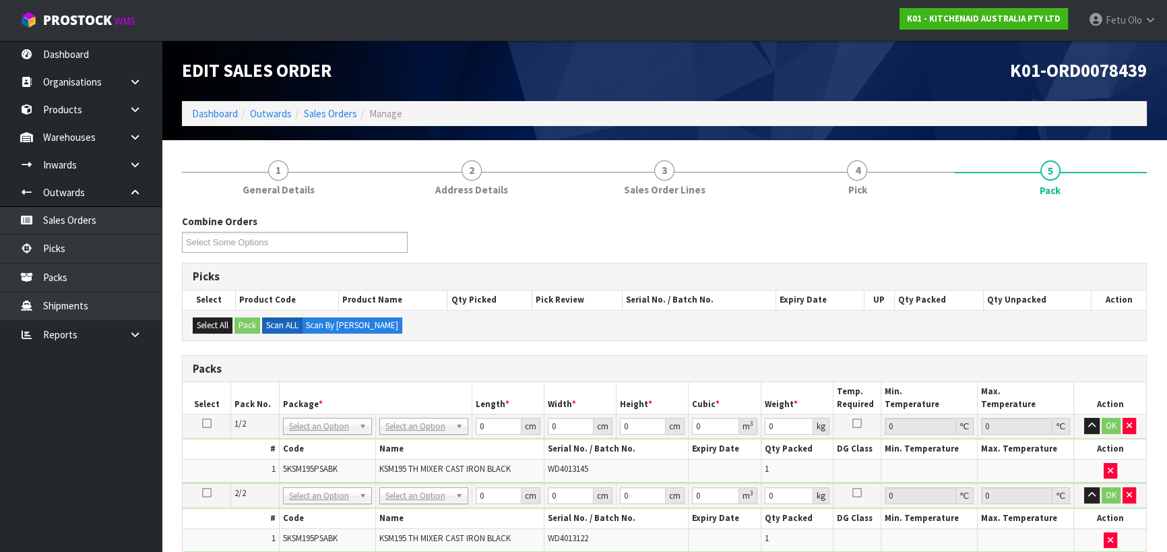
click at [207, 424] on icon at bounding box center [206, 423] width 9 height 1
drag, startPoint x: 309, startPoint y: 425, endPoint x: 309, endPoint y: 440, distance: 14.8
drag, startPoint x: 305, startPoint y: 454, endPoint x: 310, endPoint y: 461, distance: 8.8
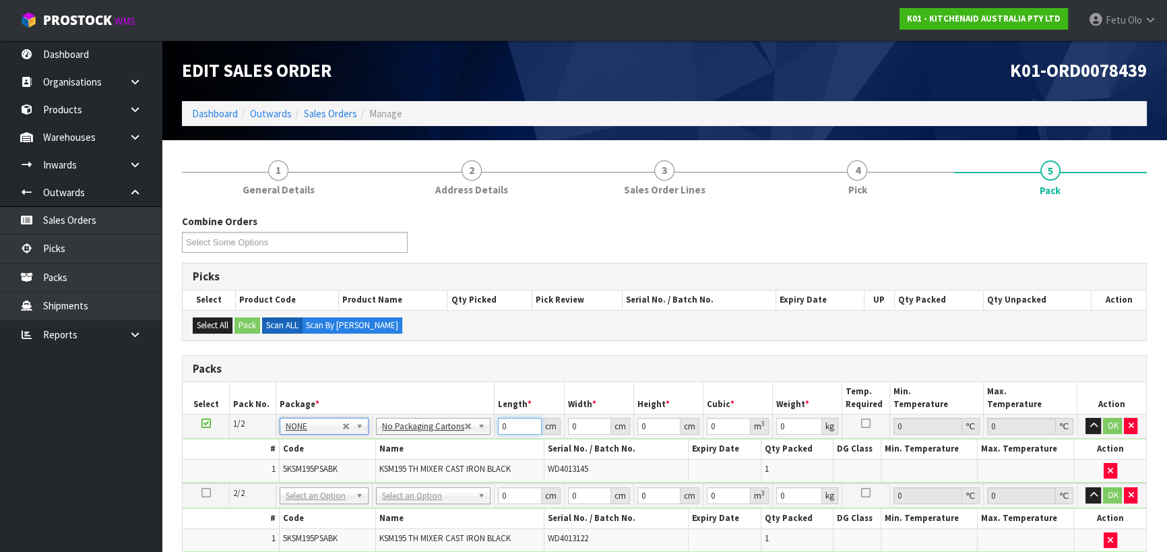
drag, startPoint x: 517, startPoint y: 427, endPoint x: 415, endPoint y: 461, distance: 108.1
click at [415, 461] on tbody "1/2 NONE 007-001 007-002 007-004 007-009 007-013 007-014 007-015 007-017 007-01…" at bounding box center [665, 449] width 964 height 69
type input "42"
type input "29"
type input "4"
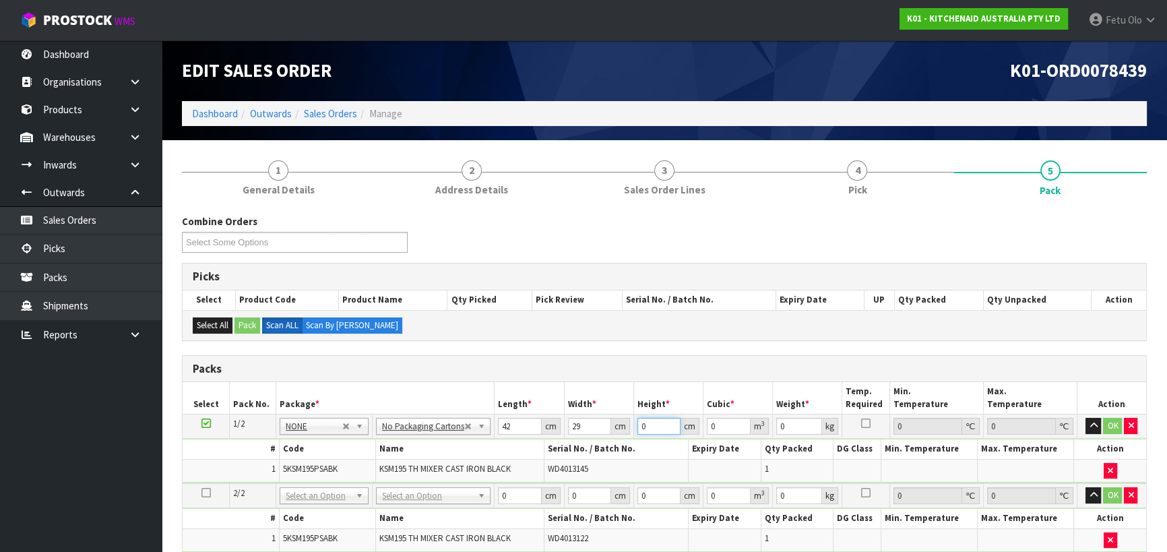
type input "0.004872"
type input "43"
type input "0.052374"
type input "43"
type input "13"
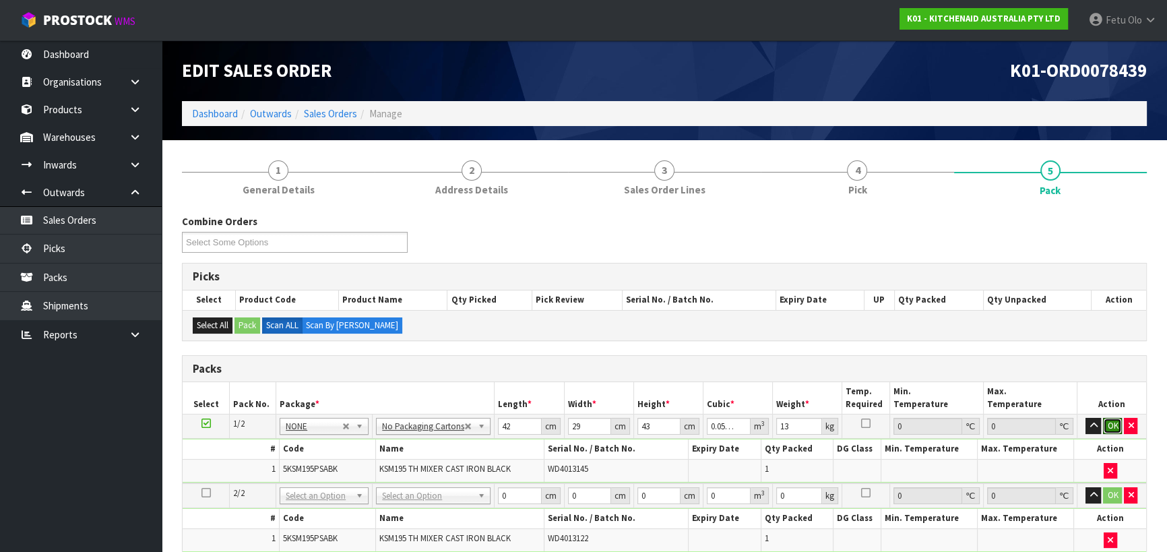
click button "OK" at bounding box center [1112, 426] width 19 height 16
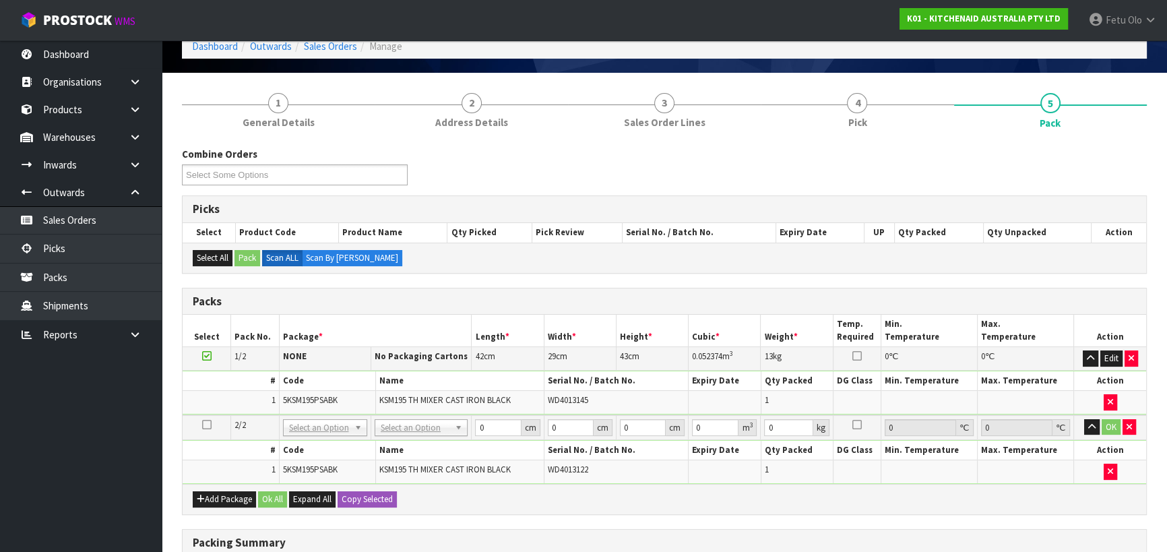
scroll to position [183, 0]
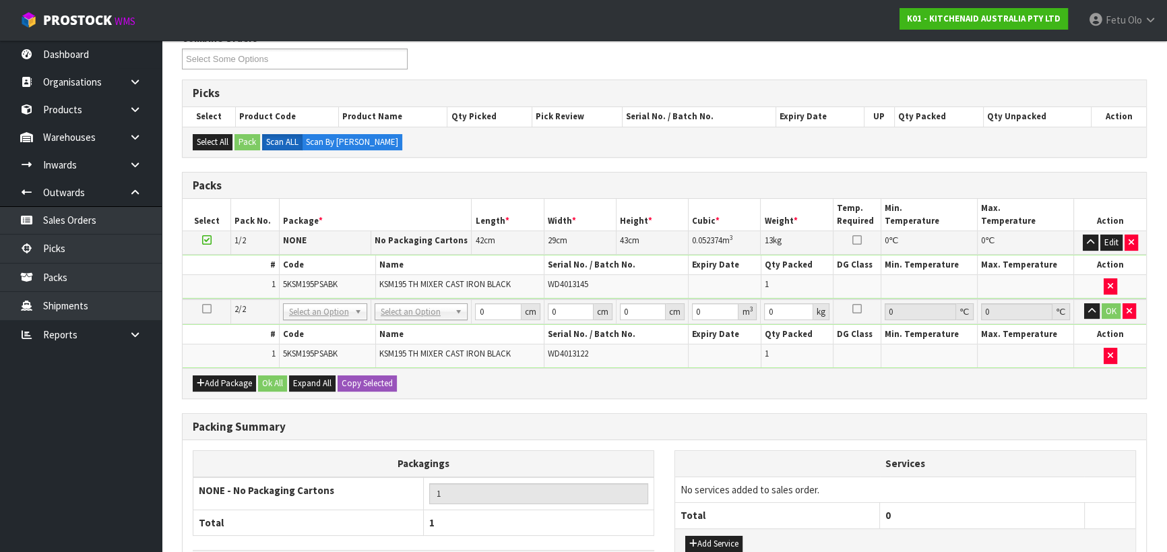
click at [371, 394] on div "Add Package Ok All Expand All Copy Selected" at bounding box center [665, 383] width 964 height 30
click at [371, 386] on button "Copy Selected" at bounding box center [367, 383] width 59 height 16
type input "42"
type input "29"
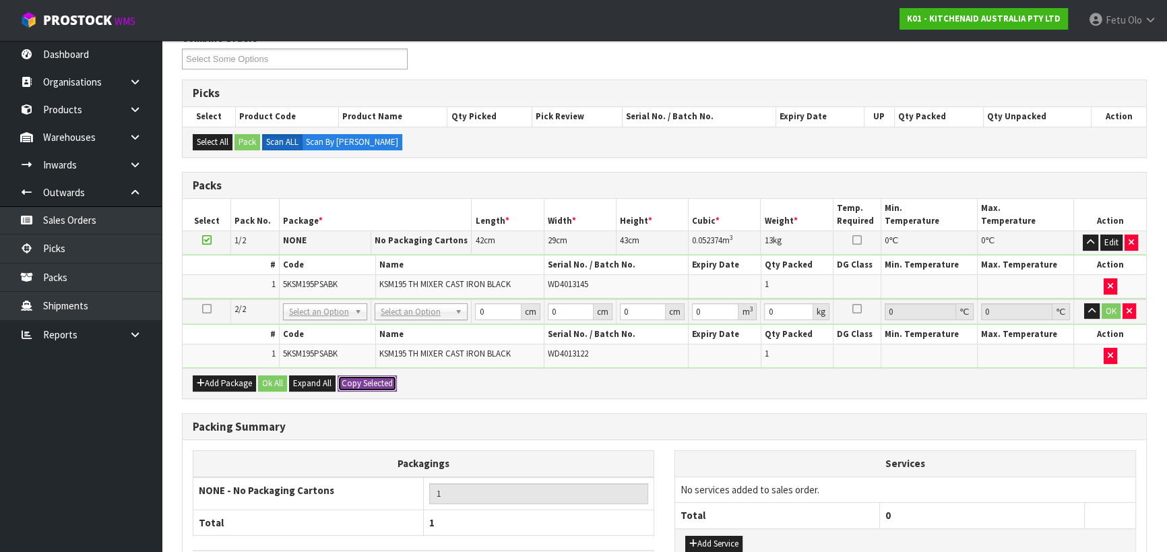
type input "43"
type input "0.052374"
type input "13"
type input "2"
click at [1108, 310] on button "OK" at bounding box center [1111, 311] width 19 height 16
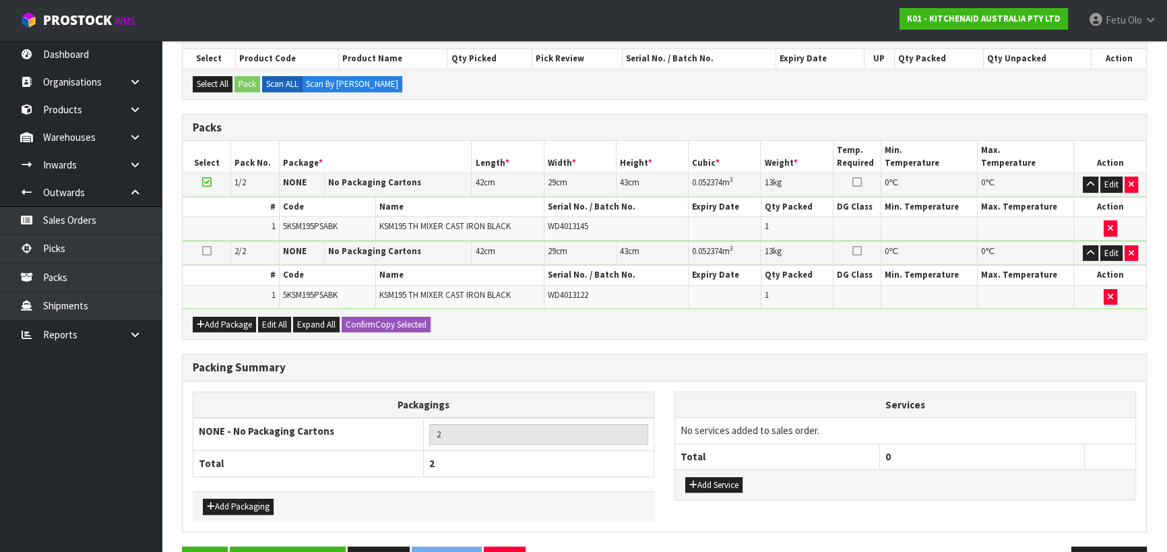
scroll to position [281, 0]
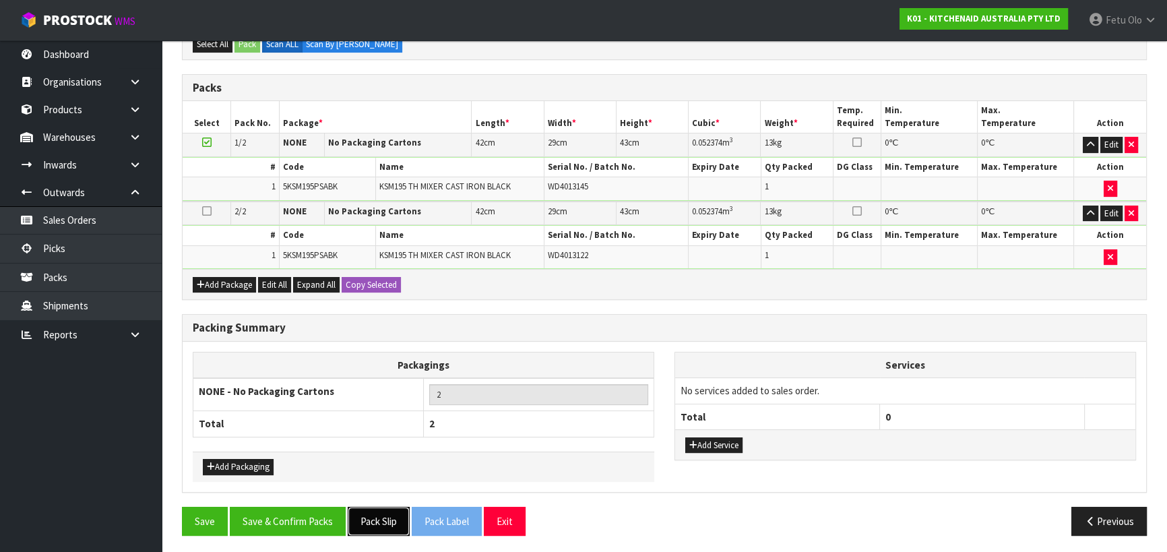
click at [377, 516] on button "Pack Slip" at bounding box center [379, 521] width 62 height 29
drag, startPoint x: 313, startPoint y: 519, endPoint x: 328, endPoint y: 519, distance: 14.8
click at [314, 519] on button "Save & Confirm Packs" at bounding box center [288, 521] width 116 height 29
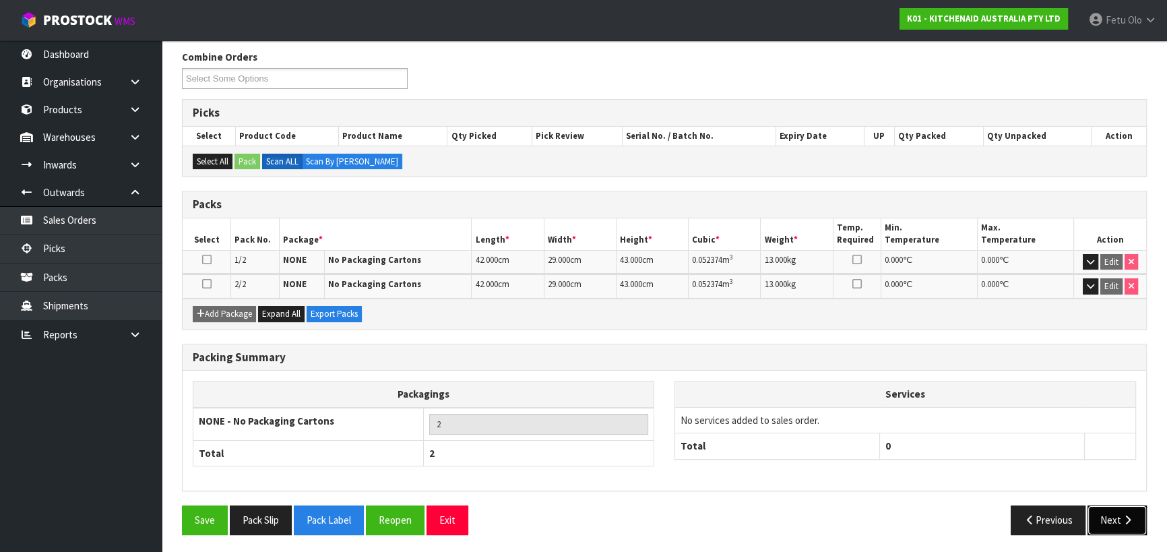
click at [1118, 511] on button "Next" at bounding box center [1117, 520] width 59 height 29
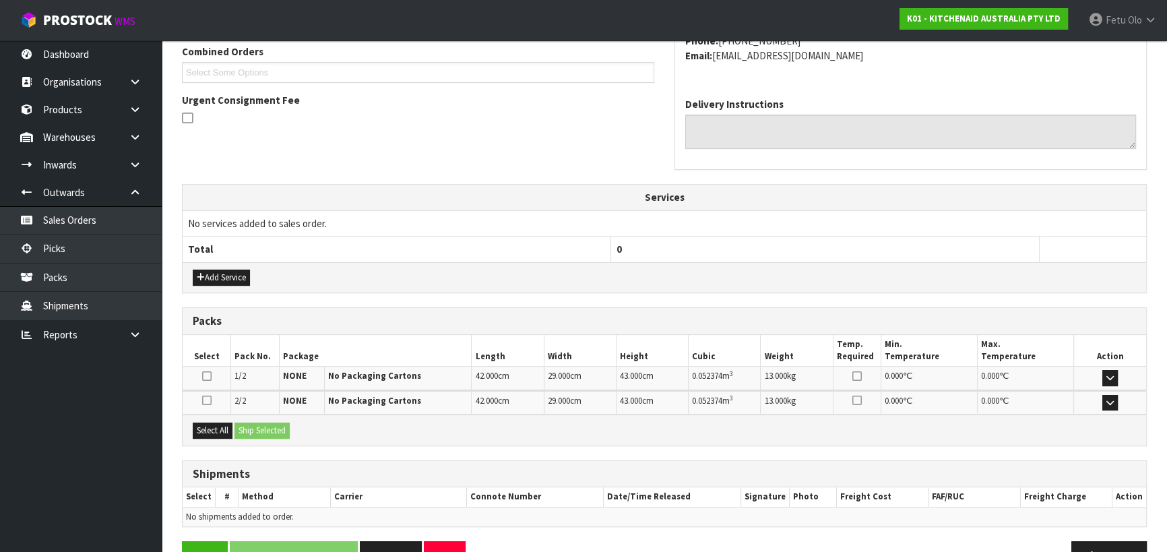
scroll to position [389, 0]
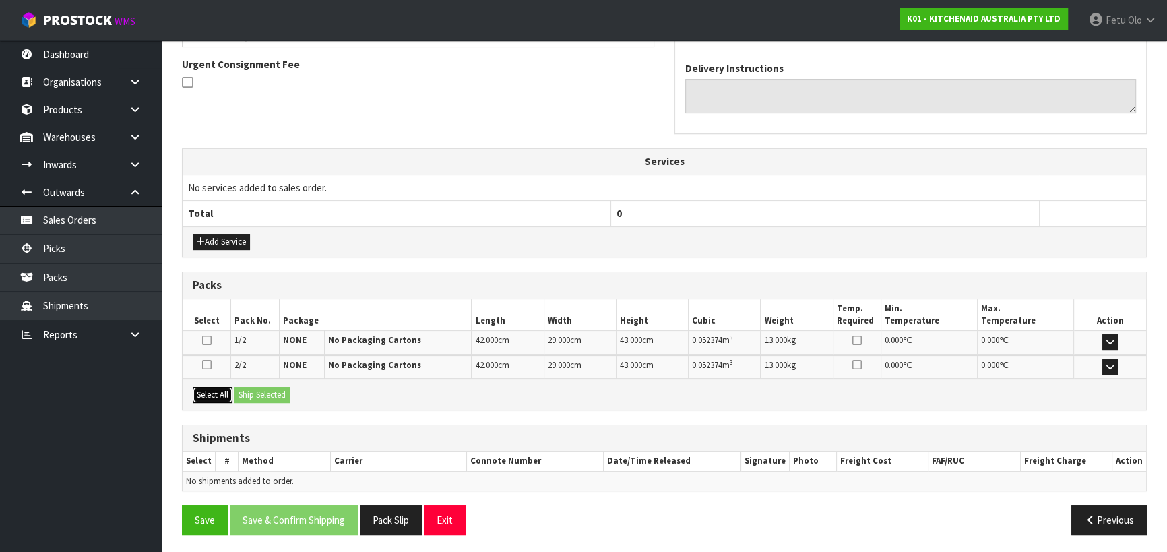
click at [218, 394] on button "Select All" at bounding box center [213, 395] width 40 height 16
click at [243, 393] on button "Ship Selected" at bounding box center [262, 395] width 55 height 16
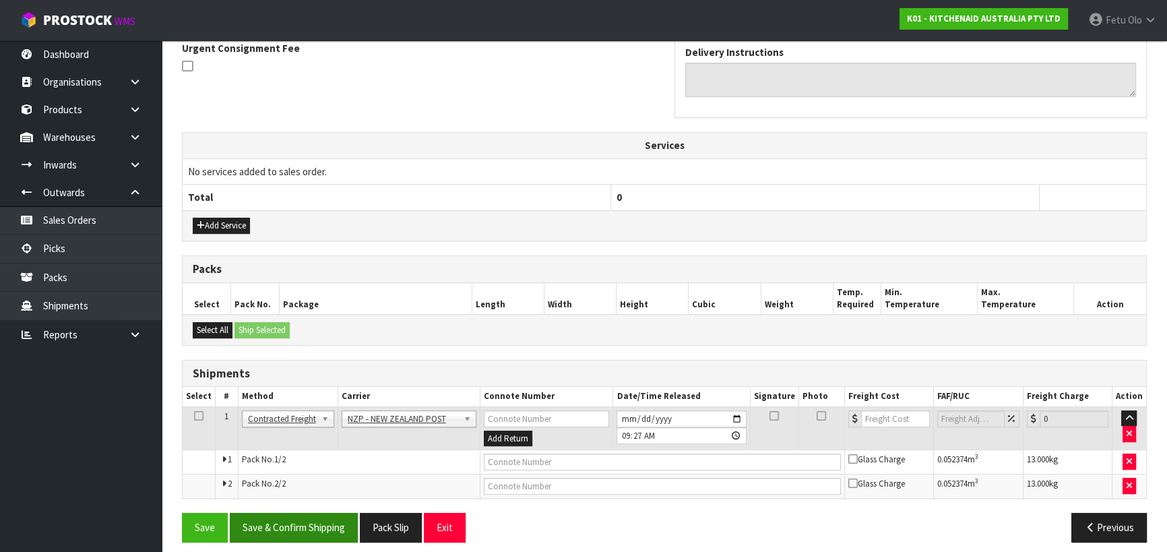
scroll to position [413, 0]
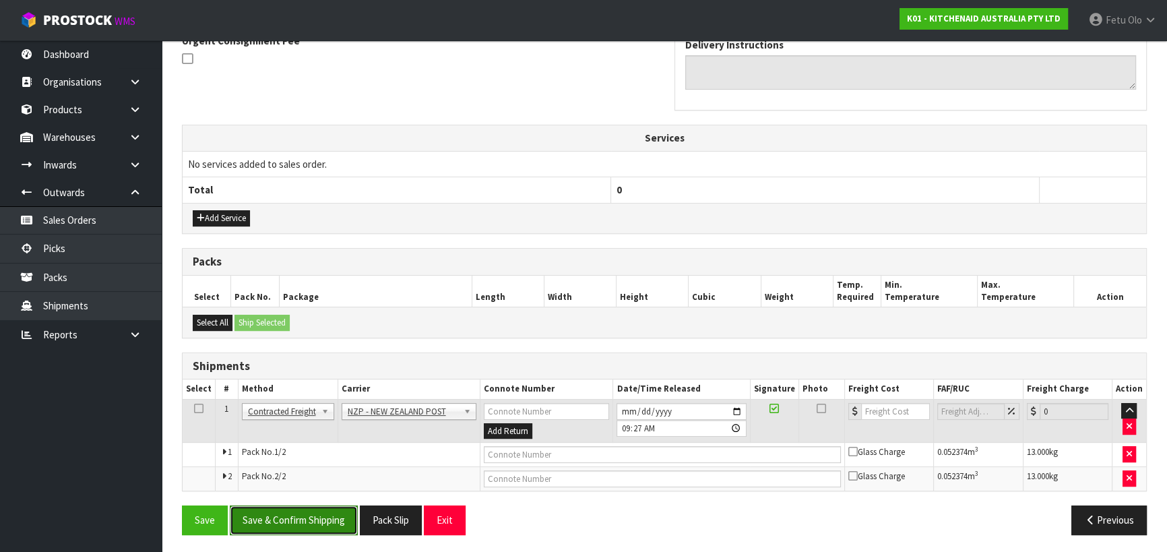
drag, startPoint x: 308, startPoint y: 512, endPoint x: 301, endPoint y: 509, distance: 7.3
click at [307, 512] on button "Save & Confirm Shipping" at bounding box center [294, 520] width 128 height 29
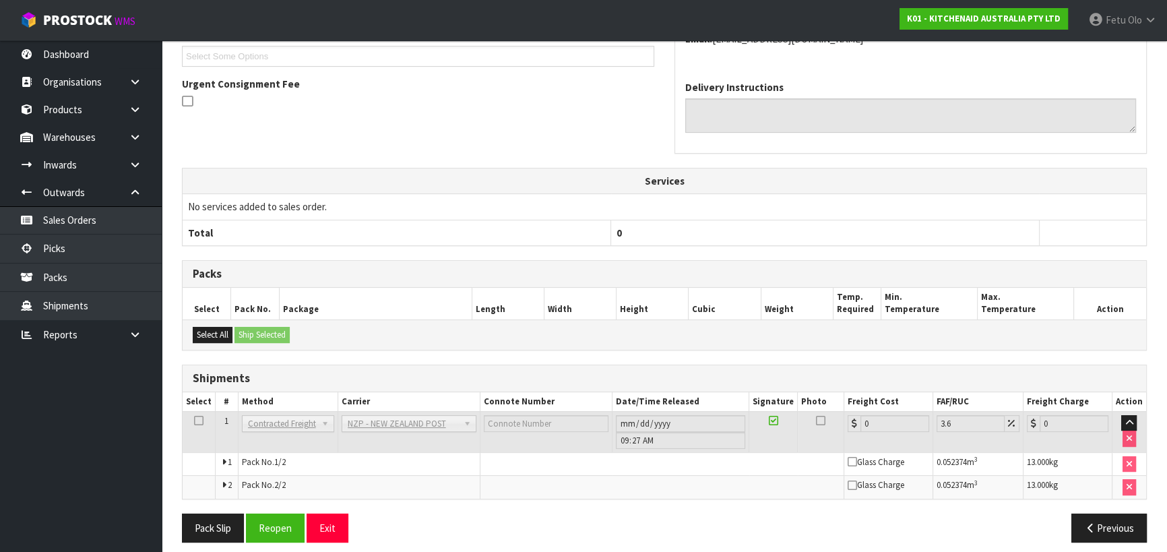
scroll to position [392, 0]
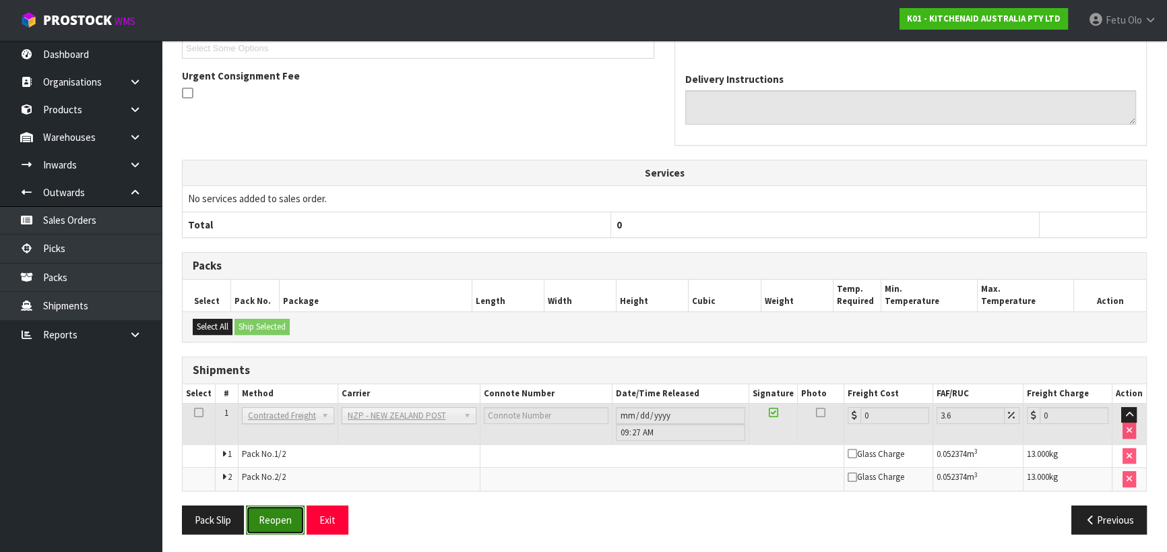
click at [263, 514] on button "Reopen" at bounding box center [275, 520] width 59 height 29
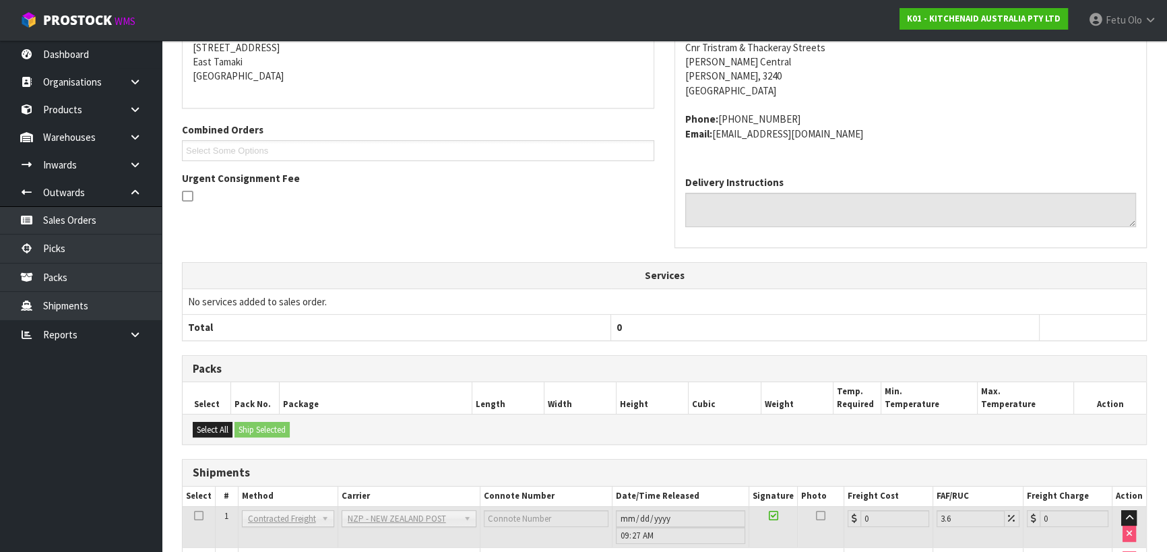
scroll to position [378, 0]
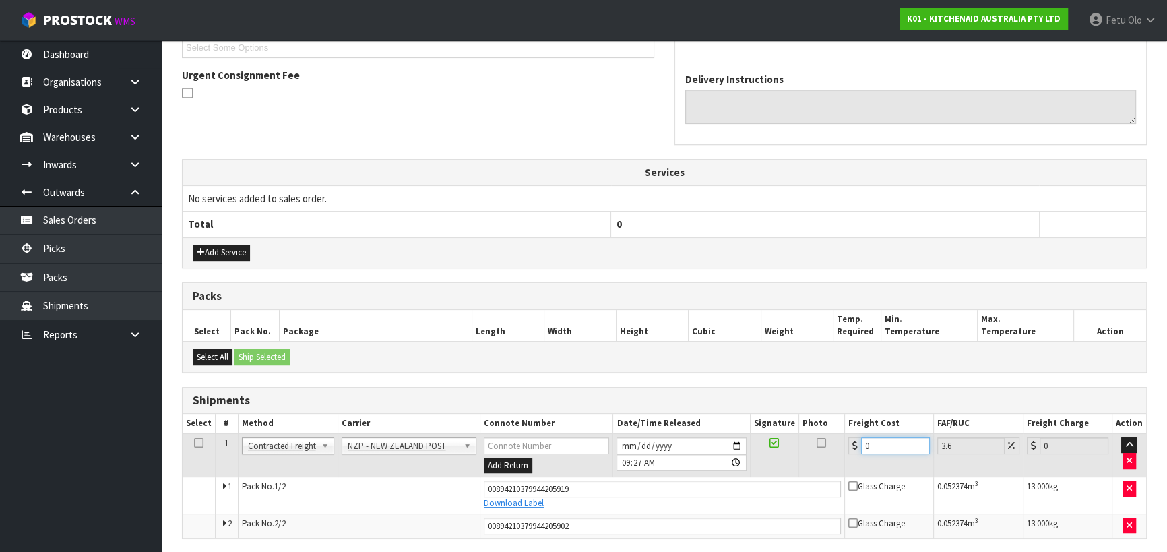
drag, startPoint x: 881, startPoint y: 445, endPoint x: 648, endPoint y: 497, distance: 238.4
click at [648, 497] on tbody "1 Client Local Pickup Customer Local Pickup Company Freight Contracted Freight …" at bounding box center [665, 485] width 964 height 104
type input "1"
type input "1.04"
type input "14"
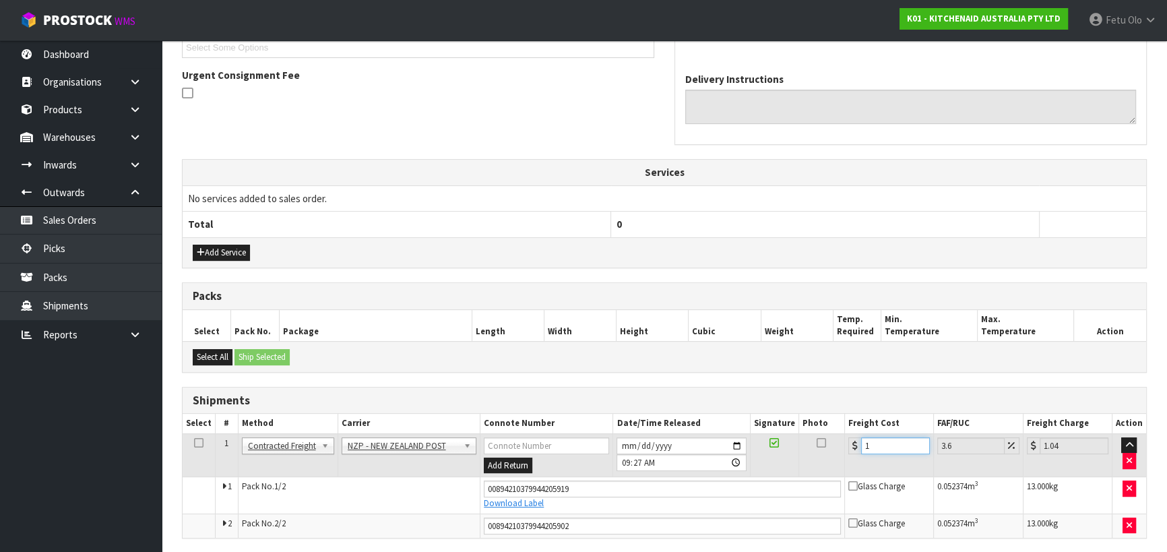
type input "14.5"
type input "14.6"
type input "15.13"
type input "14.62"
type input "15.15"
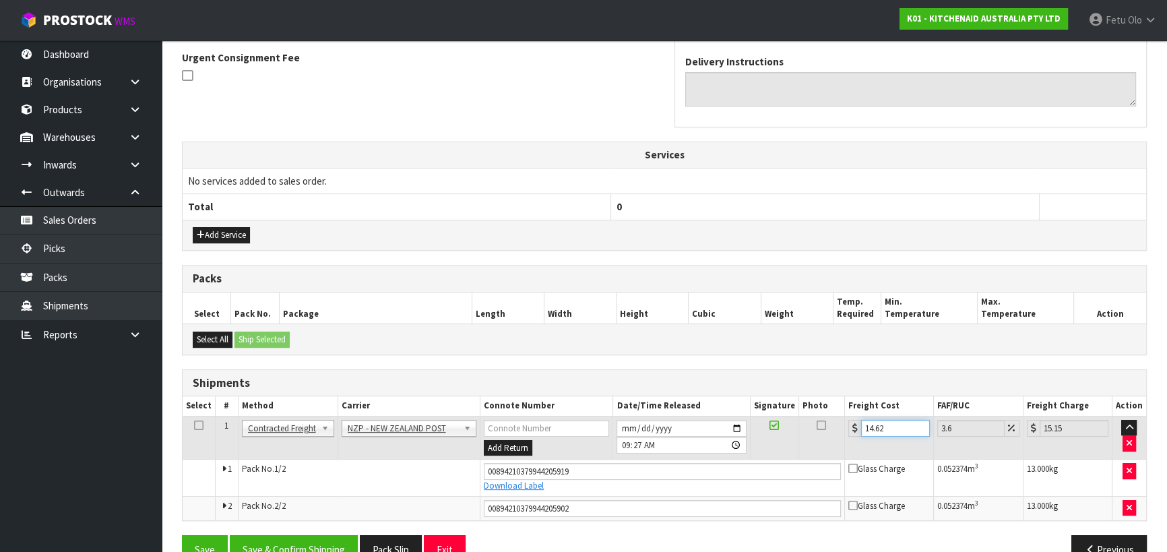
scroll to position [425, 0]
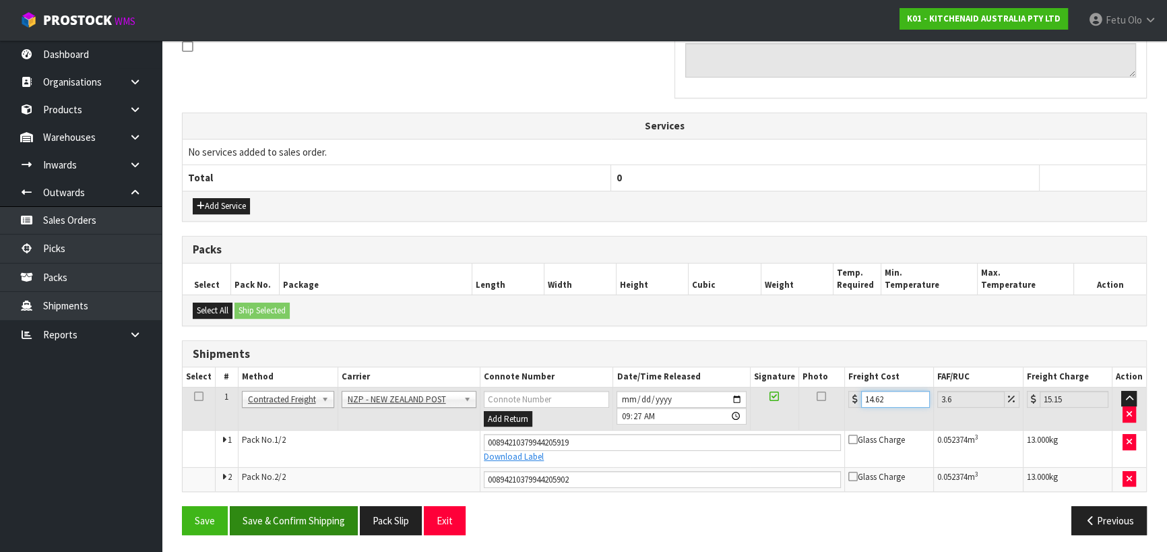
type input "14.62"
click at [291, 506] on button "Save & Confirm Shipping" at bounding box center [294, 520] width 128 height 29
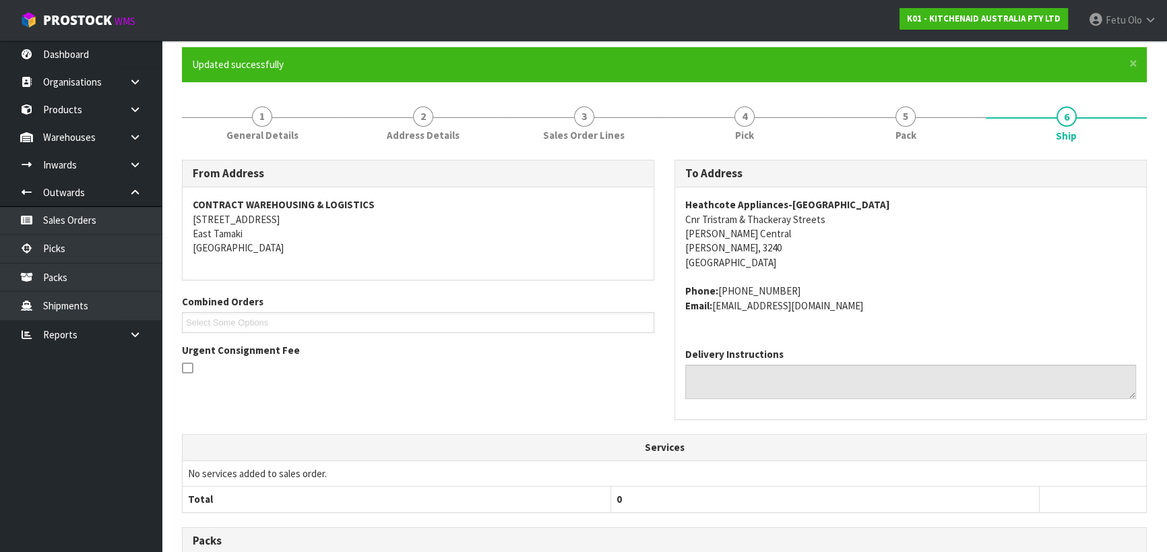
scroll to position [81, 0]
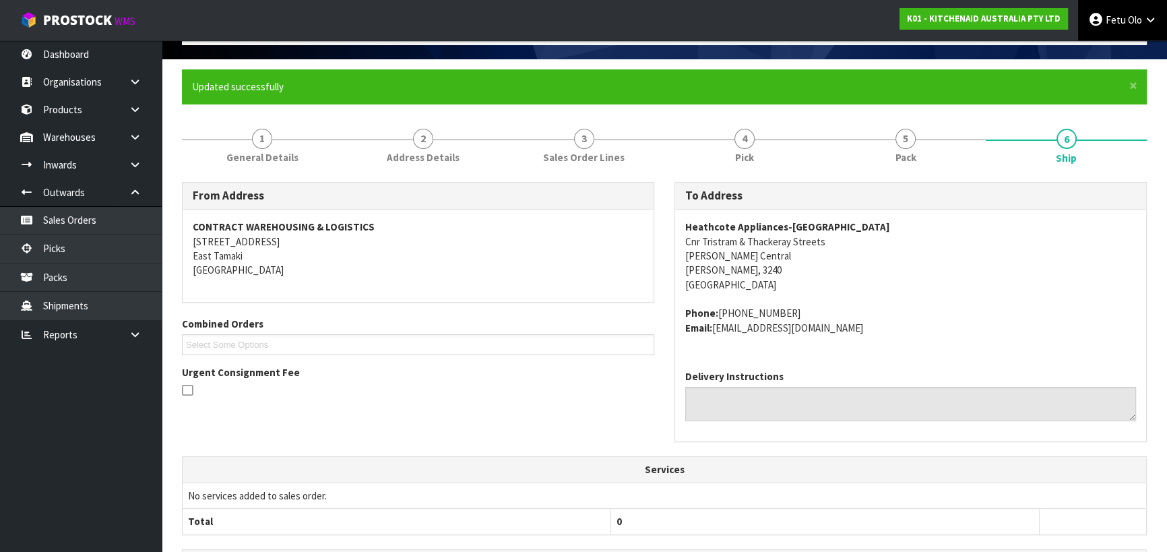
click at [1134, 23] on span "Olo" at bounding box center [1135, 19] width 14 height 13
click at [1098, 52] on link "Logout" at bounding box center [1113, 53] width 106 height 18
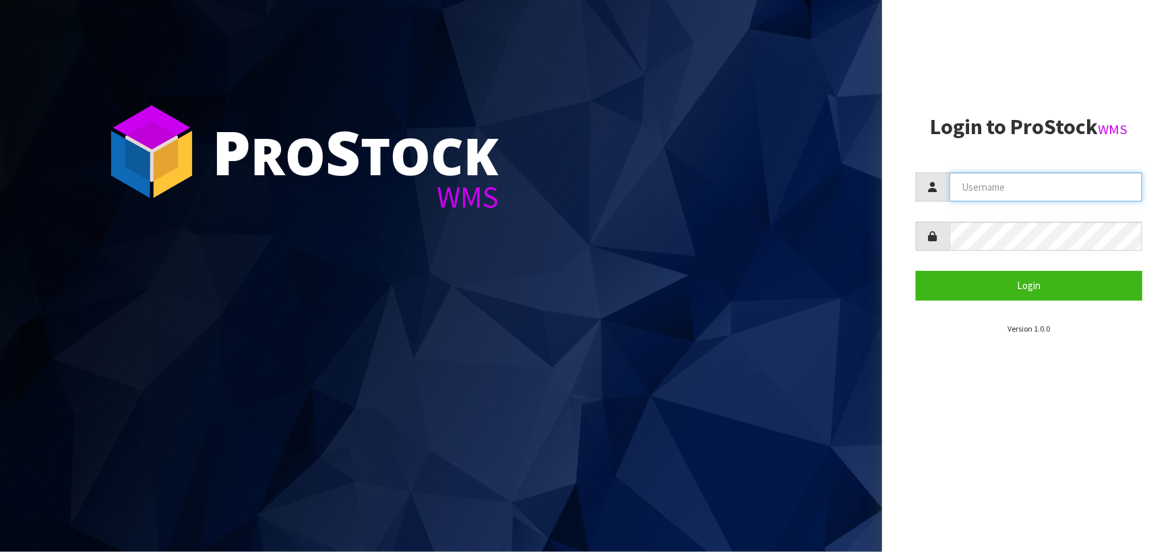
click at [1009, 195] on input "text" at bounding box center [1046, 187] width 193 height 29
click at [992, 182] on input "text" at bounding box center [1046, 187] width 193 height 29
type input "KIERAN"
click at [916, 271] on button "Login" at bounding box center [1029, 285] width 226 height 29
